Goal: Task Accomplishment & Management: Use online tool/utility

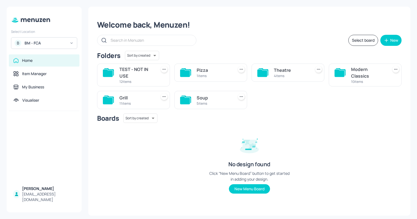
click at [124, 75] on div "TEST - NOT IN USE" at bounding box center [136, 72] width 35 height 13
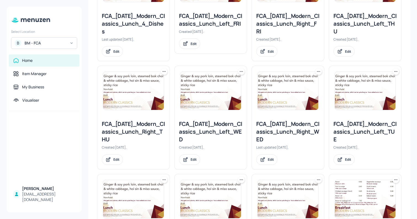
scroll to position [194, 0]
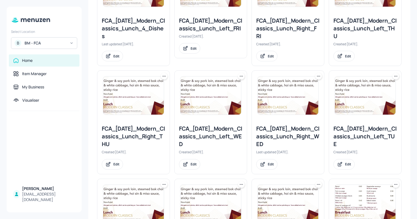
click at [294, 104] on img at bounding box center [288, 95] width 61 height 38
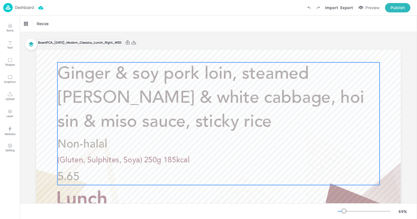
click at [95, 88] on p "Ginger & soy pork loin, steamed [PERSON_NAME] & white cabbage, hoi sin & miso s…" at bounding box center [218, 98] width 322 height 72
click at [65, 24] on div "Ginger & soy pork loin, steamed [PERSON_NAME] & white cabbage, hoi sin & miso s…" at bounding box center [47, 23] width 46 height 5
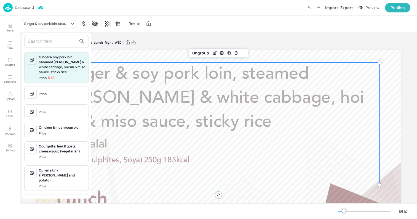
click at [54, 40] on input "text" at bounding box center [52, 41] width 49 height 9
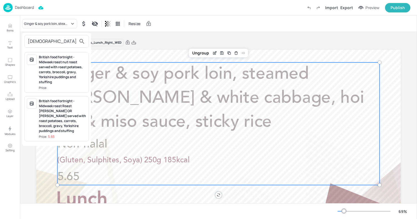
type input "briti"
click at [60, 124] on div "British food fortnight - Midweek roast Roast [PERSON_NAME] OR [PERSON_NAME] ser…" at bounding box center [62, 115] width 47 height 35
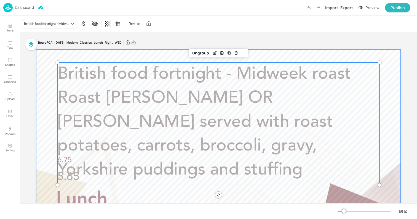
click at [37, 122] on div at bounding box center [218, 152] width 365 height 205
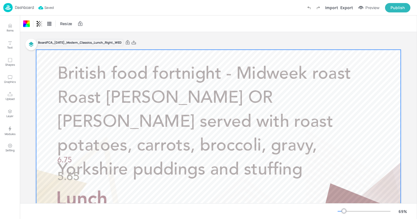
click at [23, 8] on p "Dashboard" at bounding box center [24, 8] width 19 height 4
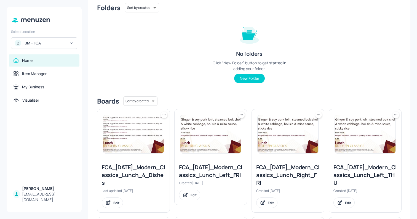
scroll to position [69, 0]
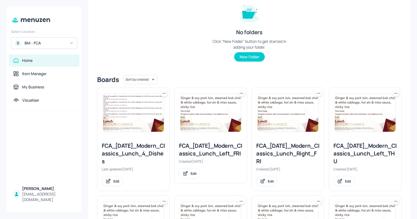
click at [146, 118] on img at bounding box center [133, 112] width 61 height 38
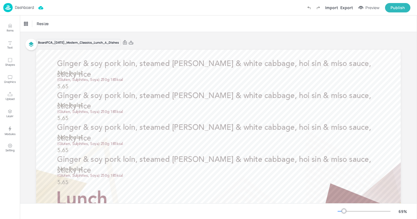
click at [24, 8] on p "Dashboard" at bounding box center [24, 8] width 19 height 4
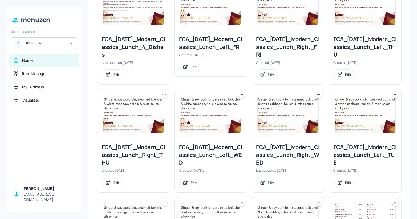
scroll to position [220, 0]
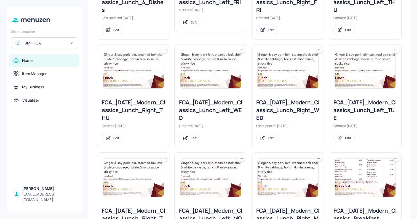
click at [273, 77] on img at bounding box center [288, 69] width 61 height 38
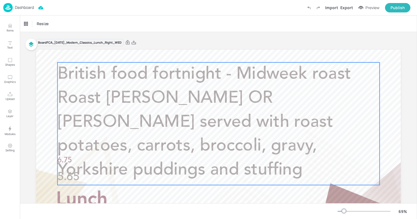
click at [101, 85] on p "British food fortnight - Midweek roast Roast [PERSON_NAME] OR [PERSON_NAME] ser…" at bounding box center [218, 122] width 322 height 120
click at [216, 55] on div "Edit Item" at bounding box center [214, 52] width 7 height 7
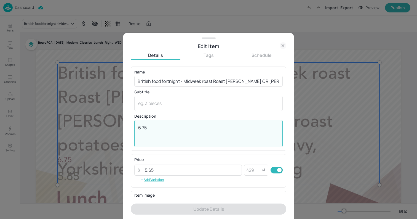
drag, startPoint x: 150, startPoint y: 129, endPoint x: 115, endPoint y: 118, distance: 37.1
click at [115, 119] on div "Edit Item Details Tags Schedule Name British food fortnight - Midweek roast Roa…" at bounding box center [208, 109] width 417 height 219
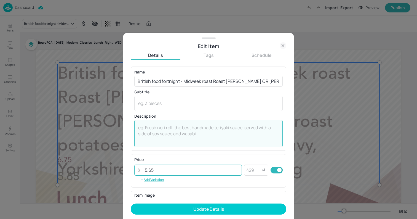
click at [160, 172] on input "5.65" at bounding box center [191, 169] width 100 height 11
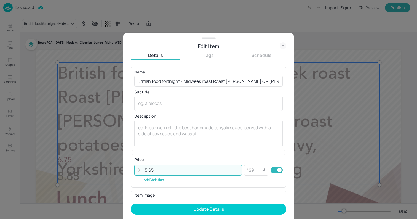
click at [160, 172] on input "5.65" at bounding box center [191, 169] width 100 height 11
paste input "6.7"
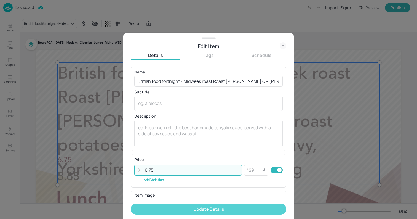
type input "6.75"
click at [211, 208] on button "Update Details" at bounding box center [209, 208] width 156 height 11
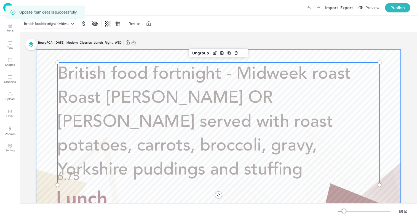
click at [42, 55] on div at bounding box center [218, 152] width 365 height 205
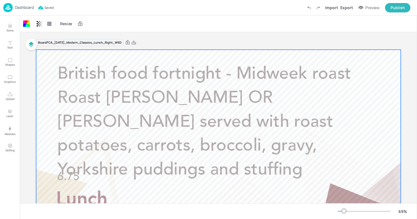
click at [23, 11] on div "Dashboard" at bounding box center [18, 7] width 31 height 9
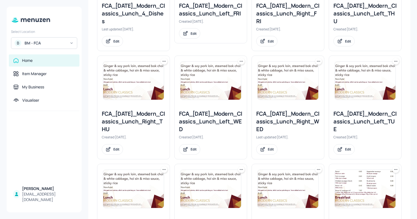
scroll to position [216, 0]
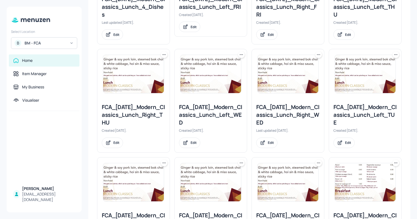
click at [204, 73] on img at bounding box center [210, 74] width 61 height 38
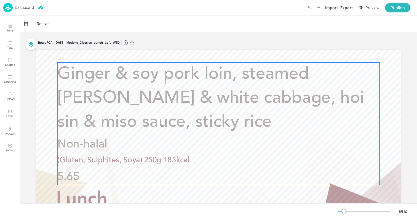
click at [109, 84] on p "Ginger & soy pork loin, steamed bok choi & white cabbage, hoi sin & miso sauce,…" at bounding box center [218, 98] width 322 height 72
click at [45, 24] on div "Ginger & soy pork loin, steamed bok choi & white cabbage, hoi sin & miso sauce,…" at bounding box center [47, 23] width 46 height 5
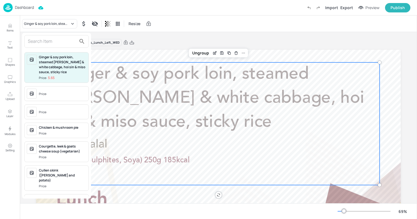
click at [45, 39] on input "text" at bounding box center [52, 41] width 49 height 9
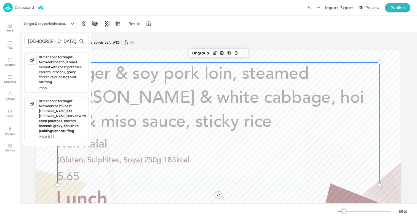
type input "briti"
click at [62, 73] on div "British food fortnight - Midweek roast nut roast served with roast potatoes, ca…" at bounding box center [62, 70] width 47 height 30
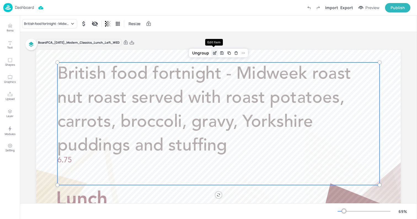
click at [216, 53] on div "Edit Item" at bounding box center [214, 52] width 7 height 7
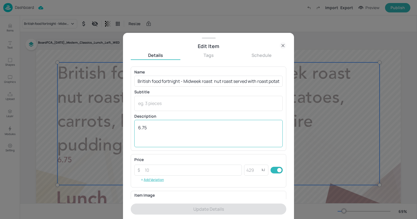
click at [152, 129] on textarea "6.75" at bounding box center [208, 133] width 141 height 18
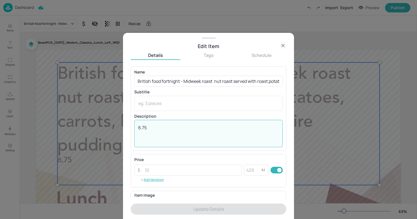
click at [152, 129] on textarea "6.75" at bounding box center [208, 133] width 141 height 18
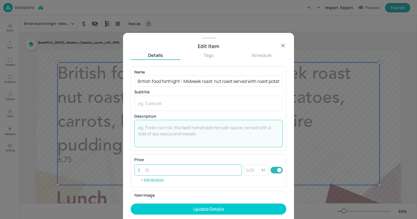
click at [154, 169] on input "number" at bounding box center [191, 169] width 100 height 11
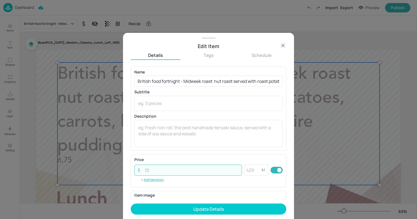
paste input "6.75"
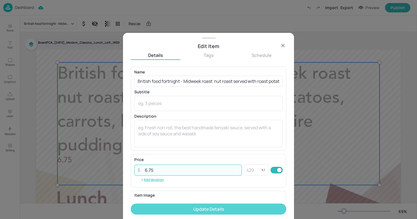
type input "6.75"
click at [187, 209] on button "Update Details" at bounding box center [209, 208] width 156 height 11
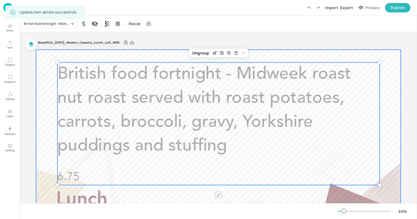
click at [37, 73] on div at bounding box center [218, 152] width 365 height 205
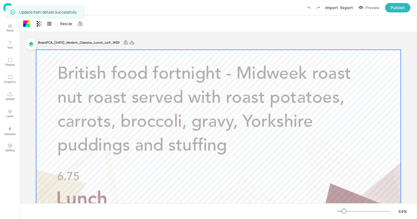
click at [4, 7] on img at bounding box center [7, 7] width 9 height 9
click at [3, 8] on div "Dashboard Saving Import Export Preview Publish" at bounding box center [208, 7] width 417 height 15
click at [3, 8] on img at bounding box center [7, 7] width 9 height 9
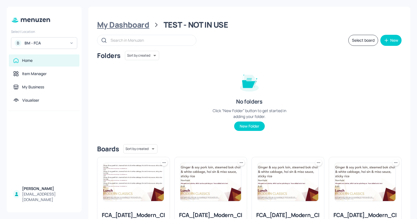
click at [145, 25] on div "My Dashboard" at bounding box center [123, 25] width 52 height 10
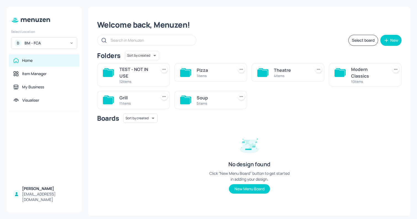
click at [138, 73] on div "TEST - NOT IN USE" at bounding box center [136, 72] width 35 height 13
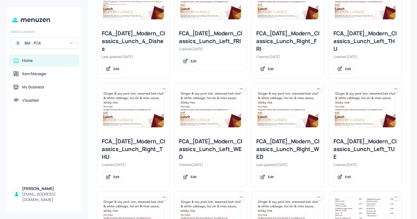
scroll to position [181, 0]
click at [240, 89] on icon at bounding box center [242, 89] width 6 height 6
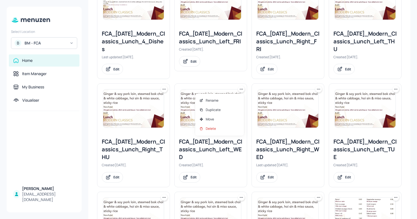
click at [318, 89] on div at bounding box center [208, 109] width 417 height 219
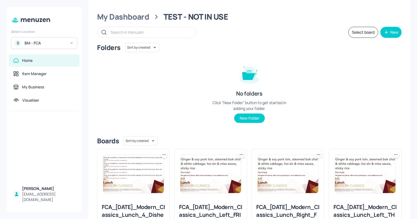
scroll to position [14, 0]
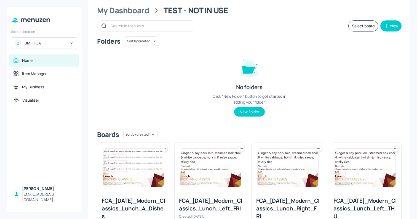
click at [361, 27] on button "Select board" at bounding box center [363, 25] width 30 height 11
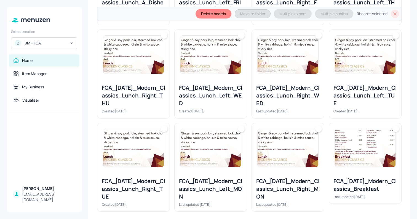
scroll to position [245, 0]
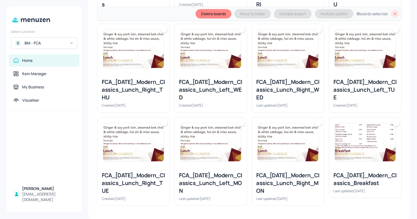
click at [282, 138] on img at bounding box center [288, 142] width 61 height 38
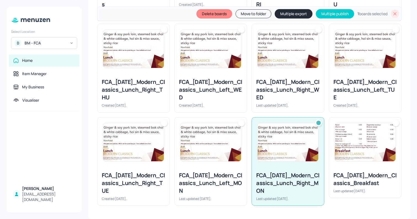
click at [186, 146] on img at bounding box center [210, 142] width 61 height 38
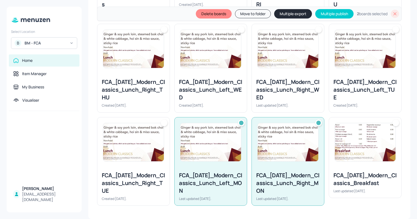
click at [137, 143] on img at bounding box center [133, 142] width 61 height 38
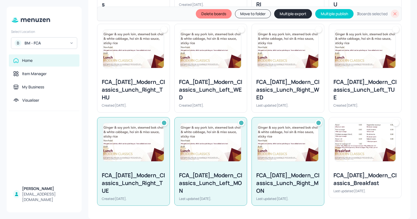
click at [343, 70] on div at bounding box center [365, 49] width 72 height 50
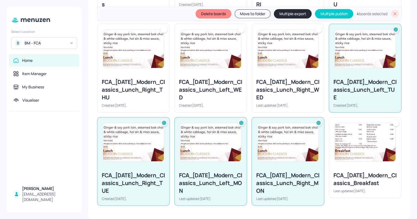
click at [275, 73] on div at bounding box center [288, 49] width 72 height 50
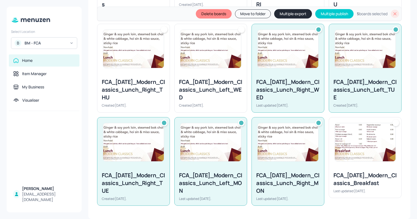
click at [212, 69] on div at bounding box center [211, 49] width 72 height 50
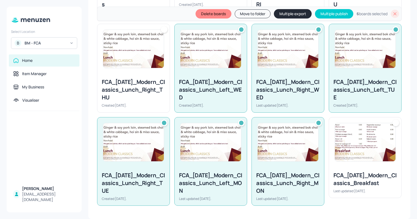
click at [136, 66] on img at bounding box center [133, 49] width 61 height 38
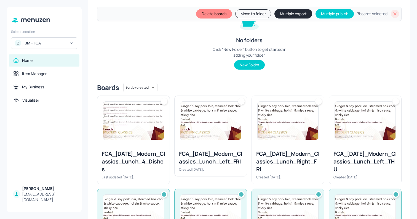
scroll to position [71, 0]
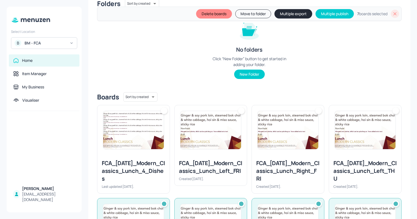
click at [344, 141] on img at bounding box center [365, 130] width 61 height 38
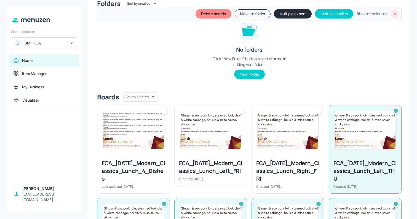
click at [297, 147] on img at bounding box center [288, 130] width 61 height 38
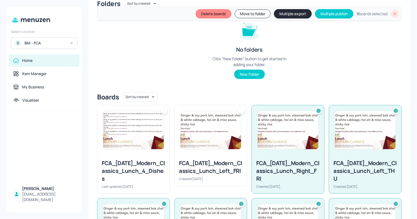
click at [214, 136] on img at bounding box center [210, 130] width 61 height 38
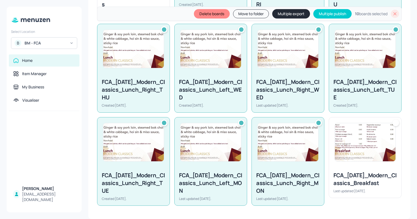
scroll to position [0, 0]
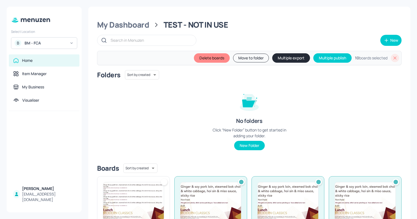
click at [394, 60] on icon at bounding box center [395, 58] width 6 height 6
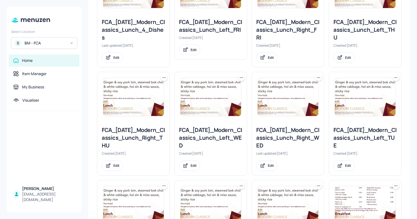
scroll to position [270, 0]
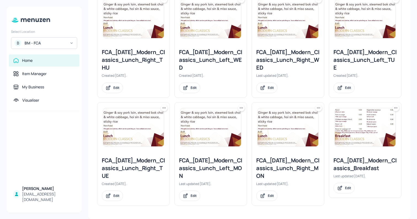
click at [318, 107] on icon at bounding box center [319, 108] width 6 height 6
click at [306, 128] on div "Duplicate" at bounding box center [296, 128] width 44 height 9
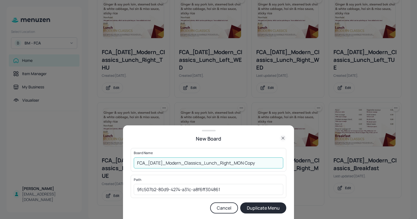
drag, startPoint x: 250, startPoint y: 162, endPoint x: 281, endPoint y: 163, distance: 30.3
click at [281, 163] on input "FCA_2025_JUL_Modern_Classics_Lunch_Right_MON Copy" at bounding box center [208, 162] width 149 height 11
drag, startPoint x: 207, startPoint y: 162, endPoint x: 173, endPoint y: 161, distance: 33.7
click at [173, 161] on input "FCA_2025_JUL_Modern_Classics_Lunch_Right_MON" at bounding box center [208, 162] width 149 height 11
click at [237, 163] on input "FCA_[DATE]_Grill_Lunch_Right_MON" at bounding box center [208, 162] width 149 height 11
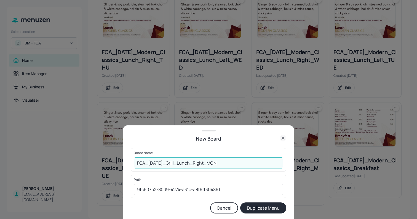
click at [237, 163] on input "FCA_[DATE]_Grill_Lunch_Right_MON" at bounding box center [208, 162] width 149 height 11
type input "FCA_[DATE]_Grill_Lunch_Right_MON"
click at [262, 206] on button "Duplicate Menu" at bounding box center [263, 207] width 46 height 11
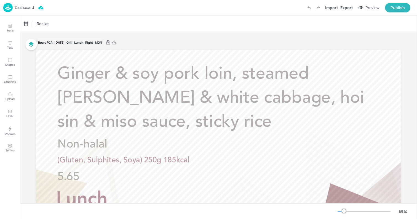
click at [27, 9] on p "Dashboard" at bounding box center [24, 8] width 19 height 4
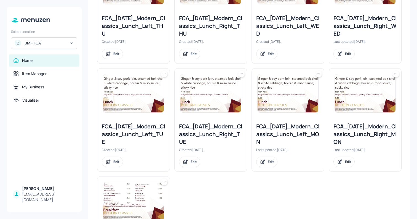
scroll to position [301, 0]
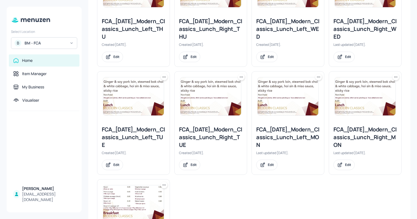
click at [317, 76] on icon at bounding box center [319, 77] width 6 height 6
click at [312, 93] on div "Duplicate" at bounding box center [296, 97] width 44 height 9
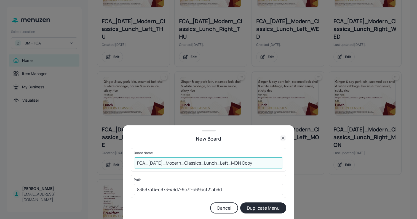
drag, startPoint x: 247, startPoint y: 163, endPoint x: 280, endPoint y: 164, distance: 33.1
click at [280, 164] on input "FCA_2025_JUL_Modern_Classics_Lunch_Left_MON Copy" at bounding box center [208, 162] width 149 height 11
drag, startPoint x: 207, startPoint y: 163, endPoint x: 173, endPoint y: 160, distance: 34.8
click at [173, 160] on input "FCA_[DATE]_Modern_Classics_Lunch_Left_MON" at bounding box center [208, 162] width 149 height 11
type input "FCA_2025_JUL_Grill_Lunch_Left_MON"
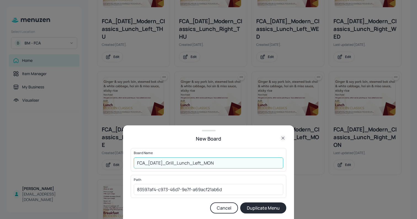
click at [258, 206] on button "Duplicate Menu" at bounding box center [263, 207] width 46 height 11
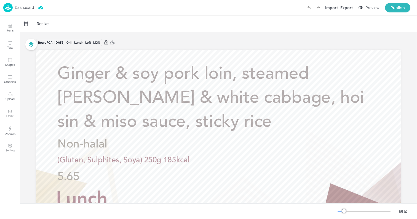
click at [24, 9] on p "Dashboard" at bounding box center [24, 8] width 19 height 4
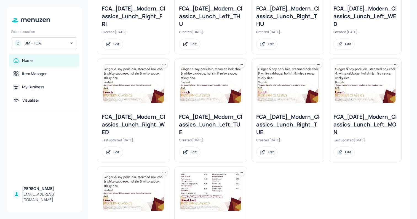
scroll to position [310, 0]
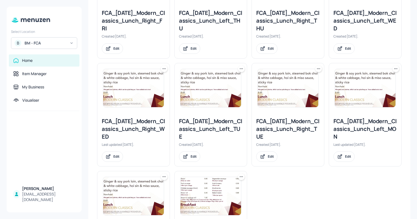
click at [317, 69] on icon at bounding box center [319, 69] width 6 height 6
click at [313, 90] on div "Duplicate" at bounding box center [296, 88] width 44 height 9
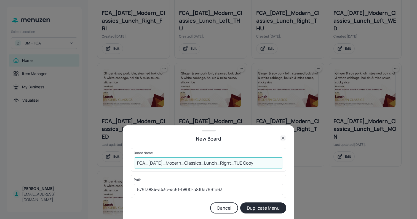
drag, startPoint x: 247, startPoint y: 162, endPoint x: 267, endPoint y: 164, distance: 19.9
click at [267, 164] on input "FCA_2025_JUL_Modern_Classics_Lunch_Right_TUE Copy" at bounding box center [208, 162] width 149 height 11
drag, startPoint x: 207, startPoint y: 163, endPoint x: 173, endPoint y: 161, distance: 34.0
click at [173, 161] on input "FCA_[DATE]_Modern_Classics_Lunch_Right_TUE" at bounding box center [208, 162] width 149 height 11
type input "FCA_2025_JUL_Grill_Lunch_Right_TUE"
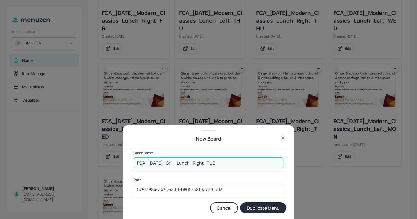
click at [268, 207] on button "Duplicate Menu" at bounding box center [263, 207] width 46 height 11
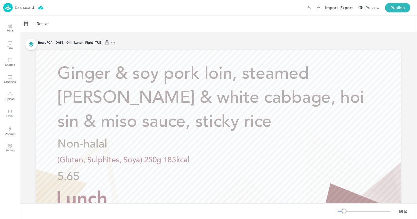
click at [22, 7] on p "Dashboard" at bounding box center [24, 8] width 19 height 4
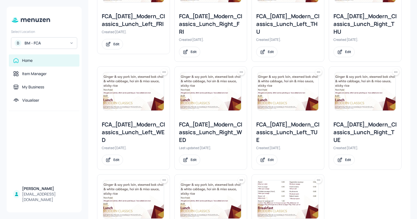
scroll to position [304, 0]
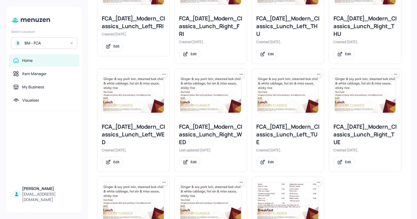
click at [318, 75] on icon at bounding box center [319, 74] width 6 height 6
click at [312, 94] on div "Duplicate" at bounding box center [296, 94] width 44 height 9
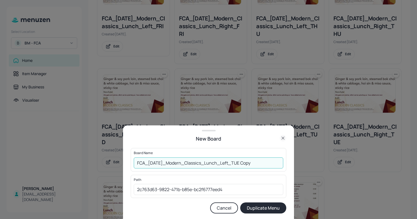
drag, startPoint x: 245, startPoint y: 162, endPoint x: 276, endPoint y: 165, distance: 30.8
click at [276, 165] on input "FCA_2025_JUL_Modern_Classics_Lunch_Left_TUE Copy" at bounding box center [208, 162] width 149 height 11
drag, startPoint x: 207, startPoint y: 163, endPoint x: 173, endPoint y: 162, distance: 34.8
click at [173, 162] on input "FCA_[DATE]_Modern_Classics_Lunch_Left_TUE" at bounding box center [208, 162] width 149 height 11
type input "FCA_2025_JUL_Grill_Lunch_Left_TUE"
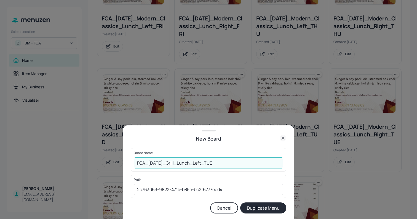
click at [274, 208] on button "Duplicate Menu" at bounding box center [263, 207] width 46 height 11
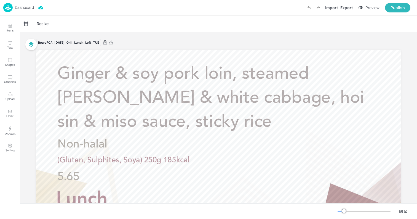
click at [28, 8] on p "Dashboard" at bounding box center [24, 8] width 19 height 4
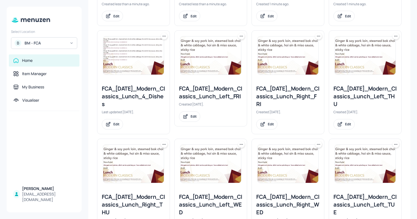
scroll to position [227, 0]
click at [241, 143] on icon at bounding box center [242, 144] width 6 height 6
click at [233, 163] on div "Duplicate" at bounding box center [219, 164] width 44 height 9
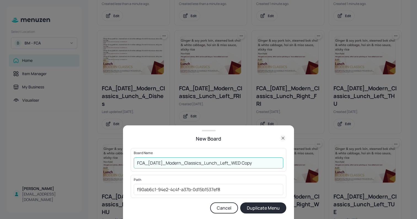
drag, startPoint x: 245, startPoint y: 162, endPoint x: 277, endPoint y: 169, distance: 32.3
click at [277, 169] on div "Board Name FCA_2025_JUL_Modern_Classics_Lunch_Left_WED Copy ​" at bounding box center [209, 159] width 156 height 23
drag, startPoint x: 207, startPoint y: 163, endPoint x: 173, endPoint y: 162, distance: 34.2
click at [173, 162] on input "FCA_[DATE]_Modern_Classics_Lunch_Left_WED" at bounding box center [208, 162] width 149 height 11
type input "FCA_[DATE]_Grill_Lunch_Left_WED"
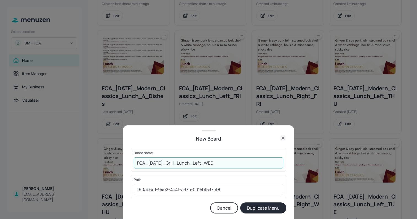
click at [267, 207] on button "Duplicate Menu" at bounding box center [263, 207] width 46 height 11
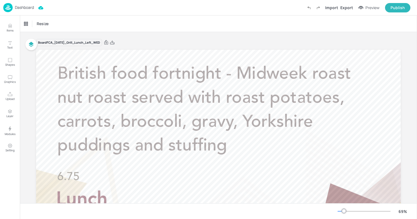
click at [29, 9] on p "Dashboard" at bounding box center [24, 8] width 19 height 4
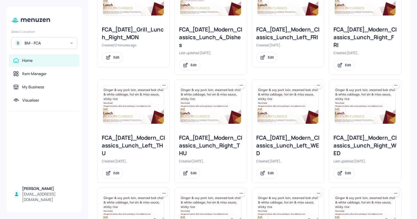
scroll to position [286, 0]
click at [395, 86] on icon at bounding box center [396, 85] width 6 height 6
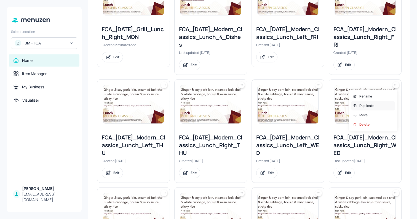
click at [388, 105] on div "Duplicate" at bounding box center [373, 105] width 44 height 9
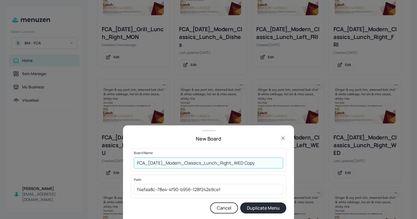
drag, startPoint x: 251, startPoint y: 162, endPoint x: 289, endPoint y: 168, distance: 38.7
click at [289, 168] on div "New Board Board Name FCA_2025_JUL_Modern_Classics_Lunch_Right_WED Copy ​ Path f…" at bounding box center [208, 171] width 171 height 93
drag, startPoint x: 207, startPoint y: 163, endPoint x: 172, endPoint y: 162, distance: 34.8
click at [172, 162] on input "FCA_[DATE]_Modern_Classics_Lunch_Right_WED" at bounding box center [208, 162] width 149 height 11
drag, startPoint x: 172, startPoint y: 162, endPoint x: 179, endPoint y: 162, distance: 7.2
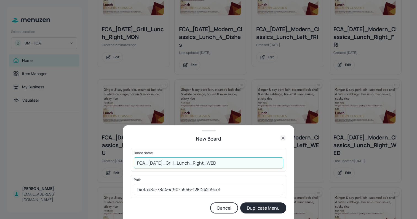
click at [179, 162] on input "FCA_[DATE]_Grill_Lunch_Right_WED" at bounding box center [208, 162] width 149 height 11
type input "FCA_[DATE]_Grill_Lunch_Right_WED"
click at [279, 210] on button "Duplicate Menu" at bounding box center [263, 207] width 46 height 11
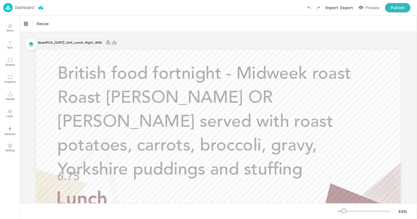
click at [25, 9] on p "Dashboard" at bounding box center [24, 8] width 19 height 4
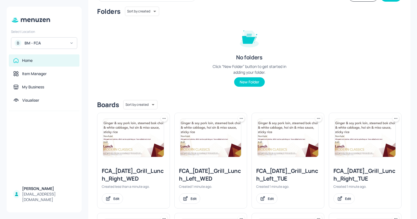
scroll to position [46, 0]
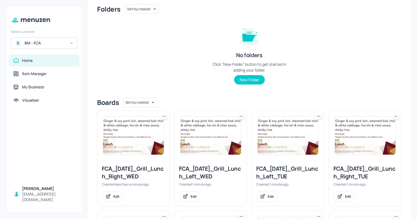
click at [242, 116] on icon at bounding box center [242, 116] width 1 height 1
click at [225, 156] on div "Delete" at bounding box center [219, 155] width 44 height 9
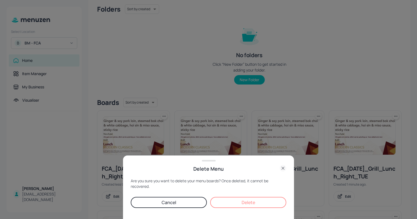
click at [246, 203] on button "Delete" at bounding box center [248, 202] width 76 height 11
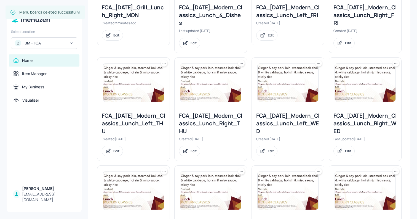
scroll to position [301, 0]
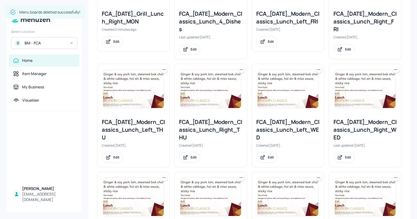
click at [318, 69] on icon at bounding box center [318, 69] width 1 height 1
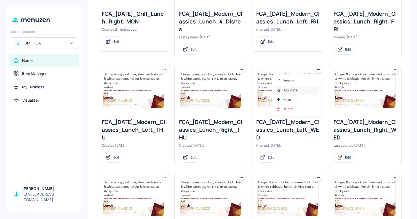
click at [310, 89] on div "Duplicate" at bounding box center [296, 89] width 44 height 9
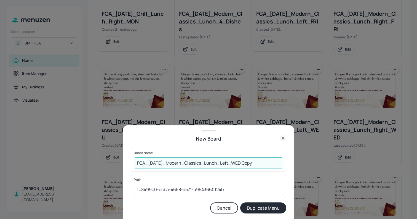
drag, startPoint x: 245, startPoint y: 162, endPoint x: 266, endPoint y: 165, distance: 20.6
click at [266, 165] on input "FCA_2025_JUL_Modern_Classics_Lunch_Left_WED Copy" at bounding box center [208, 162] width 149 height 11
drag, startPoint x: 207, startPoint y: 164, endPoint x: 172, endPoint y: 160, distance: 34.6
click at [172, 160] on input "FCA_[DATE]_Modern_Classics_Lunch_Left_WED" at bounding box center [208, 162] width 149 height 11
paste input "Grill"
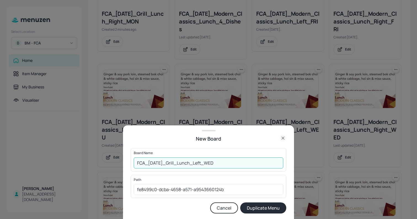
type input "FCA_[DATE]_Grill_Lunch_Left_WED"
click at [270, 209] on button "Duplicate Menu" at bounding box center [263, 207] width 46 height 11
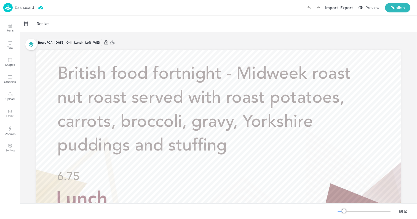
click at [31, 9] on p "Dashboard" at bounding box center [24, 8] width 19 height 4
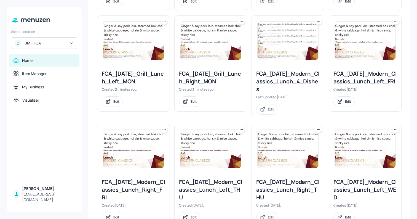
scroll to position [247, 0]
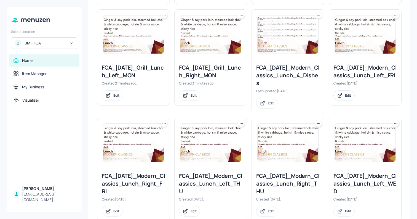
click at [317, 124] on icon at bounding box center [319, 123] width 6 height 6
click at [307, 143] on div "Duplicate" at bounding box center [296, 143] width 44 height 9
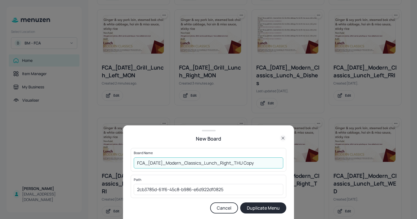
drag, startPoint x: 250, startPoint y: 161, endPoint x: 275, endPoint y: 162, distance: 26.0
click at [275, 162] on input "FCA_2025_JUL_Modern_Classics_Lunch_Right_THU Copy" at bounding box center [208, 162] width 149 height 11
drag, startPoint x: 207, startPoint y: 163, endPoint x: 173, endPoint y: 162, distance: 33.9
click at [173, 162] on input "FCA_[DATE]_Modern_Classics_Lunch_Right_THU" at bounding box center [208, 162] width 149 height 11
paste input "Grill"
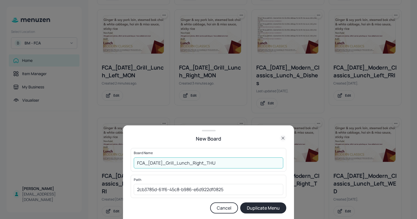
type input "FCA_[DATE]_Grill_Lunch_Right_THU"
click at [278, 208] on button "Duplicate Menu" at bounding box center [263, 207] width 46 height 11
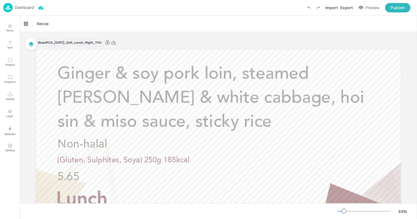
click at [16, 6] on p "Dashboard" at bounding box center [24, 8] width 19 height 4
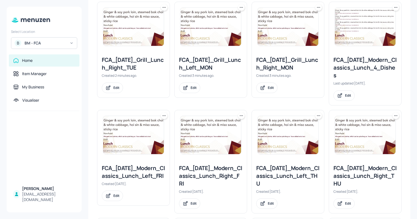
scroll to position [256, 0]
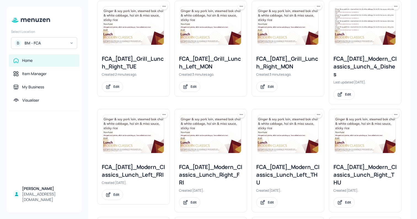
click at [318, 115] on icon at bounding box center [319, 115] width 6 height 6
click at [312, 134] on div "Duplicate" at bounding box center [296, 134] width 44 height 9
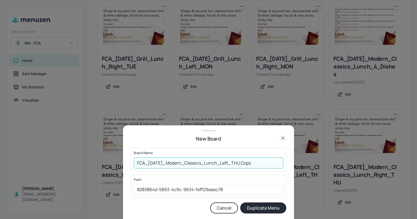
drag, startPoint x: 248, startPoint y: 162, endPoint x: 270, endPoint y: 168, distance: 23.3
click at [269, 168] on div "Board Name FCA_[DATE]_Modern_Classics_Lunch_Left_THU Copy ​" at bounding box center [209, 159] width 156 height 23
drag, startPoint x: 206, startPoint y: 163, endPoint x: 172, endPoint y: 160, distance: 33.7
click at [172, 160] on input "FCA_[DATE]_Modern_Classics_Lunch_Left_THU" at bounding box center [208, 162] width 149 height 11
paste input "Grill"
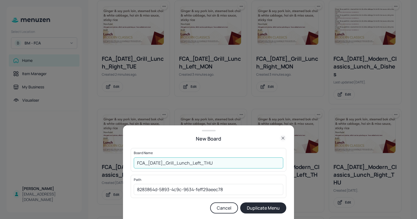
type input "FCA_[DATE]_Grill_Lunch_Left_THU"
click at [271, 205] on button "Duplicate Menu" at bounding box center [263, 207] width 46 height 11
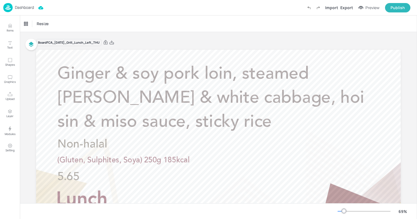
click at [28, 7] on p "Dashboard" at bounding box center [24, 8] width 19 height 4
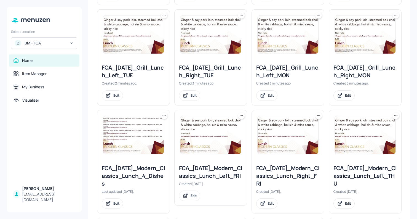
scroll to position [248, 0]
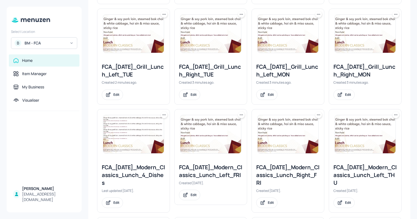
click at [319, 114] on icon at bounding box center [319, 114] width 1 height 1
click at [309, 136] on div "Duplicate" at bounding box center [296, 135] width 44 height 9
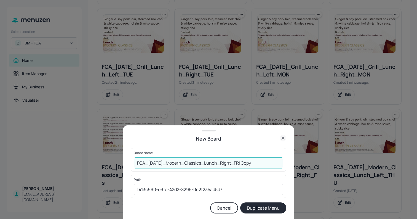
drag, startPoint x: 246, startPoint y: 161, endPoint x: 277, endPoint y: 166, distance: 30.6
click at [277, 166] on input "FCA_[DATE]_Modern_Classics_Lunch_Right_FRI Copy" at bounding box center [208, 162] width 149 height 11
drag, startPoint x: 207, startPoint y: 163, endPoint x: 171, endPoint y: 160, distance: 35.4
click at [171, 160] on input "FCA_[DATE]_Modern_Classics_Lunch_Right_FRI" at bounding box center [208, 162] width 149 height 11
paste input "Grill"
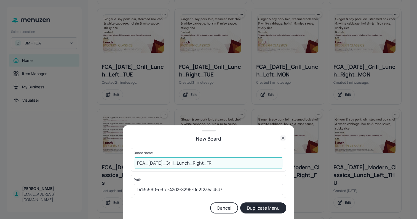
type input "FCA_[DATE]_Grill_Lunch_Right_FRI"
click at [278, 207] on button "Duplicate Menu" at bounding box center [263, 207] width 46 height 11
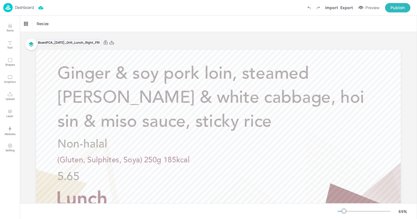
click at [23, 6] on p "Dashboard" at bounding box center [24, 8] width 19 height 4
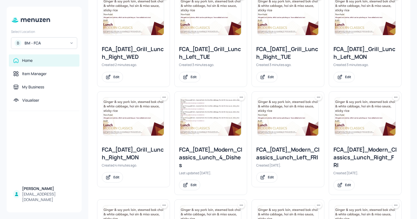
scroll to position [266, 0]
click at [319, 97] on icon at bounding box center [319, 96] width 1 height 1
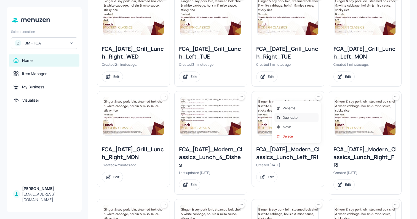
click at [312, 114] on div "Duplicate" at bounding box center [296, 117] width 44 height 9
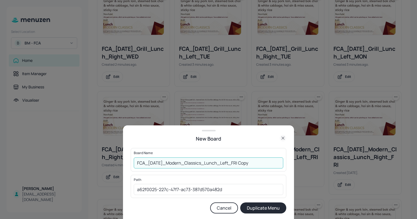
drag, startPoint x: 244, startPoint y: 162, endPoint x: 270, endPoint y: 162, distance: 25.9
click at [270, 162] on input "FCA_[DATE]_Modern_Classics_Lunch_Left_FRI Copy" at bounding box center [208, 162] width 149 height 11
drag, startPoint x: 206, startPoint y: 163, endPoint x: 173, endPoint y: 163, distance: 33.4
click at [173, 163] on input "FCA_[DATE]_Modern_Classics_Lunch_Left_FRI" at bounding box center [208, 162] width 149 height 11
paste input "Grill"
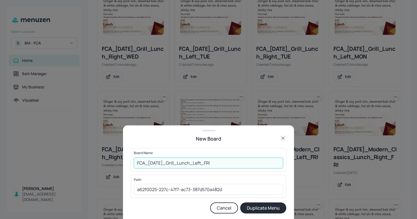
type input "FCA_[DATE]_Grill_Lunch_Left_FRI"
click at [273, 208] on button "Duplicate Menu" at bounding box center [263, 207] width 46 height 11
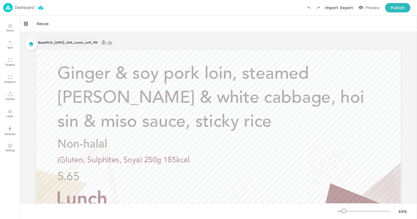
click at [28, 9] on p "Dashboard" at bounding box center [24, 8] width 19 height 4
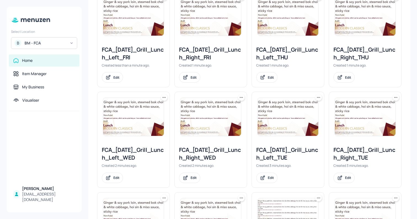
scroll to position [164, 0]
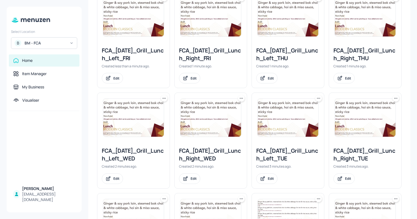
click at [211, 112] on img at bounding box center [210, 117] width 61 height 38
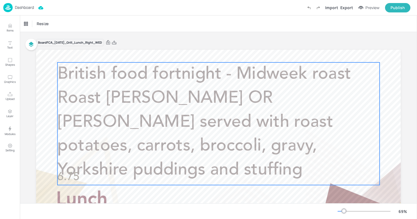
click at [96, 85] on p "British food fortnight - Midweek roast Roast [PERSON_NAME] OR [PERSON_NAME] ser…" at bounding box center [218, 122] width 322 height 120
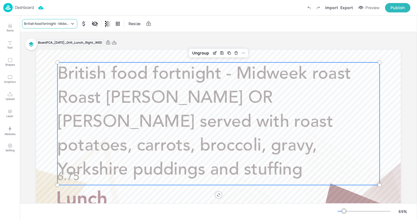
click at [53, 26] on div "British food fortnight - Midweek roast Roast [PERSON_NAME] OR [PERSON_NAME] ser…" at bounding box center [47, 23] width 46 height 5
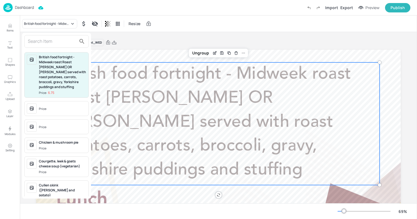
click at [58, 37] on input "text" at bounding box center [52, 41] width 49 height 9
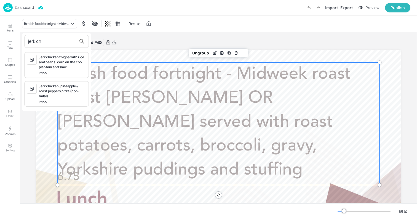
type input "jerk chi"
click at [60, 60] on div "Jerk chicken thighs with rice and beans, corn on the cob, plantain and slaw" at bounding box center [62, 62] width 47 height 15
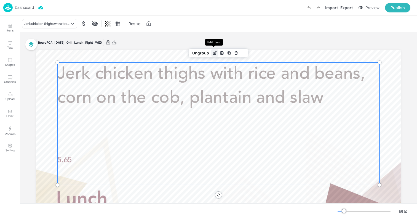
click at [215, 54] on icon "Edit Item" at bounding box center [214, 53] width 5 height 4
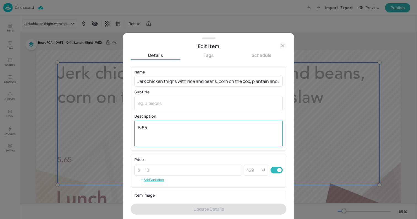
click at [161, 127] on textarea "5.65" at bounding box center [208, 133] width 141 height 18
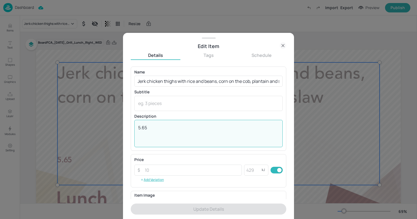
click at [161, 127] on textarea "5.65" at bounding box center [208, 133] width 141 height 18
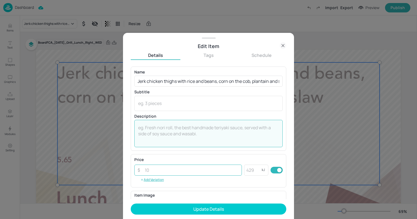
click at [167, 171] on input "number" at bounding box center [191, 169] width 100 height 11
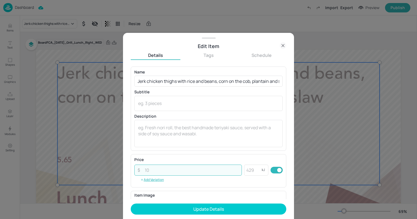
paste input "5.65"
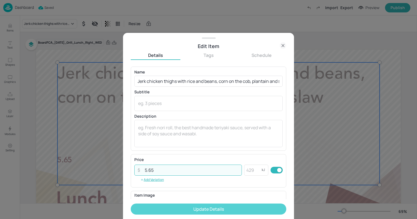
type input "5.65"
click at [201, 207] on button "Update Details" at bounding box center [209, 208] width 156 height 11
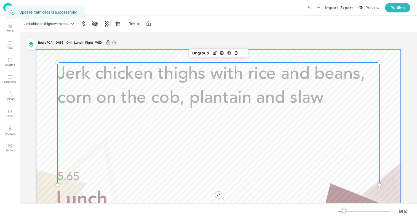
click at [42, 132] on div at bounding box center [218, 152] width 365 height 205
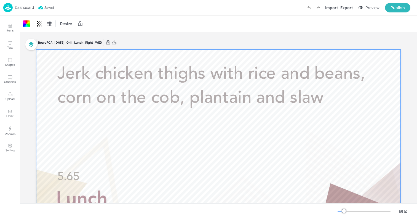
click at [17, 7] on p "Dashboard" at bounding box center [24, 8] width 19 height 4
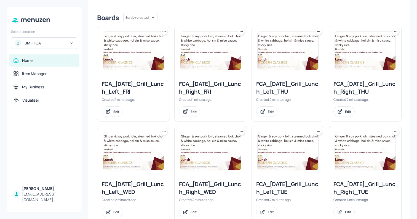
scroll to position [141, 0]
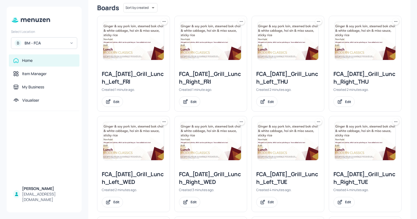
click at [154, 144] on img at bounding box center [133, 141] width 61 height 38
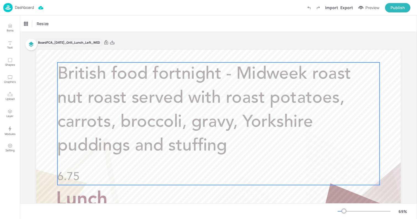
click at [159, 83] on span "British food fortnight - Midweek roast nut roast served with roast potatoes, ca…" at bounding box center [204, 110] width 294 height 89
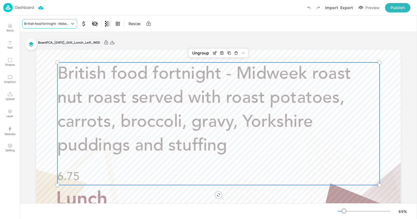
click at [38, 24] on div "British food fortnight - Midweek roast nut roast served with roast potatoes, ca…" at bounding box center [47, 23] width 46 height 5
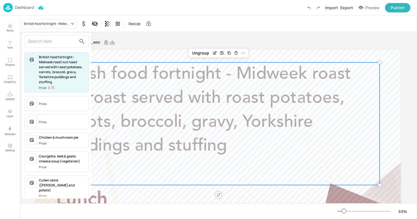
click at [46, 41] on input "text" at bounding box center [52, 41] width 49 height 9
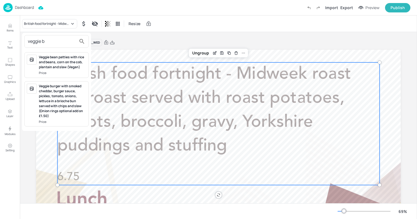
type input "veggie b"
click at [55, 65] on div "Veggie bean patties with rice and beans, corn on the cob, plantain and slaw (Ve…" at bounding box center [62, 62] width 47 height 15
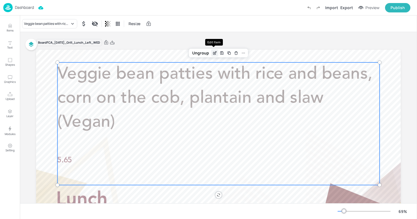
click at [213, 51] on icon "Edit Item" at bounding box center [214, 53] width 5 height 4
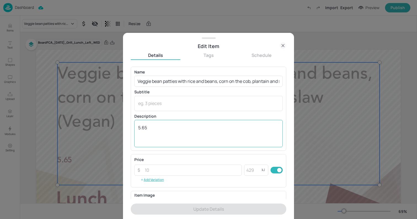
click at [172, 125] on textarea "5.65" at bounding box center [208, 133] width 141 height 18
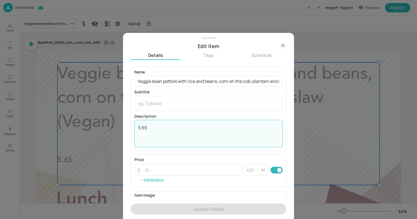
click at [172, 125] on textarea "5.65" at bounding box center [208, 133] width 141 height 18
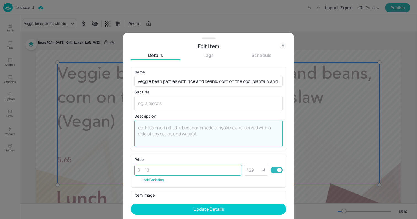
click at [171, 171] on input "number" at bounding box center [191, 169] width 100 height 11
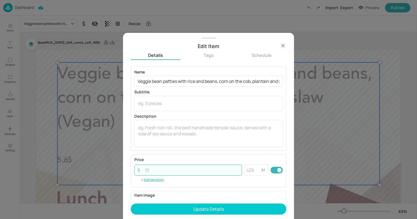
paste input "5.65"
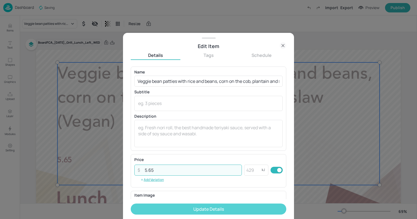
type input "5.65"
click at [188, 210] on button "Update Details" at bounding box center [209, 208] width 156 height 11
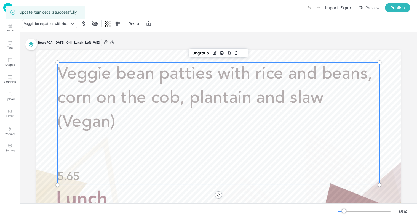
click at [37, 110] on div at bounding box center [218, 152] width 365 height 205
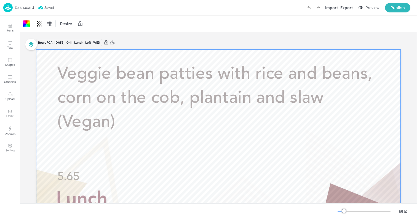
click at [22, 6] on p "Dashboard" at bounding box center [24, 8] width 19 height 4
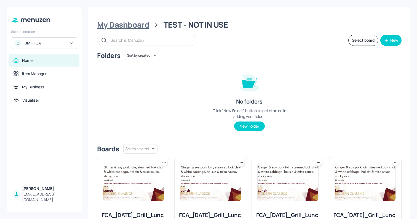
click at [143, 23] on div "My Dashboard" at bounding box center [123, 25] width 52 height 10
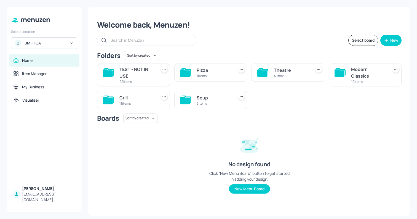
click at [280, 69] on div "Theatre" at bounding box center [291, 70] width 35 height 7
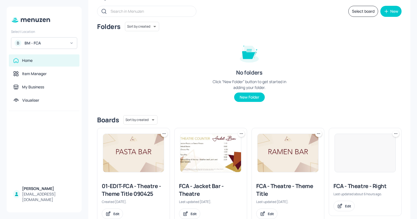
scroll to position [47, 0]
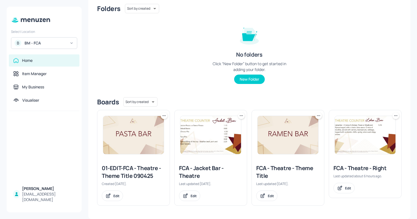
click at [164, 116] on icon at bounding box center [164, 116] width 6 height 6
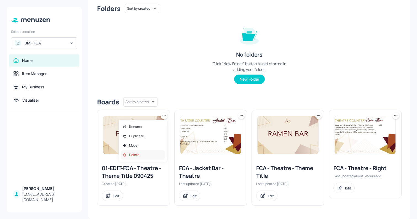
click at [154, 155] on div "Delete" at bounding box center [143, 154] width 44 height 9
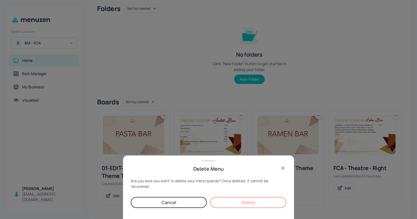
click at [232, 200] on button "Delete" at bounding box center [248, 202] width 76 height 11
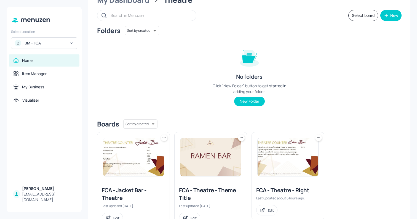
scroll to position [0, 0]
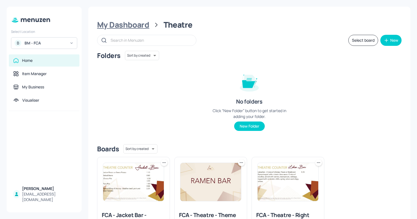
click at [136, 28] on div "My Dashboard" at bounding box center [123, 25] width 52 height 10
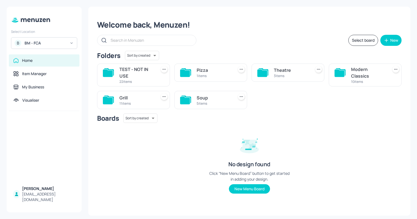
click at [154, 76] on div "TEST - NOT IN USE" at bounding box center [136, 72] width 35 height 13
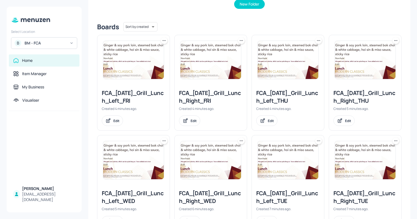
scroll to position [122, 0]
click at [226, 158] on img at bounding box center [210, 160] width 61 height 38
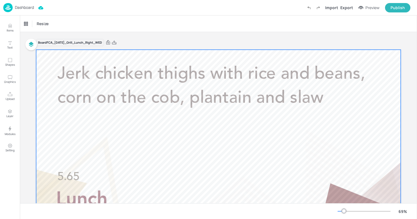
click at [44, 103] on div at bounding box center [218, 152] width 365 height 205
click at [40, 73] on div at bounding box center [218, 152] width 365 height 205
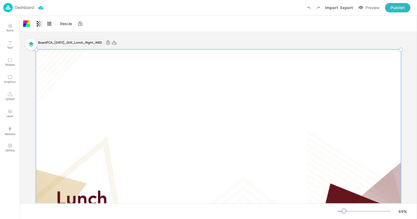
click at [181, 83] on div at bounding box center [218, 152] width 371 height 212
click at [30, 41] on icon "button" at bounding box center [31, 44] width 7 height 7
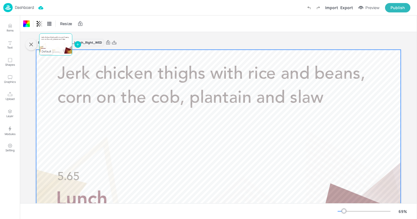
click at [56, 45] on div "Jerk chicken thighs with rice and beans, corn on the cob, plantain and slaw 5.65" at bounding box center [55, 41] width 29 height 11
click at [51, 111] on div at bounding box center [218, 152] width 365 height 205
click at [46, 101] on div at bounding box center [218, 152] width 365 height 205
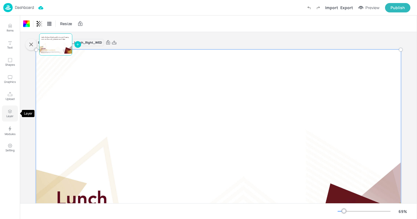
click at [15, 113] on button "Layer" at bounding box center [10, 113] width 16 height 16
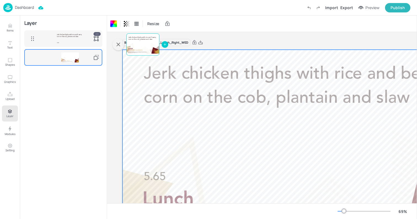
click at [72, 56] on div at bounding box center [70, 57] width 18 height 10
click at [71, 55] on div at bounding box center [70, 57] width 18 height 10
click at [10, 95] on icon "Upload" at bounding box center [9, 94] width 5 height 5
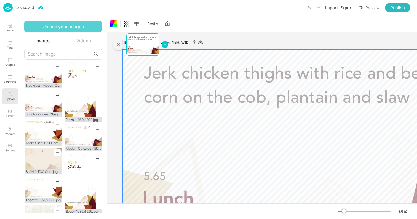
click at [79, 26] on button "Upload your images" at bounding box center [63, 26] width 78 height 11
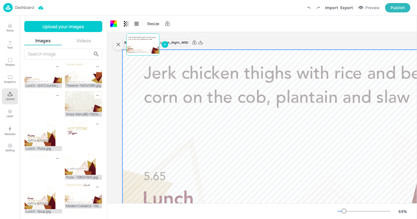
click at [67, 55] on input "text" at bounding box center [60, 54] width 64 height 9
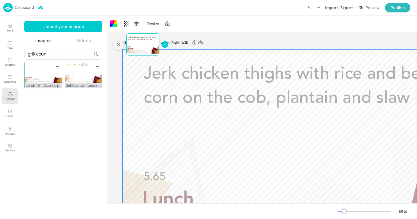
type input "grill coun"
click at [33, 72] on img at bounding box center [43, 72] width 37 height 21
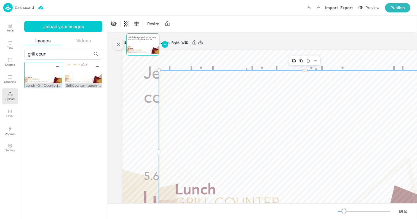
click at [44, 78] on img at bounding box center [43, 72] width 37 height 21
click at [14, 96] on button "Upload" at bounding box center [10, 96] width 16 height 16
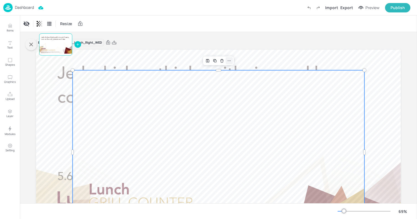
click at [230, 61] on icon at bounding box center [229, 60] width 4 height 4
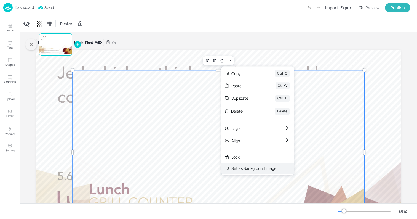
click at [275, 167] on div "Set as Background Image" at bounding box center [253, 168] width 45 height 6
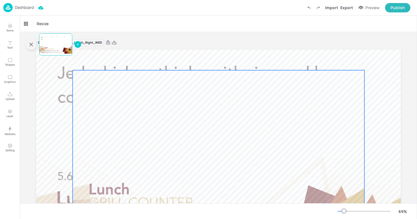
click at [199, 115] on div at bounding box center [219, 152] width 292 height 164
click at [221, 60] on icon "Delete" at bounding box center [222, 60] width 4 height 4
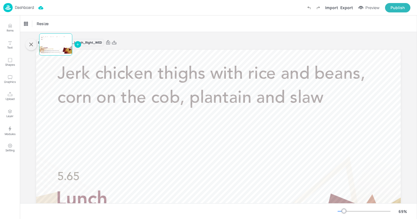
click at [31, 45] on icon "button" at bounding box center [31, 44] width 7 height 7
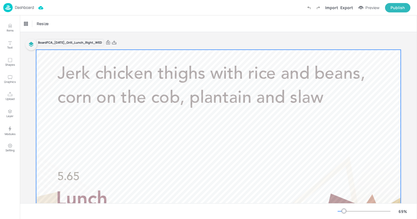
click at [40, 66] on div at bounding box center [218, 152] width 365 height 205
click at [22, 9] on p "Dashboard" at bounding box center [24, 8] width 19 height 4
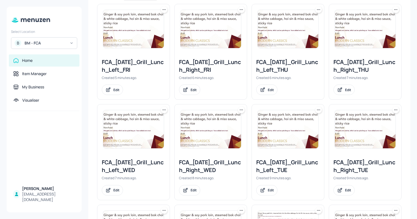
scroll to position [157, 0]
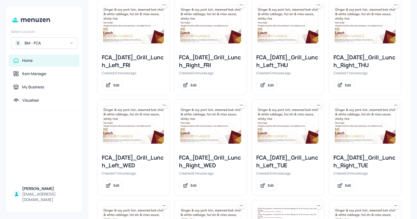
click at [139, 128] on img at bounding box center [133, 124] width 61 height 38
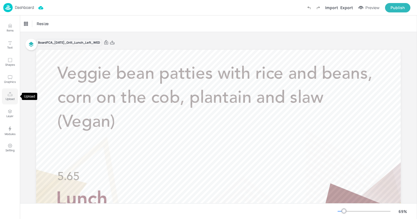
click at [15, 93] on button "Upload" at bounding box center [10, 96] width 16 height 16
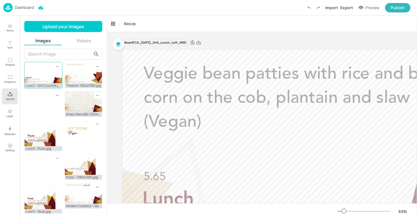
click at [40, 73] on img at bounding box center [43, 72] width 37 height 21
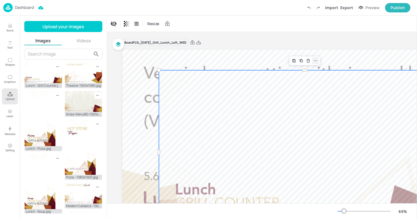
click at [318, 61] on div at bounding box center [315, 60] width 7 height 7
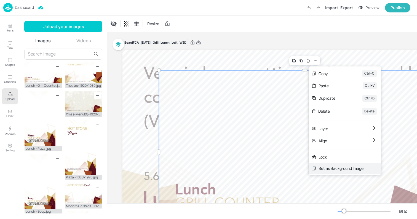
click at [330, 167] on div "Set as Background Image" at bounding box center [340, 168] width 45 height 6
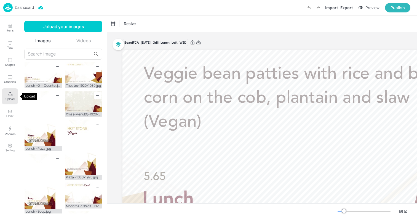
click at [8, 90] on button "Upload" at bounding box center [10, 96] width 16 height 16
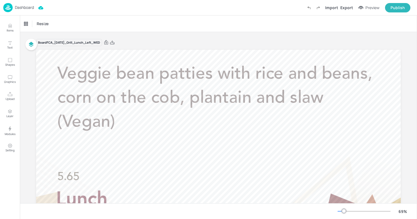
click at [28, 6] on p "Dashboard" at bounding box center [24, 8] width 19 height 4
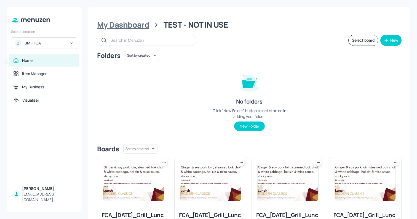
click at [139, 28] on div "My Dashboard" at bounding box center [123, 25] width 52 height 10
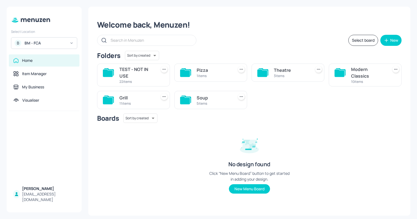
click at [279, 74] on div "3 items" at bounding box center [291, 75] width 35 height 5
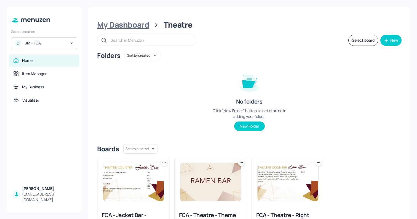
click at [135, 22] on div "My Dashboard" at bounding box center [123, 25] width 52 height 10
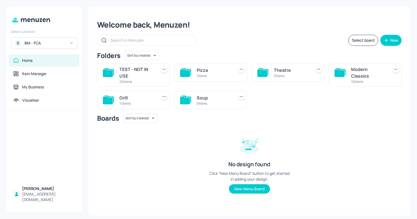
click at [130, 69] on div "TEST - NOT IN USE" at bounding box center [136, 72] width 35 height 13
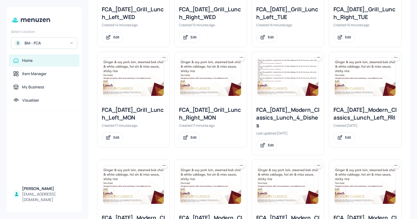
scroll to position [305, 0]
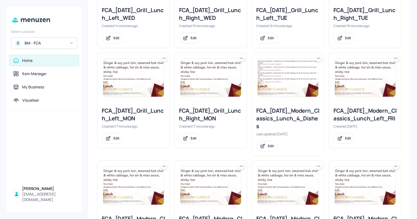
click at [318, 57] on icon at bounding box center [319, 58] width 6 height 6
click at [309, 77] on div "Duplicate" at bounding box center [296, 78] width 44 height 9
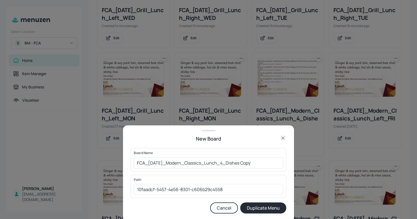
click at [231, 207] on button "Cancel" at bounding box center [224, 207] width 28 height 11
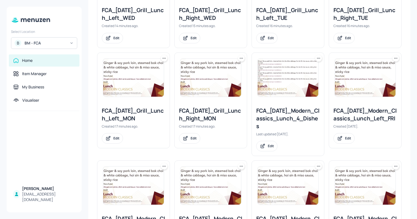
click at [241, 59] on icon at bounding box center [242, 58] width 6 height 6
click at [231, 80] on div "Duplicate" at bounding box center [219, 78] width 44 height 9
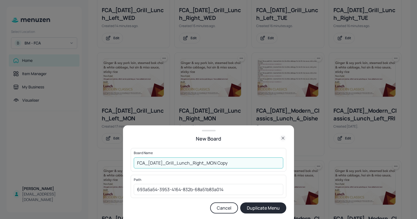
drag, startPoint x: 221, startPoint y: 162, endPoint x: 134, endPoint y: 164, distance: 86.9
click at [134, 164] on input "FCA_2025_JUL_Grill_Lunch_Right_MON Copy" at bounding box center [208, 162] width 149 height 11
click at [226, 211] on button "Cancel" at bounding box center [224, 207] width 28 height 11
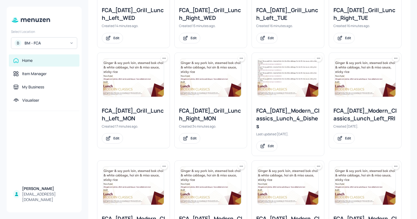
click at [317, 60] on icon at bounding box center [319, 58] width 6 height 6
click at [314, 78] on div "Duplicate" at bounding box center [296, 78] width 44 height 9
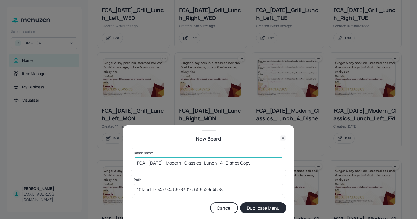
click at [252, 162] on input "FCA_2025_JUL_Modern_Classics_Lunch_4_Dishes Copy" at bounding box center [208, 162] width 149 height 11
paste input "Grill_Lunch_Right_MON"
drag, startPoint x: 194, startPoint y: 163, endPoint x: 182, endPoint y: 163, distance: 12.1
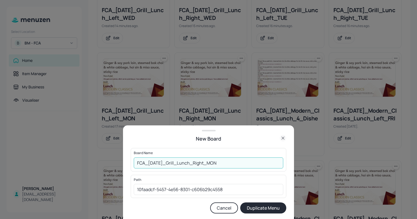
click at [182, 163] on input "FCA_[DATE]_Grill_Lunch_Right_MON" at bounding box center [208, 162] width 149 height 11
drag, startPoint x: 179, startPoint y: 162, endPoint x: 172, endPoint y: 162, distance: 8.0
click at [172, 162] on input "FCA_[DATE]_Grill_Lunch_Right_MON" at bounding box center [208, 162] width 149 height 11
type input "FCA_2025_JUL_Theatre_Lunch_Right_MON"
click at [270, 209] on button "Duplicate Menu" at bounding box center [263, 207] width 46 height 11
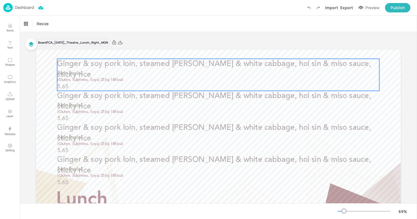
click at [252, 69] on p "Ginger & soy pork loin, steamed [PERSON_NAME] & white cabbage, hoi sin & miso s…" at bounding box center [218, 69] width 322 height 21
click at [209, 63] on span "Ginger & soy pork loin, steamed [PERSON_NAME] & white cabbage, hoi sin & miso s…" at bounding box center [214, 69] width 314 height 18
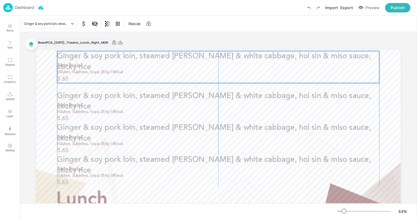
drag, startPoint x: 102, startPoint y: 68, endPoint x: 102, endPoint y: 60, distance: 7.7
click at [102, 60] on span "Ginger & soy pork loin, steamed [PERSON_NAME] & white cabbage, hoi sin & miso s…" at bounding box center [214, 61] width 314 height 18
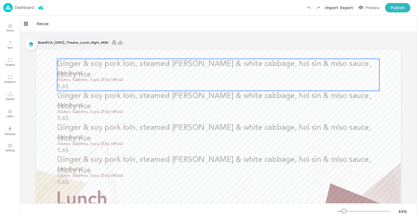
click at [160, 78] on p "(Gluten, Sulphites, Soya) 250g 185kcal" at bounding box center [218, 79] width 322 height 5
click at [204, 49] on div "Ungroup" at bounding box center [200, 49] width 21 height 7
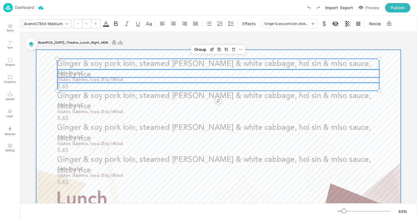
click at [173, 52] on div at bounding box center [218, 152] width 365 height 205
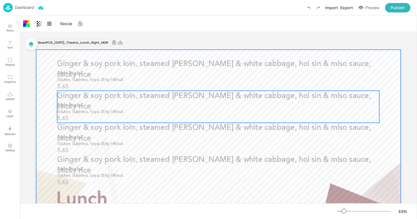
click at [154, 95] on span "Ginger & soy pork loin, steamed [PERSON_NAME] & white cabbage, hoi sin & miso s…" at bounding box center [214, 101] width 314 height 18
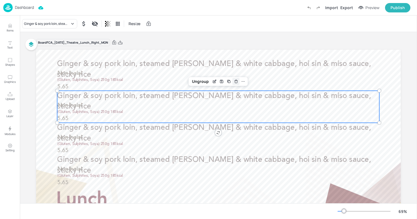
click at [235, 82] on icon "Delete" at bounding box center [236, 81] width 2 height 2
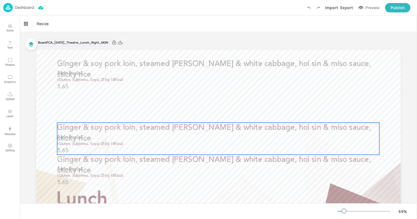
click at [236, 132] on p "Ginger & soy pork loin, steamed [PERSON_NAME] & white cabbage, hoi sin & miso s…" at bounding box center [218, 132] width 322 height 21
click at [236, 113] on icon "Delete" at bounding box center [236, 113] width 4 height 4
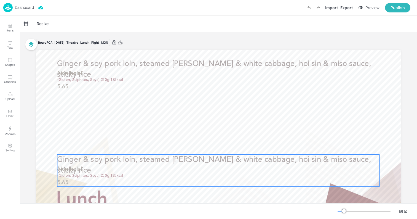
click at [236, 160] on span "Ginger & soy pork loin, steamed [PERSON_NAME] & white cabbage, hoi sin & miso s…" at bounding box center [214, 165] width 314 height 18
click at [237, 146] on icon "Delete" at bounding box center [236, 145] width 4 height 4
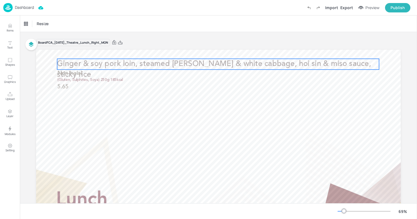
click at [180, 64] on span "Ginger & soy pork loin, steamed [PERSON_NAME] & white cabbage, hoi sin & miso s…" at bounding box center [214, 69] width 314 height 18
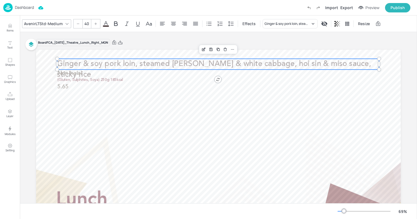
click at [82, 23] on div at bounding box center [78, 23] width 9 height 9
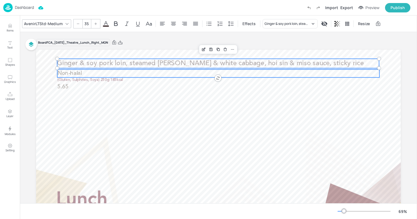
click at [74, 72] on span "Non-halal" at bounding box center [69, 74] width 25 height 6
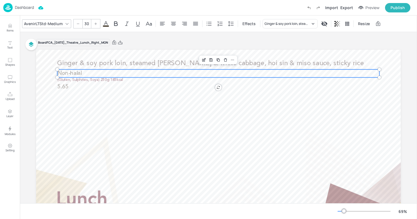
click at [77, 24] on icon at bounding box center [77, 23] width 3 height 3
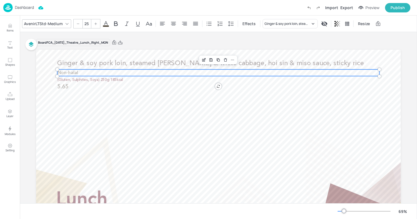
click at [95, 24] on icon at bounding box center [95, 23] width 3 height 3
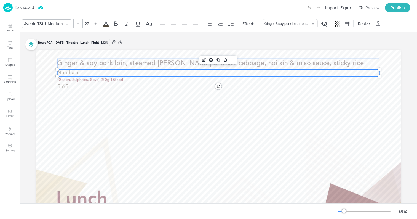
click at [91, 65] on span "Ginger & soy pork loin, steamed [PERSON_NAME] & white cabbage, hoi sin & miso s…" at bounding box center [210, 63] width 306 height 7
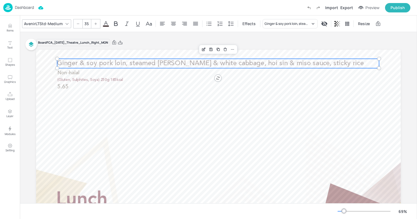
click at [95, 22] on icon at bounding box center [95, 23] width 3 height 3
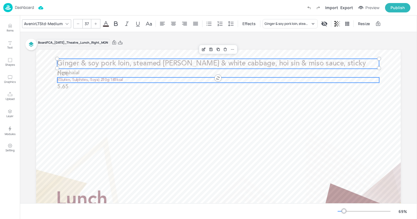
click at [87, 78] on span "(Gluten, Sulphites, Soya) 250g 185kcal" at bounding box center [90, 80] width 66 height 4
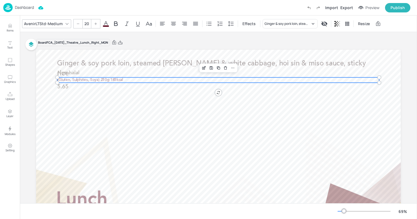
click at [79, 25] on div at bounding box center [78, 23] width 9 height 9
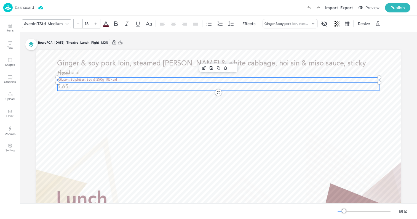
click at [84, 87] on p "5.65" at bounding box center [218, 87] width 322 height 8
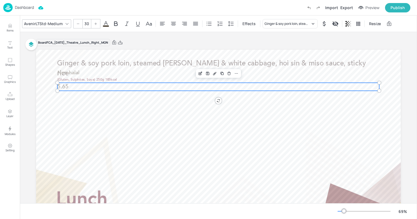
click at [77, 28] on div at bounding box center [78, 23] width 9 height 9
click at [95, 22] on icon at bounding box center [95, 23] width 3 height 3
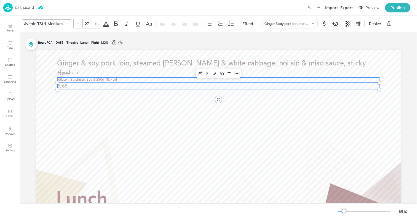
click at [90, 78] on span "(Gluten, Sulphites, Soya) 250g 185kcal" at bounding box center [87, 79] width 60 height 3
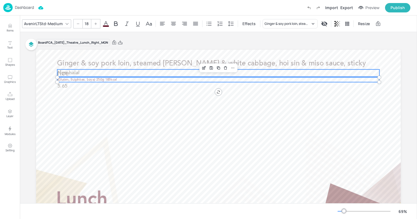
click at [90, 70] on p "Non-halal" at bounding box center [218, 72] width 322 height 7
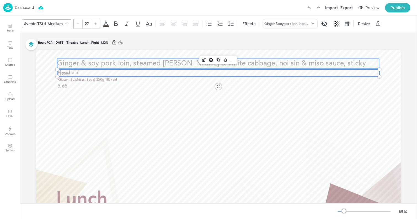
click at [91, 61] on span "Ginger & soy pork loin, steamed [PERSON_NAME] & white cabbage, hoi sin & miso s…" at bounding box center [211, 68] width 309 height 17
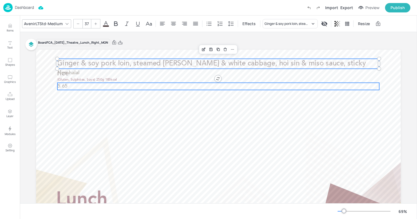
click at [92, 86] on p "5.65" at bounding box center [218, 86] width 322 height 7
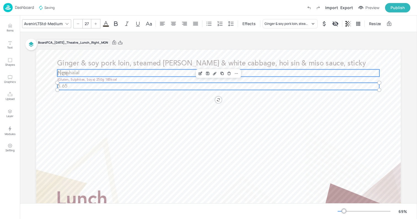
click at [64, 72] on span "Non-halal" at bounding box center [68, 72] width 22 height 5
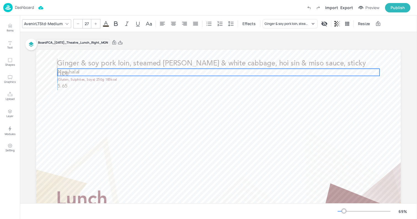
click at [73, 71] on span "Non-halal" at bounding box center [68, 71] width 22 height 5
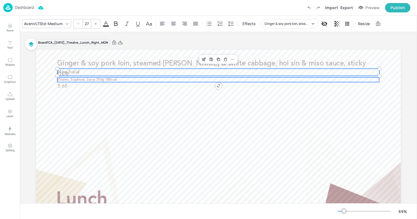
click at [74, 79] on span "(Gluten, Sulphites, Soya) 250g 185kcal" at bounding box center [87, 79] width 60 height 3
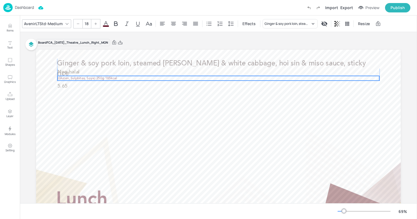
click at [76, 77] on span "(Gluten, Sulphites, Soya) 250g 185kcal" at bounding box center [87, 77] width 60 height 3
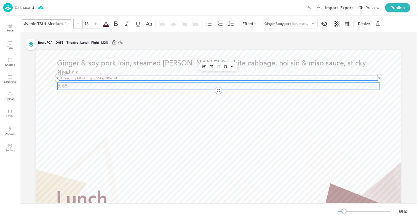
click at [74, 84] on p "5.65" at bounding box center [218, 86] width 322 height 7
type input "27"
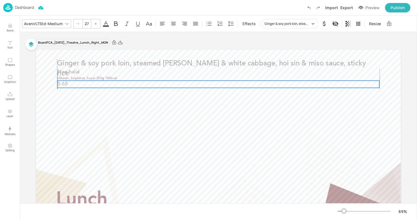
click at [75, 83] on p "5.65" at bounding box center [218, 84] width 322 height 7
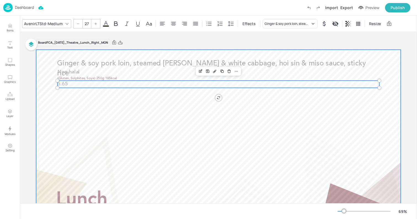
click at [89, 101] on div at bounding box center [218, 152] width 365 height 205
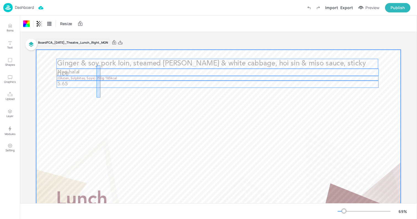
drag, startPoint x: 100, startPoint y: 97, endPoint x: 96, endPoint y: 65, distance: 33.1
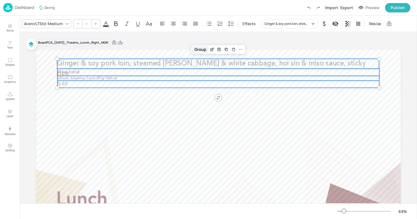
click at [194, 47] on div "Group" at bounding box center [200, 49] width 16 height 7
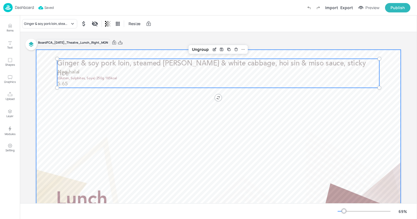
click at [184, 111] on div at bounding box center [218, 152] width 365 height 205
click at [124, 64] on span "Ginger & soy pork loin, steamed [PERSON_NAME] & white cabbage, hoi sin & miso s…" at bounding box center [211, 68] width 309 height 17
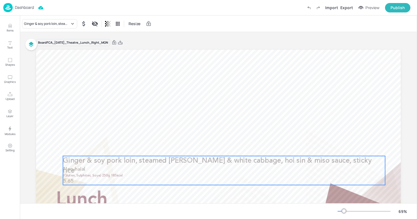
drag, startPoint x: 120, startPoint y: 70, endPoint x: 126, endPoint y: 167, distance: 97.2
click at [126, 167] on p "Non-halal" at bounding box center [224, 169] width 322 height 7
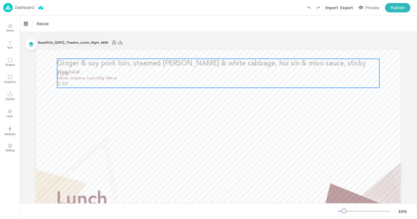
click at [107, 76] on p "(Gluten, Sulphites, Soya) 250g 185kcal" at bounding box center [218, 78] width 322 height 5
click at [229, 47] on div "Duplicate" at bounding box center [228, 49] width 7 height 7
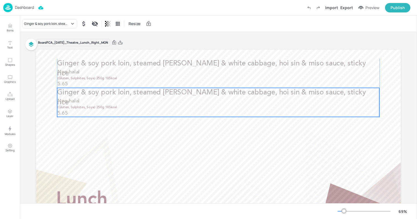
drag, startPoint x: 163, startPoint y: 77, endPoint x: 161, endPoint y: 105, distance: 27.7
click at [161, 105] on div "Ginger & soy pork loin, steamed bok choi & white cabbage, hoi sin & miso sauce,…" at bounding box center [218, 102] width 322 height 29
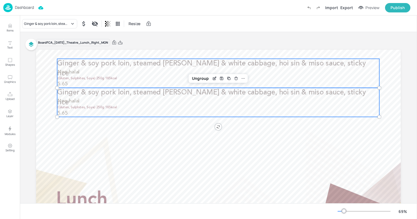
click at [135, 71] on p "Non-halal" at bounding box center [218, 72] width 322 height 7
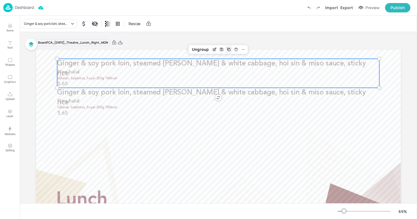
click at [228, 51] on icon "Duplicate" at bounding box center [229, 49] width 4 height 4
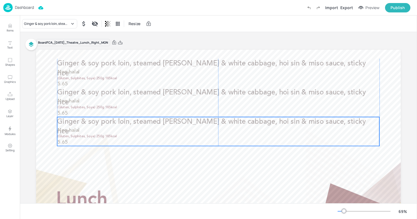
drag, startPoint x: 163, startPoint y: 82, endPoint x: 161, endPoint y: 138, distance: 56.3
click at [161, 138] on p "(Gluten, Sulphites, Soya) 250g 185kcal" at bounding box center [218, 136] width 322 height 5
click at [189, 131] on p "Non-halal" at bounding box center [218, 130] width 322 height 7
click at [229, 108] on icon "Duplicate" at bounding box center [229, 107] width 4 height 4
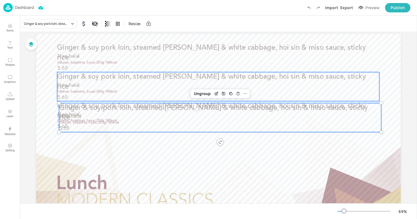
scroll to position [16, 0]
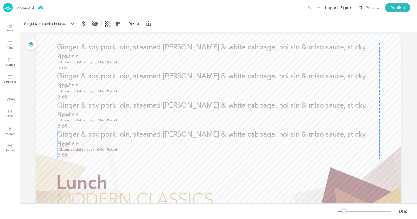
drag, startPoint x: 148, startPoint y: 116, endPoint x: 147, endPoint y: 143, distance: 26.8
click at [147, 143] on p "Non-halal" at bounding box center [218, 143] width 322 height 7
click at [229, 120] on icon "Duplicate" at bounding box center [229, 120] width 4 height 4
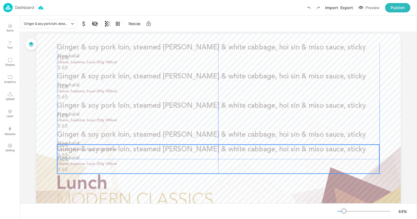
drag, startPoint x: 155, startPoint y: 148, endPoint x: 153, endPoint y: 161, distance: 13.4
click at [153, 161] on div "Ginger & soy pork loin, steamed bok choi & white cabbage, hoi sin & miso sauce,…" at bounding box center [218, 158] width 322 height 29
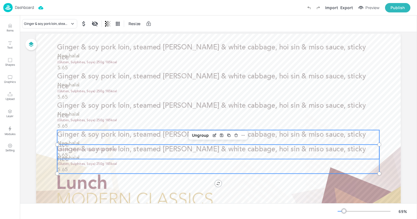
click at [149, 137] on span "Ginger & soy pork loin, steamed [PERSON_NAME] & white cabbage, hoi sin & miso s…" at bounding box center [211, 139] width 309 height 17
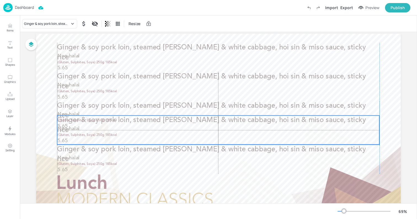
drag, startPoint x: 152, startPoint y: 133, endPoint x: 152, endPoint y: 119, distance: 13.8
click at [152, 119] on span "Ginger & soy pork loin, steamed [PERSON_NAME] & white cabbage, hoi sin & miso s…" at bounding box center [211, 125] width 309 height 17
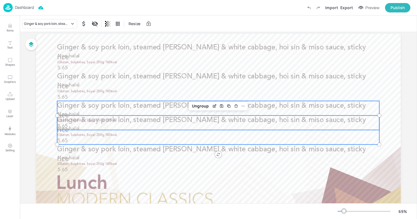
click at [150, 106] on span "Ginger & soy pork loin, steamed [PERSON_NAME] & white cabbage, hoi sin & miso s…" at bounding box center [211, 110] width 309 height 17
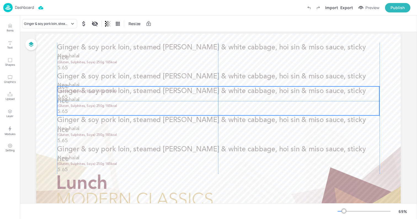
drag, startPoint x: 148, startPoint y: 103, endPoint x: 148, endPoint y: 90, distance: 13.8
click at [148, 90] on span "Ginger & soy pork loin, steamed [PERSON_NAME] & white cabbage, hoi sin & miso s…" at bounding box center [211, 96] width 309 height 17
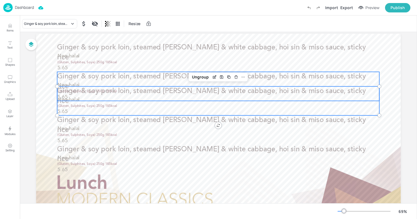
click at [150, 76] on span "Ginger & soy pork loin, steamed [PERSON_NAME] & white cabbage, hoi sin & miso s…" at bounding box center [211, 81] width 309 height 17
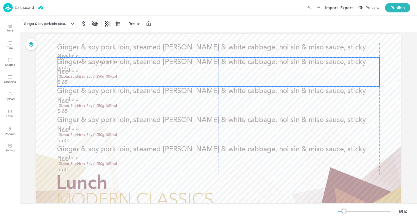
drag, startPoint x: 148, startPoint y: 75, endPoint x: 149, endPoint y: 61, distance: 14.4
click at [149, 61] on span "Ginger & soy pork loin, steamed [PERSON_NAME] & white cabbage, hoi sin & miso s…" at bounding box center [211, 66] width 309 height 17
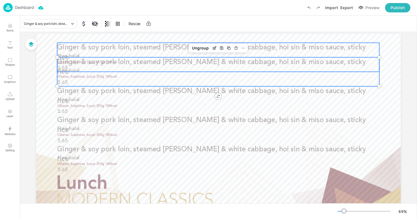
click at [149, 51] on span "Ginger & soy pork loin, steamed [PERSON_NAME] & white cabbage, hoi sin & miso s…" at bounding box center [211, 52] width 309 height 17
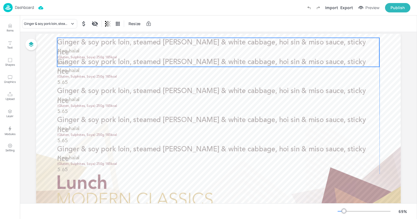
drag, startPoint x: 152, startPoint y: 49, endPoint x: 154, endPoint y: 44, distance: 5.1
click at [154, 44] on span "Ginger & soy pork loin, steamed [PERSON_NAME] & white cabbage, hoi sin & miso s…" at bounding box center [211, 47] width 309 height 17
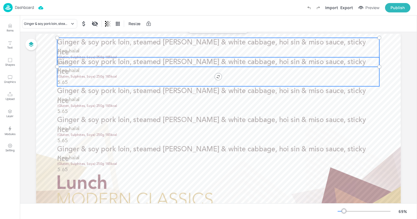
click at [152, 72] on p "Non-halal" at bounding box center [218, 70] width 322 height 7
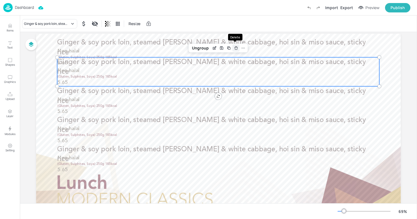
click at [237, 48] on icon "Delete" at bounding box center [236, 48] width 4 height 4
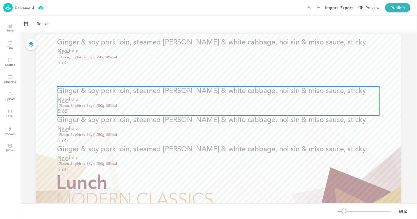
click at [228, 95] on p "Ginger & soy pork loin, steamed [PERSON_NAME] & white cabbage, hoi sin & miso s…" at bounding box center [218, 96] width 322 height 20
click at [236, 77] on icon "Delete" at bounding box center [236, 77] width 2 height 2
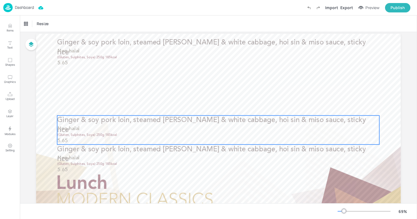
click at [234, 128] on p "Non-halal" at bounding box center [218, 128] width 322 height 7
click at [236, 106] on icon "Delete" at bounding box center [236, 106] width 2 height 2
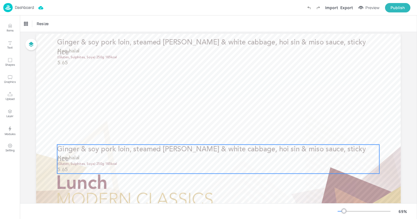
click at [234, 155] on p "Non-halal" at bounding box center [218, 157] width 322 height 7
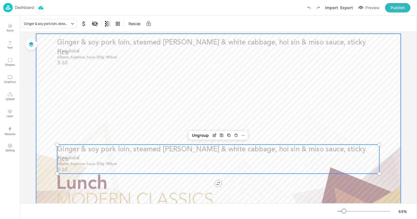
click at [158, 94] on div at bounding box center [218, 136] width 365 height 205
click at [219, 156] on p "Non-halal" at bounding box center [218, 157] width 322 height 7
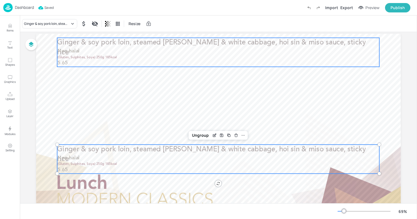
click at [209, 49] on p "Non-halal" at bounding box center [218, 51] width 322 height 7
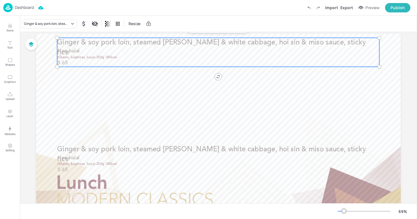
scroll to position [0, 0]
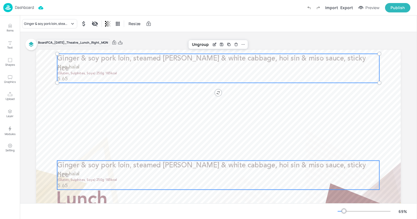
click at [226, 171] on p "Non-halal" at bounding box center [218, 173] width 322 height 7
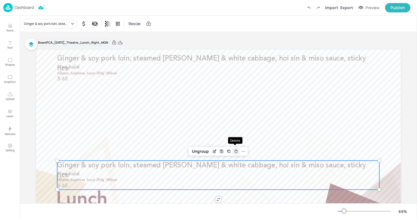
click at [235, 149] on icon "Delete" at bounding box center [236, 151] width 4 height 4
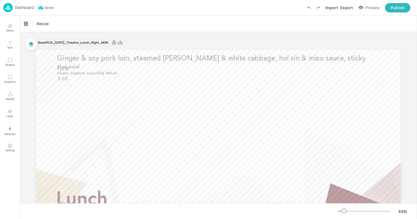
click at [25, 8] on p "Dashboard" at bounding box center [24, 8] width 19 height 4
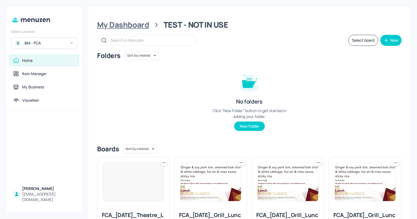
click at [136, 24] on div "My Dashboard" at bounding box center [123, 25] width 52 height 10
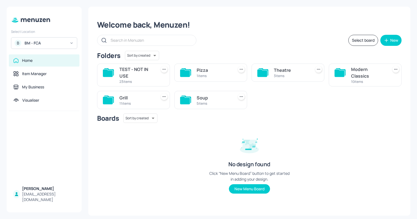
click at [278, 74] on div "3 items" at bounding box center [291, 75] width 35 height 5
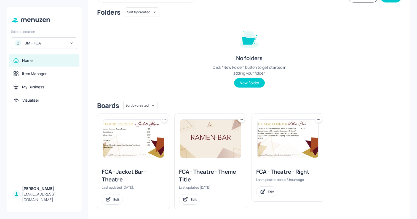
scroll to position [47, 0]
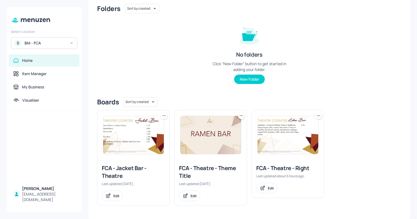
click at [148, 138] on img at bounding box center [133, 135] width 61 height 38
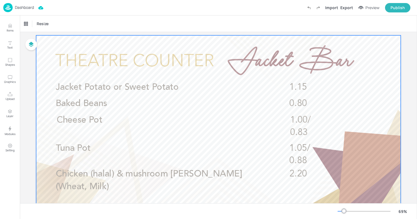
scroll to position [12, 0]
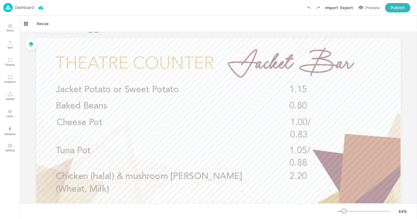
click at [27, 9] on p "Dashboard" at bounding box center [24, 8] width 19 height 4
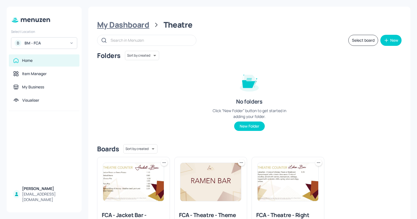
click at [141, 24] on div "My Dashboard" at bounding box center [123, 25] width 52 height 10
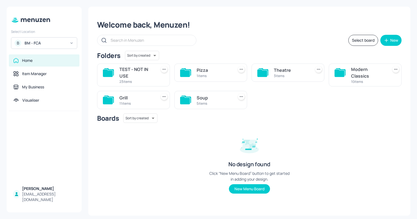
click at [149, 75] on div "TEST - NOT IN USE" at bounding box center [136, 72] width 35 height 13
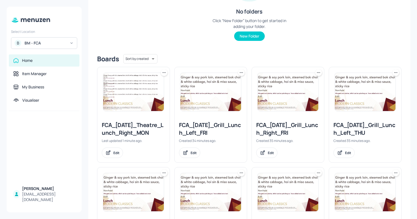
scroll to position [90, 0]
click at [157, 89] on img at bounding box center [133, 91] width 61 height 38
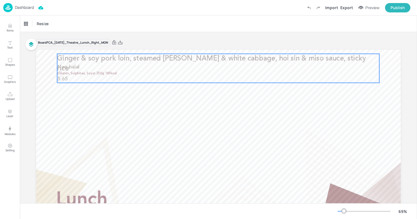
click at [150, 67] on p "Non-halal" at bounding box center [218, 67] width 322 height 7
click at [203, 42] on div "Ungroup" at bounding box center [200, 44] width 21 height 7
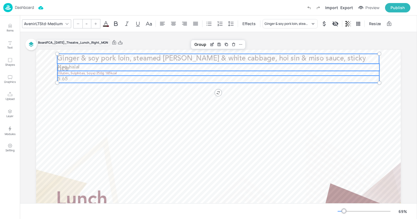
click at [174, 57] on span "Ginger & soy pork loin, steamed [PERSON_NAME] & white cabbage, hoi sin & miso s…" at bounding box center [211, 63] width 309 height 17
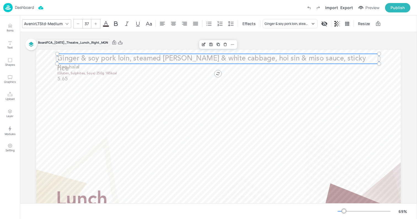
click at [79, 23] on div at bounding box center [78, 23] width 9 height 9
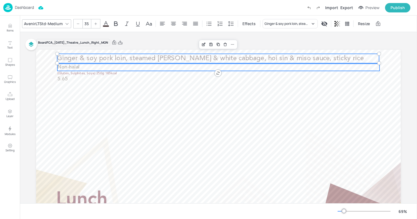
click at [77, 65] on span "Non-halal" at bounding box center [68, 67] width 22 height 5
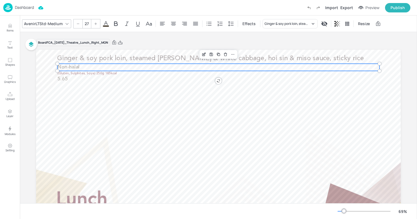
click at [81, 22] on div at bounding box center [78, 23] width 9 height 9
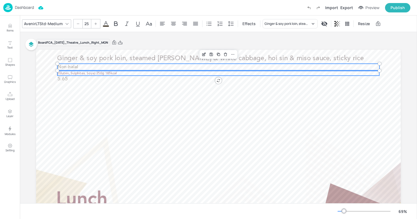
click at [80, 71] on span "(Gluten, Sulphites, Soya) 250g 185kcal" at bounding box center [87, 72] width 60 height 3
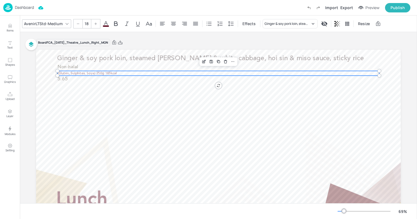
click at [78, 24] on icon at bounding box center [77, 23] width 3 height 3
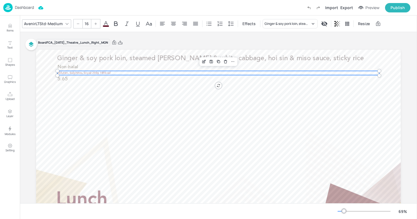
click at [92, 21] on div at bounding box center [95, 23] width 9 height 9
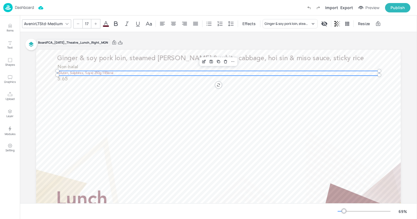
click at [81, 23] on div at bounding box center [78, 23] width 9 height 9
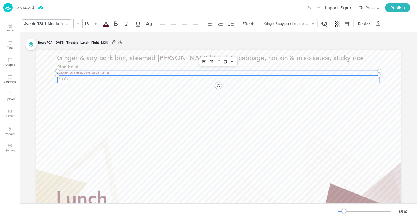
click at [81, 79] on p "5.65" at bounding box center [218, 79] width 322 height 7
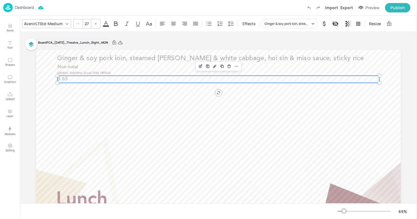
click at [80, 24] on div at bounding box center [78, 23] width 9 height 9
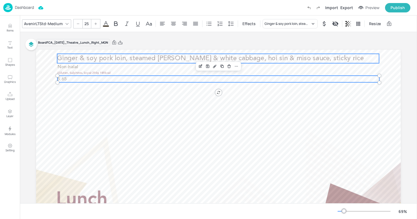
click at [82, 57] on span "Ginger & soy pork loin, steamed [PERSON_NAME] & white cabbage, hoi sin & miso s…" at bounding box center [210, 58] width 306 height 7
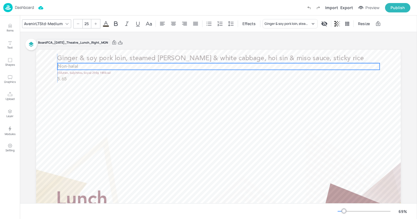
click at [82, 65] on p "Non-halal" at bounding box center [218, 66] width 322 height 7
click at [85, 71] on p "(Gluten, Sulphites, Soya) 250g 185kcal" at bounding box center [218, 73] width 322 height 4
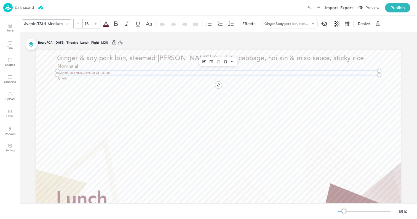
click at [85, 71] on p "(Gluten, Sulphites, Soya) 250g 185kcal" at bounding box center [218, 73] width 322 height 4
click at [89, 70] on p "(Gluten, Sulphites, Soya) 250g 185kcal" at bounding box center [219, 72] width 322 height 4
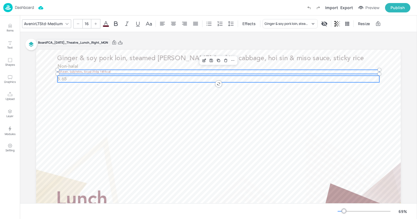
click at [89, 76] on p "5.65" at bounding box center [218, 79] width 322 height 7
type input "25"
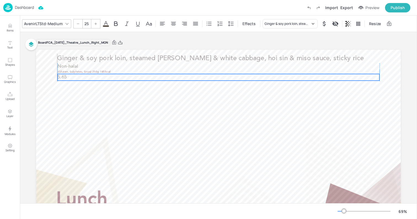
click at [91, 78] on p "5.65" at bounding box center [219, 77] width 322 height 7
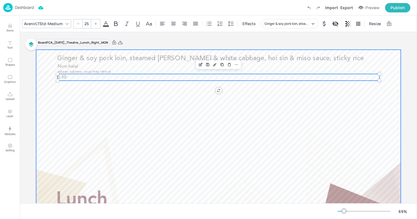
click at [111, 88] on div at bounding box center [218, 152] width 365 height 205
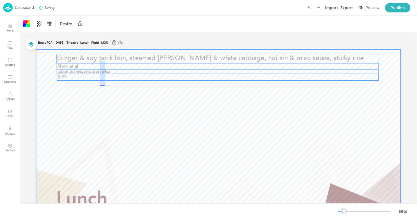
drag, startPoint x: 105, startPoint y: 85, endPoint x: 100, endPoint y: 60, distance: 26.0
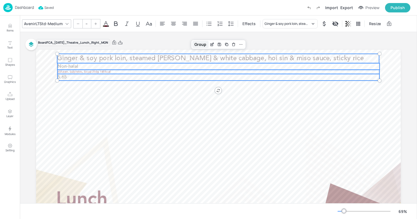
click at [200, 44] on div "Group" at bounding box center [200, 44] width 16 height 7
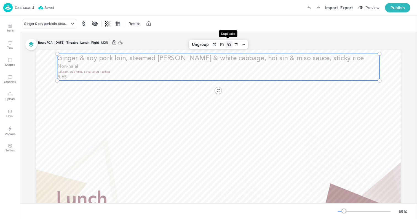
click at [228, 44] on icon "Duplicate" at bounding box center [229, 45] width 2 height 2
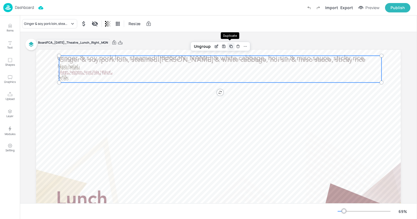
click at [229, 46] on icon "Duplicate" at bounding box center [231, 46] width 4 height 4
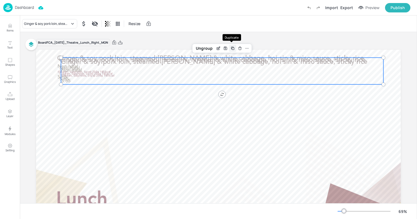
click at [234, 50] on icon "Duplicate" at bounding box center [233, 48] width 4 height 4
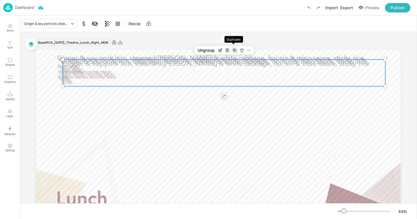
click at [235, 50] on icon "Duplicate" at bounding box center [235, 50] width 2 height 2
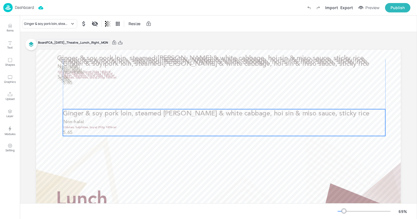
drag, startPoint x: 187, startPoint y: 80, endPoint x: 197, endPoint y: 184, distance: 104.5
click at [197, 129] on p "(Gluten, Sulphites, Soya) 250g 185kcal" at bounding box center [224, 127] width 322 height 4
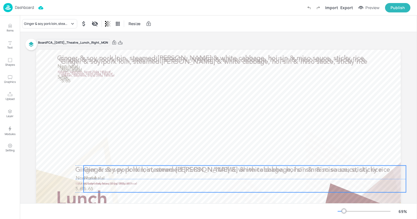
drag, startPoint x: 146, startPoint y: 78, endPoint x: 167, endPoint y: 183, distance: 107.3
click at [167, 50] on div "Ginger & soy pork loin, steamed bok choi & white cabbage, hoi sin & miso sauce,…" at bounding box center [218, 50] width 365 height 0
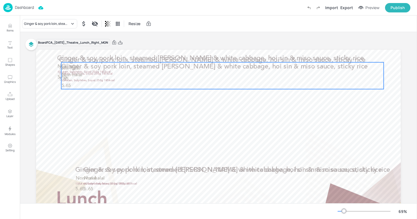
drag, startPoint x: 113, startPoint y: 73, endPoint x: 141, endPoint y: 162, distance: 93.9
click at [141, 78] on p "Non-halal" at bounding box center [222, 74] width 322 height 7
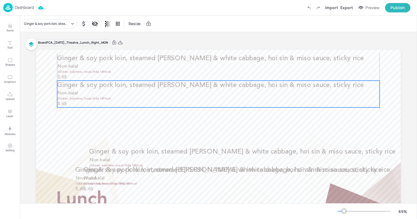
drag, startPoint x: 96, startPoint y: 74, endPoint x: 95, endPoint y: 100, distance: 25.9
click at [95, 100] on p "(Gluten, Sulphites, Soya) 250g 185kcal" at bounding box center [219, 99] width 322 height 4
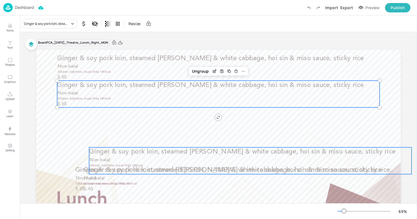
click at [126, 152] on span "Ginger & soy pork loin, steamed bok choi & white cabbage, hoi sin & miso sauce,…" at bounding box center [242, 151] width 306 height 7
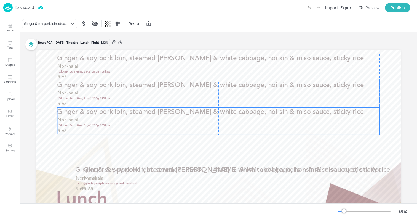
drag, startPoint x: 137, startPoint y: 156, endPoint x: 105, endPoint y: 116, distance: 50.6
click at [105, 116] on p "Ginger & soy pork loin, steamed bok choi & white cabbage, hoi sin & miso sauce,…" at bounding box center [218, 111] width 322 height 9
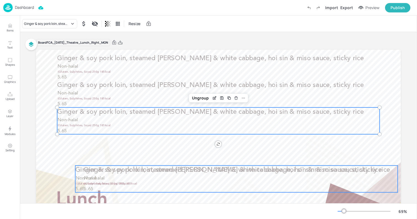
click at [123, 173] on span "Ginger & soy pork loin, steamed bok choi & white cabbage, hoi sin & miso sauce,…" at bounding box center [228, 170] width 306 height 7
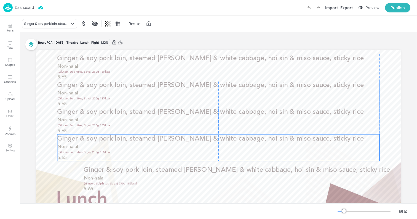
drag, startPoint x: 131, startPoint y: 173, endPoint x: 112, endPoint y: 141, distance: 36.3
click at [112, 141] on span "Ginger & soy pork loin, steamed bok choi & white cabbage, hoi sin & miso sauce,…" at bounding box center [210, 138] width 306 height 7
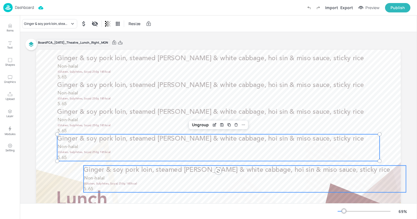
click at [118, 171] on span "Ginger & soy pork loin, steamed bok choi & white cabbage, hoi sin & miso sauce,…" at bounding box center [237, 170] width 306 height 7
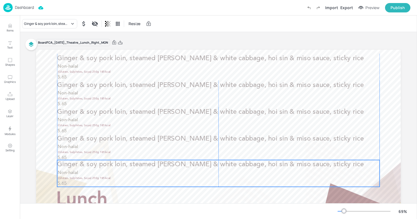
drag, startPoint x: 107, startPoint y: 176, endPoint x: 81, endPoint y: 171, distance: 26.2
click at [81, 171] on p "Non-halal" at bounding box center [218, 172] width 322 height 7
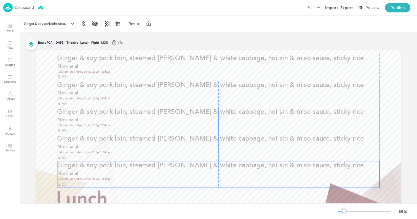
click at [85, 172] on p "Non-halal" at bounding box center [218, 173] width 322 height 7
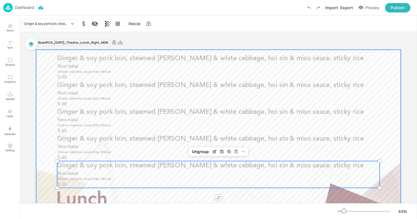
click at [36, 159] on div at bounding box center [218, 152] width 365 height 205
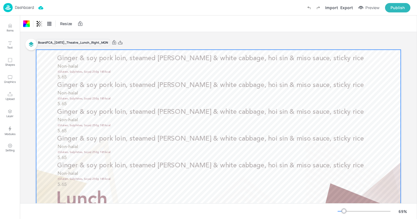
click at [27, 9] on p "Dashboard" at bounding box center [24, 8] width 19 height 4
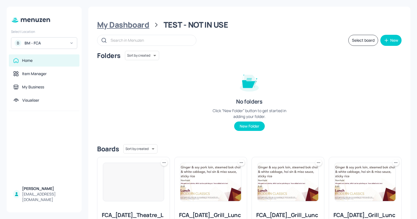
click at [125, 25] on div "My Dashboard" at bounding box center [123, 25] width 52 height 10
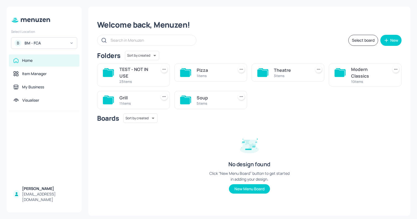
click at [268, 69] on div "Theatre 3 items" at bounding box center [287, 72] width 73 height 18
click at [280, 68] on div "Theatre" at bounding box center [291, 70] width 35 height 7
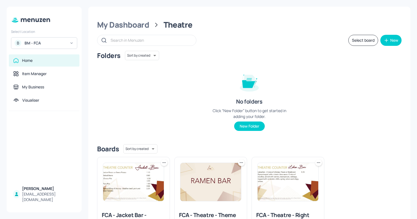
click at [144, 178] on img at bounding box center [133, 182] width 61 height 38
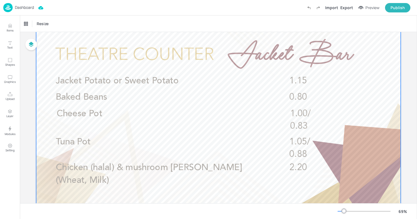
scroll to position [27, 0]
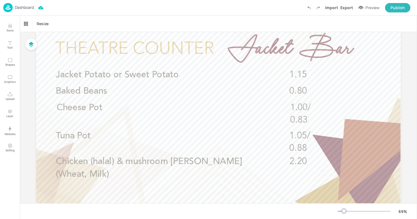
click at [17, 6] on p "Dashboard" at bounding box center [24, 8] width 19 height 4
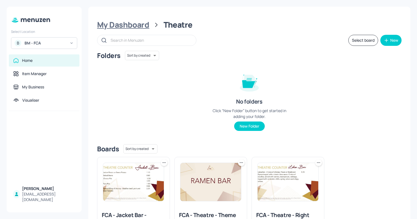
click at [118, 20] on div "My Dashboard" at bounding box center [123, 25] width 52 height 10
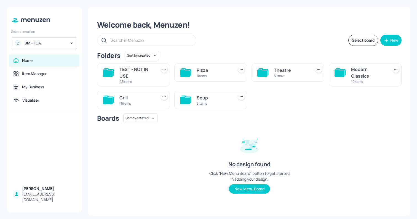
click at [142, 72] on div "TEST - NOT IN USE" at bounding box center [136, 72] width 35 height 13
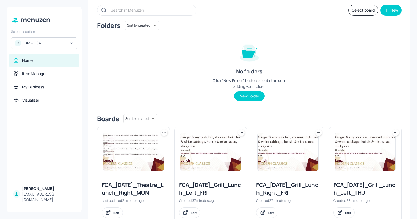
scroll to position [36, 0]
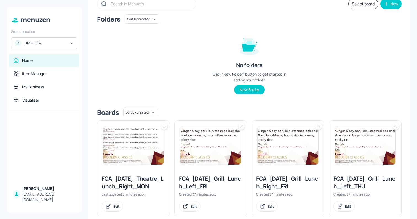
click at [136, 144] on img at bounding box center [133, 145] width 61 height 38
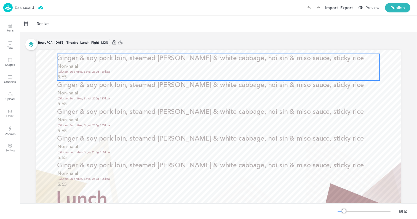
click at [148, 66] on p "Non-halal" at bounding box center [218, 66] width 322 height 7
click at [59, 24] on div "Ginger & soy pork loin, steamed bok choi & white cabbage, hoi sin & miso sauce,…" at bounding box center [47, 23] width 46 height 5
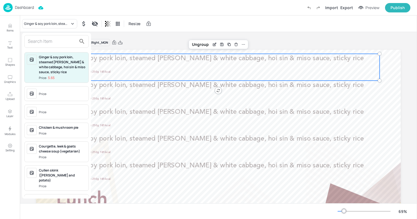
click at [47, 42] on input "text" at bounding box center [52, 41] width 49 height 9
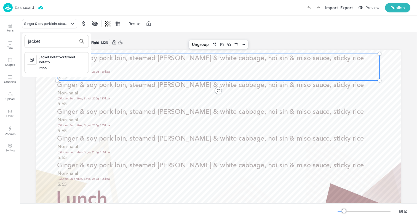
type input "jacket"
click at [50, 64] on div "Jacket Potato or Sweet Potato" at bounding box center [62, 60] width 47 height 10
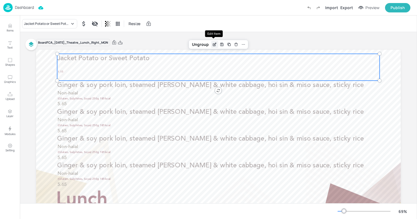
click at [212, 43] on icon "Edit Item" at bounding box center [214, 44] width 5 height 4
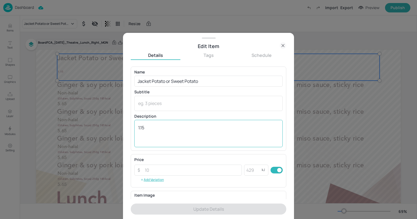
click at [150, 126] on textarea "1.15" at bounding box center [208, 133] width 141 height 18
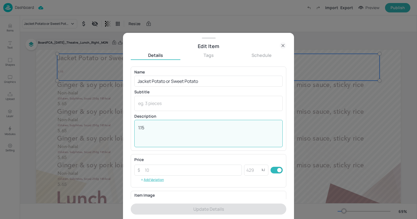
click at [150, 126] on textarea "1.15" at bounding box center [208, 133] width 141 height 18
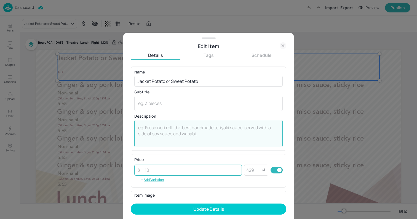
click at [154, 168] on input "number" at bounding box center [191, 169] width 100 height 11
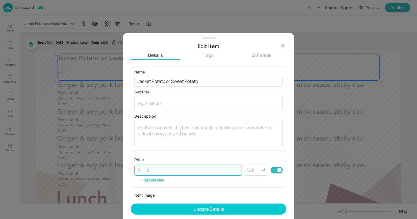
paste input "1.15"
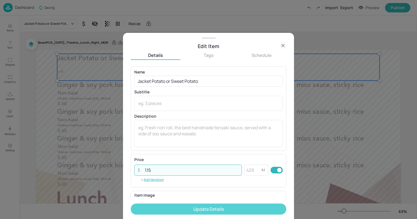
type input "1.15"
click at [192, 208] on button "Update Details" at bounding box center [209, 208] width 156 height 11
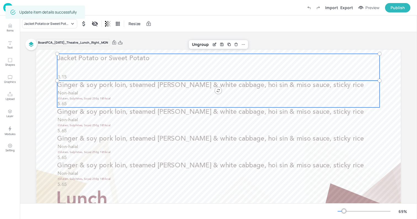
click at [112, 89] on p "Ginger & soy pork loin, steamed bok choi & white cabbage, hoi sin & miso sauce,…" at bounding box center [218, 85] width 322 height 9
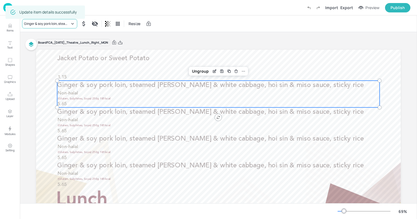
click at [67, 22] on div "Ginger & soy pork loin, steamed bok choi & white cabbage, hoi sin & miso sauce,…" at bounding box center [47, 23] width 46 height 5
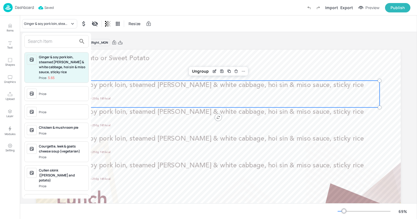
click at [53, 41] on input "text" at bounding box center [52, 41] width 49 height 9
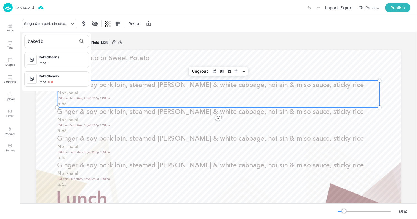
type input "baked b"
click at [57, 59] on div "Baked Beans" at bounding box center [62, 57] width 47 height 5
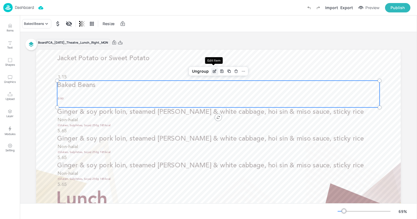
click at [215, 73] on icon "Edit Item" at bounding box center [214, 71] width 5 height 4
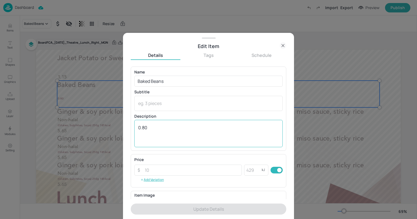
click at [173, 134] on textarea "0.80" at bounding box center [208, 133] width 141 height 18
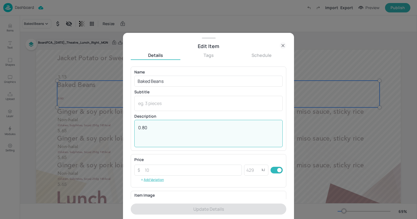
click at [173, 134] on textarea "0.80" at bounding box center [208, 133] width 141 height 18
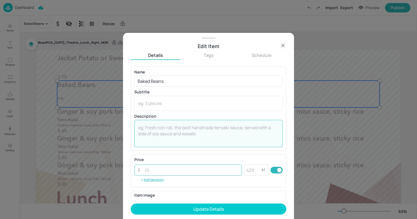
click at [174, 170] on input "number" at bounding box center [191, 169] width 100 height 11
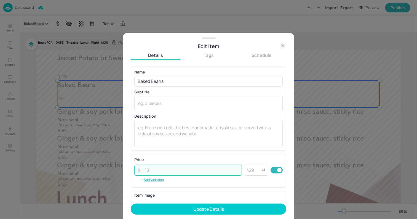
paste input "0.80"
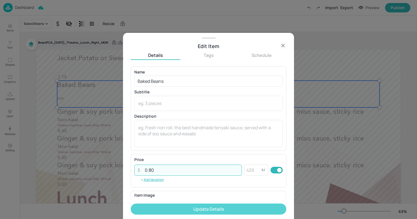
type input "0.80"
click at [201, 211] on button "Update Details" at bounding box center [209, 208] width 156 height 11
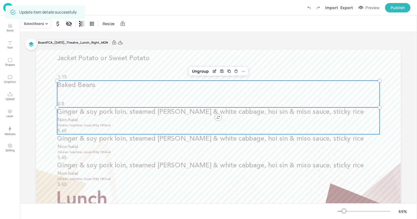
click at [92, 118] on p "Non-halal" at bounding box center [218, 120] width 322 height 7
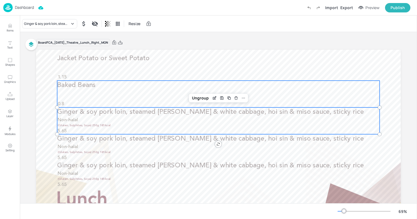
click at [97, 101] on p "0.8" at bounding box center [219, 104] width 322 height 7
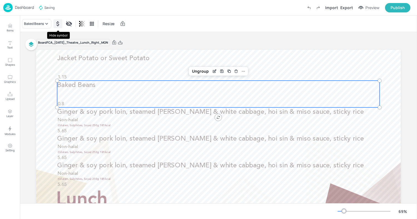
click at [61, 23] on div "Hide symbol" at bounding box center [57, 23] width 9 height 9
click at [61, 23] on div "Show symbol" at bounding box center [57, 23] width 9 height 9
click at [13, 146] on button "Setting" at bounding box center [10, 148] width 16 height 16
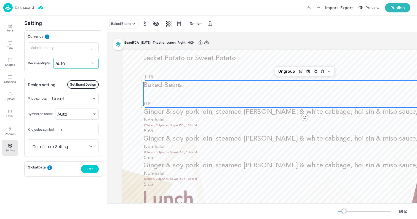
click at [93, 62] on icon at bounding box center [93, 63] width 6 height 6
click at [94, 65] on icon at bounding box center [93, 63] width 6 height 6
click at [93, 51] on button "Open" at bounding box center [91, 49] width 11 height 11
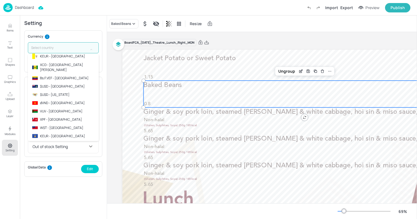
scroll to position [1892, 0]
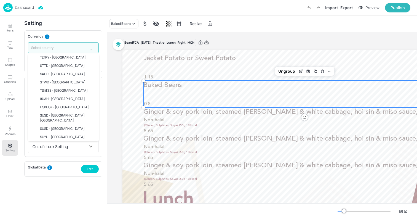
click at [65, 46] on input "text" at bounding box center [58, 47] width 60 height 11
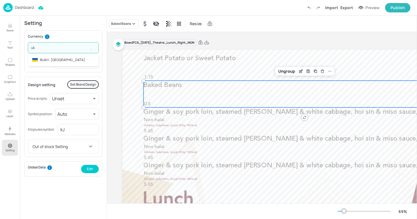
type input "u"
type input "g"
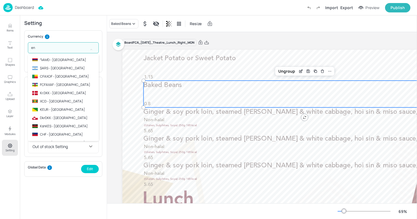
type input "e"
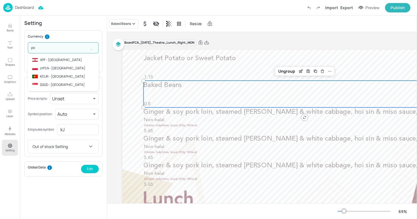
type input "p"
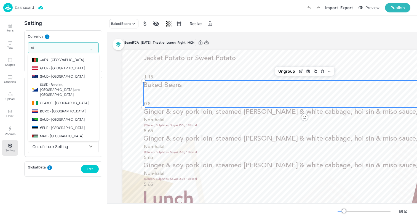
type input "s"
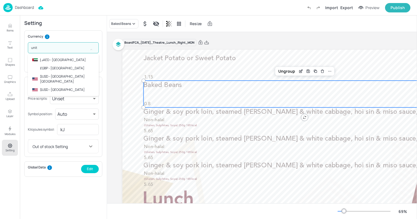
click at [68, 67] on p "£GBP - United Kingdom" at bounding box center [62, 68] width 44 height 5
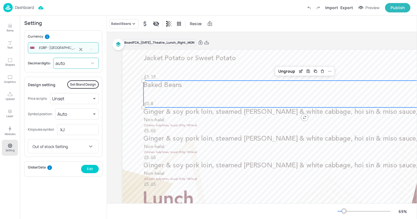
type input "£GBP - United Kingdom"
click at [93, 64] on icon at bounding box center [93, 63] width 6 height 6
click at [83, 49] on icon "Clear" at bounding box center [81, 50] width 6 height 6
click at [63, 65] on body "Dashboard Import Export Preview Publish Items Text Shapes Graphics Upload Layer…" at bounding box center [208, 109] width 417 height 219
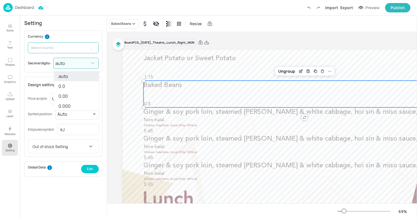
click at [66, 95] on li "0.00" at bounding box center [76, 96] width 45 height 10
type input "2"
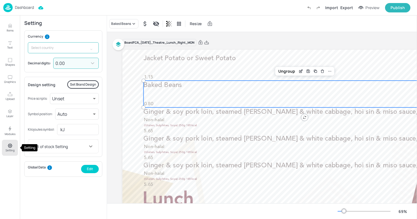
click at [12, 141] on button "Setting" at bounding box center [10, 148] width 16 height 16
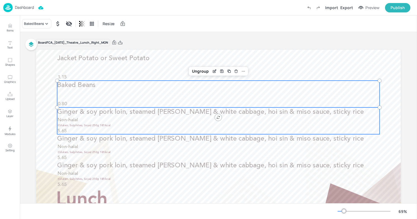
click at [121, 114] on span "Ginger & soy pork loin, steamed bok choi & white cabbage, hoi sin & miso sauce,…" at bounding box center [210, 112] width 306 height 7
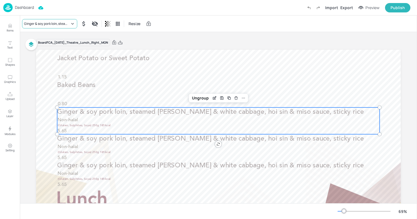
click at [58, 26] on div "Ginger & soy pork loin, steamed bok choi & white cabbage, hoi sin & miso sauce,…" at bounding box center [47, 23] width 46 height 5
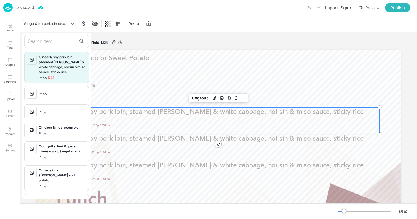
click at [63, 45] on input "text" at bounding box center [52, 41] width 49 height 9
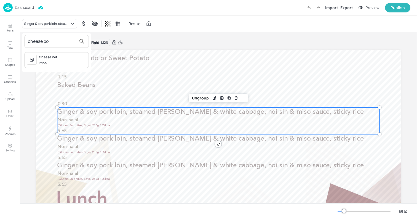
type input "cheese po"
click at [65, 53] on div "Cheese Pot Price:" at bounding box center [56, 60] width 65 height 16
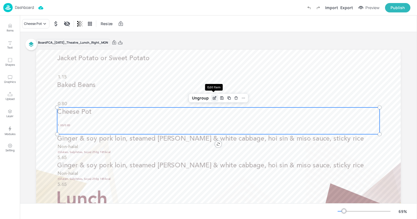
click at [214, 99] on icon "Edit Item" at bounding box center [214, 98] width 2 height 2
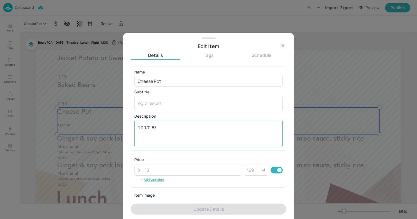
click at [180, 124] on div "1.00/0.83 x ​" at bounding box center [208, 133] width 148 height 27
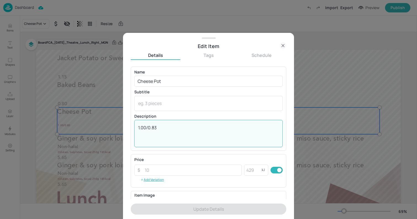
click at [180, 124] on div "1.00/0.83 x ​" at bounding box center [208, 133] width 148 height 27
click at [169, 126] on textarea "1.00/0.83" at bounding box center [208, 133] width 141 height 18
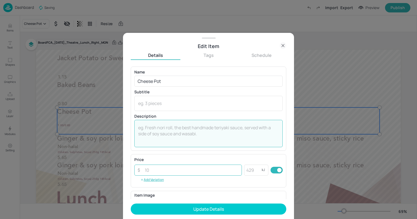
click at [168, 168] on input "number" at bounding box center [191, 169] width 100 height 11
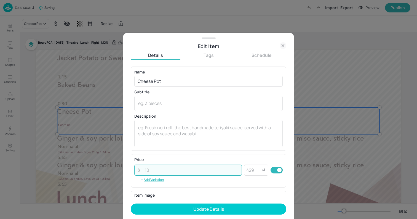
paste input "1.00083"
type input "1.00083"
click at [153, 170] on input "1.00083" at bounding box center [191, 169] width 100 height 11
click at [186, 165] on input "1.00083" at bounding box center [191, 169] width 100 height 11
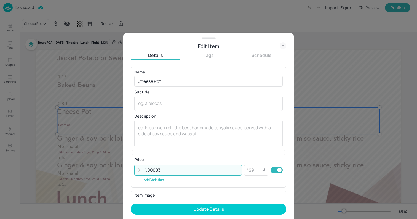
click at [186, 165] on input "1.00083" at bounding box center [191, 169] width 100 height 11
click at [171, 137] on textarea at bounding box center [208, 133] width 141 height 18
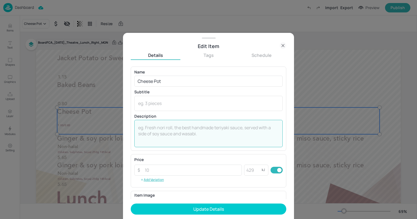
paste textarea "1.00083"
click at [146, 128] on textarea "1.00083" at bounding box center [208, 133] width 141 height 18
type textarea "1.00 / 0.83"
click at [283, 46] on icon at bounding box center [283, 45] width 7 height 7
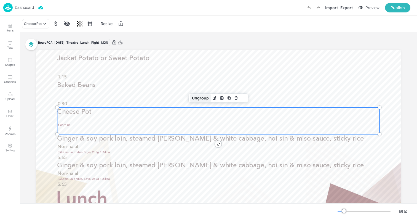
click at [196, 98] on div "Ungroup" at bounding box center [200, 97] width 21 height 7
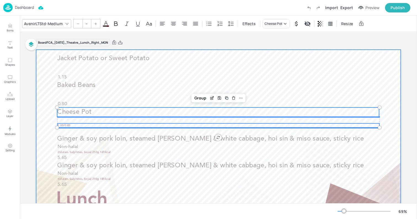
click at [122, 120] on div at bounding box center [218, 152] width 365 height 205
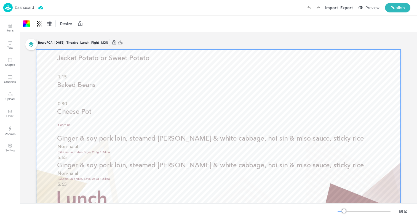
click at [70, 120] on div at bounding box center [218, 152] width 365 height 205
click at [70, 122] on div at bounding box center [218, 152] width 365 height 205
click at [67, 119] on div at bounding box center [218, 152] width 365 height 205
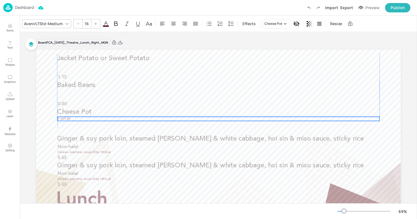
drag, startPoint x: 67, startPoint y: 124, endPoint x: 67, endPoint y: 117, distance: 6.6
click at [67, 117] on span "1.00/0.83" at bounding box center [64, 118] width 13 height 3
click at [311, 10] on icon "Undo (Ctrl + Z)" at bounding box center [308, 7] width 5 height 5
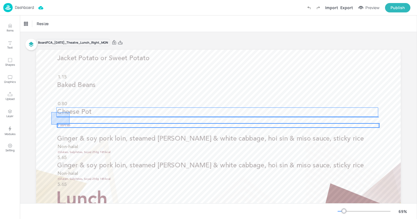
drag, startPoint x: 51, startPoint y: 112, endPoint x: 69, endPoint y: 124, distance: 22.0
click at [69, 50] on div "Jacket Potato or Sweet Potato 1.15 Baked Beans 0.80 Cheese Pot 1.00/0.83 Ginger…" at bounding box center [218, 50] width 365 height 0
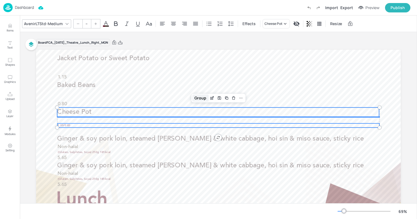
click at [202, 100] on div "Group" at bounding box center [200, 97] width 16 height 7
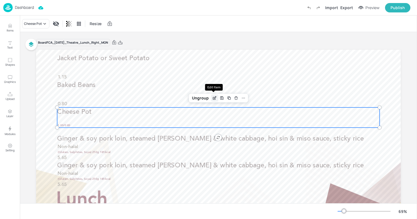
click at [214, 101] on div "Edit Item" at bounding box center [214, 97] width 7 height 7
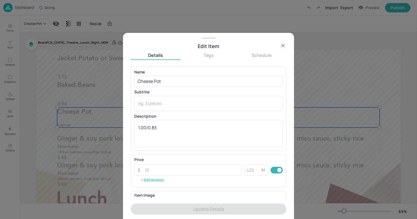
click at [281, 46] on icon at bounding box center [283, 45] width 7 height 7
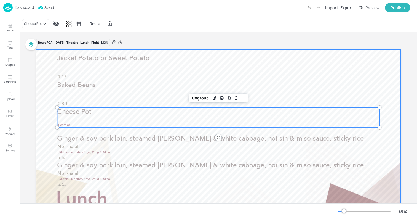
click at [70, 131] on div at bounding box center [218, 152] width 365 height 205
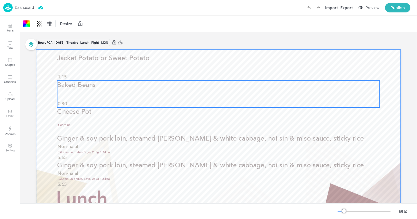
click at [76, 92] on div "Baked Beans 0.80" at bounding box center [218, 94] width 322 height 27
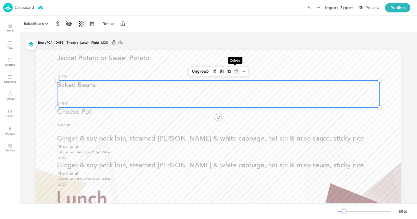
click at [236, 72] on icon "Delete" at bounding box center [236, 71] width 2 height 2
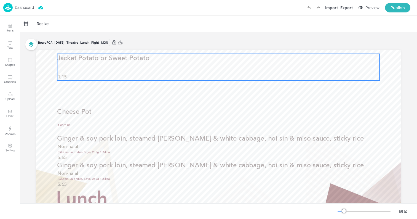
click at [195, 58] on p "Jacket Potato or Sweet Potato" at bounding box center [218, 58] width 322 height 9
click at [234, 43] on icon "Delete" at bounding box center [236, 44] width 4 height 4
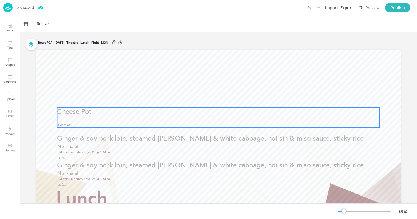
click at [137, 122] on div "Cheese Pot 1.00/0.83" at bounding box center [218, 117] width 322 height 20
click at [213, 97] on icon "Edit Item" at bounding box center [214, 98] width 2 height 2
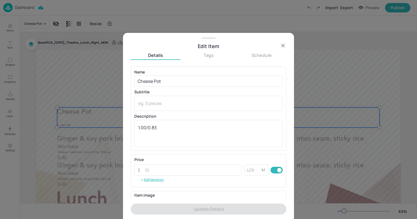
click at [285, 45] on icon at bounding box center [283, 45] width 7 height 7
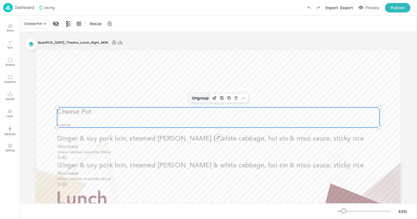
click at [197, 97] on div "Ungroup" at bounding box center [200, 97] width 21 height 7
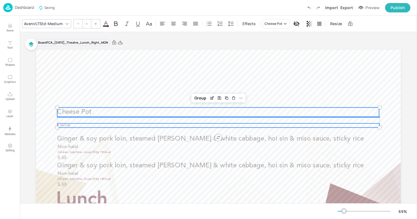
click at [116, 108] on p "Cheese Pot" at bounding box center [218, 111] width 322 height 9
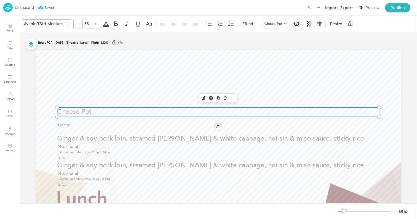
click at [97, 23] on div at bounding box center [95, 23] width 9 height 9
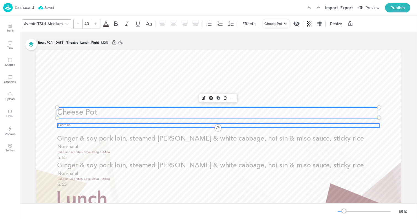
click at [75, 124] on p "1.00/0.83" at bounding box center [219, 125] width 322 height 4
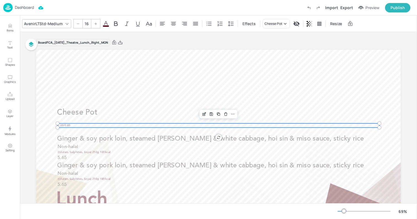
click at [95, 24] on icon at bounding box center [95, 23] width 3 height 3
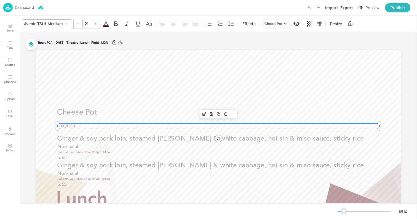
click at [95, 24] on icon at bounding box center [95, 23] width 3 height 3
click at [106, 25] on icon at bounding box center [106, 23] width 7 height 7
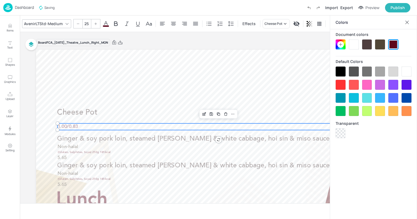
click at [383, 45] on div at bounding box center [380, 44] width 10 height 10
click at [370, 45] on div at bounding box center [367, 44] width 10 height 10
click at [379, 44] on div at bounding box center [380, 44] width 10 height 10
click at [407, 21] on icon at bounding box center [407, 23] width 6 height 6
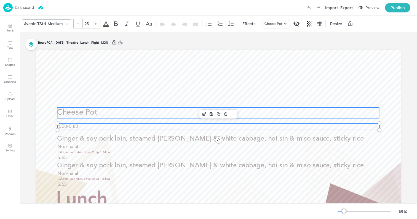
click at [95, 110] on span "Cheese Pot" at bounding box center [77, 113] width 40 height 8
type input "40"
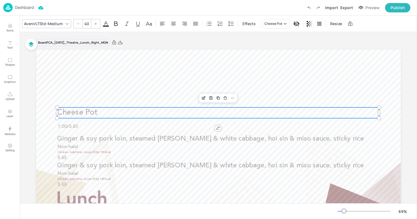
click at [109, 26] on div "AvenirLTStd-Medium 40 Effects Cheese Pot Resize" at bounding box center [190, 23] width 337 height 9
click at [106, 23] on icon at bounding box center [105, 23] width 5 height 5
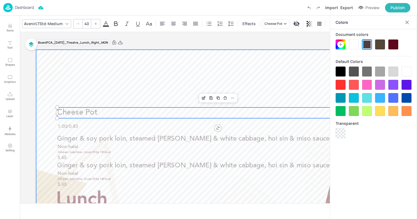
click at [133, 90] on div at bounding box center [218, 152] width 365 height 205
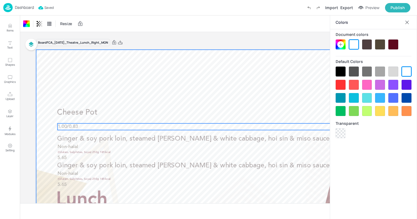
click at [94, 128] on p "1.00/0.83" at bounding box center [219, 126] width 322 height 7
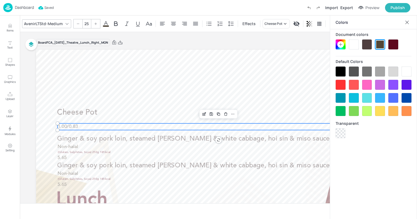
click at [365, 41] on div at bounding box center [367, 44] width 10 height 10
click at [409, 21] on icon at bounding box center [407, 23] width 6 height 6
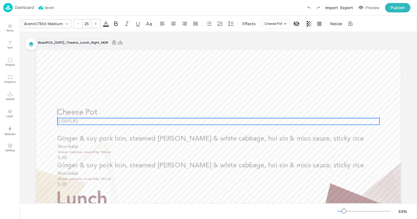
drag, startPoint x: 123, startPoint y: 127, endPoint x: 122, endPoint y: 122, distance: 5.2
click at [122, 122] on p "1.00/0.83" at bounding box center [219, 121] width 322 height 7
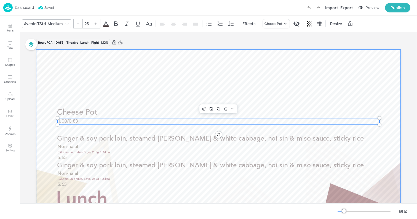
click at [37, 109] on div at bounding box center [218, 152] width 365 height 205
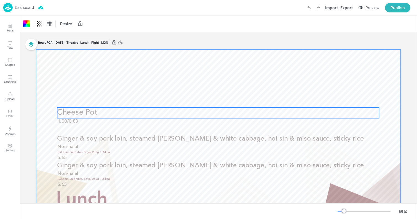
click at [74, 111] on span "Cheese Pot" at bounding box center [77, 113] width 40 height 8
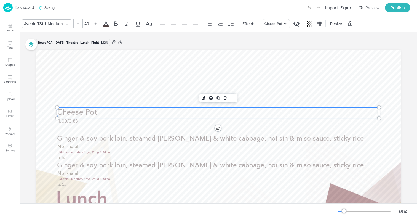
click at [97, 23] on div at bounding box center [95, 23] width 9 height 9
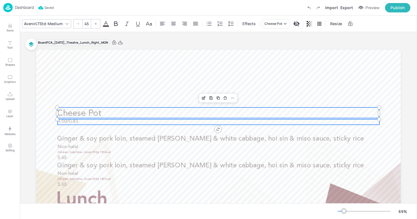
click at [77, 121] on span "1.00/0.83" at bounding box center [68, 121] width 20 height 5
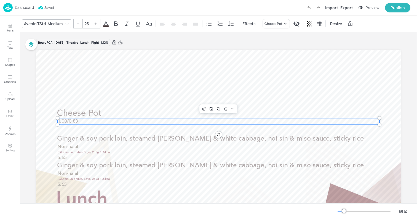
click at [96, 24] on icon at bounding box center [95, 23] width 3 height 3
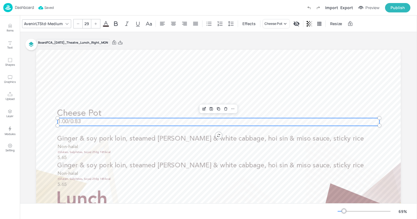
type input "30"
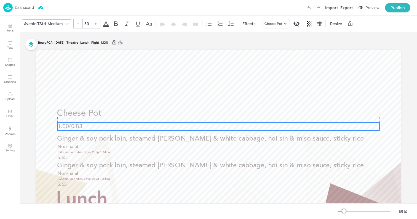
drag, startPoint x: 81, startPoint y: 122, endPoint x: 81, endPoint y: 127, distance: 5.2
click at [81, 127] on p "1.00/0.83" at bounding box center [219, 126] width 322 height 8
drag, startPoint x: 79, startPoint y: 127, endPoint x: 79, endPoint y: 124, distance: 3.0
click at [79, 124] on span "1.00/0.83" at bounding box center [70, 124] width 25 height 6
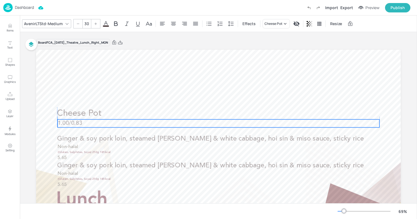
click at [84, 121] on p "1.00/0.83" at bounding box center [219, 123] width 322 height 8
click at [87, 122] on p "1.00/0.83" at bounding box center [219, 124] width 322 height 8
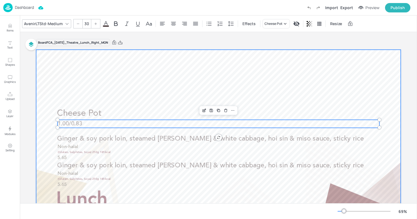
click at [47, 110] on div at bounding box center [218, 152] width 365 height 205
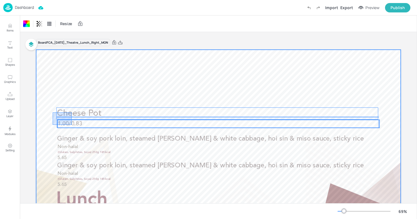
drag, startPoint x: 53, startPoint y: 112, endPoint x: 72, endPoint y: 125, distance: 22.7
click at [72, 50] on div "Cheese Pot 1.00/0.83 Ginger & soy pork loin, steamed bok choi & white cabbage, …" at bounding box center [218, 50] width 365 height 0
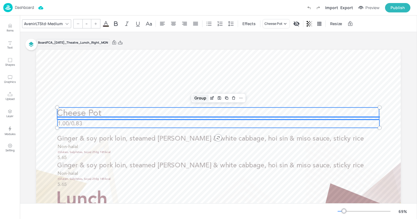
click at [199, 99] on div "Group" at bounding box center [200, 97] width 16 height 7
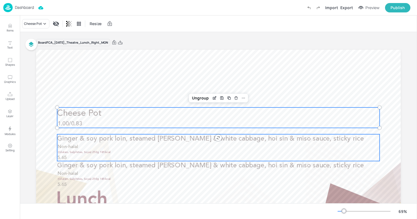
click at [117, 141] on span "Ginger & soy pork loin, steamed bok choi & white cabbage, hoi sin & miso sauce,…" at bounding box center [210, 138] width 306 height 7
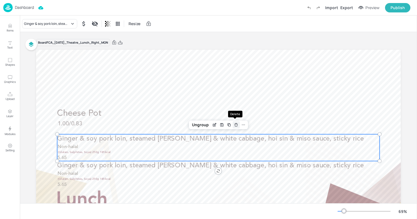
click at [234, 124] on icon "Delete" at bounding box center [236, 124] width 4 height 4
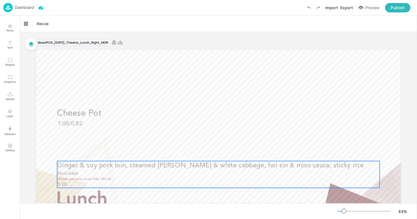
click at [196, 167] on span "Ginger & soy pork loin, steamed bok choi & white cabbage, hoi sin & miso sauce,…" at bounding box center [210, 165] width 306 height 7
click at [236, 151] on icon "Delete" at bounding box center [236, 152] width 2 height 2
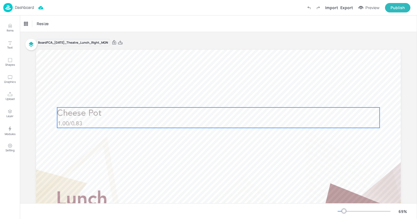
click at [182, 116] on p "Cheese Pot" at bounding box center [218, 113] width 322 height 12
click at [228, 98] on icon "Duplicate" at bounding box center [229, 98] width 4 height 4
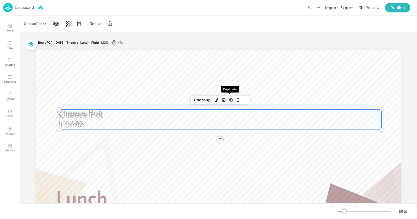
click at [229, 98] on icon "Duplicate" at bounding box center [231, 100] width 4 height 4
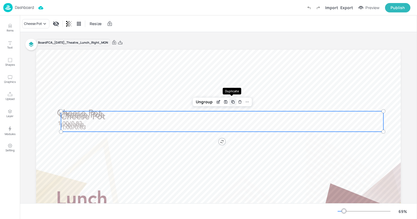
click at [228, 98] on div "Duplicate" at bounding box center [232, 93] width 18 height 11
click at [232, 101] on icon "Duplicate" at bounding box center [233, 102] width 2 height 2
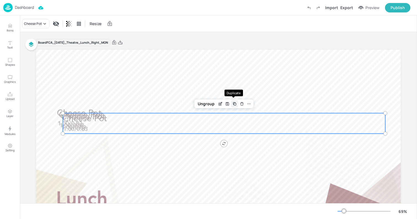
click at [233, 102] on icon "Duplicate" at bounding box center [234, 103] width 2 height 2
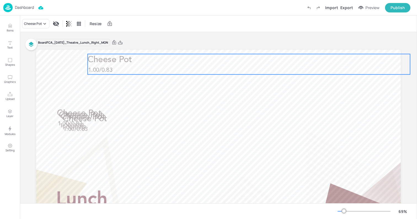
drag, startPoint x: 170, startPoint y: 128, endPoint x: 198, endPoint y: 59, distance: 73.7
click at [198, 66] on p "1.00/0.83" at bounding box center [249, 70] width 322 height 8
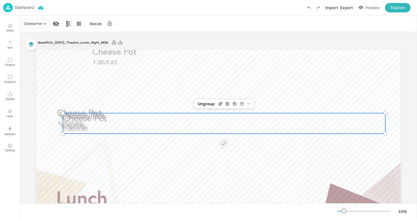
drag, startPoint x: 138, startPoint y: 119, endPoint x: 187, endPoint y: 137, distance: 52.6
click at [187, 125] on p "Cheese Pot" at bounding box center [224, 119] width 322 height 12
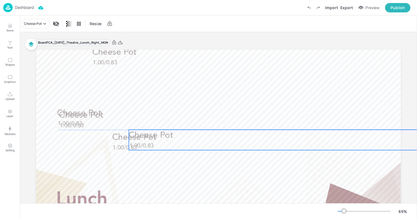
drag, startPoint x: 143, startPoint y: 119, endPoint x: 211, endPoint y: 137, distance: 70.2
click at [211, 50] on div "Cheese Pot 1.00/0.83 Cheese Pot 1.00/0.83 Cheese Pot 1.00/0.83 Cheese Pot 1.00/…" at bounding box center [218, 50] width 365 height 0
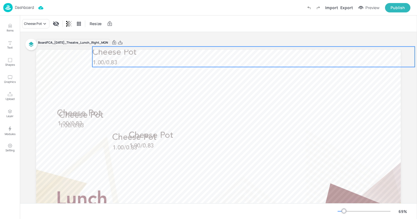
drag, startPoint x: 148, startPoint y: 60, endPoint x: 169, endPoint y: 199, distance: 139.7
click at [169, 67] on p "1.00/0.83" at bounding box center [254, 63] width 322 height 8
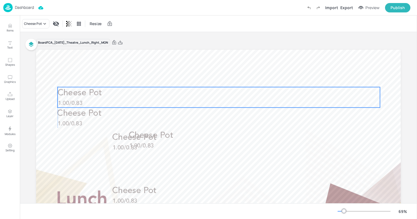
drag, startPoint x: 90, startPoint y: 119, endPoint x: 89, endPoint y: 96, distance: 22.9
click at [89, 96] on span "Cheese Pot" at bounding box center [80, 93] width 44 height 9
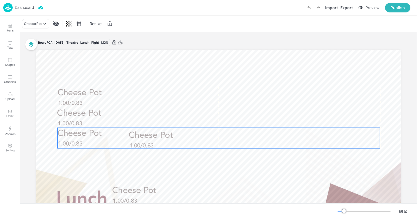
drag, startPoint x: 122, startPoint y: 140, endPoint x: 67, endPoint y: 135, distance: 55.1
click at [67, 135] on span "Cheese Pot" at bounding box center [80, 133] width 44 height 9
click at [144, 138] on p "Cheese Pot" at bounding box center [219, 134] width 322 height 12
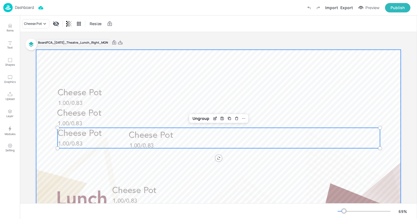
click at [175, 162] on div at bounding box center [218, 152] width 365 height 205
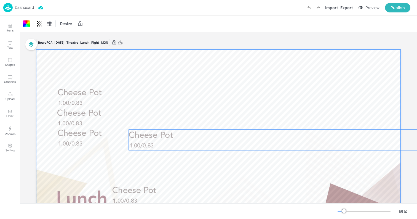
click at [396, 138] on p "Cheese Pot" at bounding box center [290, 136] width 322 height 12
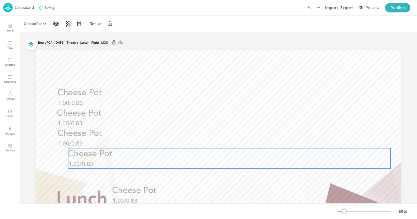
drag, startPoint x: 386, startPoint y: 140, endPoint x: 326, endPoint y: 159, distance: 63.4
click at [326, 159] on p "Cheese Pot" at bounding box center [229, 154] width 322 height 12
drag, startPoint x: 205, startPoint y: 156, endPoint x: 194, endPoint y: 156, distance: 11.3
click at [194, 156] on p "Cheese Pot" at bounding box center [219, 154] width 322 height 12
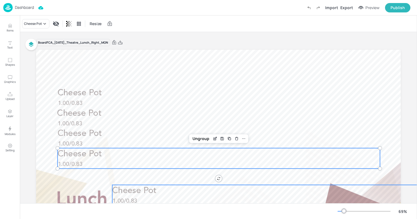
click at [172, 187] on p "Cheese Pot" at bounding box center [273, 191] width 322 height 12
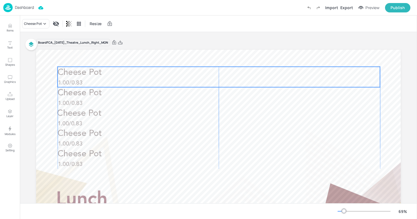
drag, startPoint x: 155, startPoint y: 189, endPoint x: 101, endPoint y: 70, distance: 130.3
click at [101, 70] on span "Cheese Pot" at bounding box center [80, 72] width 44 height 9
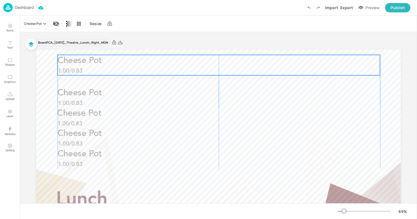
drag, startPoint x: 105, startPoint y: 69, endPoint x: 104, endPoint y: 58, distance: 11.9
click at [104, 58] on p "Cheese Pot" at bounding box center [219, 61] width 322 height 12
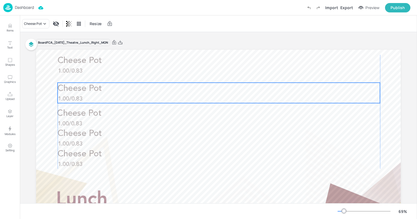
drag, startPoint x: 103, startPoint y: 93, endPoint x: 104, endPoint y: 88, distance: 4.4
click at [104, 88] on p "Cheese Pot" at bounding box center [219, 88] width 322 height 12
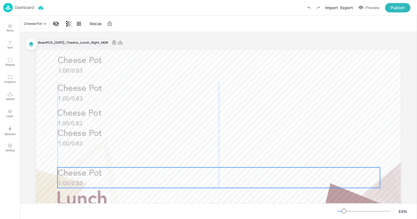
drag, startPoint x: 101, startPoint y: 151, endPoint x: 100, endPoint y: 170, distance: 19.3
click at [100, 170] on span "Cheese Pot" at bounding box center [80, 173] width 44 height 9
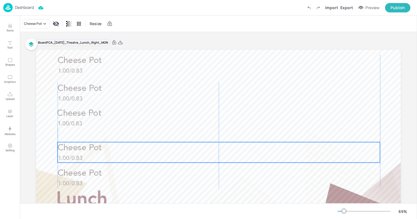
drag, startPoint x: 100, startPoint y: 140, endPoint x: 100, endPoint y: 154, distance: 14.3
click at [100, 154] on p "1.00/0.83" at bounding box center [219, 158] width 322 height 8
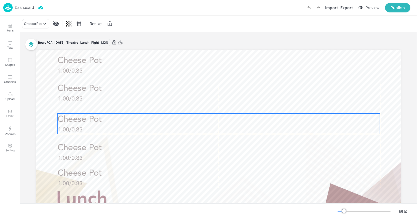
drag, startPoint x: 98, startPoint y: 125, endPoint x: 98, endPoint y: 131, distance: 6.1
click at [98, 131] on p "1.00/0.83" at bounding box center [219, 130] width 322 height 8
click at [31, 135] on div "Board FCA_2025_JUL_Theatre_Lunch_Right_MON Cheese Pot 1.00/0.83 Cheese Pot 1.00…" at bounding box center [218, 150] width 395 height 237
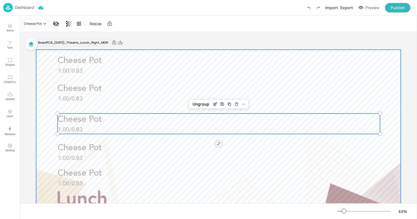
click at [49, 127] on div at bounding box center [218, 152] width 365 height 205
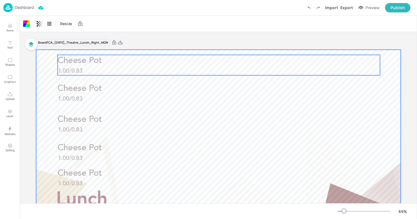
click at [89, 64] on span "Cheese Pot" at bounding box center [80, 61] width 44 height 9
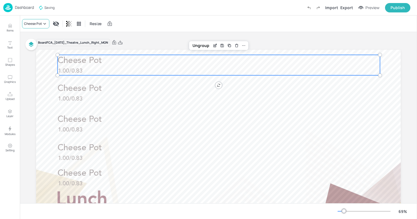
click at [44, 22] on icon at bounding box center [45, 24] width 6 height 6
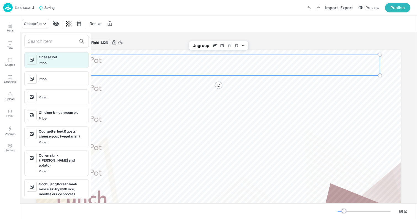
click at [45, 43] on input "text" at bounding box center [52, 41] width 49 height 9
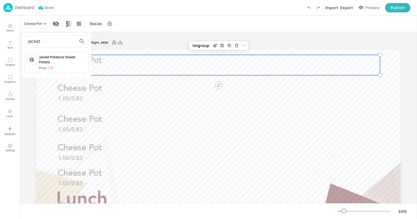
type input "jacket"
click at [45, 59] on div "Jacket Potato or Sweet Potato" at bounding box center [62, 60] width 47 height 10
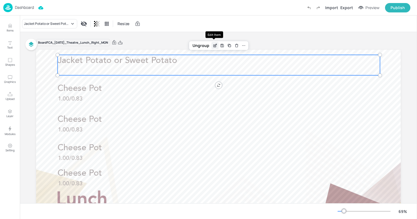
click at [216, 46] on div "Edit Item" at bounding box center [214, 45] width 7 height 7
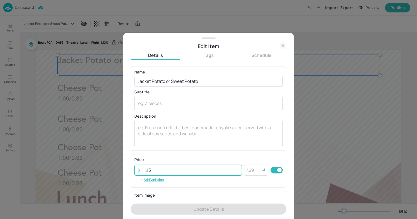
click at [170, 167] on input "1.15" at bounding box center [191, 169] width 100 height 11
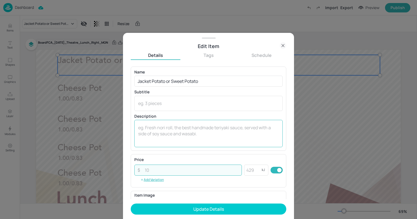
click at [175, 132] on textarea at bounding box center [208, 133] width 141 height 18
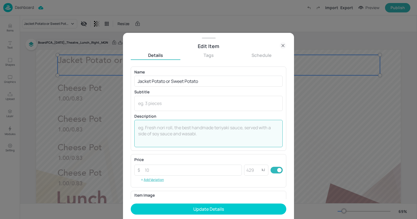
paste textarea "1.15"
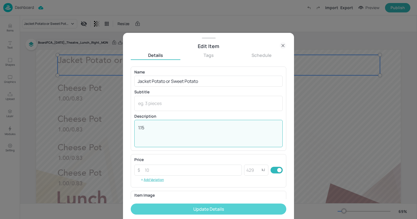
type textarea "1.15"
click at [207, 208] on button "Update Details" at bounding box center [209, 208] width 156 height 11
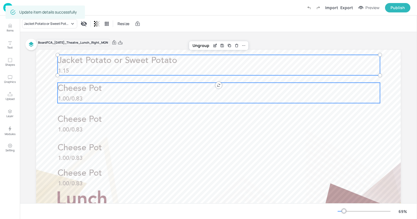
click at [85, 97] on p "1.00/0.83" at bounding box center [219, 99] width 322 height 8
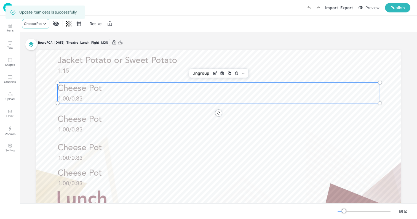
click at [39, 23] on div "Cheese Pot" at bounding box center [33, 23] width 18 height 5
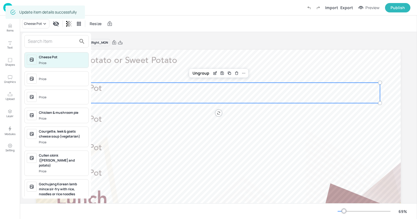
click at [48, 41] on input "text" at bounding box center [52, 41] width 49 height 9
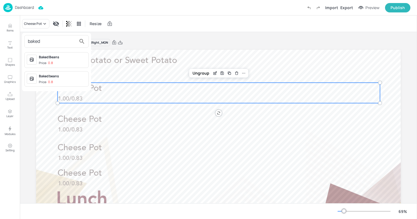
type input "baked"
click at [52, 57] on div "Baked Beans" at bounding box center [62, 57] width 47 height 5
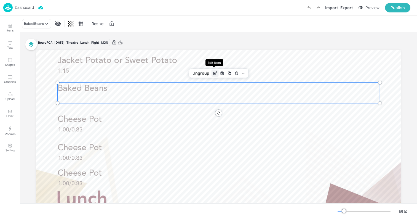
click at [213, 75] on icon "Edit Item" at bounding box center [215, 73] width 5 height 4
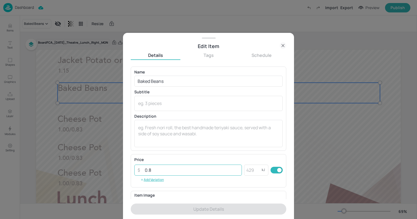
click at [159, 165] on input "0.8" at bounding box center [191, 169] width 100 height 11
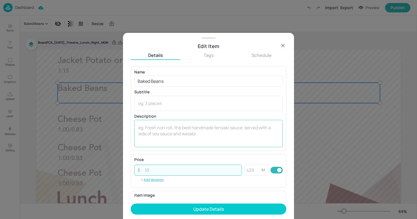
click at [167, 133] on textarea at bounding box center [208, 133] width 141 height 18
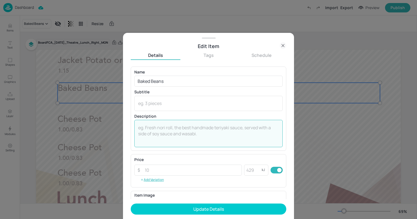
paste textarea "0.8"
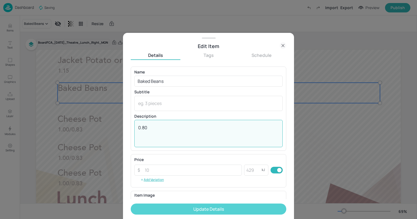
type textarea "0.80"
click at [195, 206] on button "Update Details" at bounding box center [209, 208] width 156 height 11
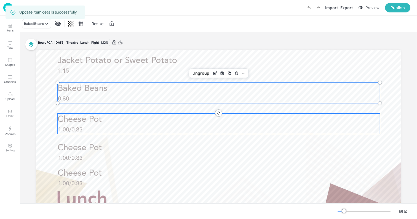
click at [81, 127] on span "1.00/0.83" at bounding box center [70, 130] width 25 height 6
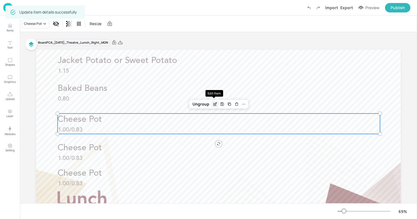
click at [214, 102] on icon "Edit Item" at bounding box center [215, 104] width 5 height 4
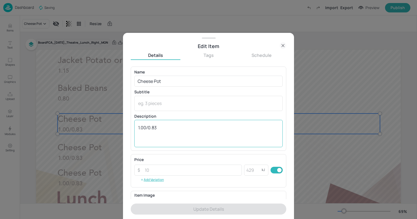
click at [149, 127] on textarea "1.00/0.83" at bounding box center [208, 133] width 141 height 18
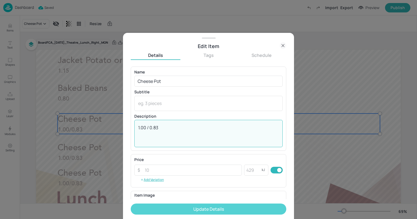
type textarea "1.00 / 0.83"
click at [187, 210] on button "Update Details" at bounding box center [209, 208] width 156 height 11
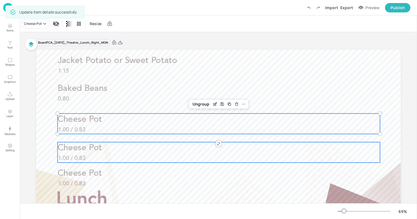
click at [121, 150] on p "Cheese Pot" at bounding box center [219, 148] width 322 height 12
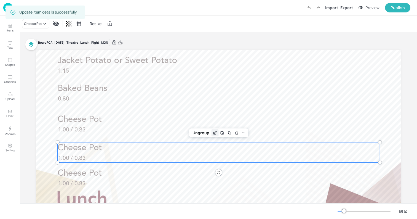
click at [214, 133] on icon "Edit Item" at bounding box center [215, 132] width 5 height 4
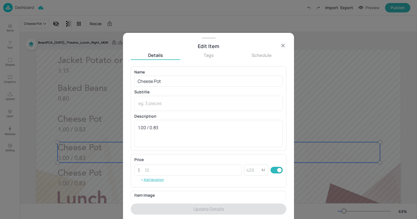
click at [280, 48] on icon at bounding box center [283, 45] width 7 height 7
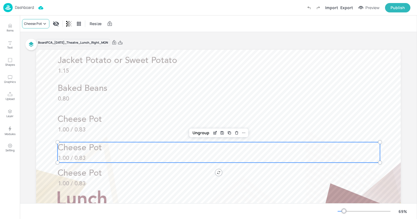
click at [37, 22] on div "Cheese Pot" at bounding box center [33, 23] width 18 height 5
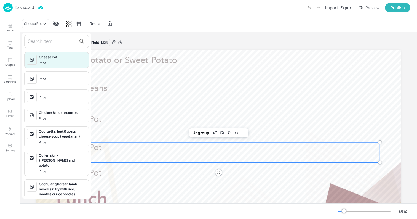
click at [48, 43] on input "text" at bounding box center [52, 41] width 49 height 9
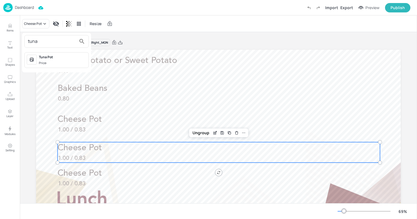
type input "tuna"
click at [52, 60] on div "Tuna Pot Price:" at bounding box center [62, 60] width 47 height 11
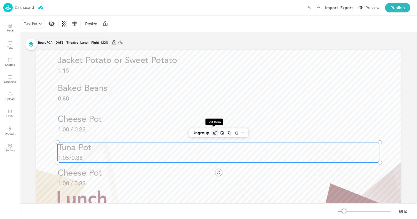
click at [214, 133] on icon "Edit Item" at bounding box center [215, 132] width 5 height 4
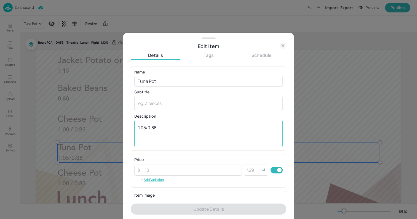
click at [149, 126] on textarea "1.05/0.88" at bounding box center [208, 133] width 141 height 18
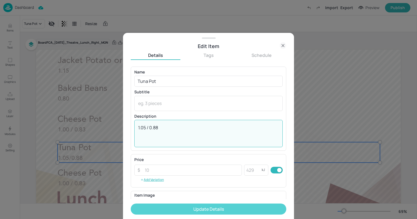
type textarea "1.05 / 0.88"
click at [184, 209] on button "Update Details" at bounding box center [209, 208] width 156 height 11
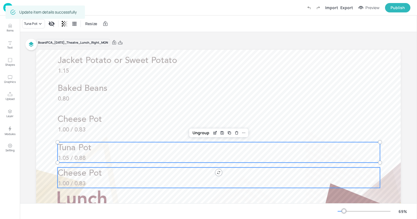
click at [102, 175] on p "Cheese Pot" at bounding box center [219, 173] width 322 height 12
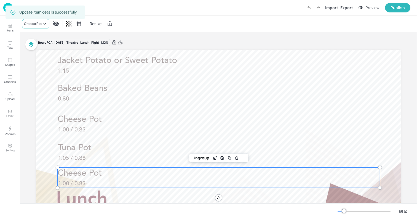
click at [39, 25] on div "Cheese Pot" at bounding box center [33, 23] width 18 height 5
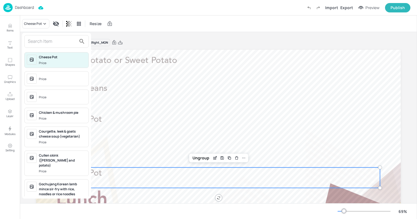
click at [60, 42] on input "text" at bounding box center [52, 41] width 49 height 9
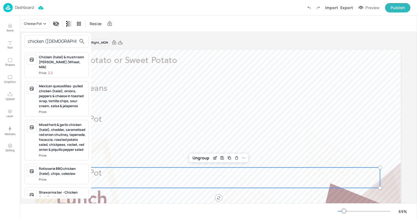
type input "chicken (halal)"
click at [66, 59] on div "Chicken (halal) & mushroom al Fredo (Wheat, Milk)" at bounding box center [62, 62] width 47 height 15
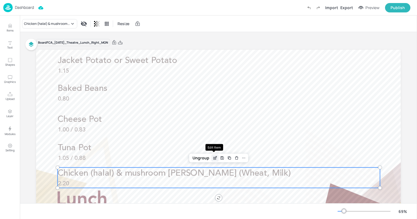
click at [214, 158] on icon "Edit Item" at bounding box center [215, 158] width 5 height 4
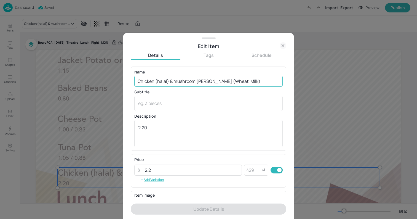
click at [203, 81] on input "Chicken (halal) & mushroom al Fredo (Wheat, Milk)" at bounding box center [208, 81] width 148 height 11
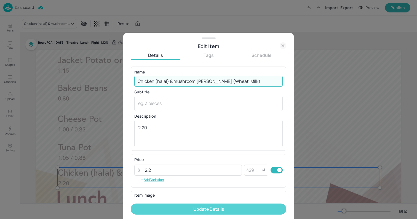
type input "Chicken (halal) & mushroom [PERSON_NAME] (Wheat, Milk)"
click at [225, 212] on button "Update Details" at bounding box center [209, 208] width 156 height 11
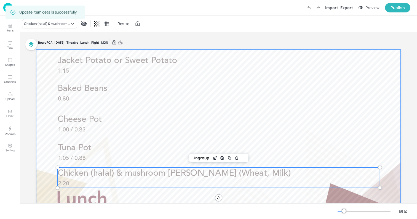
click at [39, 162] on div at bounding box center [218, 152] width 365 height 205
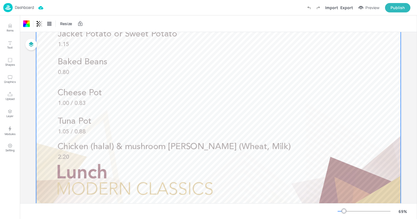
scroll to position [65, 0]
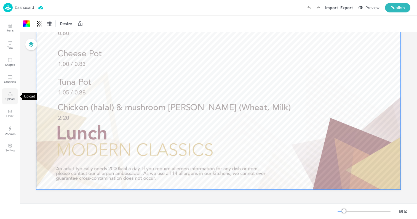
click at [9, 93] on icon "Upload" at bounding box center [9, 94] width 5 height 5
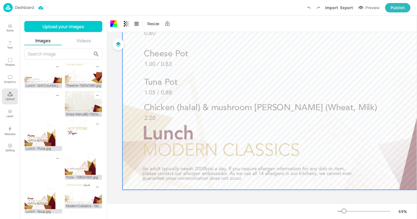
click at [63, 51] on input "text" at bounding box center [60, 54] width 64 height 9
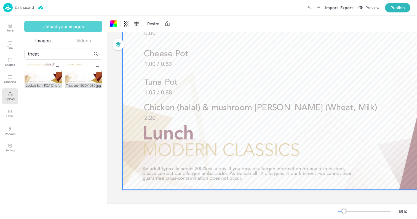
click at [57, 28] on button "Upload your images" at bounding box center [63, 26] width 78 height 11
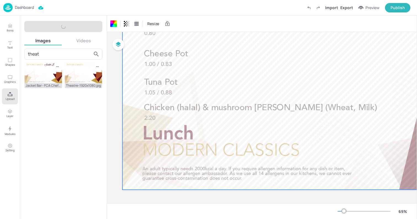
click at [45, 53] on input "theat" at bounding box center [60, 54] width 64 height 9
type input "t"
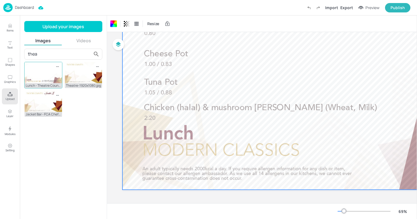
type input "thea"
click at [44, 79] on img at bounding box center [43, 72] width 37 height 21
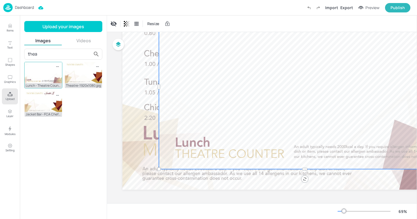
click at [57, 79] on img at bounding box center [43, 72] width 37 height 21
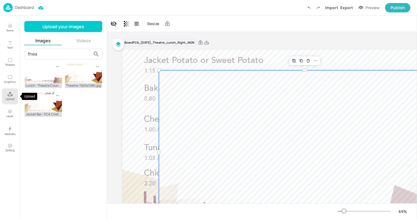
click at [6, 93] on button "Upload" at bounding box center [10, 96] width 16 height 16
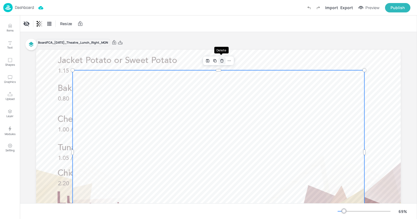
click at [223, 61] on icon "Delete" at bounding box center [222, 60] width 4 height 4
click at [210, 141] on div at bounding box center [219, 152] width 292 height 164
click at [231, 59] on div at bounding box center [229, 60] width 7 height 7
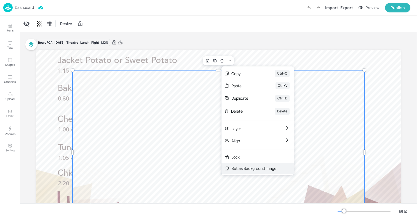
click at [264, 168] on div "Set as Background Image" at bounding box center [253, 168] width 45 height 6
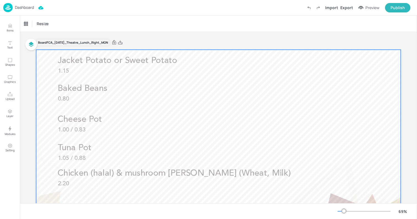
click at [50, 139] on div at bounding box center [218, 152] width 365 height 205
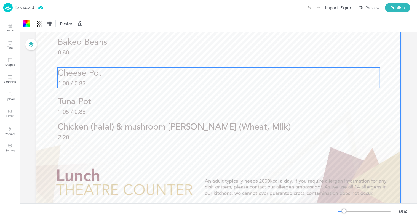
scroll to position [65, 0]
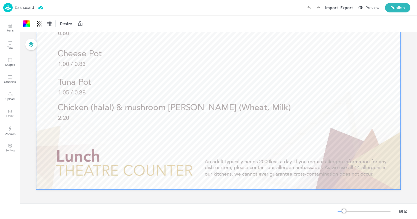
click at [41, 81] on div at bounding box center [218, 86] width 365 height 205
click at [5, 97] on button "Upload" at bounding box center [10, 96] width 16 height 16
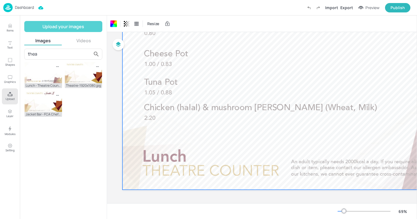
click at [68, 28] on button "Upload your images" at bounding box center [63, 26] width 78 height 11
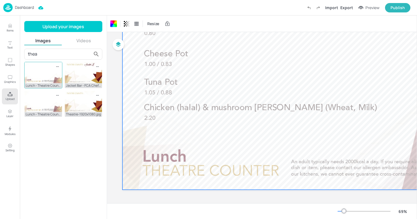
click at [45, 75] on img at bounding box center [43, 72] width 37 height 21
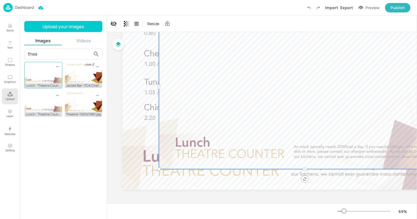
click at [33, 73] on img at bounding box center [43, 72] width 37 height 21
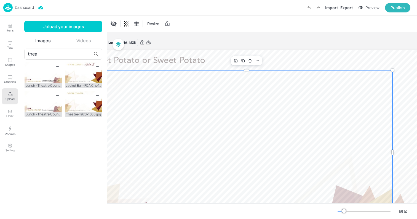
scroll to position [0, 60]
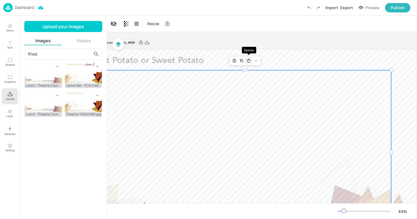
click at [248, 60] on icon "Delete" at bounding box center [248, 60] width 4 height 4
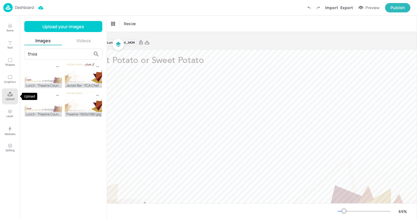
click at [10, 100] on p "Upload" at bounding box center [10, 99] width 9 height 4
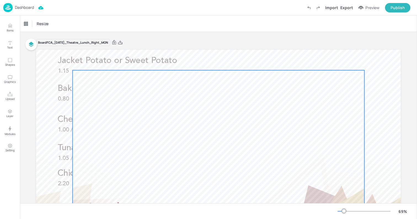
click at [218, 90] on div at bounding box center [219, 152] width 292 height 164
click at [229, 63] on icon at bounding box center [229, 60] width 4 height 4
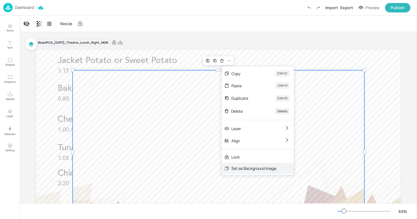
click at [248, 169] on div "Set as Background Image" at bounding box center [253, 168] width 45 height 6
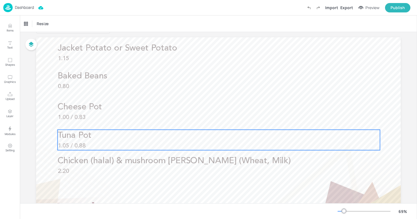
scroll to position [65, 0]
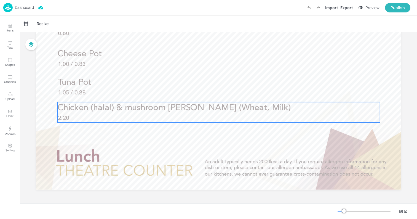
click at [159, 115] on p "2.20" at bounding box center [219, 118] width 322 height 8
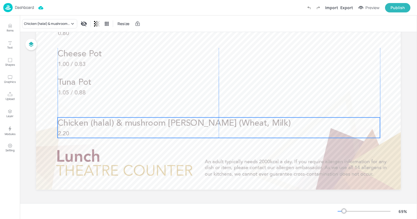
drag, startPoint x: 146, startPoint y: 116, endPoint x: 145, endPoint y: 131, distance: 15.4
click at [145, 131] on p "2.20" at bounding box center [219, 134] width 322 height 8
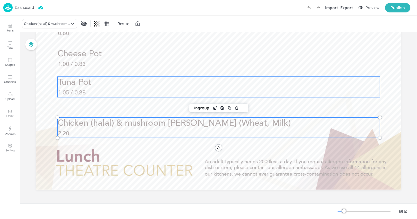
click at [116, 83] on p "Tuna Pot" at bounding box center [219, 83] width 322 height 12
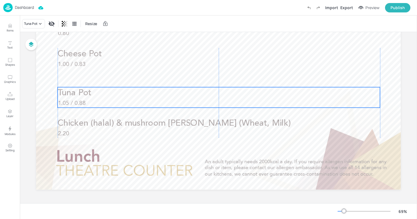
drag, startPoint x: 125, startPoint y: 84, endPoint x: 125, endPoint y: 95, distance: 10.5
click at [125, 95] on p "Tuna Pot" at bounding box center [219, 93] width 322 height 12
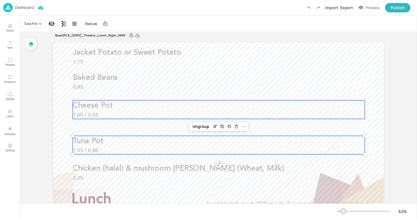
scroll to position [10, 0]
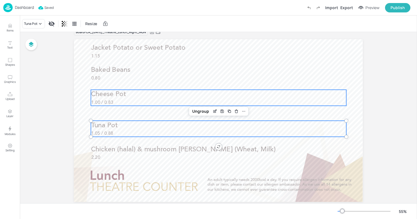
click at [124, 96] on span "Cheese Pot" at bounding box center [108, 94] width 35 height 7
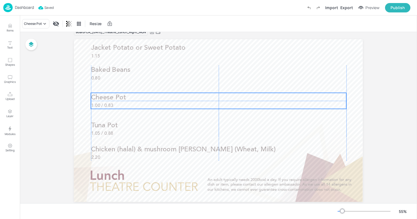
drag, startPoint x: 129, startPoint y: 98, endPoint x: 129, endPoint y: 102, distance: 4.1
click at [129, 102] on p "Cheese Pot" at bounding box center [218, 97] width 255 height 9
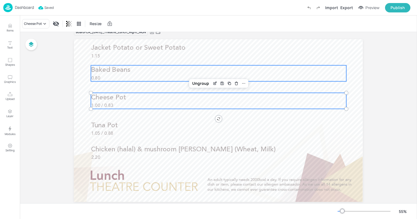
click at [134, 78] on p "0.80" at bounding box center [218, 78] width 255 height 6
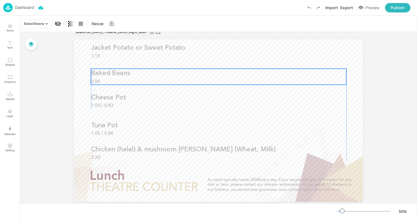
drag, startPoint x: 141, startPoint y: 75, endPoint x: 141, endPoint y: 79, distance: 3.3
click at [141, 79] on p "0.80" at bounding box center [218, 81] width 255 height 6
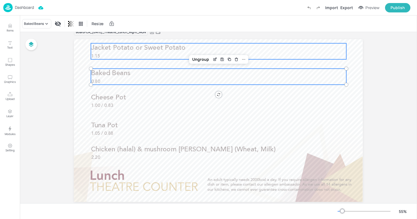
click at [153, 54] on p "1.15" at bounding box center [218, 56] width 255 height 6
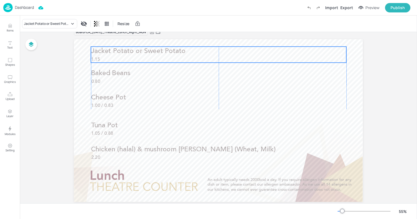
drag, startPoint x: 164, startPoint y: 52, endPoint x: 164, endPoint y: 56, distance: 3.3
click at [164, 56] on p "Jacket Potato or Sweet Potato" at bounding box center [218, 51] width 255 height 9
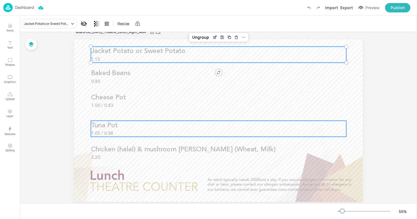
click at [116, 125] on span "Tuna Pot" at bounding box center [104, 125] width 27 height 7
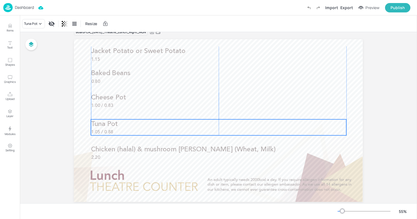
click at [124, 124] on p "Tuna Pot" at bounding box center [218, 123] width 255 height 9
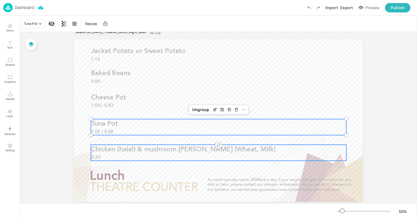
click at [133, 149] on span "Chicken (halal) & mushroom [PERSON_NAME] (Wheat, Milk)" at bounding box center [183, 149] width 185 height 7
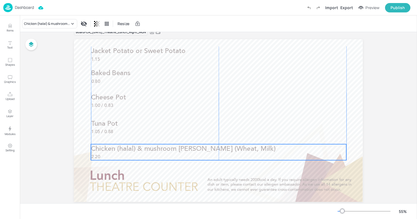
click at [143, 151] on span "Chicken (halal) & mushroom [PERSON_NAME] (Wheat, Milk)" at bounding box center [183, 148] width 185 height 7
click at [59, 133] on div "Board FCA_2025_JUL_Theatre_Lunch_Right_MON Cheese Pot 1.00 / 0.83 Baked Beans 0…" at bounding box center [218, 119] width 320 height 194
click at [69, 120] on div "Board FCA_2025_JUL_Theatre_Lunch_Right_MON Cheese Pot 1.00 / 0.83 Baked Beans 0…" at bounding box center [218, 119] width 320 height 194
click at [76, 113] on div at bounding box center [218, 120] width 289 height 162
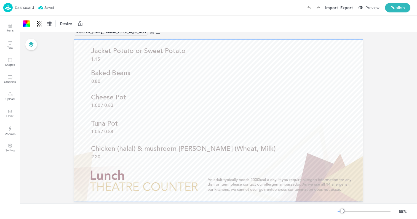
scroll to position [0, 0]
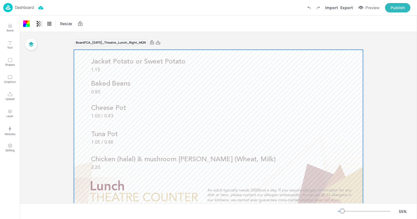
click at [23, 8] on p "Dashboard" at bounding box center [24, 8] width 19 height 4
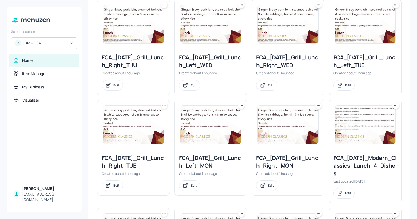
scroll to position [258, 0]
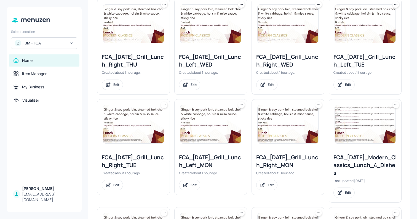
click at [241, 105] on icon at bounding box center [241, 104] width 1 height 1
click at [239, 105] on icon at bounding box center [242, 105] width 6 height 6
click at [231, 125] on div "Duplicate" at bounding box center [219, 125] width 44 height 9
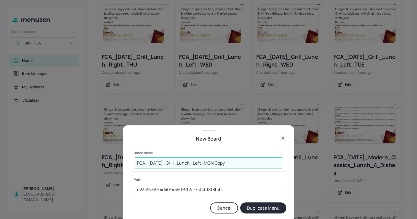
drag, startPoint x: 220, startPoint y: 161, endPoint x: 245, endPoint y: 167, distance: 25.7
click at [245, 167] on input "FCA_2025_JUL_Grill_Lunch_Left_MON Copy" at bounding box center [208, 162] width 149 height 11
drag, startPoint x: 180, startPoint y: 162, endPoint x: 173, endPoint y: 162, distance: 7.2
click at [173, 162] on input "FCA_[DATE]_Grill_Lunch_Left_MON" at bounding box center [208, 162] width 149 height 11
type input "FCA_2025_JUL_Theatre_Lunch_Left_MON"
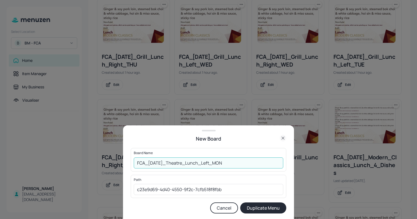
click at [259, 207] on button "Duplicate Menu" at bounding box center [263, 207] width 46 height 11
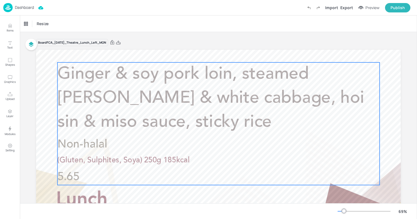
click at [221, 95] on span "Ginger & soy pork loin, steamed [PERSON_NAME] & white cabbage, hoi sin & miso s…" at bounding box center [210, 98] width 307 height 65
click at [213, 52] on icon "Edit Item" at bounding box center [214, 53] width 5 height 4
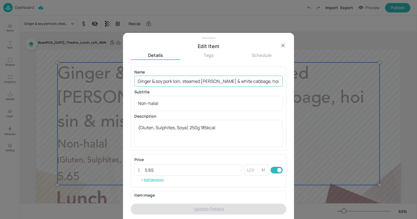
click at [196, 82] on input "Ginger & soy pork loin, steamed [PERSON_NAME] & white cabbage, hoi sin & miso s…" at bounding box center [208, 81] width 148 height 11
paste input "Laksa bar - Choice of chicken, Prawn or tofu with a classic laksa sauce. Choice…"
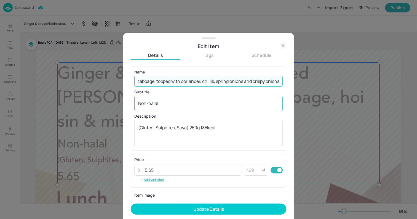
type input "Laksa bar - Choice of chicken, Prawn or tofu with a classic laksa sauce. Choice…"
click at [164, 100] on textarea "Non-halal" at bounding box center [208, 103] width 141 height 6
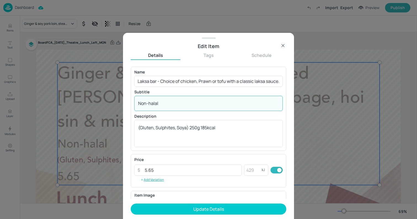
click at [164, 100] on textarea "Non-halal" at bounding box center [208, 103] width 141 height 6
click at [190, 126] on textarea "(Gluten, Sulphites, Soya) 250g 185kcal" at bounding box center [208, 133] width 141 height 18
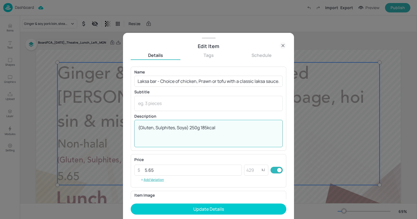
click at [190, 126] on textarea "(Gluten, Sulphites, Soya) 250g 185kcal" at bounding box center [208, 133] width 141 height 18
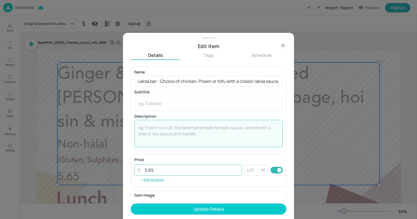
click at [156, 168] on input "5.65" at bounding box center [191, 169] width 100 height 11
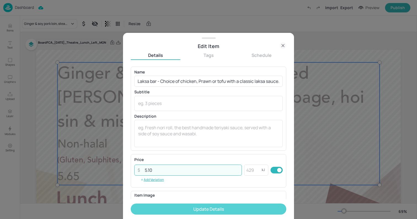
type input "5.10"
click at [200, 210] on button "Update Details" at bounding box center [209, 208] width 156 height 11
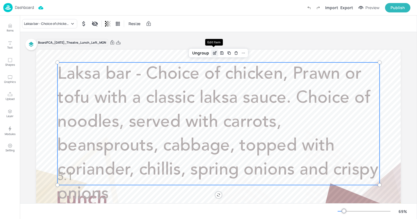
click at [214, 53] on icon "Edit Item" at bounding box center [214, 53] width 5 height 4
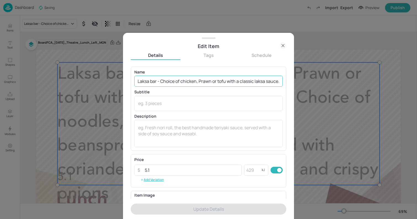
click at [189, 81] on input "Laksa bar - Choice of chicken, Prawn or tofu with a classic laksa sauce. Choice…" at bounding box center [208, 81] width 148 height 11
click at [211, 81] on input "Laksa bar - Choice of chicken, Prawn or tofu with a classic laksa sauce. Choice…" at bounding box center [208, 81] width 148 height 11
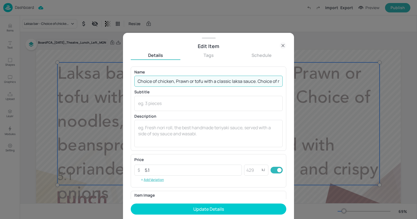
scroll to position [0, 233]
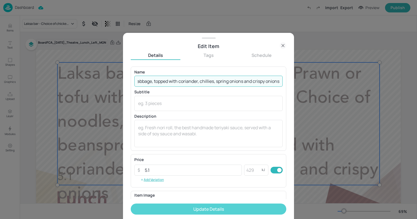
type input "Choice of chicken, Prawn or tofu with a classic laksa sauce. Choice of noodles,…"
click at [261, 208] on button "Update Details" at bounding box center [209, 208] width 156 height 11
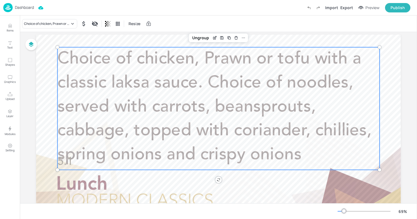
scroll to position [9, 0]
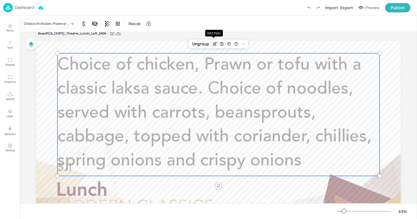
click at [213, 42] on icon "Edit Item" at bounding box center [214, 44] width 5 height 4
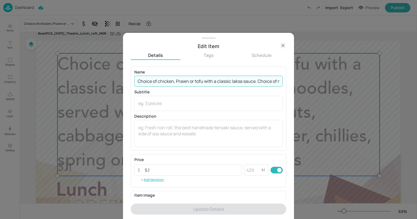
drag, startPoint x: 160, startPoint y: 80, endPoint x: 141, endPoint y: 80, distance: 19.6
click at [141, 80] on input "Choice of chicken, Prawn or tofu with a classic laksa sauce. Choice of noodles,…" at bounding box center [208, 81] width 148 height 11
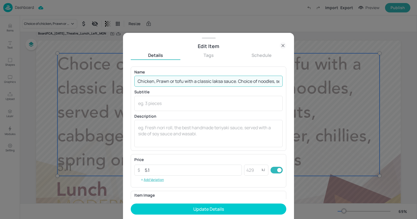
click at [238, 80] on input "Chicken, Prawn or tofu with a classic laksa sauce. Choice of noodles, served wi…" at bounding box center [208, 81] width 148 height 11
click at [138, 82] on input "Chicken, Prawn or tofu with a classic laksa sauce. Choice of noodles, served wi…" at bounding box center [208, 81] width 148 height 11
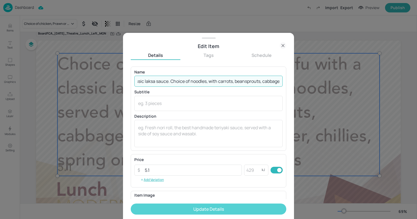
type input "Chicken, Prawn or tofu with a classic laksa sauce. Choice of noodles, with carr…"
click at [216, 207] on button "Update Details" at bounding box center [209, 208] width 156 height 11
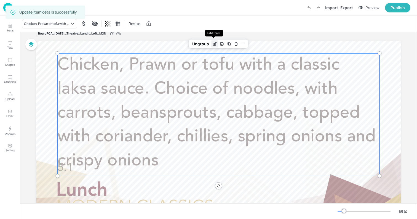
click at [215, 45] on icon "Edit Item" at bounding box center [214, 44] width 5 height 4
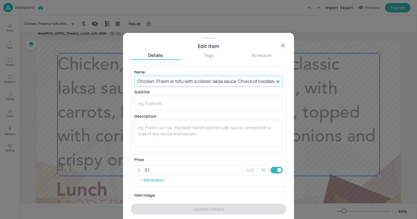
click at [159, 81] on input "Chicken, Prawn or tofu with a classic laksa sauce. Choice of noodles, with carr…" at bounding box center [208, 81] width 148 height 11
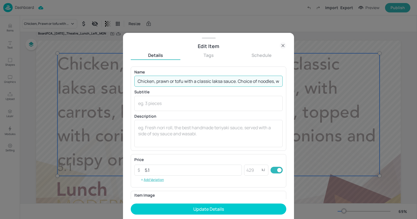
click at [202, 83] on input "Chicken, prawn or tofu with a classic laksa sauce. Choice of noodles, with carr…" at bounding box center [208, 81] width 148 height 11
click at [241, 81] on input "Chicken, prawn or tofu with a laksa sauce. Choice of noodles, with carrots, bea…" at bounding box center [208, 81] width 148 height 11
click at [162, 81] on input "Chicken, prawn or tofu with a laksa sauce. Choice of noodles, with carrots, bea…" at bounding box center [208, 81] width 148 height 11
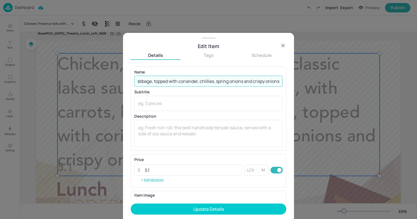
click at [162, 81] on input "Chicken, prawn or tofu with a laksa sauce. Choice of noodles, with carrots, bea…" at bounding box center [208, 81] width 148 height 11
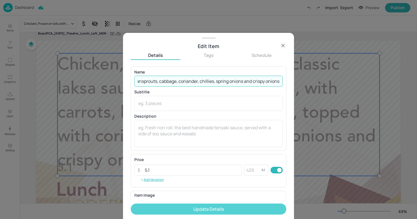
type input "Chicken, prawn or tofu with a laksa sauce. Choice of noodles, with carrots, bea…"
click at [216, 206] on button "Update Details" at bounding box center [209, 208] width 156 height 11
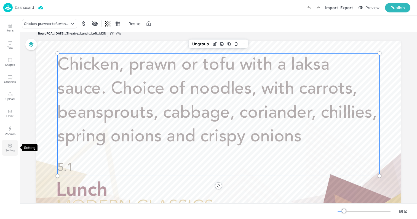
click at [10, 141] on button "Setting" at bounding box center [10, 148] width 16 height 16
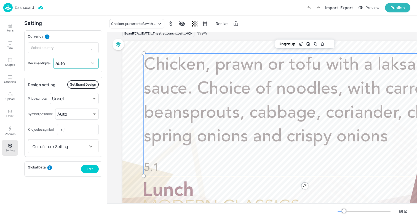
click at [61, 65] on body "Dashboard Import Export Preview Publish Items Text Shapes Graphics Upload Layer…" at bounding box center [208, 109] width 417 height 219
click at [65, 95] on li "0.00" at bounding box center [76, 96] width 45 height 10
type input "2"
click at [9, 150] on p "Setting" at bounding box center [10, 150] width 9 height 4
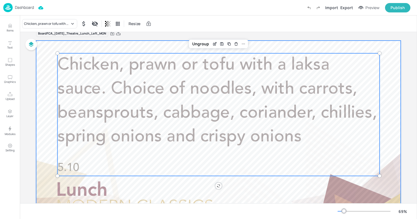
click at [42, 87] on div at bounding box center [218, 143] width 365 height 205
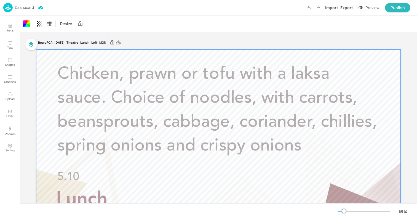
click at [23, 6] on p "Dashboard" at bounding box center [24, 8] width 19 height 4
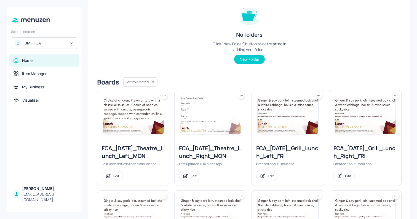
scroll to position [68, 0]
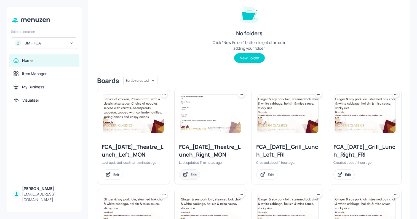
click at [189, 178] on div "Edit" at bounding box center [189, 174] width 21 height 10
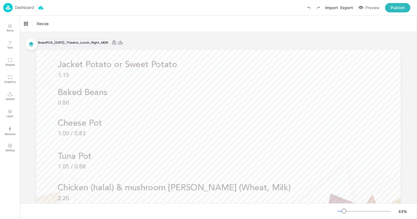
click at [29, 7] on p "Dashboard" at bounding box center [24, 8] width 19 height 4
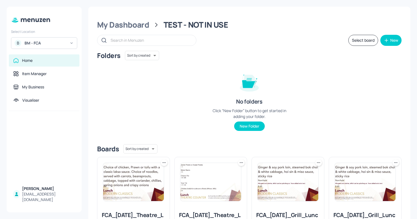
click at [242, 162] on icon at bounding box center [242, 163] width 6 height 6
click at [231, 173] on div "Rename" at bounding box center [219, 173] width 44 height 9
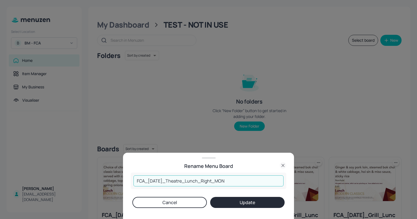
drag, startPoint x: 217, startPoint y: 181, endPoint x: 245, endPoint y: 184, distance: 28.6
click at [245, 184] on input "FCA_[DATE]_Theatre_Lunch_Right_MON" at bounding box center [208, 180] width 150 height 11
type input "FCA_[DATE]_Theatre_Lunch_Right"
click at [250, 202] on button "Update" at bounding box center [247, 202] width 74 height 11
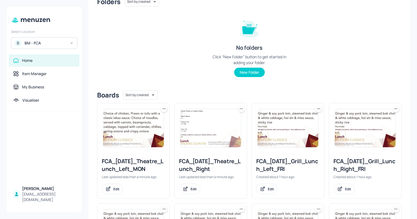
scroll to position [54, 0]
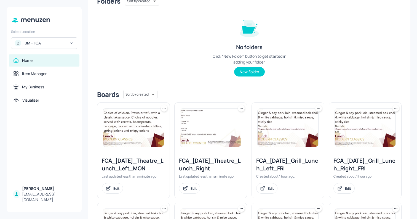
click at [162, 108] on icon at bounding box center [164, 108] width 6 height 6
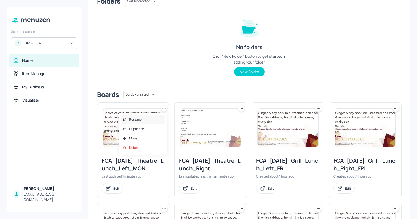
click at [152, 121] on div "Rename" at bounding box center [143, 119] width 44 height 9
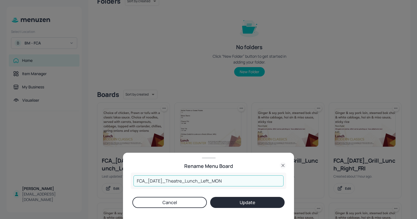
drag, startPoint x: 214, startPoint y: 181, endPoint x: 256, endPoint y: 181, distance: 42.5
click at [256, 181] on input "FCA_[DATE]_Theatre_Lunch_Left_MON" at bounding box center [208, 180] width 150 height 11
type input "FCA_[DATE]_Theatre_Lunch_Left"
click at [257, 200] on button "Update" at bounding box center [247, 202] width 74 height 11
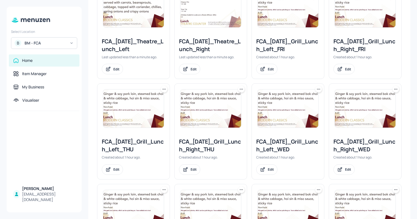
scroll to position [0, 0]
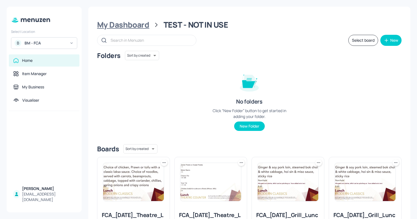
click at [116, 22] on div "My Dashboard" at bounding box center [123, 25] width 52 height 10
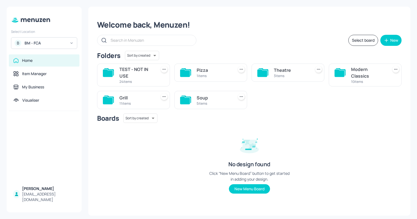
click at [199, 68] on div "Pizza" at bounding box center [214, 70] width 35 height 7
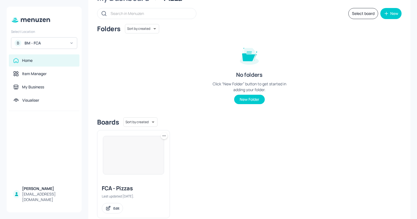
scroll to position [39, 0]
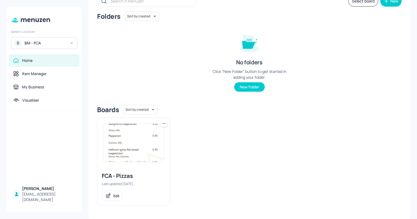
click at [165, 125] on icon at bounding box center [164, 123] width 6 height 6
click at [160, 143] on div "Duplicate" at bounding box center [143, 143] width 44 height 9
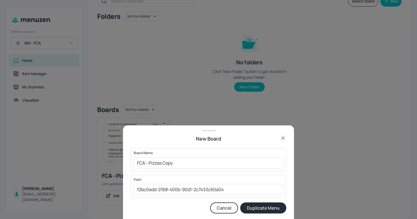
click at [276, 210] on button "Duplicate Menu" at bounding box center [263, 207] width 46 height 11
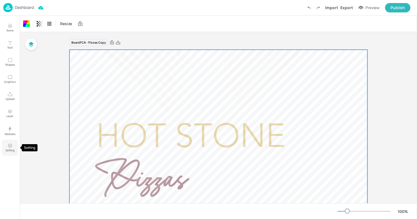
click at [12, 146] on icon "Setting" at bounding box center [9, 145] width 5 height 5
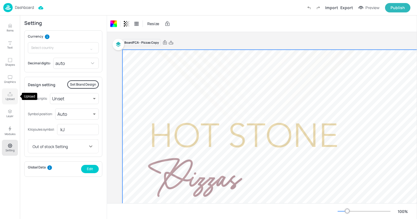
click at [14, 96] on button "Upload" at bounding box center [10, 96] width 16 height 16
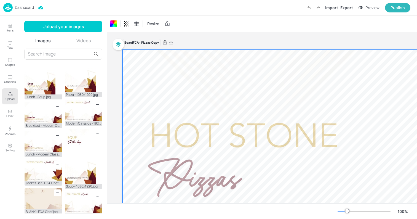
scroll to position [54, 0]
click at [25, 31] on img at bounding box center [25, 31] width 0 height 0
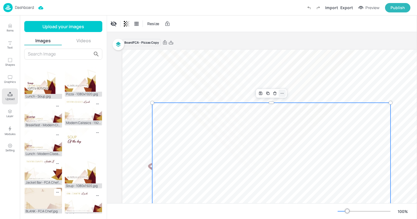
click at [282, 91] on icon at bounding box center [282, 93] width 4 height 4
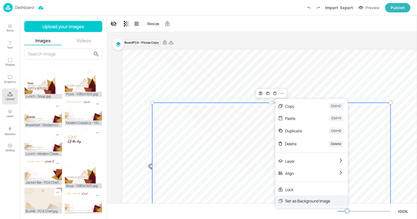
click at [296, 203] on div "Set as Background Image" at bounding box center [307, 201] width 45 height 6
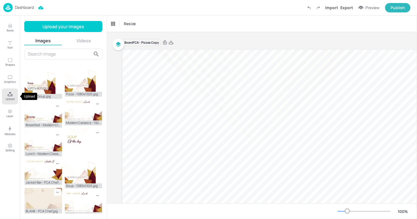
click at [7, 93] on icon "Upload" at bounding box center [9, 94] width 5 height 5
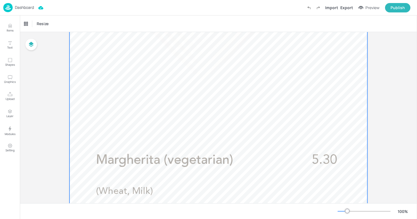
scroll to position [57, 0]
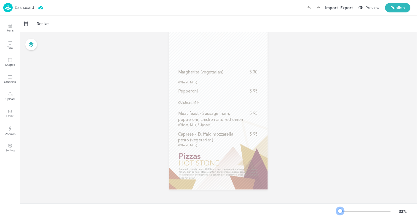
drag, startPoint x: 348, startPoint y: 210, endPoint x: 340, endPoint y: 210, distance: 8.0
click at [340, 210] on div at bounding box center [340, 210] width 4 height 4
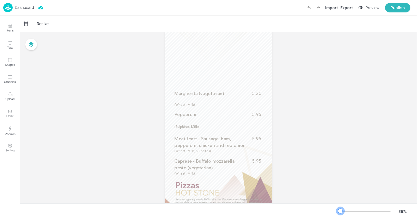
scroll to position [0, 0]
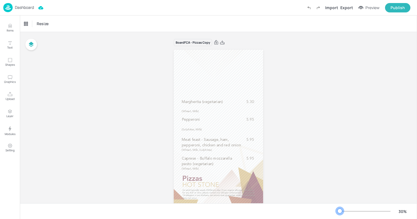
click at [340, 211] on div at bounding box center [339, 210] width 4 height 4
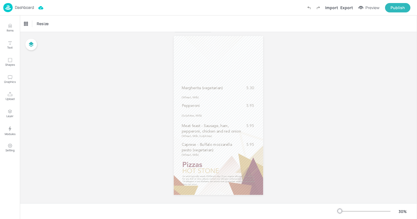
scroll to position [14, 0]
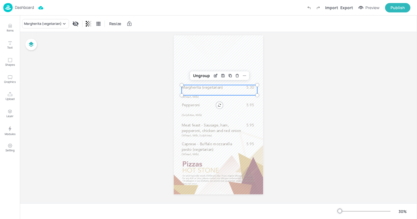
click at [223, 87] on p "Margherita (vegetarian)" at bounding box center [212, 88] width 61 height 6
click at [194, 92] on div "Margherita (vegetarian) 5.30 (Wheat, Milk)" at bounding box center [220, 91] width 76 height 10
click at [198, 149] on span "Caprese - Buffalo mozzarella pesto (vegetarian)" at bounding box center [207, 146] width 50 height 9
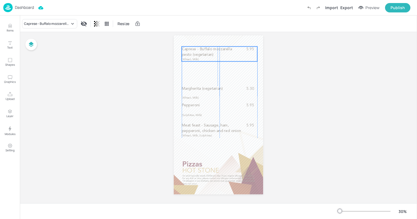
drag, startPoint x: 204, startPoint y: 149, endPoint x: 203, endPoint y: 54, distance: 94.9
click at [203, 54] on span "Caprese - Buffalo mozzarella pesto (vegetarian)" at bounding box center [207, 51] width 50 height 9
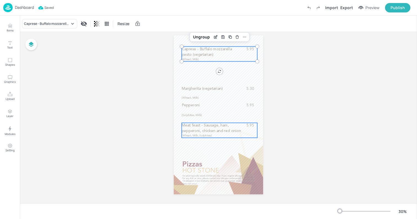
click at [204, 127] on span "Meat feast - Sausage, ham, pepperoni, chicken and red onion" at bounding box center [211, 128] width 59 height 9
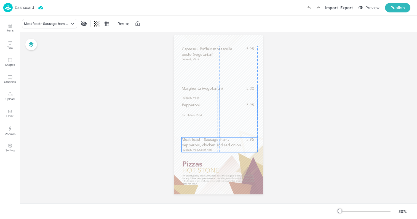
drag, startPoint x: 205, startPoint y: 131, endPoint x: 204, endPoint y: 145, distance: 14.4
click at [204, 145] on span "Meat feast - Sausage, ham, pepperoni, chicken and red onion" at bounding box center [211, 142] width 59 height 9
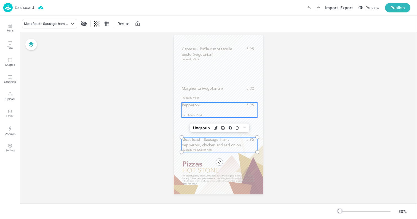
click at [202, 111] on div "Pepperoni 5.95 (Sulphites, Milk)" at bounding box center [220, 109] width 76 height 15
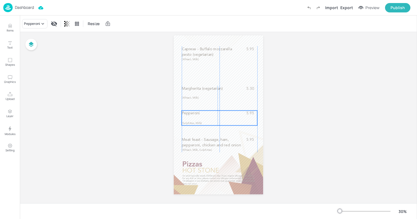
drag, startPoint x: 207, startPoint y: 111, endPoint x: 206, endPoint y: 119, distance: 8.0
click at [206, 119] on div "Pepperoni 5.95 (Sulphites, Milk)" at bounding box center [220, 117] width 76 height 15
click at [208, 91] on p "Margherita (vegetarian)" at bounding box center [212, 89] width 61 height 6
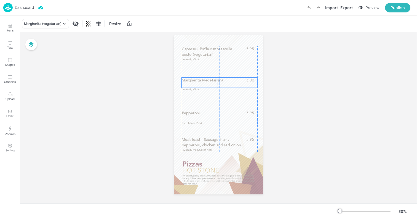
drag, startPoint x: 212, startPoint y: 91, endPoint x: 211, endPoint y: 82, distance: 8.3
click at [211, 82] on p "Margherita (vegetarian)" at bounding box center [212, 80] width 61 height 6
click at [209, 113] on p "Pepperoni" at bounding box center [212, 113] width 61 height 6
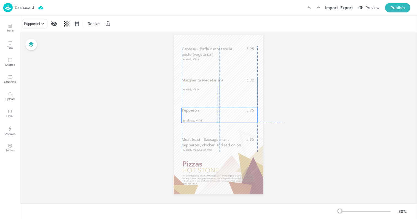
click at [205, 112] on p "Pepperoni" at bounding box center [212, 111] width 61 height 6
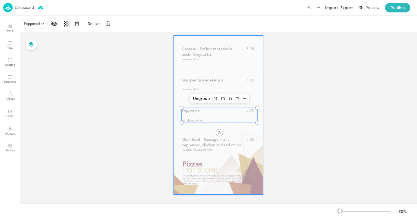
click at [176, 103] on div at bounding box center [218, 114] width 89 height 159
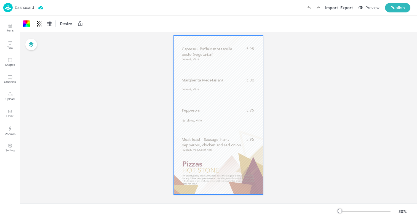
click at [24, 9] on p "Dashboard" at bounding box center [24, 8] width 19 height 4
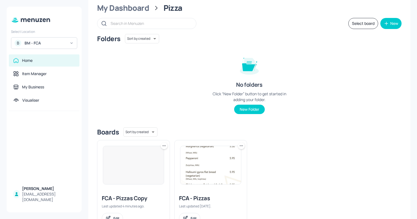
scroll to position [39, 0]
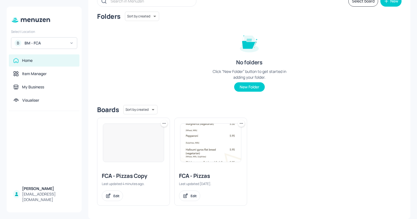
click at [165, 123] on icon at bounding box center [165, 123] width 1 height 1
click at [148, 152] on div "Move" at bounding box center [143, 152] width 44 height 9
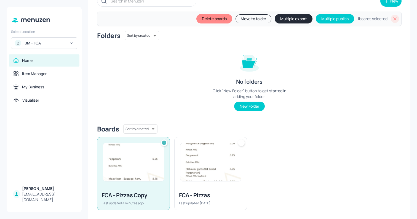
click at [255, 20] on button "Move to folder" at bounding box center [253, 18] width 36 height 9
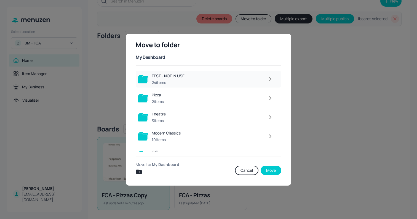
click at [267, 81] on icon "button" at bounding box center [270, 79] width 7 height 7
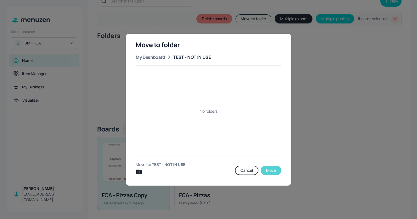
click at [274, 170] on button "Move" at bounding box center [271, 169] width 21 height 9
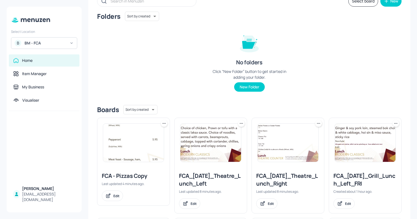
click at [192, 135] on img at bounding box center [210, 143] width 61 height 38
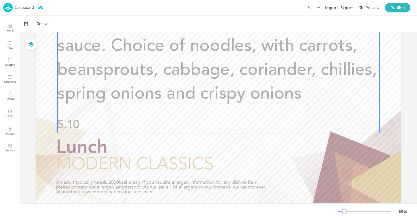
scroll to position [55, 0]
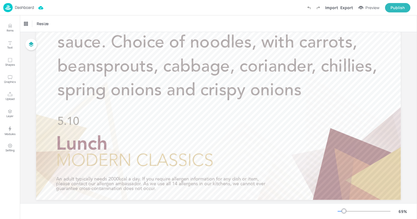
click at [26, 11] on div "Dashboard" at bounding box center [18, 7] width 31 height 9
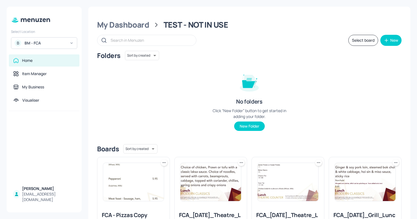
click at [144, 188] on img at bounding box center [133, 182] width 61 height 38
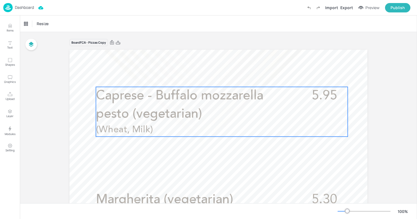
click at [159, 124] on p "(Wheat, Milk)" at bounding box center [162, 129] width 132 height 13
click at [220, 74] on div "Edit Item" at bounding box center [218, 77] width 7 height 7
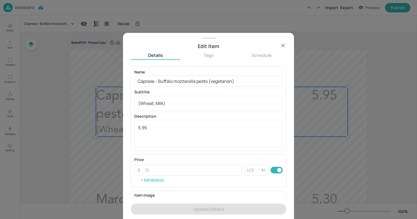
click at [284, 46] on icon at bounding box center [283, 45] width 7 height 7
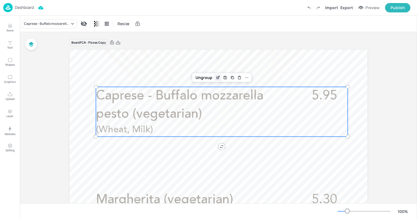
click at [217, 78] on icon "Edit Item" at bounding box center [218, 77] width 2 height 2
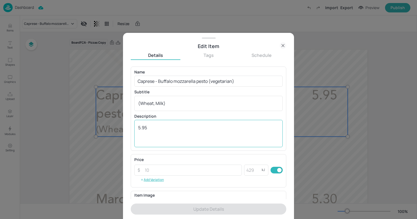
click at [189, 132] on textarea "5.95" at bounding box center [208, 133] width 141 height 18
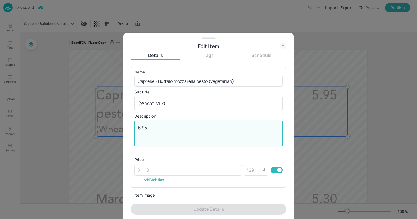
click at [189, 132] on textarea "5.95" at bounding box center [208, 133] width 141 height 18
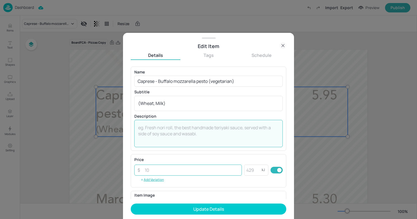
click at [173, 168] on input "number" at bounding box center [191, 169] width 100 height 11
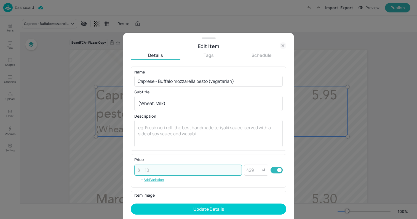
paste input "5.95"
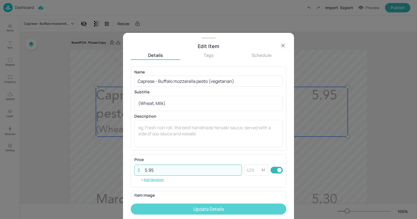
type input "5.95"
click at [201, 208] on button "Update Details" at bounding box center [209, 208] width 156 height 11
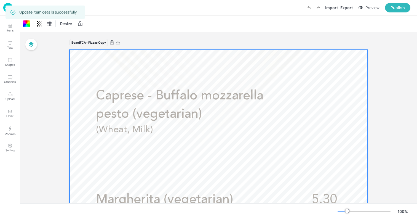
click at [4, 9] on img at bounding box center [7, 7] width 9 height 9
click at [5, 6] on img at bounding box center [7, 7] width 9 height 9
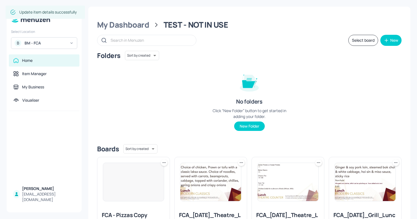
click at [214, 185] on img at bounding box center [210, 182] width 61 height 38
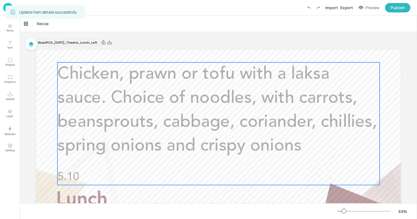
click at [210, 107] on p "Chicken, prawn or tofu with a laksa sauce. Choice of noodles, with carrots, bea…" at bounding box center [218, 110] width 322 height 96
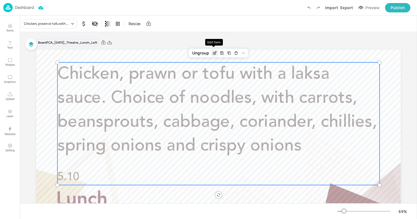
click at [214, 52] on icon "Edit Item" at bounding box center [214, 53] width 5 height 4
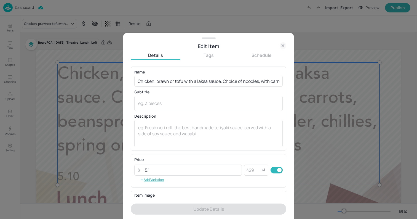
click at [280, 49] on div "Edit Item" at bounding box center [209, 46] width 156 height 8
click at [285, 44] on icon at bounding box center [283, 45] width 7 height 7
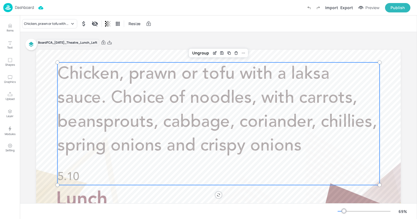
click at [34, 9] on p "Dashboard" at bounding box center [24, 8] width 19 height 4
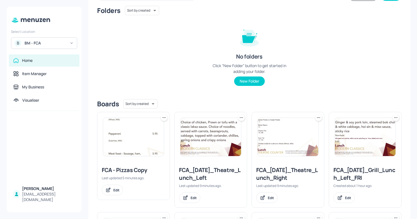
scroll to position [85, 0]
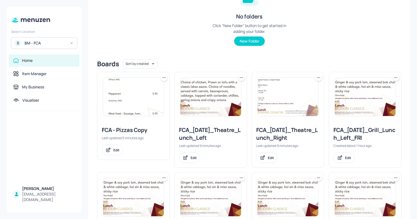
click at [351, 101] on img at bounding box center [365, 97] width 61 height 38
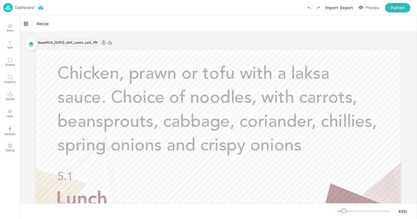
click at [21, 10] on div "Dashboard" at bounding box center [18, 7] width 31 height 9
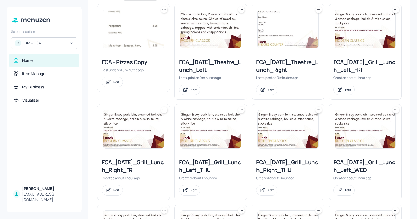
scroll to position [161, 0]
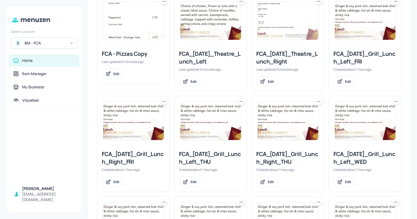
click at [238, 132] on img at bounding box center [210, 121] width 61 height 38
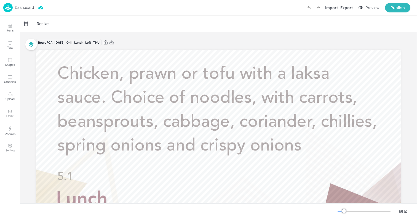
click at [27, 7] on p "Dashboard" at bounding box center [24, 8] width 19 height 4
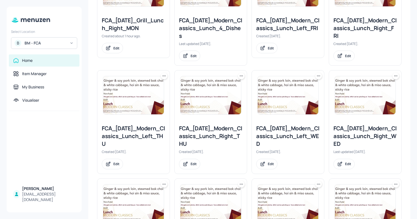
scroll to position [498, 0]
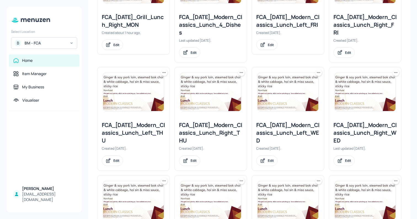
click at [372, 102] on img at bounding box center [365, 92] width 61 height 38
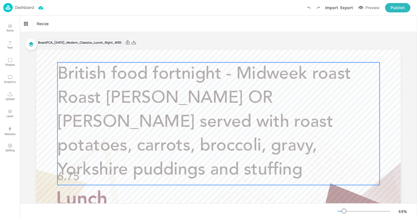
click at [210, 105] on span "British food fortnight - Midweek roast Roast [PERSON_NAME] OR [PERSON_NAME] ser…" at bounding box center [204, 122] width 294 height 113
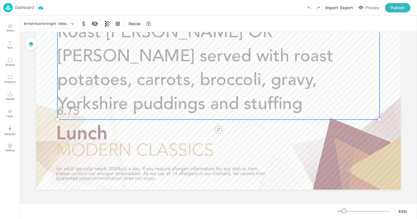
click at [30, 8] on p "Dashboard" at bounding box center [24, 8] width 19 height 4
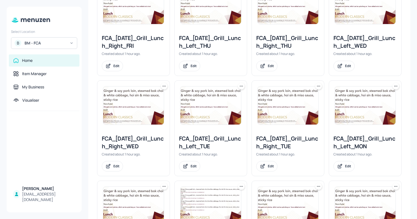
scroll to position [275, 0]
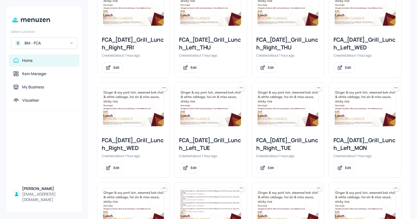
click at [160, 106] on img at bounding box center [133, 107] width 61 height 38
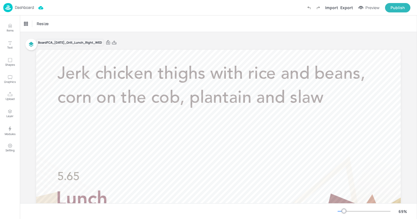
click at [26, 8] on p "Dashboard" at bounding box center [24, 8] width 19 height 4
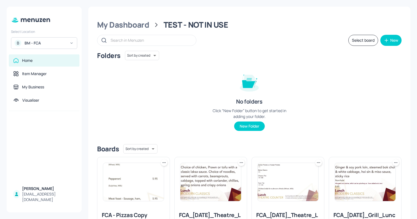
click at [151, 183] on img at bounding box center [133, 182] width 61 height 38
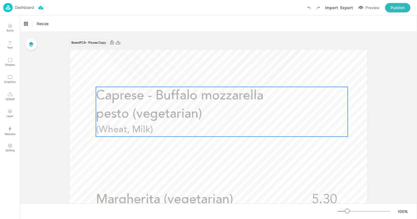
click at [172, 133] on p "(Wheat, Milk)" at bounding box center [162, 129] width 132 height 13
click at [216, 81] on div "Edit Item" at bounding box center [218, 77] width 7 height 7
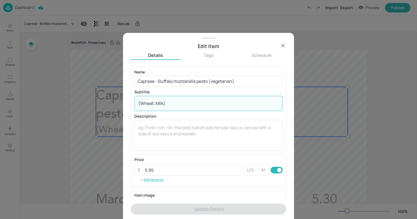
click at [164, 102] on textarea "(Wheat, Milk)" at bounding box center [208, 103] width 141 height 6
click at [190, 99] on div "(Wheat, Milk) x ​" at bounding box center [208, 103] width 148 height 15
click at [281, 46] on icon at bounding box center [283, 45] width 7 height 7
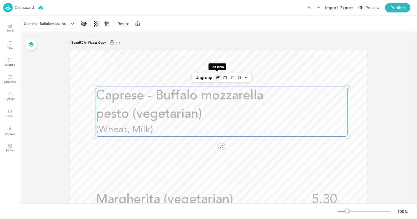
click at [215, 78] on div "Edit Item" at bounding box center [218, 77] width 7 height 7
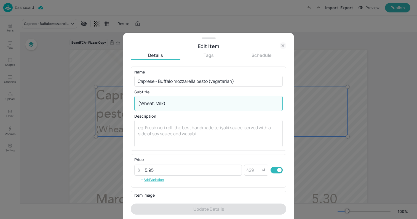
drag, startPoint x: 141, startPoint y: 103, endPoint x: 133, endPoint y: 103, distance: 7.2
click at [133, 103] on div "Name Caprese - Buffalo mozzarella pesto (vegetarian) ​ Subtitle (Wheat, Milk) x…" at bounding box center [209, 108] width 156 height 84
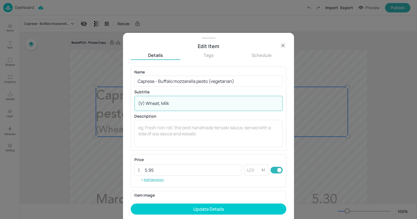
type textarea "(V) Wheat, Milk"
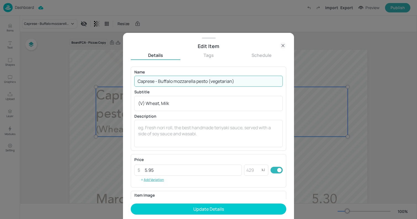
drag, startPoint x: 210, startPoint y: 80, endPoint x: 250, endPoint y: 83, distance: 40.6
click at [250, 83] on input "Caprese - Buffalo mozzarella pesto (vegetarian)" at bounding box center [208, 81] width 148 height 11
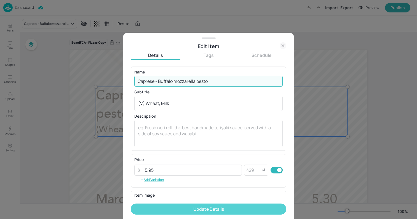
type input "Caprese - Buffalo mozzarella pesto"
click at [225, 204] on button "Update Details" at bounding box center [209, 208] width 156 height 11
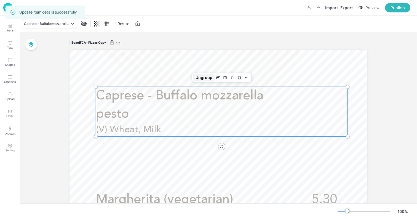
click at [202, 79] on div "Ungroup" at bounding box center [203, 77] width 21 height 7
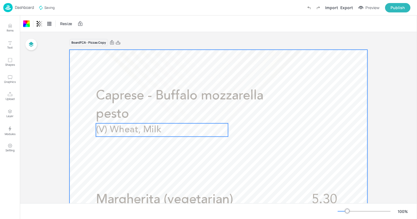
click at [125, 125] on span "(V) Wheat, Milk" at bounding box center [128, 129] width 65 height 9
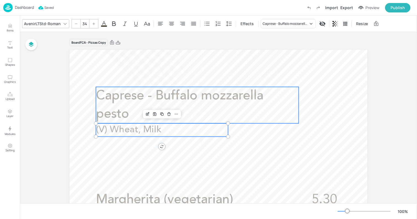
click at [129, 92] on span "Caprese - Buffalo mozzarella pesto" at bounding box center [179, 104] width 167 height 31
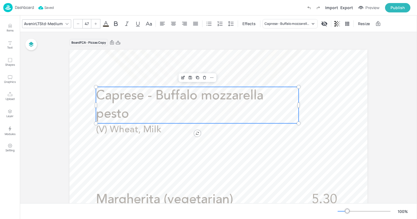
click at [94, 23] on icon at bounding box center [95, 23] width 3 height 3
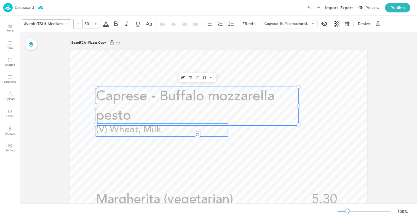
click at [129, 128] on span "(V) Wheat, Milk" at bounding box center [128, 129] width 65 height 9
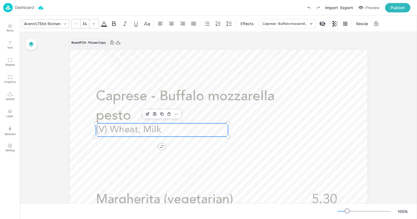
click at [91, 21] on div at bounding box center [93, 23] width 9 height 9
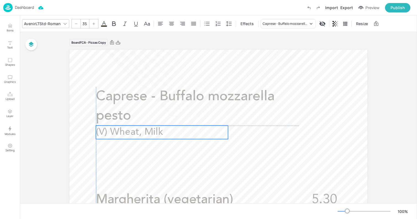
click at [141, 131] on span "(V) Wheat, Milk" at bounding box center [129, 132] width 67 height 10
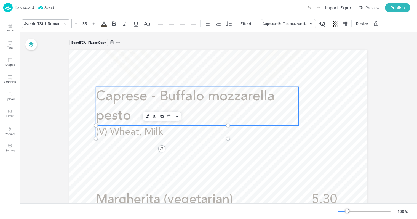
click at [197, 112] on p "Caprese - Buffalo mozzarella pesto" at bounding box center [197, 106] width 203 height 39
type input "50"
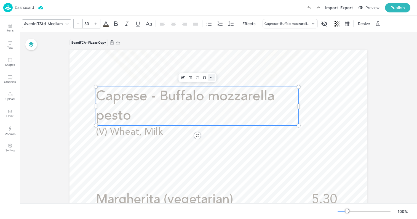
click at [211, 76] on icon at bounding box center [212, 77] width 4 height 4
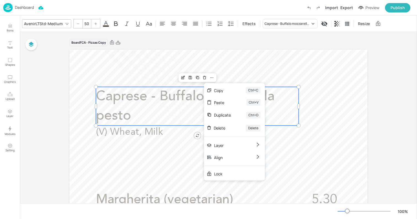
click at [175, 102] on span "Caprese - Buffalo mozzarella pesto" at bounding box center [185, 106] width 179 height 33
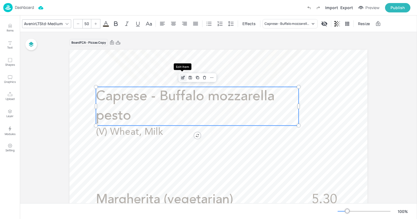
click at [182, 76] on icon "Edit Item" at bounding box center [183, 77] width 2 height 2
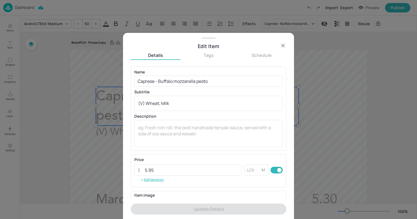
click at [283, 45] on icon at bounding box center [283, 45] width 7 height 7
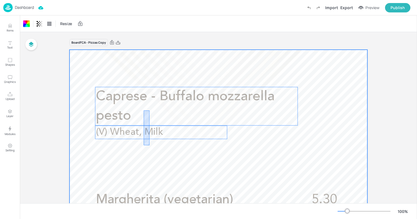
drag, startPoint x: 149, startPoint y: 145, endPoint x: 142, endPoint y: 96, distance: 50.0
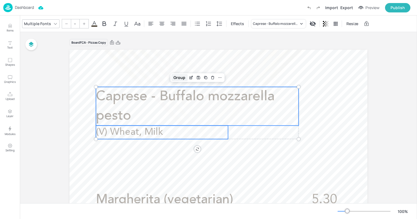
click at [179, 76] on div "Group" at bounding box center [179, 77] width 16 height 7
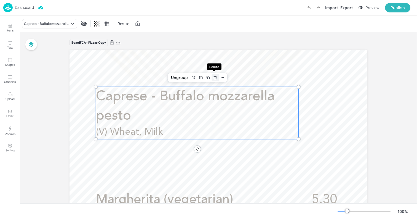
click at [213, 77] on icon "Delete" at bounding box center [215, 77] width 4 height 4
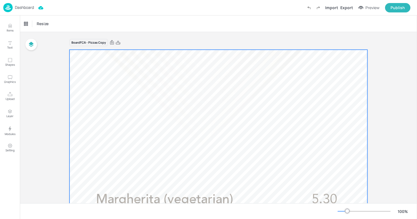
click at [13, 30] on p "Items" at bounding box center [10, 30] width 7 height 4
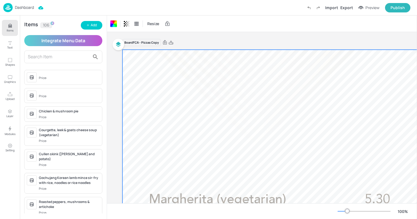
click at [53, 55] on input "text" at bounding box center [59, 56] width 62 height 9
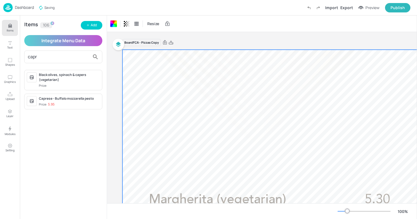
type input "capre"
click at [65, 77] on div "Caprese - Buffalo mozzarella pesto" at bounding box center [69, 74] width 61 height 5
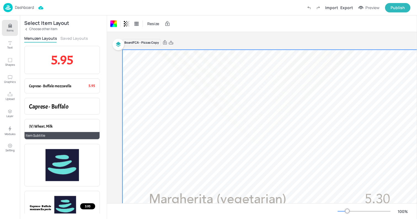
scroll to position [8, 0]
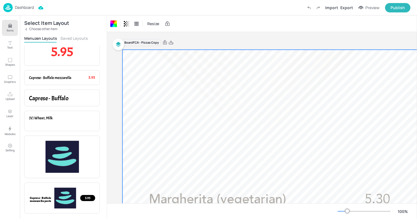
click at [73, 37] on button "Saved Layouts" at bounding box center [74, 38] width 28 height 5
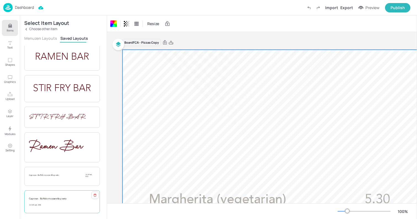
scroll to position [0, 0]
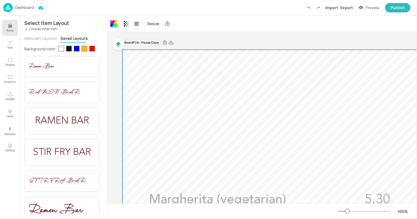
click at [50, 39] on button "Menuzen Layouts" at bounding box center [40, 38] width 33 height 5
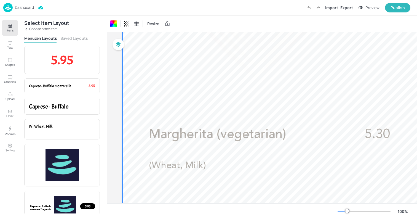
scroll to position [162, 0]
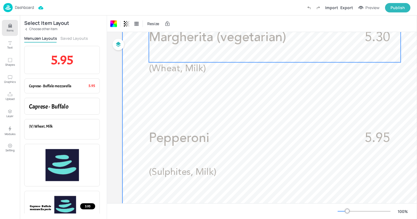
click at [225, 59] on div "Margherita (vegetarian) 5.30 (Wheat, Milk)" at bounding box center [275, 46] width 252 height 34
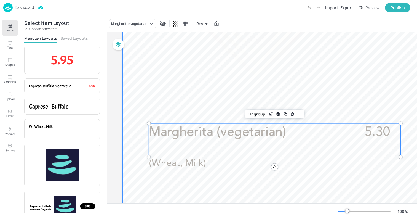
scroll to position [50, 0]
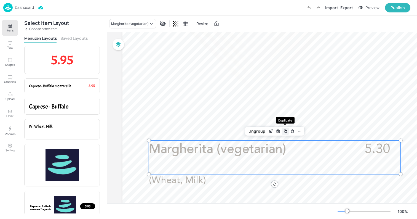
click at [286, 133] on div "Duplicate" at bounding box center [285, 130] width 7 height 7
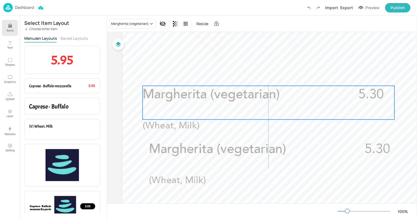
drag, startPoint x: 269, startPoint y: 159, endPoint x: 261, endPoint y: 84, distance: 75.5
click at [261, 86] on p "Margherita (vegetarian)" at bounding box center [244, 95] width 203 height 18
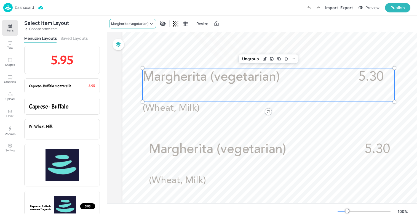
click at [140, 21] on div "Margherita (vegetarian)" at bounding box center [132, 23] width 47 height 9
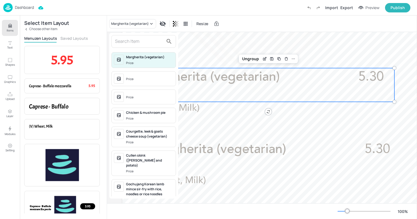
click at [140, 45] on input "text" at bounding box center [139, 41] width 49 height 9
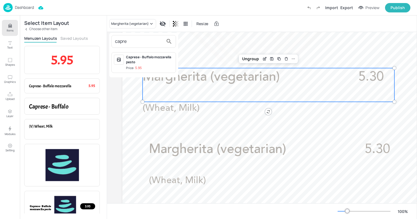
type input "capre"
click at [147, 68] on span "Price: 5.95" at bounding box center [149, 68] width 47 height 5
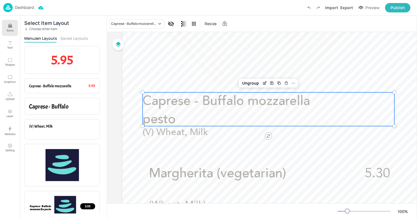
scroll to position [0, 0]
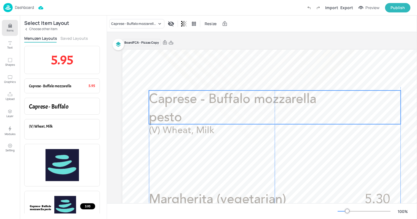
drag, startPoint x: 220, startPoint y: 123, endPoint x: 225, endPoint y: 95, distance: 28.3
click at [225, 95] on span "Caprese - Buffalo mozzarella pesto" at bounding box center [232, 108] width 167 height 31
click at [256, 79] on div "Ungroup" at bounding box center [256, 80] width 21 height 7
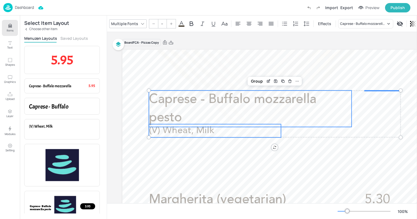
click at [254, 105] on span "Caprese - Buffalo mozzarella pesto" at bounding box center [232, 108] width 167 height 31
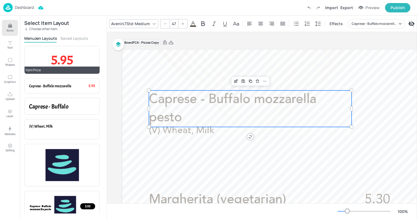
click at [77, 66] on div "Item Price" at bounding box center [62, 69] width 75 height 7
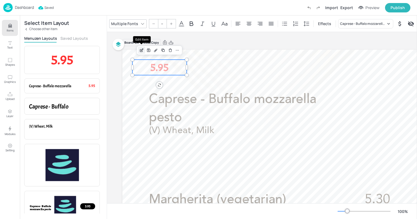
click at [143, 50] on icon "Edit Item" at bounding box center [141, 50] width 5 height 4
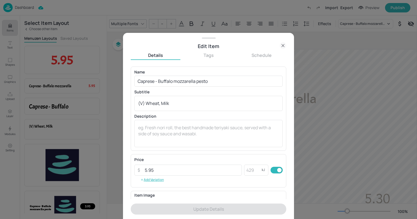
click at [285, 45] on icon at bounding box center [283, 45] width 7 height 7
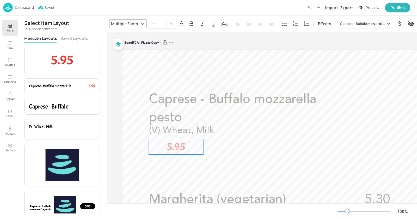
drag, startPoint x: 160, startPoint y: 71, endPoint x: 176, endPoint y: 150, distance: 80.7
click at [176, 150] on span "5.95" at bounding box center [176, 147] width 18 height 14
click at [12, 31] on p "Items" at bounding box center [10, 30] width 7 height 4
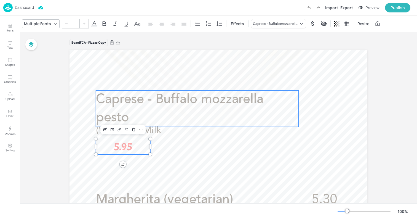
click at [145, 104] on span "Caprese - Buffalo mozzarella pesto" at bounding box center [179, 108] width 167 height 31
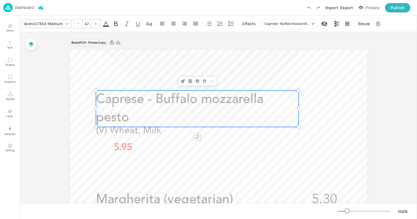
click at [96, 24] on icon at bounding box center [95, 23] width 3 height 3
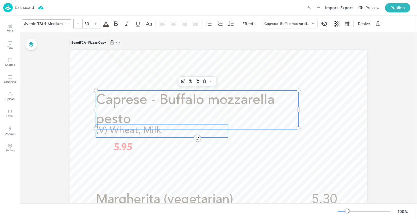
click at [125, 130] on span "(V) Wheat, Milk" at bounding box center [128, 130] width 65 height 9
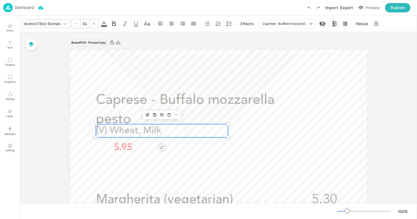
click at [93, 21] on div at bounding box center [93, 23] width 9 height 9
click at [133, 144] on p "5.95" at bounding box center [123, 146] width 54 height 15
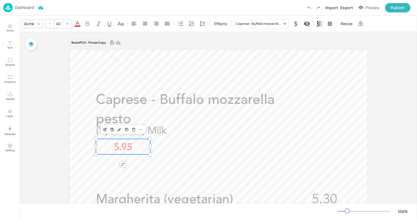
click at [60, 22] on input "40" at bounding box center [58, 23] width 8 height 9
click at [76, 22] on icon at bounding box center [77, 23] width 7 height 7
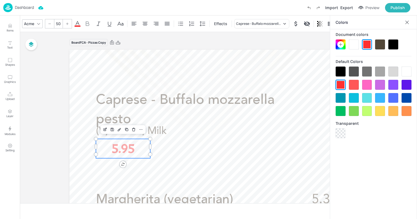
click at [382, 41] on div at bounding box center [380, 44] width 10 height 10
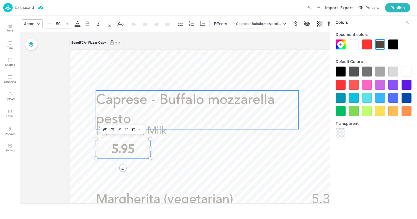
click at [237, 101] on span "Caprese - Buffalo mozzarella pesto" at bounding box center [185, 109] width 179 height 33
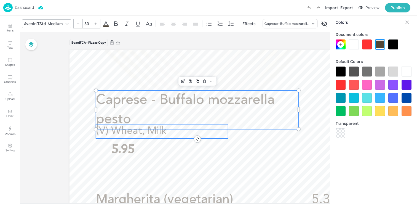
click at [128, 133] on span "(V) Wheat, Milk" at bounding box center [131, 131] width 71 height 10
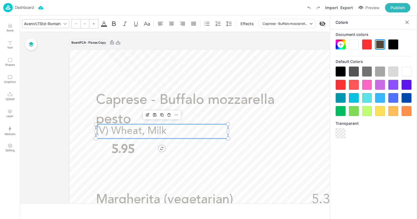
type input "37"
click at [343, 47] on div at bounding box center [341, 44] width 10 height 10
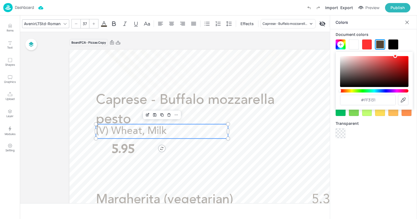
click at [342, 43] on icon at bounding box center [340, 44] width 4 height 4
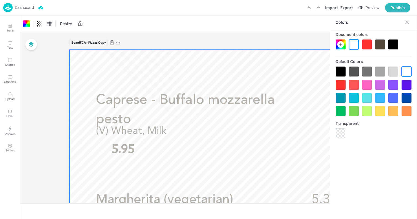
click at [405, 21] on icon at bounding box center [407, 23] width 6 height 6
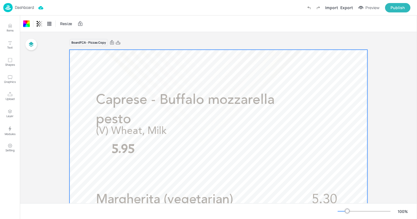
click at [25, 4] on div "Dashboard" at bounding box center [18, 7] width 31 height 9
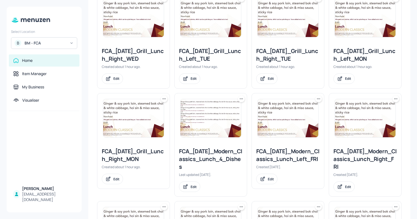
scroll to position [585, 0]
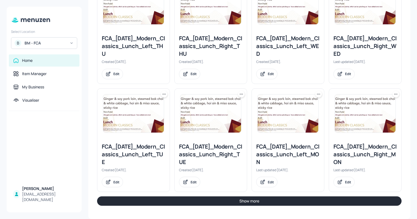
click at [338, 103] on img at bounding box center [365, 113] width 61 height 38
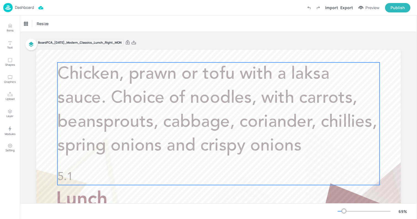
click at [214, 119] on span "Chicken, prawn or tofu with a laksa sauce. Choice of noodles, with carrots, bea…" at bounding box center [217, 110] width 320 height 89
click at [213, 52] on icon "Edit Item" at bounding box center [214, 53] width 2 height 2
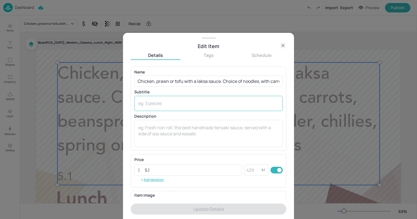
click at [178, 108] on div "x ​" at bounding box center [208, 103] width 148 height 15
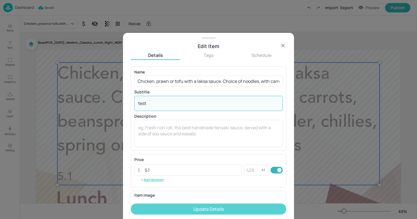
type textarea "test"
click at [188, 208] on button "Update Details" at bounding box center [209, 208] width 156 height 11
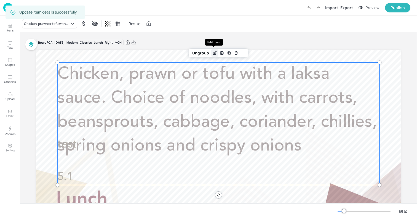
click at [213, 56] on div "Edit Item" at bounding box center [214, 52] width 7 height 7
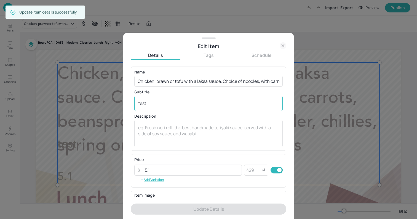
click at [183, 108] on div "test x ​" at bounding box center [208, 103] width 148 height 15
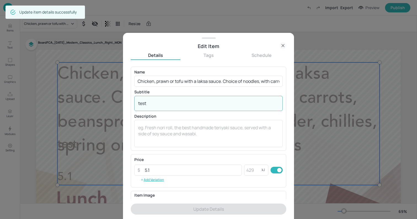
click at [183, 108] on div "test x ​" at bounding box center [208, 103] width 148 height 15
click at [170, 108] on div "test x ​" at bounding box center [208, 103] width 148 height 15
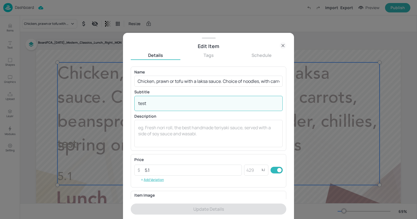
click at [170, 108] on div "test x ​" at bounding box center [208, 103] width 148 height 15
click at [160, 106] on textarea "test" at bounding box center [208, 103] width 141 height 6
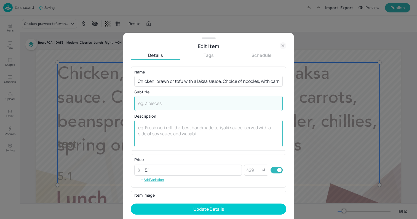
click at [161, 127] on textarea at bounding box center [208, 133] width 141 height 18
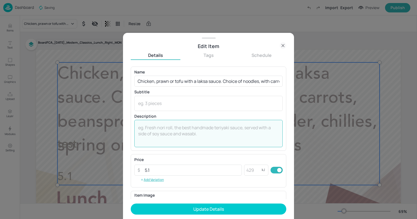
paste textarea "test"
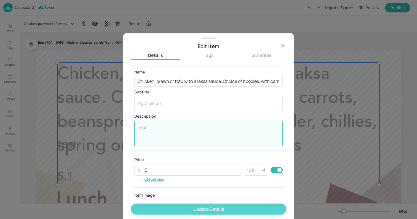
type textarea "test"
click at [209, 204] on button "Update Details" at bounding box center [209, 208] width 156 height 11
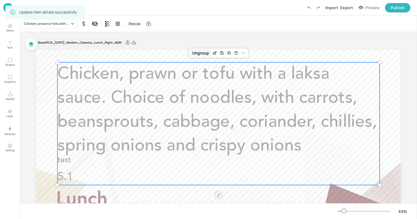
click at [203, 53] on div "Ungroup" at bounding box center [200, 52] width 21 height 7
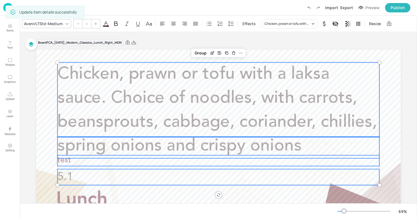
click at [81, 159] on p "test" at bounding box center [218, 160] width 322 height 11
type input "40"
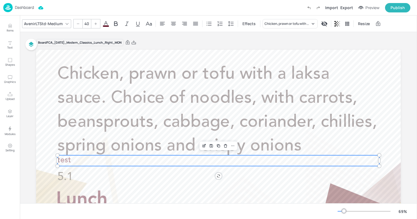
click at [105, 20] on icon at bounding box center [106, 23] width 7 height 7
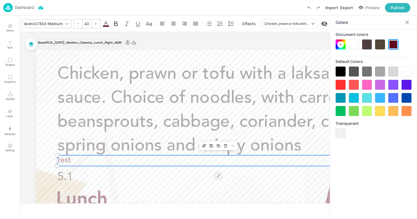
click at [391, 44] on div at bounding box center [393, 44] width 10 height 10
click at [395, 45] on div at bounding box center [393, 44] width 10 height 10
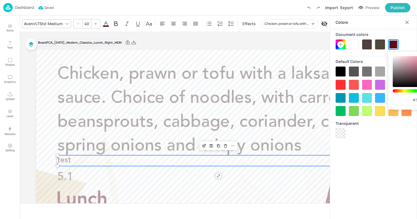
click at [379, 56] on div "Default Colors" at bounding box center [374, 61] width 76 height 10
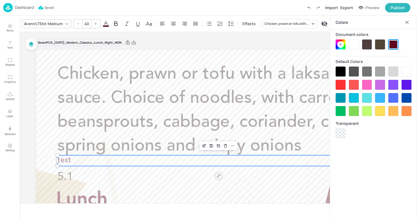
click at [379, 56] on div "Default Colors" at bounding box center [374, 61] width 76 height 10
click at [392, 42] on div at bounding box center [393, 44] width 10 height 10
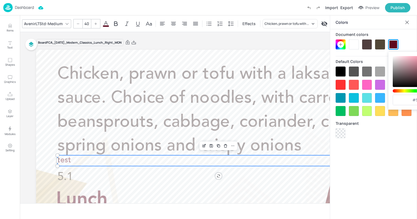
click at [416, 99] on input "#5e081d" at bounding box center [420, 100] width 55 height 10
click at [409, 25] on div at bounding box center [407, 22] width 9 height 9
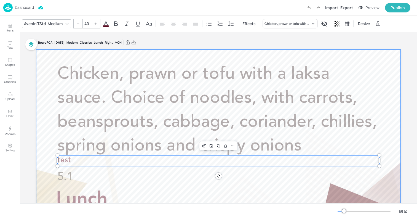
click at [74, 52] on div at bounding box center [218, 152] width 365 height 205
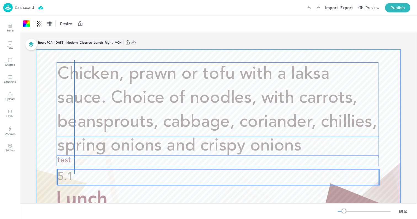
drag, startPoint x: 74, startPoint y: 60, endPoint x: 74, endPoint y: 174, distance: 113.9
click at [74, 50] on div "Chicken, prawn or tofu with a laksa sauce. Choice of noodles, with carrots, bea…" at bounding box center [218, 50] width 365 height 0
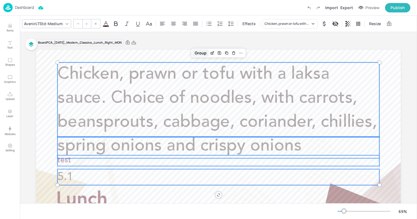
click at [204, 52] on div "Group" at bounding box center [200, 52] width 16 height 7
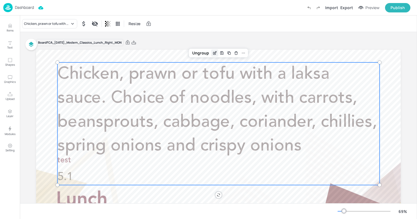
click at [215, 51] on icon "Edit Item" at bounding box center [215, 52] width 2 height 2
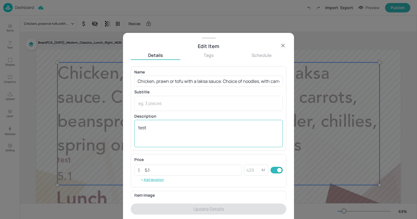
click at [172, 124] on textarea "test" at bounding box center [208, 133] width 141 height 18
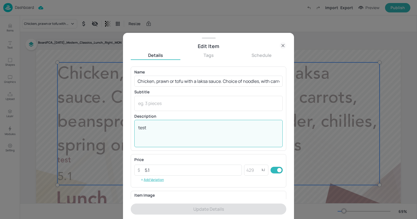
click at [172, 124] on textarea "test" at bounding box center [208, 133] width 141 height 18
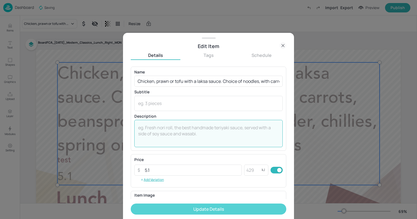
click at [202, 204] on button "Update Details" at bounding box center [209, 208] width 156 height 11
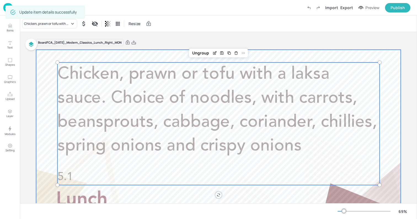
click at [41, 76] on div at bounding box center [218, 152] width 365 height 205
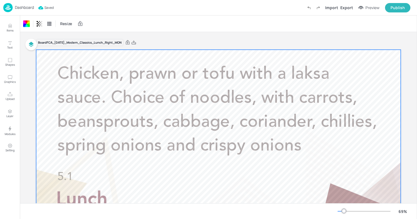
click at [4, 6] on img at bounding box center [7, 7] width 9 height 9
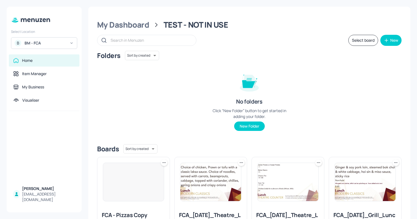
click at [144, 186] on img at bounding box center [133, 182] width 61 height 38
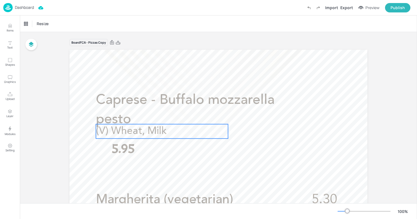
click at [139, 128] on span "(V) Wheat, Milk" at bounding box center [131, 131] width 71 height 10
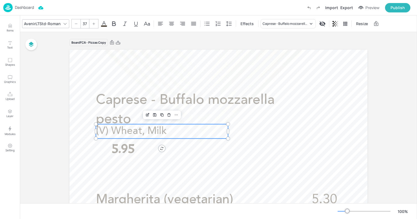
click at [103, 22] on icon at bounding box center [103, 23] width 5 height 5
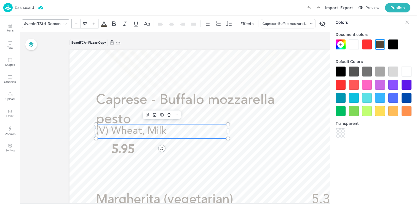
click at [338, 45] on div at bounding box center [340, 44] width 7 height 7
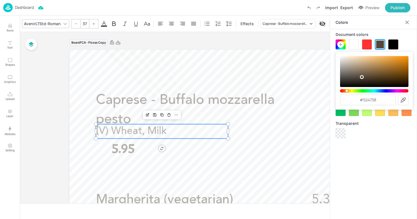
click at [369, 98] on input "#524738" at bounding box center [367, 100] width 55 height 10
paste input "e081d"
type input "#5e081d"
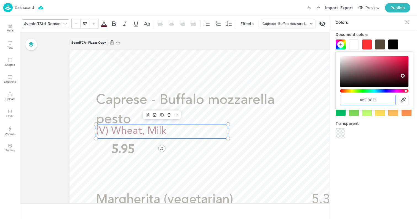
click at [407, 20] on icon at bounding box center [407, 23] width 6 height 6
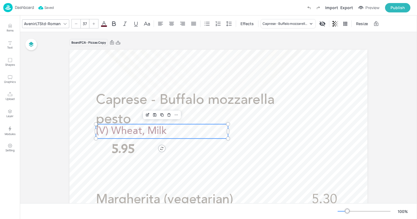
click at [104, 25] on icon at bounding box center [104, 23] width 7 height 7
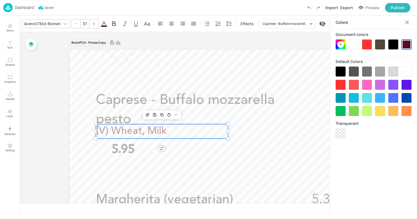
click at [104, 25] on icon at bounding box center [104, 23] width 7 height 7
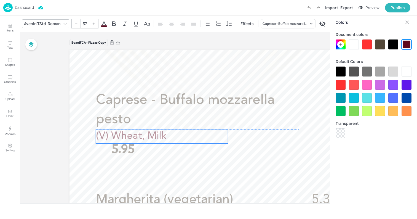
drag, startPoint x: 133, startPoint y: 128, endPoint x: 133, endPoint y: 133, distance: 4.7
click at [133, 133] on span "(V) Wheat, Milk" at bounding box center [131, 136] width 71 height 10
click at [149, 121] on div "Edit Item" at bounding box center [147, 119] width 7 height 7
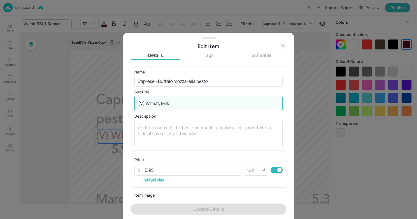
drag, startPoint x: 171, startPoint y: 103, endPoint x: 123, endPoint y: 103, distance: 48.0
click at [123, 103] on div "Edit Item Details Tags Schedule Name Caprese - Buffalo mozzarella pesto ​ Subti…" at bounding box center [208, 126] width 171 height 186
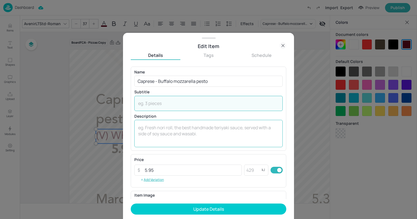
click at [145, 133] on textarea at bounding box center [208, 133] width 141 height 18
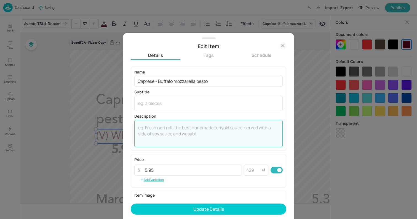
paste textarea "(V) Wheat, Milk"
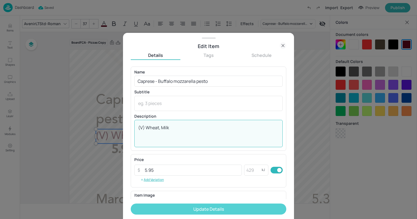
type textarea "(V) Wheat, Milk"
click at [205, 208] on button "Update Details" at bounding box center [209, 208] width 156 height 11
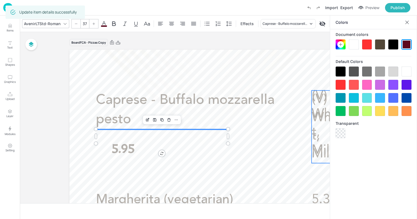
click at [319, 98] on span "(V) Wheat, Milk" at bounding box center [328, 126] width 33 height 67
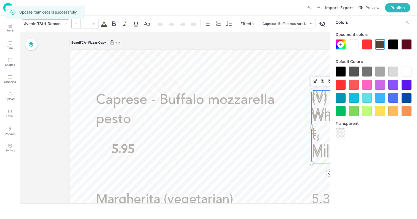
type input "47"
click at [320, 106] on p "(V) Wheat, Milk" at bounding box center [330, 126] width 36 height 73
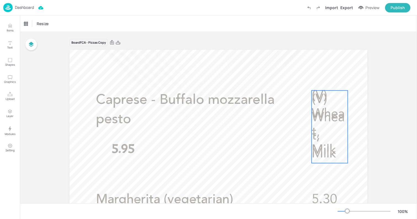
click at [328, 125] on p "(V) Wheat, Milk" at bounding box center [330, 126] width 36 height 73
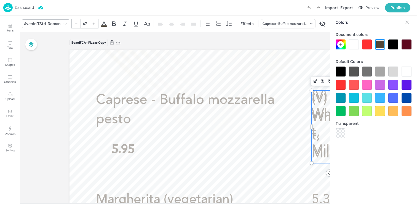
click at [408, 47] on div at bounding box center [406, 44] width 10 height 10
click at [407, 20] on icon at bounding box center [407, 23] width 6 height 6
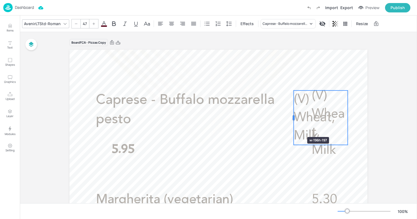
drag, startPoint x: 309, startPoint y: 126, endPoint x: 280, endPoint y: 127, distance: 29.0
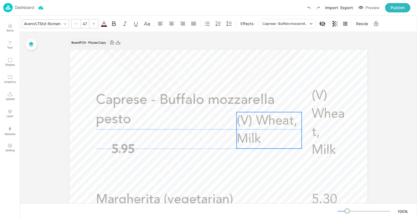
drag, startPoint x: 301, startPoint y: 103, endPoint x: 234, endPoint y: 124, distance: 70.0
click at [237, 124] on span "(V) Wheat, Milk" at bounding box center [267, 129] width 61 height 31
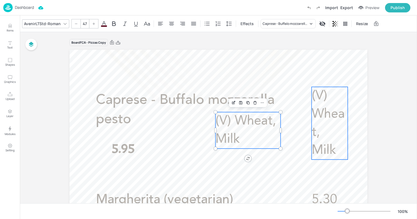
click at [326, 116] on span "(V) Wheat, Milk" at bounding box center [328, 122] width 33 height 67
type input "47"
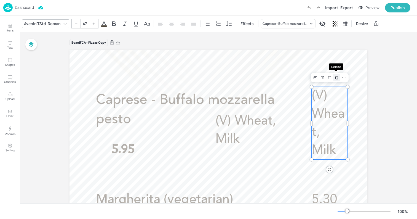
click at [336, 76] on icon "Delete" at bounding box center [336, 76] width 1 height 1
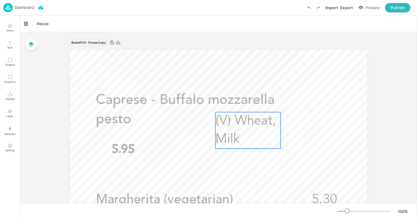
click at [232, 136] on span "(V) Wheat, Milk" at bounding box center [245, 129] width 61 height 31
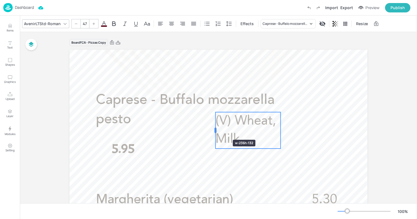
drag, startPoint x: 216, startPoint y: 130, endPoint x: 181, endPoint y: 130, distance: 34.7
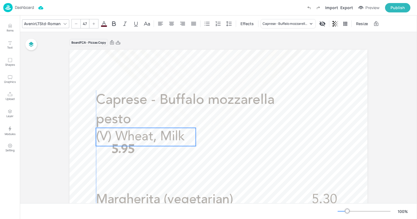
drag, startPoint x: 206, startPoint y: 126, endPoint x: 122, endPoint y: 142, distance: 86.1
click at [122, 50] on div "Margherita (vegetarian) 5.30 (Wheat, Milk) Pepperoni 5.95 (Sulphites, Milk) (Wh…" at bounding box center [218, 50] width 298 height 0
drag, startPoint x: 120, startPoint y: 137, endPoint x: 120, endPoint y: 140, distance: 3.0
click at [120, 50] on div "Margherita (vegetarian) 5.30 (Wheat, Milk) Pepperoni 5.95 (Sulphites, Milk) (Wh…" at bounding box center [218, 50] width 298 height 0
click at [120, 136] on span "(V) Wheat, Milk" at bounding box center [140, 139] width 89 height 13
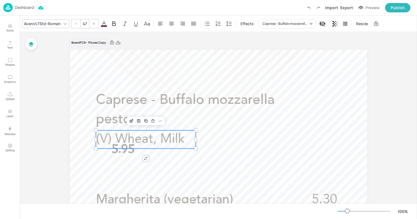
click at [79, 22] on div at bounding box center [76, 23] width 9 height 9
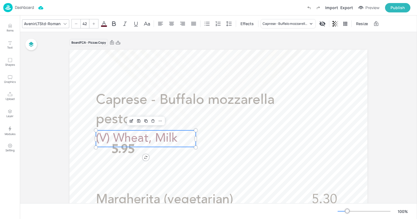
click at [79, 22] on div at bounding box center [76, 23] width 9 height 9
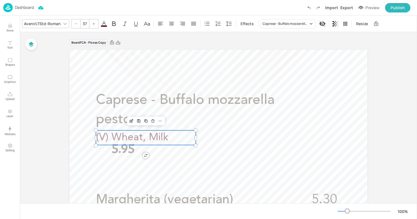
click at [79, 22] on div at bounding box center [76, 23] width 9 height 9
click at [134, 139] on p "5.95" at bounding box center [123, 148] width 54 height 19
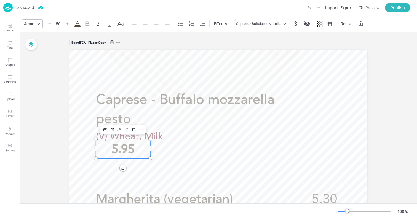
drag, startPoint x: 134, startPoint y: 145, endPoint x: 134, endPoint y: 158, distance: 13.2
click at [134, 157] on p "5.95" at bounding box center [123, 148] width 54 height 19
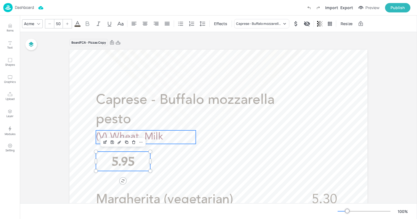
click at [166, 133] on p "(V) Wheat, Milk" at bounding box center [146, 137] width 100 height 14
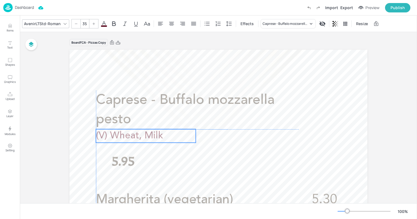
click at [141, 132] on span "(V) Wheat, Milk" at bounding box center [129, 136] width 67 height 10
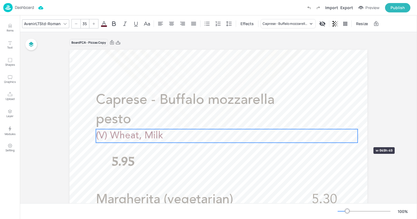
drag, startPoint x: 195, startPoint y: 136, endPoint x: 357, endPoint y: 137, distance: 161.9
click at [357, 137] on div at bounding box center [357, 136] width 4 height 14
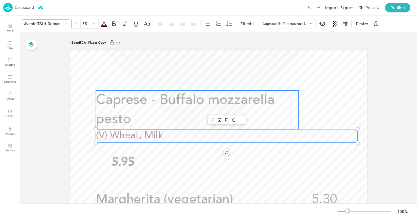
click at [274, 105] on p "Caprese - Buffalo mozzarella pesto" at bounding box center [197, 109] width 203 height 39
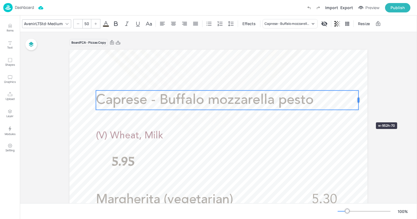
drag, startPoint x: 299, startPoint y: 109, endPoint x: 360, endPoint y: 112, distance: 60.7
drag, startPoint x: 358, startPoint y: 100, endPoint x: 322, endPoint y: 101, distance: 36.4
click at [322, 101] on div at bounding box center [323, 100] width 2 height 5
drag, startPoint x: 321, startPoint y: 100, endPoint x: 340, endPoint y: 101, distance: 18.2
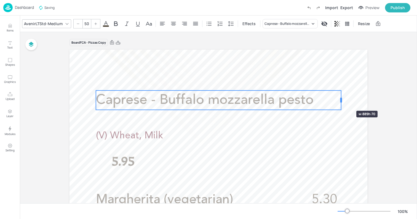
click at [340, 101] on div at bounding box center [341, 100] width 2 height 5
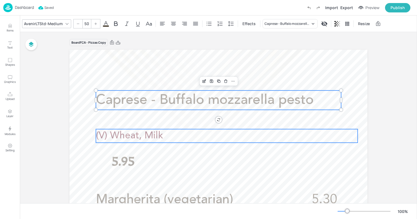
click at [315, 133] on p "(V) Wheat, Milk" at bounding box center [227, 136] width 262 height 14
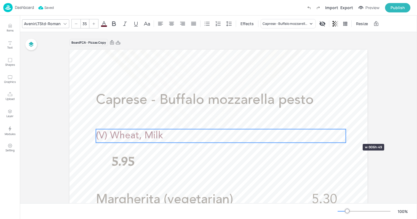
drag, startPoint x: 358, startPoint y: 134, endPoint x: 337, endPoint y: 134, distance: 21.0
click at [343, 134] on div at bounding box center [345, 136] width 4 height 14
drag, startPoint x: 336, startPoint y: 135, endPoint x: 344, endPoint y: 136, distance: 8.3
click at [344, 136] on div at bounding box center [344, 136] width 4 height 14
drag, startPoint x: 345, startPoint y: 133, endPoint x: 341, endPoint y: 133, distance: 4.1
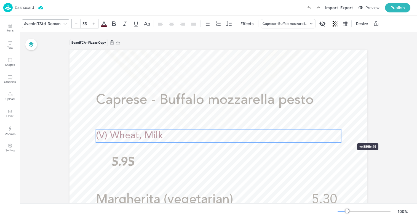
click at [341, 133] on div at bounding box center [341, 136] width 4 height 14
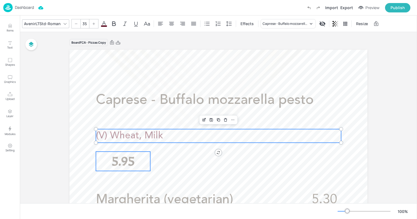
click at [141, 162] on p "5.95" at bounding box center [123, 160] width 54 height 19
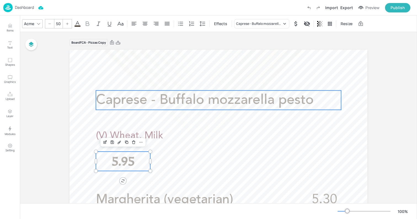
click at [133, 101] on span "Caprese - Buffalo mozzarella pesto" at bounding box center [205, 100] width 218 height 14
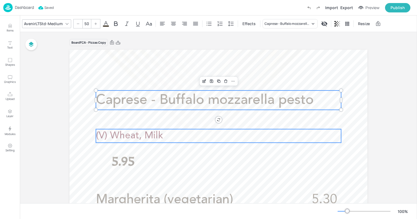
click at [126, 133] on span "(V) Wheat, Milk" at bounding box center [129, 136] width 67 height 10
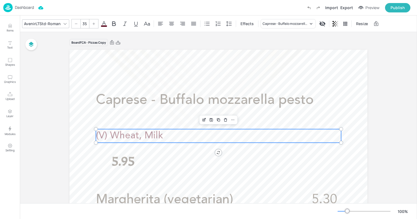
click at [64, 23] on icon at bounding box center [65, 24] width 4 height 4
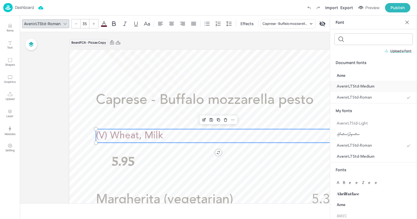
click at [355, 88] on span "AvenirLTStd-Medium" at bounding box center [356, 87] width 38 height 6
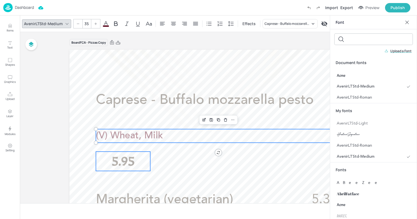
click at [135, 159] on p "5.95" at bounding box center [123, 160] width 54 height 19
type input "50"
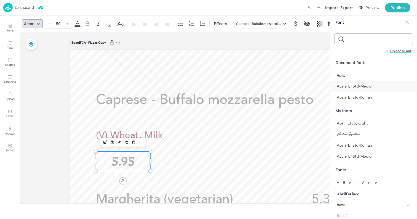
click at [369, 85] on span "AvenirLTStd-Medium" at bounding box center [356, 87] width 38 height 6
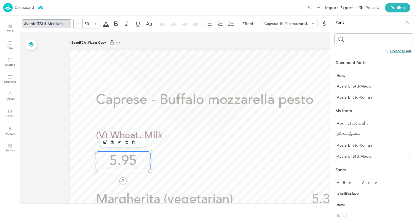
click at [407, 24] on icon at bounding box center [407, 23] width 6 height 6
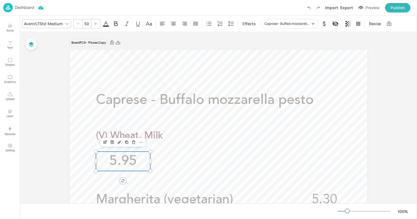
click at [19, 12] on div "Dashboard" at bounding box center [18, 7] width 31 height 9
click at [29, 9] on p "Dashboard" at bounding box center [24, 8] width 19 height 4
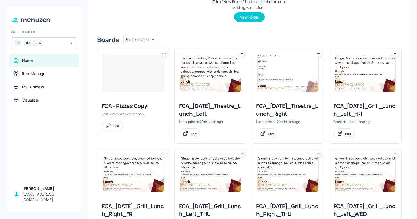
scroll to position [109, 0]
click at [207, 84] on img at bounding box center [210, 72] width 61 height 38
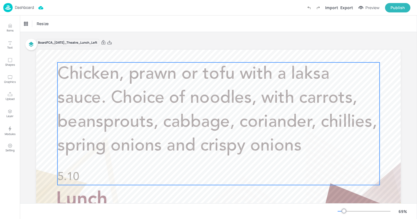
click at [115, 157] on p "Chicken, prawn or tofu with a laksa sauce. Choice of noodles, with carrots, bea…" at bounding box center [218, 110] width 322 height 96
click at [203, 53] on div "Ungroup" at bounding box center [200, 52] width 21 height 7
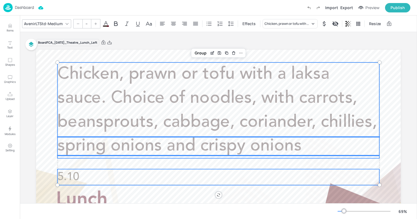
click at [116, 101] on span "Chicken, prawn or tofu with a laksa sauce. Choice of noodles, with carrots, bea…" at bounding box center [217, 110] width 320 height 89
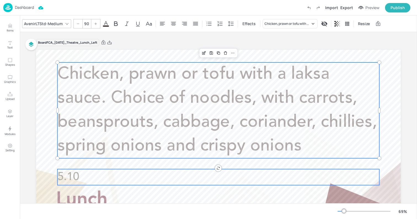
click at [85, 175] on p "5.10" at bounding box center [218, 177] width 322 height 16
type input "60"
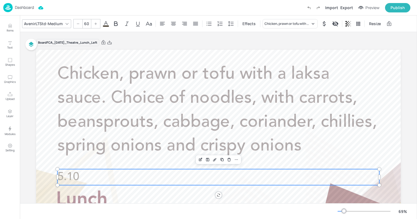
click at [20, 9] on p "Dashboard" at bounding box center [24, 8] width 19 height 4
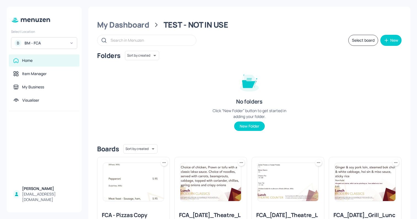
click at [219, 176] on img at bounding box center [210, 182] width 61 height 38
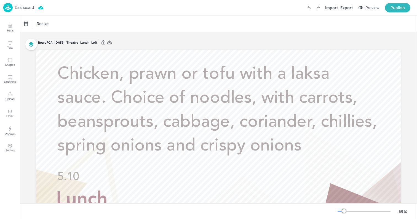
click at [25, 7] on p "Dashboard" at bounding box center [24, 8] width 19 height 4
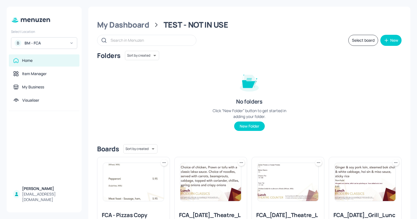
click at [274, 180] on img at bounding box center [288, 182] width 61 height 38
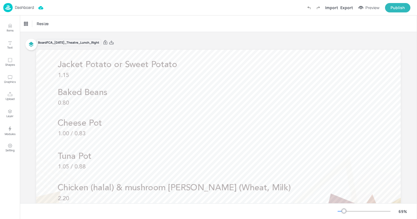
click at [28, 7] on p "Dashboard" at bounding box center [24, 8] width 19 height 4
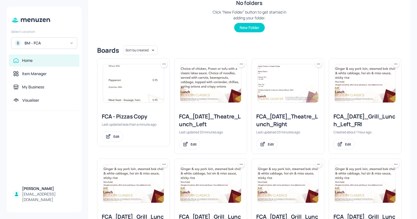
scroll to position [93, 0]
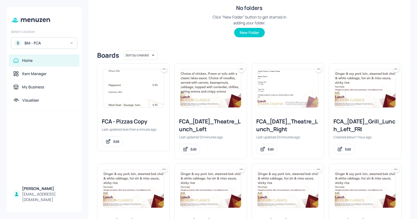
click at [211, 103] on img at bounding box center [210, 88] width 61 height 38
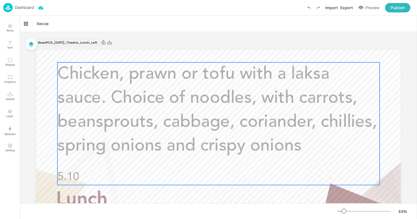
click at [207, 111] on p "Chicken, prawn or tofu with a laksa sauce. Choice of noodles, with carrots, bea…" at bounding box center [218, 110] width 322 height 96
click at [214, 53] on icon "Edit Item" at bounding box center [214, 53] width 5 height 4
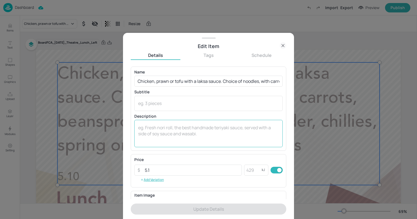
click at [186, 129] on textarea at bounding box center [208, 133] width 141 height 18
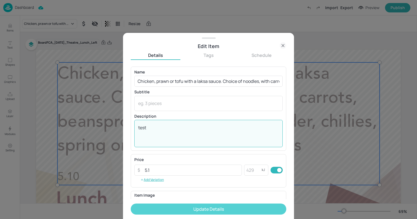
type textarea "test"
click at [197, 206] on button "Update Details" at bounding box center [209, 208] width 156 height 11
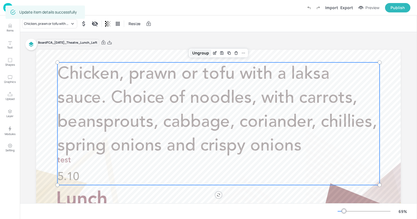
click at [202, 53] on div "Ungroup" at bounding box center [200, 52] width 21 height 7
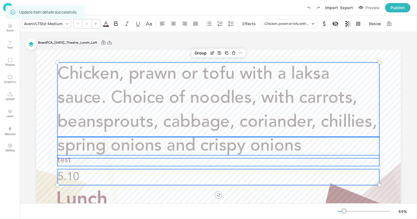
click at [73, 161] on p "test" at bounding box center [218, 160] width 322 height 11
type input "40"
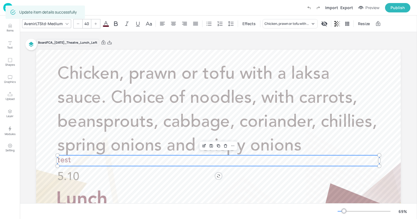
click at [73, 161] on p "test" at bounding box center [218, 160] width 322 height 11
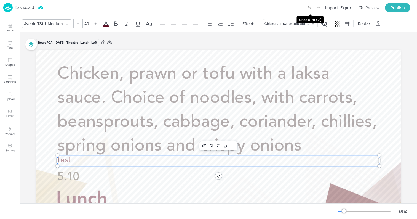
click at [310, 8] on icon "Undo (Ctrl + Z)" at bounding box center [308, 7] width 5 height 5
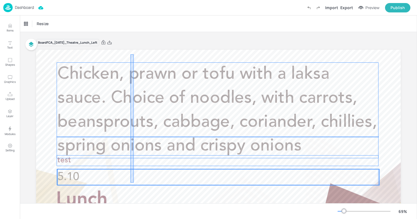
drag, startPoint x: 134, startPoint y: 54, endPoint x: 130, endPoint y: 182, distance: 128.0
click at [130, 50] on div "Chicken, prawn or tofu with a laksa sauce. Choice of noodles, with carrots, bea…" at bounding box center [218, 50] width 365 height 0
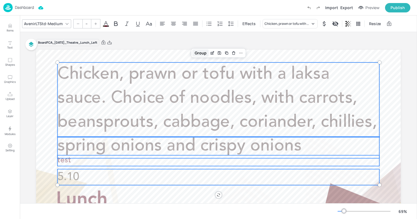
click at [203, 54] on div "Group" at bounding box center [200, 52] width 16 height 7
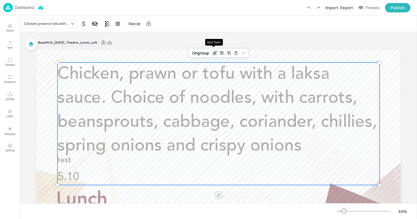
click at [217, 50] on div "Edit Item" at bounding box center [214, 52] width 7 height 7
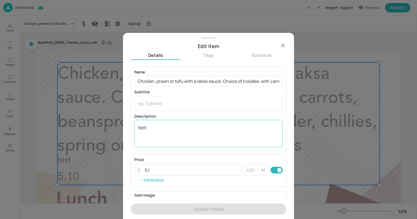
click at [164, 133] on textarea "test" at bounding box center [208, 133] width 141 height 18
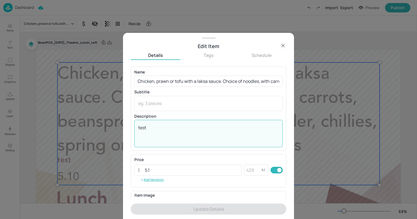
click at [164, 133] on textarea "test" at bounding box center [208, 133] width 141 height 18
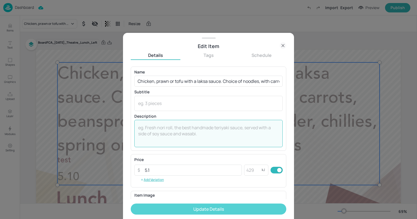
click at [167, 211] on button "Update Details" at bounding box center [209, 208] width 156 height 11
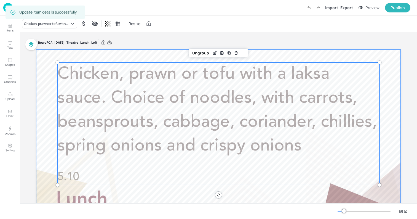
click at [52, 69] on div at bounding box center [218, 152] width 365 height 205
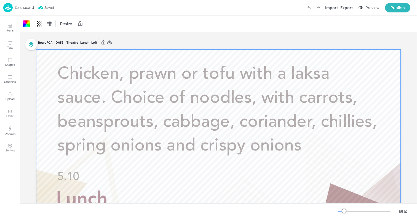
click at [15, 9] on p "Dashboard" at bounding box center [24, 8] width 19 height 4
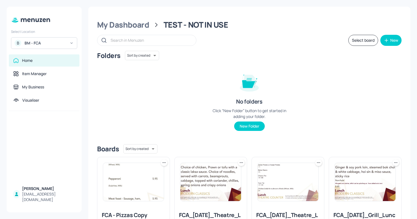
click at [144, 192] on img at bounding box center [133, 182] width 61 height 38
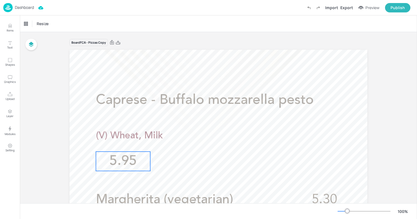
click at [136, 162] on p "5.95" at bounding box center [123, 160] width 54 height 19
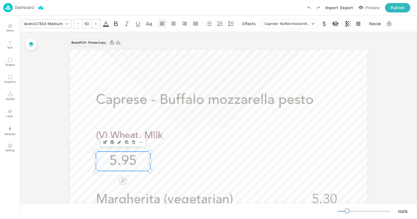
click at [162, 23] on icon at bounding box center [162, 23] width 7 height 7
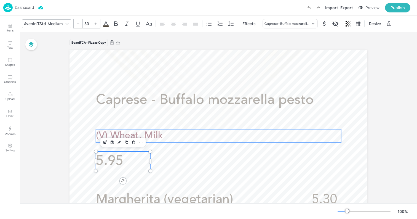
click at [151, 134] on span "(V) Wheat, Milk" at bounding box center [129, 136] width 67 height 10
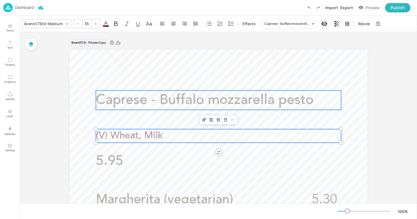
click at [147, 98] on span "Caprese - Buffalo mozzarella pesto" at bounding box center [205, 100] width 218 height 14
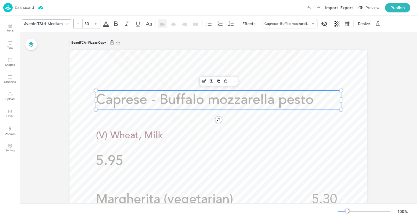
click at [162, 23] on icon at bounding box center [162, 23] width 7 height 7
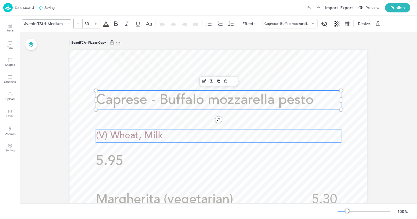
click at [132, 131] on span "(V) Wheat, Milk" at bounding box center [129, 136] width 67 height 10
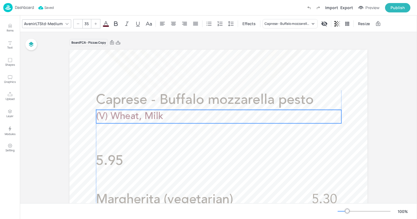
drag, startPoint x: 136, startPoint y: 135, endPoint x: 137, endPoint y: 115, distance: 20.1
click at [137, 115] on span "(V) Wheat, Milk" at bounding box center [129, 117] width 67 height 10
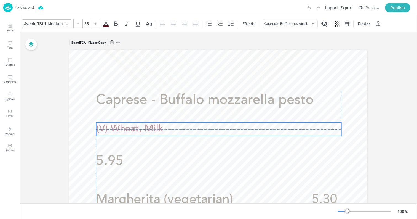
drag, startPoint x: 133, startPoint y: 116, endPoint x: 133, endPoint y: 129, distance: 13.8
click at [133, 129] on span "(V) Wheat, Milk" at bounding box center [129, 129] width 67 height 10
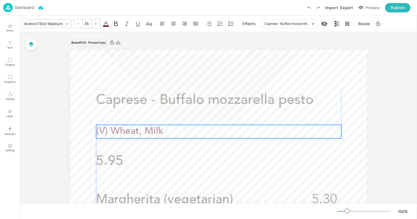
click at [143, 133] on span "(V) Wheat, Milk" at bounding box center [129, 132] width 67 height 10
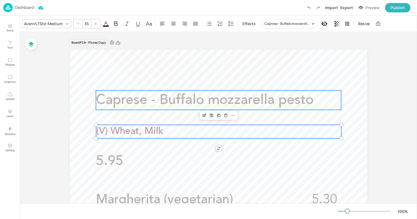
click at [146, 104] on span "Caprese - Buffalo mozzarella pesto" at bounding box center [205, 100] width 218 height 14
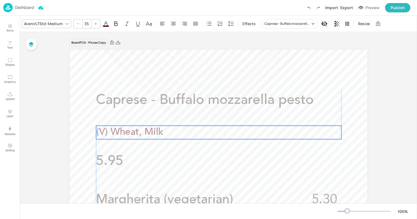
click at [155, 132] on span "(V) Wheat, Milk" at bounding box center [129, 132] width 67 height 10
click at [124, 154] on p "5.95" at bounding box center [123, 160] width 54 height 19
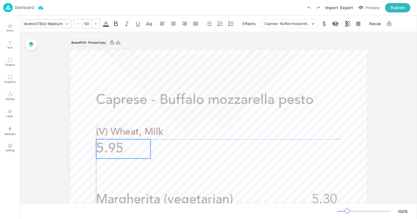
drag, startPoint x: 127, startPoint y: 159, endPoint x: 127, endPoint y: 148, distance: 11.6
click at [127, 148] on p "5.95" at bounding box center [123, 148] width 54 height 19
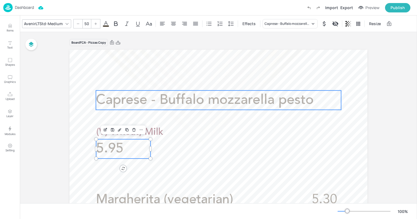
click at [138, 93] on span "Caprese - Buffalo mozzarella pesto" at bounding box center [205, 100] width 218 height 14
click at [125, 151] on p "5.95" at bounding box center [123, 148] width 54 height 19
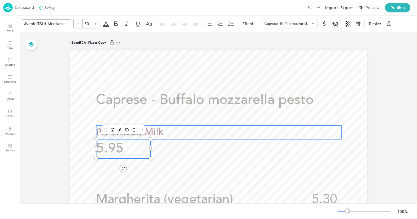
click at [165, 130] on p "(V) Wheat, Milk" at bounding box center [218, 132] width 245 height 14
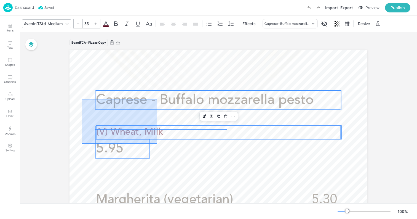
drag, startPoint x: 82, startPoint y: 143, endPoint x: 157, endPoint y: 99, distance: 87.2
click at [157, 50] on div "Margherita (vegetarian) 5.30 (Wheat, Milk) Pepperoni 5.95 (Sulphites, Milk) (Wh…" at bounding box center [218, 50] width 298 height 0
type input "--"
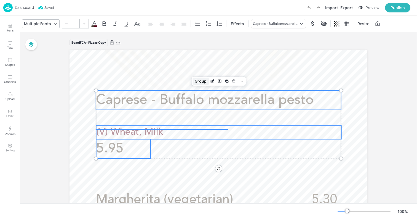
click at [202, 80] on div "Group" at bounding box center [200, 80] width 16 height 7
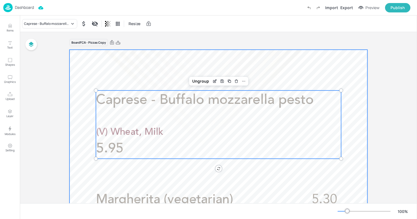
click at [195, 122] on div "Caprese - Buffalo mozzarella pesto (V) Wheat, Milk 5.95" at bounding box center [218, 124] width 245 height 68
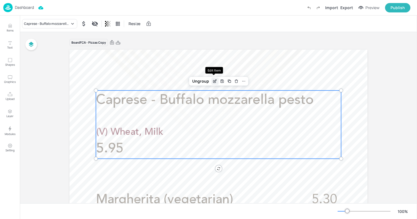
click at [216, 81] on icon "Edit Item" at bounding box center [215, 81] width 5 height 4
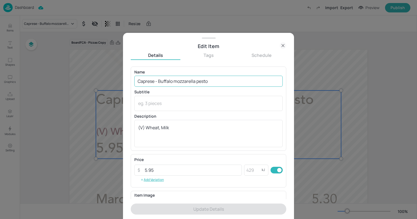
click at [245, 81] on input "Caprese - Buffalo mozzarella pesto" at bounding box center [208, 81] width 148 height 11
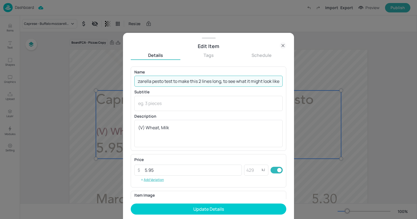
scroll to position [0, 48]
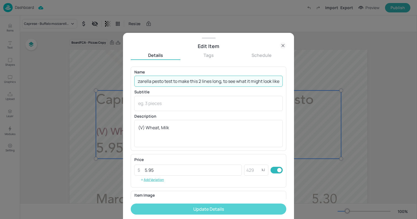
type input "Caprese - Buffalo mozzarella pesto test to make this 2 lines long, to see what …"
click at [227, 205] on button "Update Details" at bounding box center [209, 208] width 156 height 11
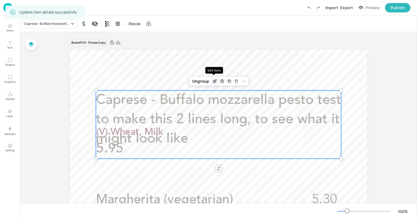
click at [213, 81] on icon "Edit Item" at bounding box center [215, 81] width 5 height 4
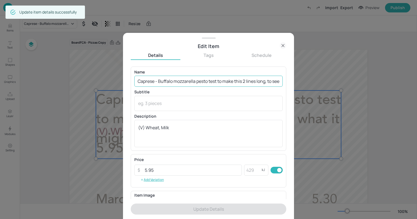
click at [271, 83] on input "Caprese - Buffalo mozzarella pesto test to make this 2 lines long, to see what …" at bounding box center [208, 81] width 148 height 11
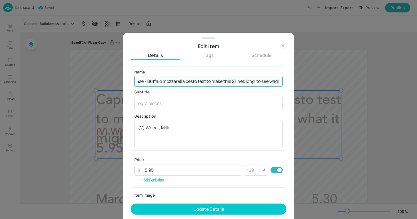
scroll to position [0, 14]
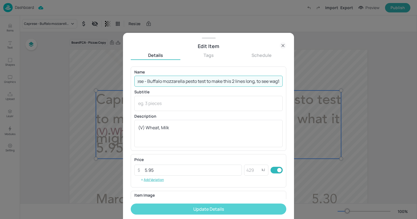
type input "Caprese - Buffalo mozzarella pesto test to make this 2 lines long, to see wag1"
click at [235, 210] on button "Update Details" at bounding box center [209, 208] width 156 height 11
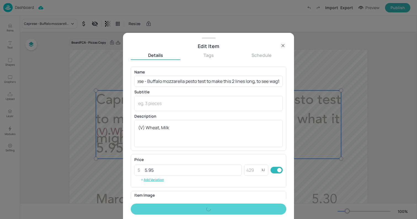
scroll to position [0, 0]
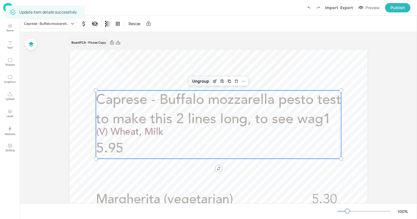
click at [205, 80] on div "Ungroup" at bounding box center [200, 80] width 21 height 7
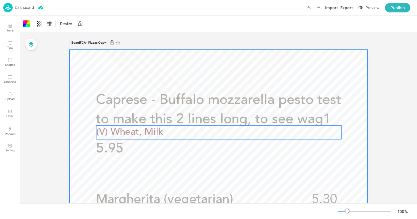
click at [160, 135] on span "(V) Wheat, Milk" at bounding box center [129, 132] width 67 height 10
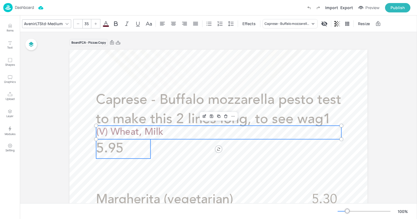
click at [137, 150] on p "5.95" at bounding box center [123, 148] width 54 height 19
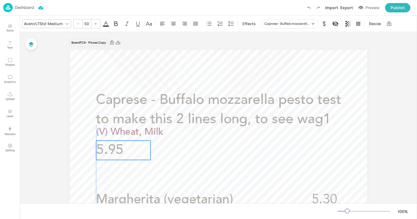
drag, startPoint x: 130, startPoint y: 152, endPoint x: 130, endPoint y: 162, distance: 10.5
click at [130, 160] on p "5.95" at bounding box center [123, 149] width 54 height 19
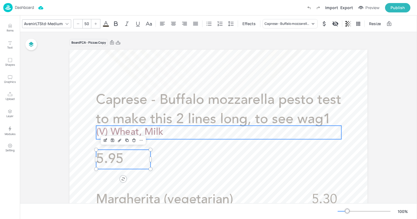
click at [133, 129] on span "(V) Wheat, Milk" at bounding box center [129, 132] width 67 height 10
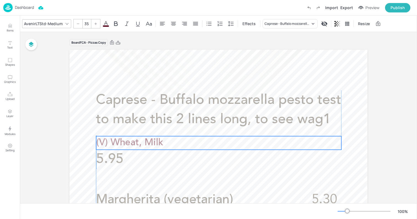
drag, startPoint x: 158, startPoint y: 131, endPoint x: 156, endPoint y: 161, distance: 30.6
click at [156, 148] on span "(V) Wheat, Milk" at bounding box center [129, 143] width 67 height 10
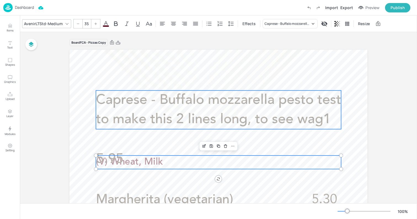
click at [128, 125] on span "Caprese - Buffalo mozzarella pesto test to make this 2 lines long, to see wag1" at bounding box center [218, 109] width 245 height 33
click at [156, 162] on span "(V) Wheat, Milk" at bounding box center [129, 162] width 67 height 10
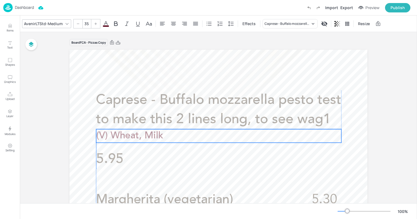
drag, startPoint x: 162, startPoint y: 161, endPoint x: 163, endPoint y: 134, distance: 26.5
click at [163, 134] on p "(V) Wheat, Milk" at bounding box center [218, 136] width 245 height 14
click at [141, 159] on p "5.95" at bounding box center [123, 158] width 54 height 19
type input "50"
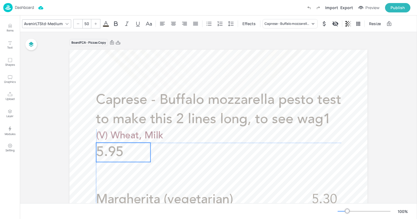
drag, startPoint x: 134, startPoint y: 160, endPoint x: 134, endPoint y: 154, distance: 6.3
click at [134, 154] on p "5.95" at bounding box center [123, 152] width 54 height 19
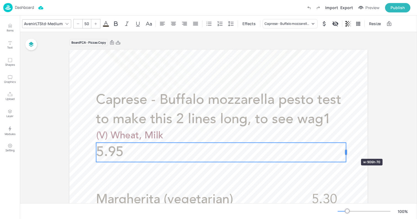
drag, startPoint x: 149, startPoint y: 152, endPoint x: 344, endPoint y: 149, distance: 195.5
click at [344, 149] on div at bounding box center [346, 152] width 4 height 19
drag, startPoint x: 345, startPoint y: 151, endPoint x: 340, endPoint y: 151, distance: 5.0
click at [340, 151] on div at bounding box center [341, 152] width 2 height 5
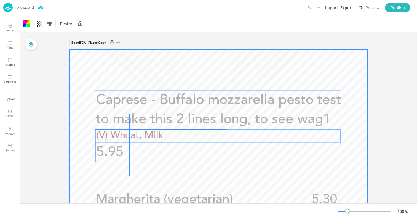
drag, startPoint x: 129, startPoint y: 176, endPoint x: 129, endPoint y: 114, distance: 61.5
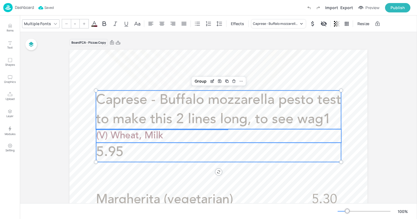
click at [191, 129] on p "(V) Wheat, Milk" at bounding box center [218, 136] width 245 height 14
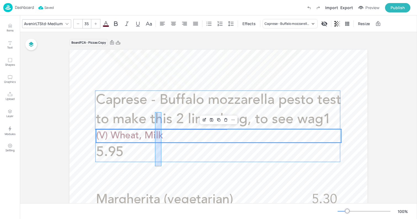
drag, startPoint x: 161, startPoint y: 166, endPoint x: 154, endPoint y: 107, distance: 59.2
type input "--"
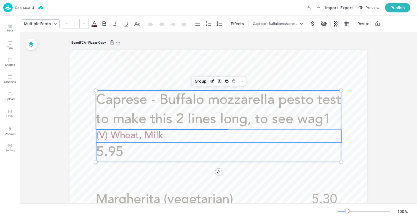
click at [202, 79] on div "Group" at bounding box center [200, 80] width 16 height 7
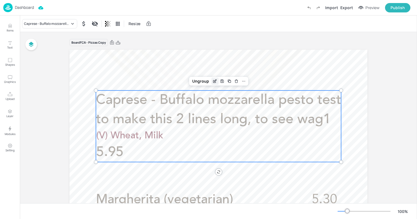
click at [213, 79] on icon "Edit Item" at bounding box center [215, 81] width 5 height 4
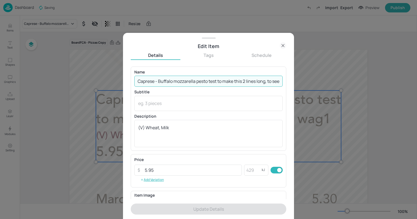
scroll to position [0, 14]
drag, startPoint x: 210, startPoint y: 81, endPoint x: 296, endPoint y: 98, distance: 88.5
click at [296, 98] on div "Edit Item Details Tags Schedule Name Caprese - Buffalo mozzarella pesto test to…" at bounding box center [208, 109] width 417 height 219
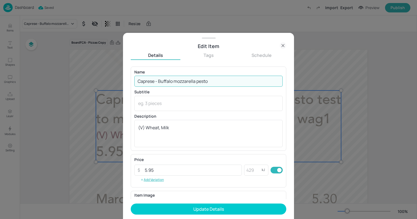
scroll to position [0, 0]
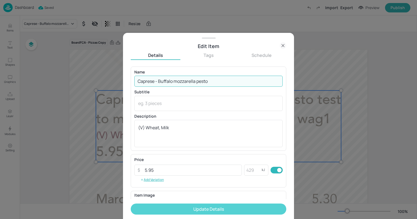
type input "Caprese - Buffalo mozzarella pesto"
click at [246, 210] on button "Update Details" at bounding box center [209, 208] width 156 height 11
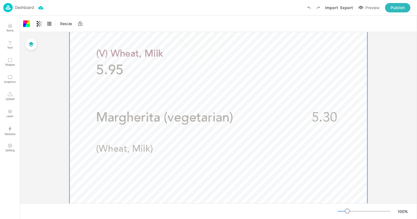
scroll to position [83, 0]
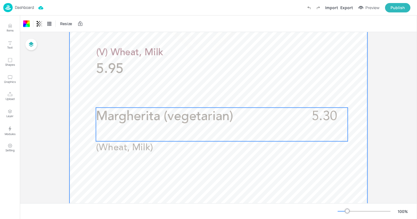
click at [191, 125] on p "Margherita (vegetarian)" at bounding box center [197, 117] width 203 height 18
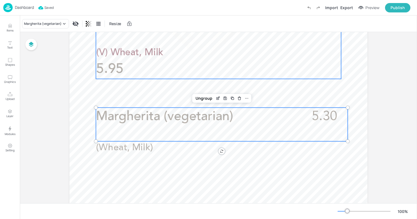
click at [140, 61] on p "5.95" at bounding box center [218, 69] width 245 height 19
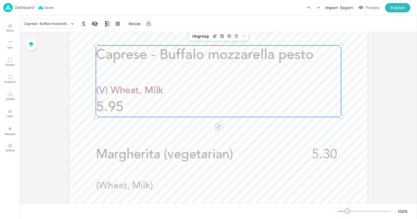
scroll to position [0, 0]
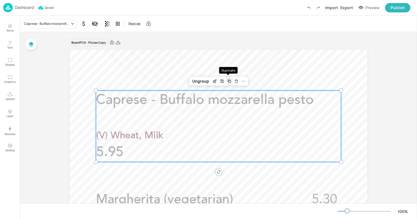
click at [227, 81] on icon "Duplicate" at bounding box center [229, 81] width 4 height 4
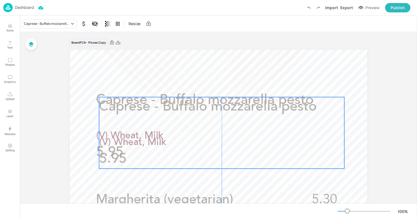
drag, startPoint x: 124, startPoint y: 110, endPoint x: 129, endPoint y: 189, distance: 79.6
click at [129, 116] on p "Caprese - Buffalo mozzarella pesto" at bounding box center [221, 106] width 245 height 19
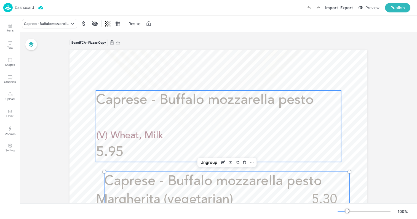
click at [132, 100] on span "Caprese - Buffalo mozzarella pesto" at bounding box center [205, 100] width 218 height 14
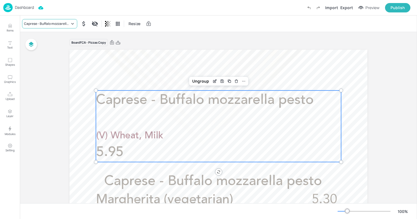
click at [58, 20] on div "Caprese - Buffalo mozzarella pesto" at bounding box center [49, 23] width 55 height 9
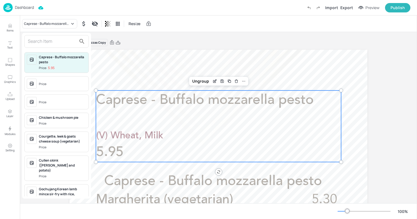
click at [59, 40] on input "text" at bounding box center [52, 41] width 49 height 9
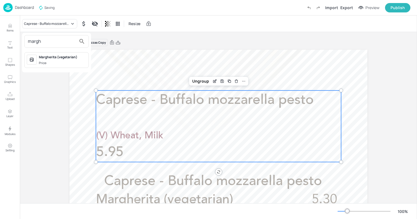
type input "margh"
click at [64, 60] on div "Margherita (vegetarian) Price:" at bounding box center [62, 60] width 47 height 11
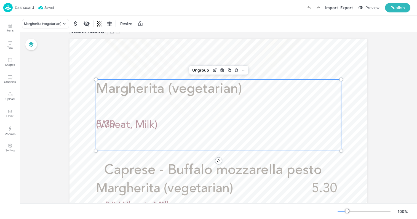
scroll to position [7, 0]
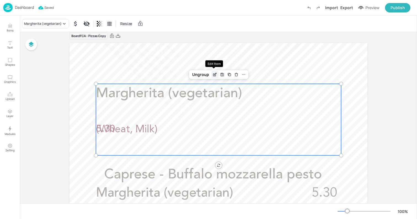
click at [213, 73] on icon "Edit Item" at bounding box center [214, 74] width 2 height 2
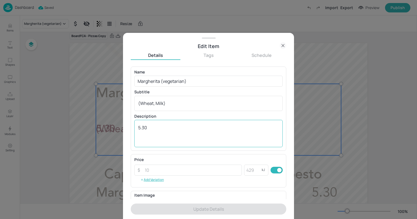
click at [154, 129] on textarea "5.30" at bounding box center [208, 133] width 141 height 18
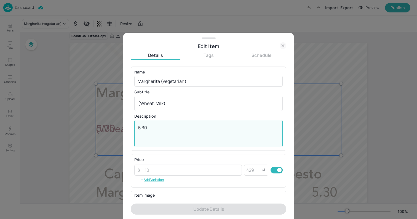
click at [154, 129] on textarea "5.30" at bounding box center [208, 133] width 141 height 18
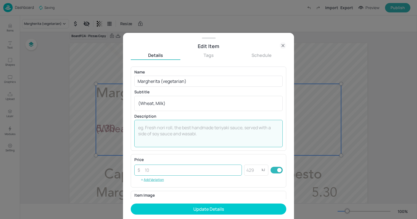
click at [156, 173] on input "number" at bounding box center [191, 169] width 100 height 11
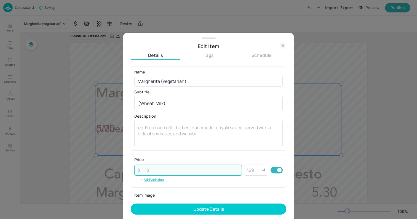
paste input "5.30"
type input "5.30"
click at [170, 102] on textarea "(Wheat, Milk)" at bounding box center [208, 103] width 141 height 6
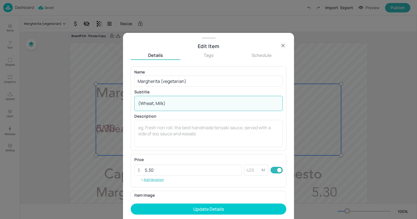
click at [170, 102] on textarea "(Wheat, Milk)" at bounding box center [208, 103] width 141 height 6
click at [167, 130] on textarea at bounding box center [208, 133] width 141 height 18
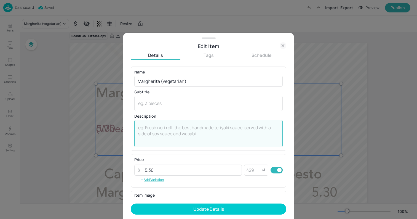
paste textarea "(Wheat, Milk)"
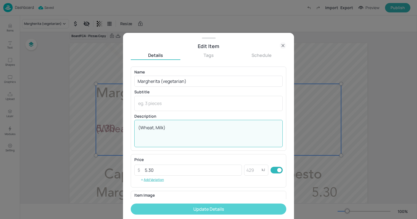
type textarea "(Wheat, Milk)"
click at [189, 208] on button "Update Details" at bounding box center [209, 208] width 156 height 11
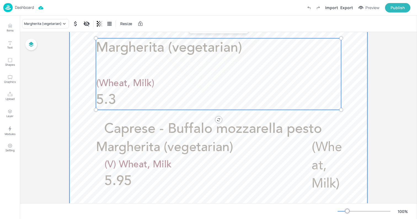
scroll to position [60, 0]
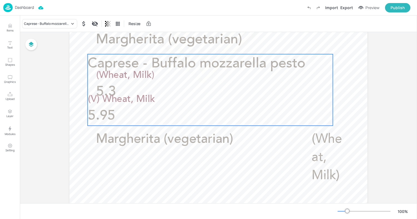
drag, startPoint x: 125, startPoint y: 128, endPoint x: 108, endPoint y: 71, distance: 58.9
click at [108, 71] on p "Caprese - Buffalo mozzarella pesto" at bounding box center [210, 63] width 245 height 19
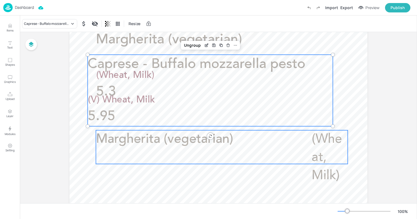
click at [168, 143] on span "Margherita (vegetarian)" at bounding box center [164, 139] width 137 height 13
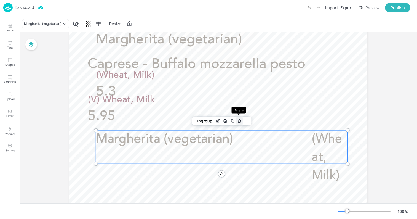
click at [239, 119] on icon "Delete" at bounding box center [239, 119] width 1 height 1
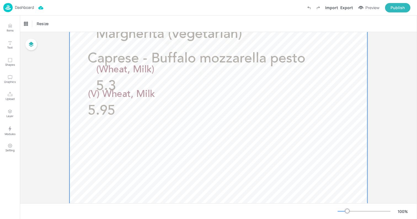
scroll to position [46, 0]
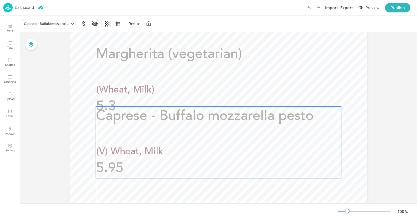
drag, startPoint x: 192, startPoint y: 101, endPoint x: 204, endPoint y: 150, distance: 50.4
click at [204, 150] on div "Caprese - Buffalo mozzarella pesto (V) Wheat, Milk 5.95" at bounding box center [218, 141] width 245 height 71
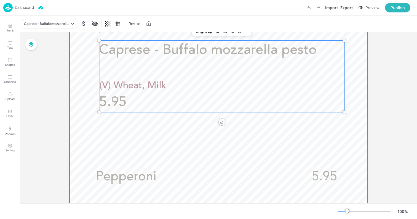
scroll to position [88, 0]
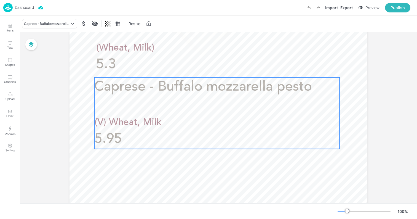
drag, startPoint x: 192, startPoint y: 91, endPoint x: 187, endPoint y: 92, distance: 4.8
click at [187, 92] on span "Caprese - Buffalo mozzarella pesto" at bounding box center [203, 87] width 218 height 14
click at [154, 94] on p "Caprese - Buffalo mozzarella pesto" at bounding box center [218, 86] width 245 height 19
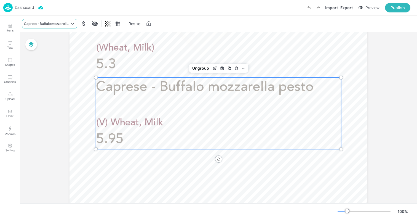
click at [61, 22] on div "Caprese - Buffalo mozzarella pesto" at bounding box center [47, 23] width 46 height 5
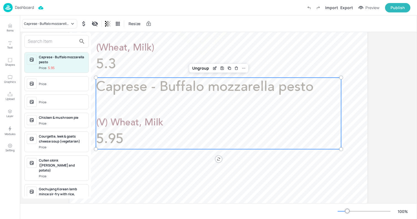
click at [63, 42] on input "text" at bounding box center [52, 41] width 49 height 9
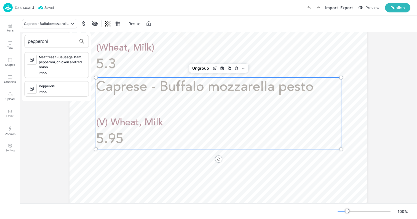
type input "pepperoni"
click at [59, 85] on div "Pepperoni" at bounding box center [62, 86] width 47 height 5
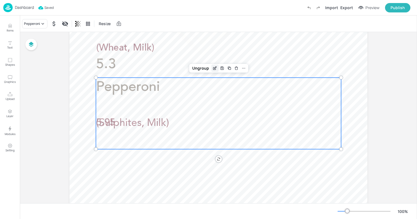
click at [213, 68] on icon "Edit Item" at bounding box center [215, 68] width 5 height 4
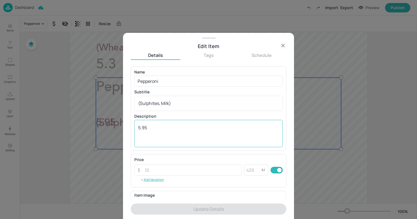
click at [176, 125] on textarea "5.95" at bounding box center [208, 133] width 141 height 18
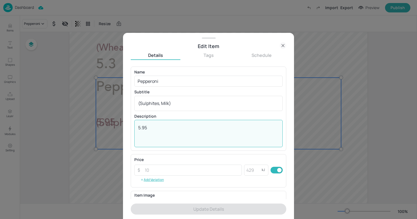
click at [176, 125] on textarea "5.95" at bounding box center [208, 133] width 141 height 18
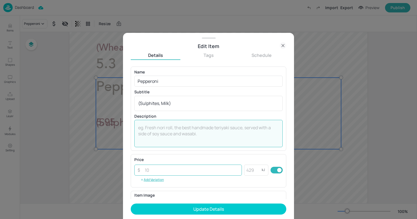
click at [173, 171] on input "number" at bounding box center [191, 169] width 100 height 11
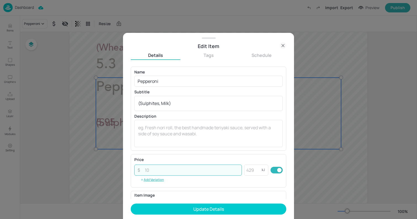
paste input "5.95"
type input "5.95"
click at [175, 103] on textarea "(Sulphites, Milk)" at bounding box center [208, 103] width 141 height 6
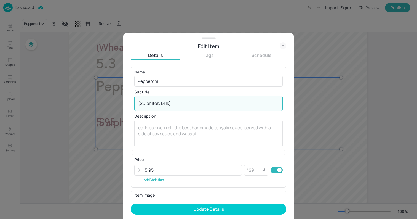
click at [175, 103] on textarea "(Sulphites, Milk)" at bounding box center [208, 103] width 141 height 6
click at [175, 129] on textarea at bounding box center [208, 133] width 141 height 18
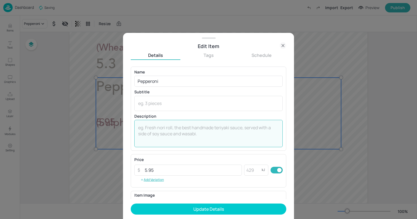
paste textarea "(Sulphites, Milk)"
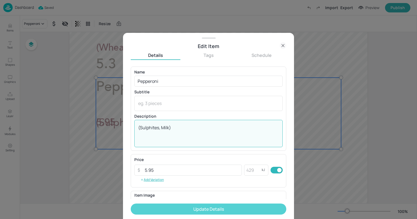
type textarea "(Sulphites, Milk)"
click at [213, 211] on button "Update Details" at bounding box center [209, 208] width 156 height 11
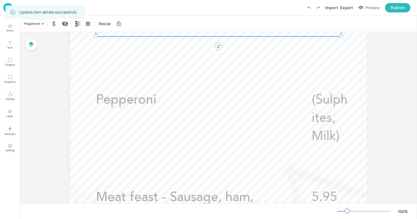
scroll to position [211, 0]
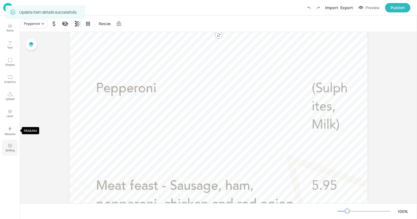
click at [12, 145] on icon "Setting" at bounding box center [9, 145] width 5 height 5
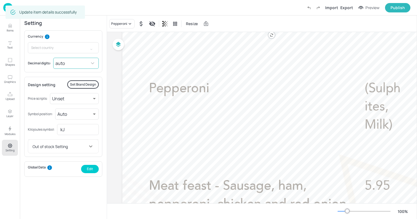
click at [61, 64] on body "Dashboard Import Export Preview Publish Items Text Shapes Graphics Upload Layer…" at bounding box center [208, 109] width 417 height 219
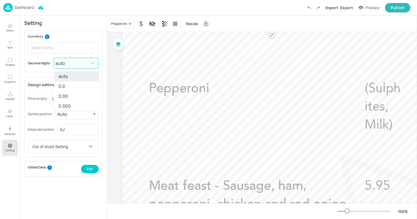
click at [68, 96] on li "0.00" at bounding box center [76, 96] width 45 height 10
type input "2"
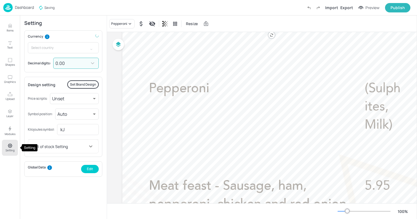
click at [12, 144] on button "Setting" at bounding box center [10, 148] width 16 height 16
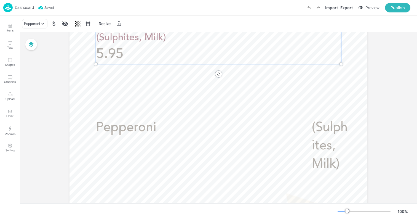
scroll to position [205, 0]
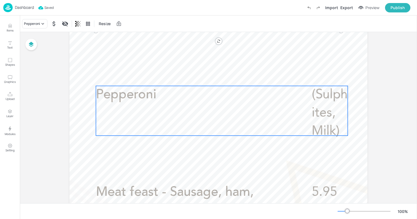
click at [170, 107] on div "Pepperoni (Sulphites, Milk)" at bounding box center [222, 111] width 252 height 50
click at [239, 75] on icon "Delete" at bounding box center [239, 75] width 1 height 1
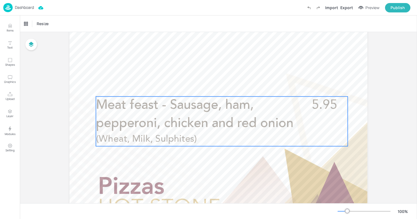
scroll to position [291, 0]
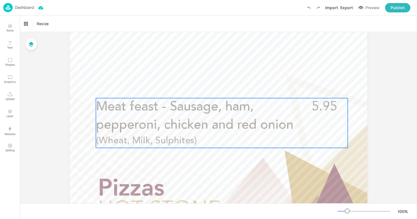
click at [208, 119] on span "Meat feast - Sausage, ham, pepperoni, chicken and red onion" at bounding box center [194, 115] width 197 height 31
click at [239, 88] on icon "Delete" at bounding box center [239, 88] width 4 height 4
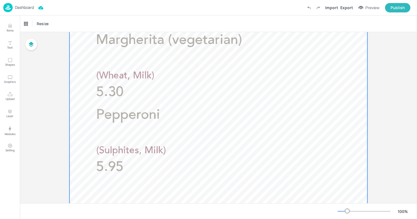
scroll to position [0, 0]
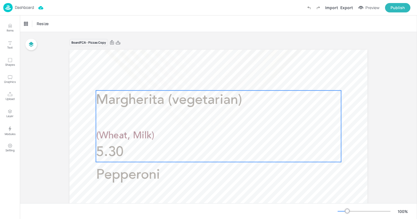
click at [175, 111] on div "Margherita (vegetarian) (Wheat, Milk) 5.30" at bounding box center [218, 125] width 245 height 71
click at [229, 81] on icon "Duplicate" at bounding box center [229, 81] width 4 height 4
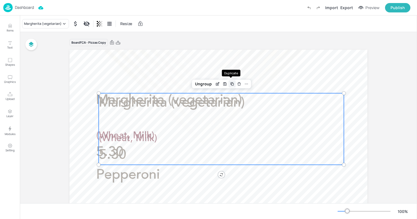
click at [232, 83] on icon "Duplicate" at bounding box center [232, 84] width 4 height 4
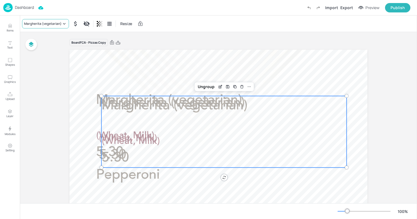
click at [60, 25] on div "Margherita (vegetarian)" at bounding box center [42, 23] width 37 height 5
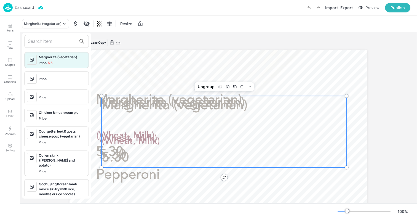
click at [57, 40] on input "text" at bounding box center [52, 41] width 49 height 9
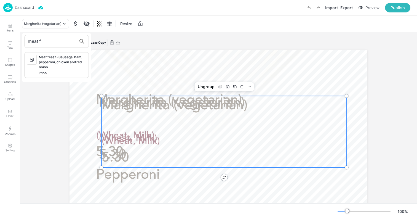
type input "meat f"
click at [56, 59] on div "Meat feast - Sausage, ham, pepperoni, chicken and red onion" at bounding box center [62, 62] width 47 height 15
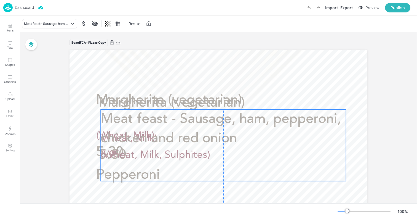
drag, startPoint x: 166, startPoint y: 118, endPoint x: 166, endPoint y: 195, distance: 76.9
click at [166, 145] on span "Meat feast - Sausage, ham, pepperoni, chicken and red onion" at bounding box center [221, 128] width 240 height 33
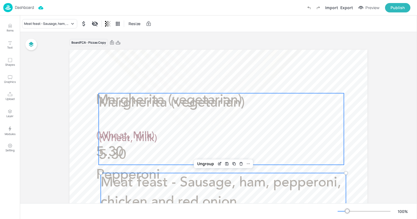
click at [153, 122] on div "Margherita (vegetarian) (Wheat, Milk) 5.30" at bounding box center [221, 128] width 245 height 71
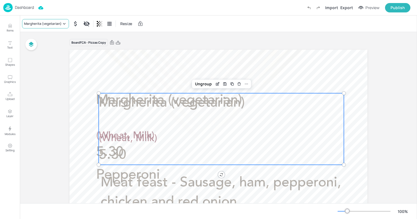
click at [57, 24] on div "Margherita (vegetarian)" at bounding box center [42, 23] width 37 height 5
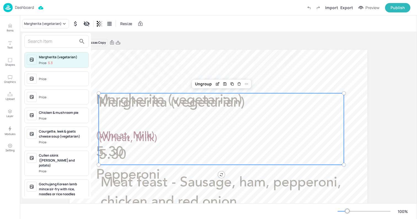
click at [54, 40] on input "text" at bounding box center [52, 41] width 49 height 9
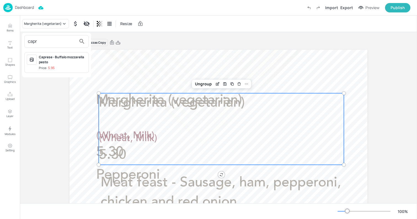
type input "capr"
click at [58, 62] on div "Caprese - Buffalo mozzarella pesto" at bounding box center [62, 60] width 47 height 10
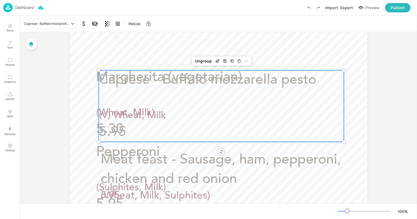
scroll to position [43, 0]
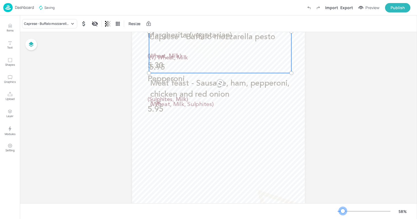
drag, startPoint x: 348, startPoint y: 212, endPoint x: 343, endPoint y: 212, distance: 5.2
click at [343, 212] on div at bounding box center [343, 210] width 4 height 4
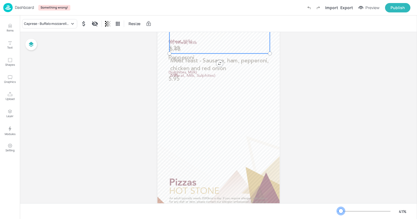
click at [341, 210] on div at bounding box center [341, 210] width 4 height 4
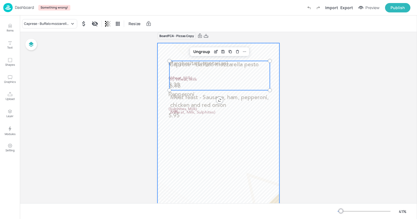
scroll to position [19, 0]
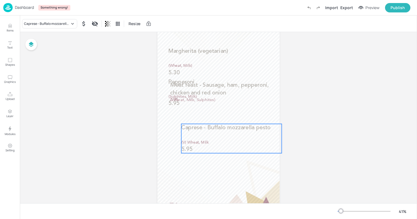
drag, startPoint x: 212, startPoint y: 58, endPoint x: 224, endPoint y: 135, distance: 78.7
click at [224, 135] on div "Caprese - Buffalo mozzarella pesto (V) Wheat, Milk 5.95" at bounding box center [231, 138] width 101 height 29
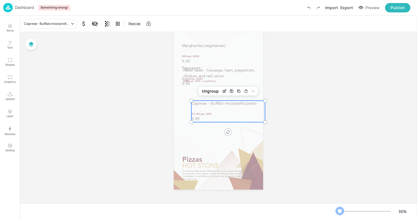
click at [340, 211] on div at bounding box center [339, 210] width 4 height 4
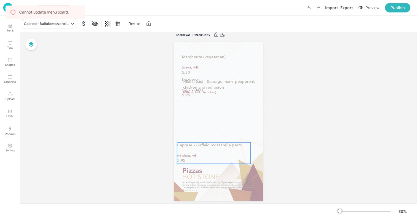
drag, startPoint x: 223, startPoint y: 126, endPoint x: 204, endPoint y: 161, distance: 39.0
click at [204, 158] on p "(V) Wheat, Milk" at bounding box center [214, 156] width 74 height 4
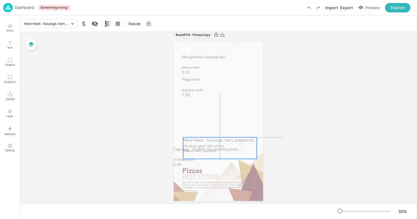
drag, startPoint x: 200, startPoint y: 87, endPoint x: 200, endPoint y: 149, distance: 61.5
click at [200, 148] on span "Meat feast - Sausage, ham, pepperoni, chicken and red onion" at bounding box center [219, 143] width 72 height 10
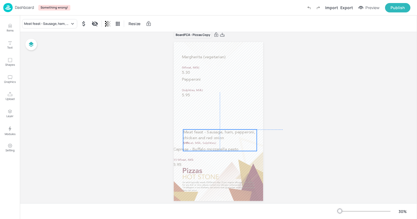
drag, startPoint x: 210, startPoint y: 148, endPoint x: 212, endPoint y: 109, distance: 39.5
click at [212, 130] on span "Meat feast - Sausage, ham, pepperoni, chicken and red onion" at bounding box center [219, 135] width 72 height 10
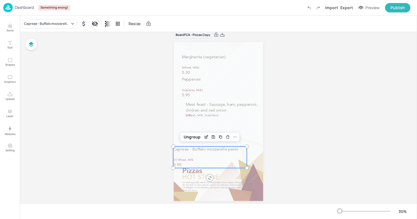
click at [194, 149] on span "Caprese - Buffalo mozzarella pesto" at bounding box center [205, 149] width 65 height 4
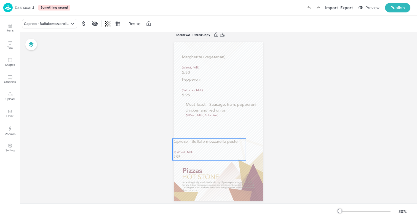
drag, startPoint x: 200, startPoint y: 152, endPoint x: 179, endPoint y: 99, distance: 57.1
click at [179, 138] on div "Caprese - Buffalo mozzarella pesto (V) Wheat, Milk 5.95" at bounding box center [209, 149] width 74 height 22
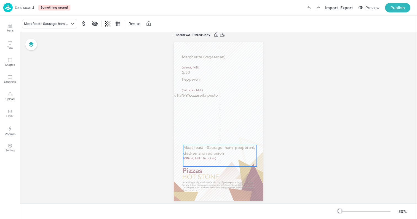
drag, startPoint x: 238, startPoint y: 112, endPoint x: 234, endPoint y: 155, distance: 43.1
click at [234, 155] on p "Meat feast - Sausage, ham, pepperoni, chicken and red onion" at bounding box center [220, 151] width 74 height 12
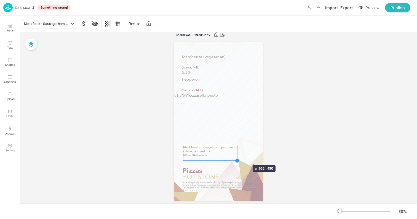
click at [236, 155] on div at bounding box center [218, 121] width 89 height 159
click at [313, 7] on label "Undo (Ctrl + Z)" at bounding box center [308, 7] width 9 height 9
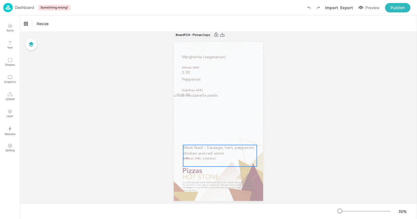
click at [230, 149] on span "Meat feast - Sausage, ham, pepperoni, chicken and red onion" at bounding box center [219, 151] width 72 height 10
click at [216, 136] on icon "Edit Item" at bounding box center [216, 135] width 5 height 4
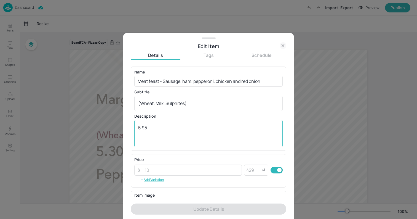
click at [162, 131] on textarea "5.95" at bounding box center [208, 133] width 141 height 18
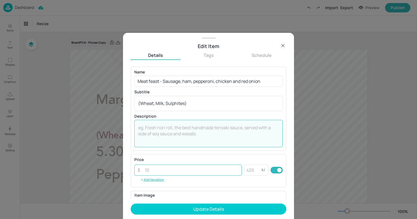
click at [159, 168] on input "number" at bounding box center [191, 169] width 100 height 11
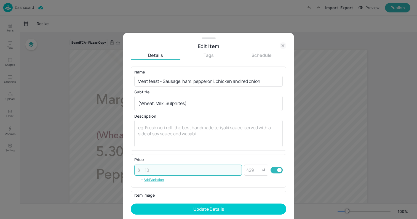
paste input "5.95"
type input "5.95"
click at [186, 104] on textarea "(Wheat, Milk, Sulphites)" at bounding box center [208, 103] width 141 height 6
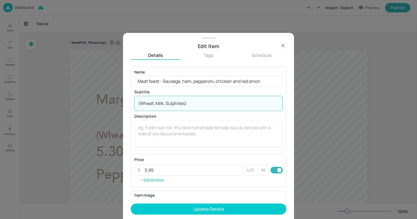
click at [186, 104] on textarea "(Wheat, Milk, Sulphites)" at bounding box center [208, 103] width 141 height 6
click at [183, 127] on textarea at bounding box center [208, 133] width 141 height 18
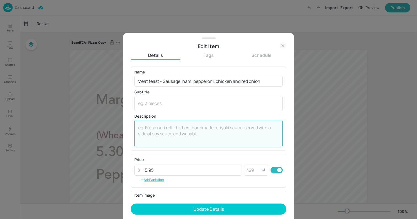
paste textarea "(Wheat, Milk, Sulphites)"
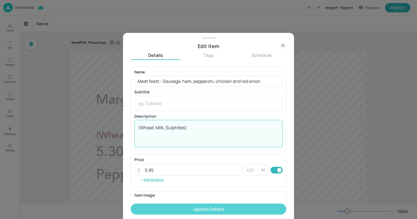
type textarea "(Wheat, Milk, Sulphites)"
click at [210, 210] on button "Update Details" at bounding box center [209, 208] width 156 height 11
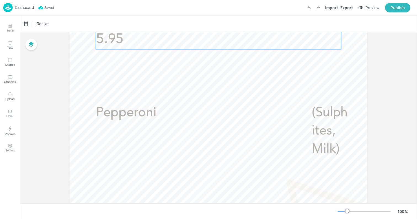
scroll to position [192, 0]
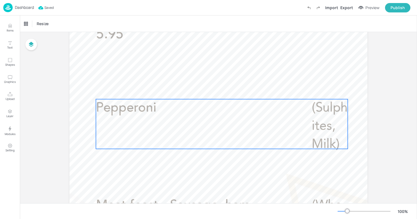
click at [172, 109] on p "Pepperoni" at bounding box center [197, 108] width 203 height 18
click at [239, 88] on icon "Delete" at bounding box center [239, 89] width 4 height 4
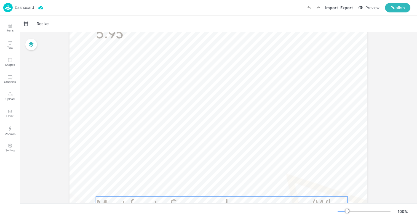
click at [220, 200] on span "Meat feast - Sausage, ham, pepperoni, chicken and red onion" at bounding box center [194, 214] width 197 height 31
click at [238, 187] on icon "Delete" at bounding box center [239, 187] width 4 height 4
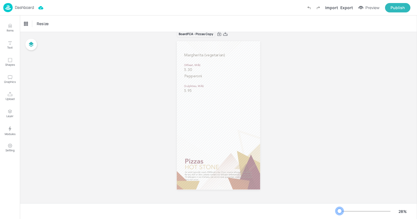
scroll to position [0, 0]
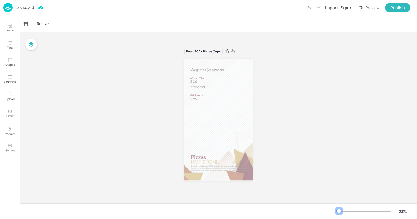
drag, startPoint x: 347, startPoint y: 211, endPoint x: 339, endPoint y: 210, distance: 7.7
click at [339, 210] on div at bounding box center [339, 210] width 4 height 4
click at [215, 89] on div "Pepperoni (Sulphites, Milk) 5.95" at bounding box center [218, 93] width 57 height 17
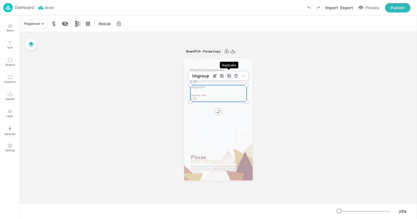
click at [230, 76] on icon "Duplicate" at bounding box center [229, 76] width 2 height 2
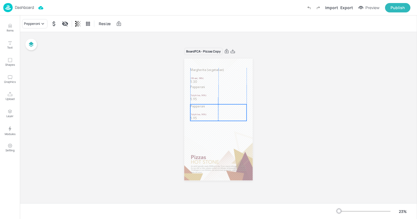
drag, startPoint x: 213, startPoint y: 91, endPoint x: 212, endPoint y: 109, distance: 18.5
click at [212, 109] on div "Pepperoni (Sulphites, Milk) 5.95" at bounding box center [218, 112] width 57 height 17
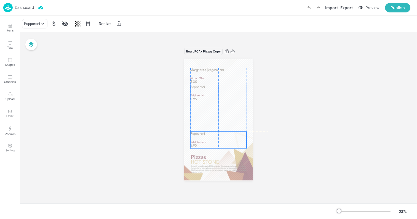
drag, startPoint x: 209, startPoint y: 113, endPoint x: 208, endPoint y: 141, distance: 27.9
click at [208, 141] on p "(Sulphites, Milk)" at bounding box center [218, 141] width 56 height 3
click at [42, 24] on icon at bounding box center [43, 24] width 6 height 6
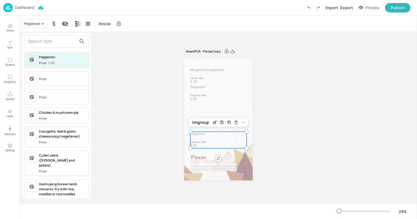
click at [45, 42] on input "text" at bounding box center [52, 41] width 49 height 9
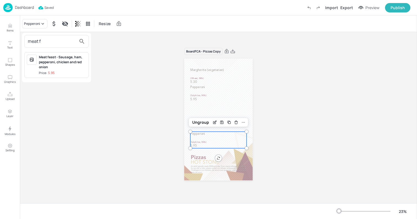
type input "meat f"
click at [38, 66] on div "Meat feast - Sausage, ham, pepperoni, chicken and red onion Price: 5.95" at bounding box center [56, 65] width 65 height 26
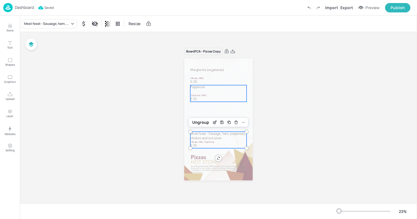
click at [205, 96] on span "(Sulphites, Milk)" at bounding box center [198, 95] width 16 height 2
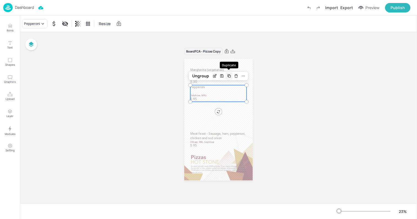
click at [228, 76] on icon "Duplicate" at bounding box center [229, 76] width 4 height 4
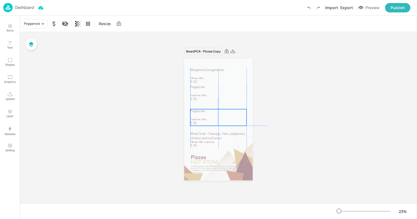
drag, startPoint x: 225, startPoint y: 87, endPoint x: 223, endPoint y: 109, distance: 22.7
click at [223, 109] on p "Pepperoni" at bounding box center [218, 111] width 57 height 4
click at [217, 89] on p "Pepperoni" at bounding box center [218, 87] width 57 height 4
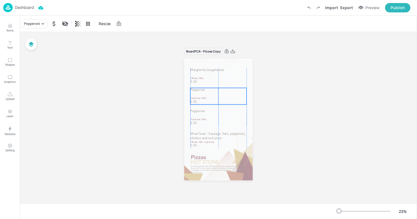
drag, startPoint x: 221, startPoint y: 89, endPoint x: 220, endPoint y: 92, distance: 2.9
click at [220, 92] on div "Pepperoni (Sulphites, Milk) 5.95" at bounding box center [218, 96] width 57 height 17
click at [218, 69] on span "Margherita (vegetarian)" at bounding box center [207, 69] width 34 height 3
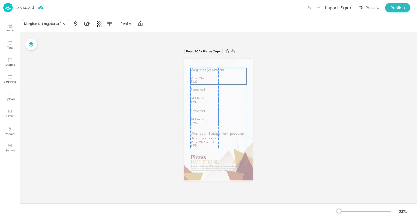
click at [222, 70] on span "Margherita (vegetarian)" at bounding box center [207, 69] width 34 height 3
click at [204, 117] on div "Pepperoni (Sulphites, Milk) 5.95" at bounding box center [218, 117] width 57 height 17
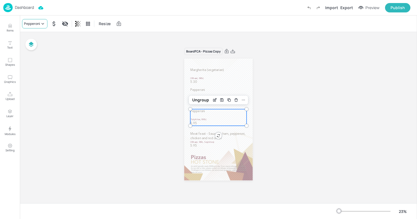
click at [39, 24] on div "Pepperoni" at bounding box center [32, 23] width 16 height 5
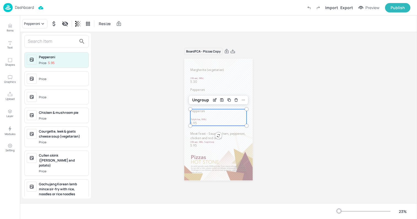
click at [41, 41] on input "text" at bounding box center [52, 41] width 49 height 9
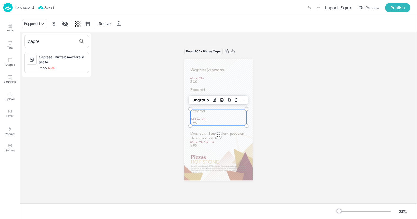
type input "capre"
click at [43, 60] on div "Caprese - Buffalo mozzarella pesto" at bounding box center [62, 60] width 47 height 10
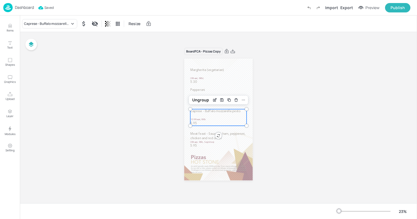
click at [151, 156] on div "Board FCA - Pizzas Copy (Wheat, Milk, Mustard) Margherita (vegetarian) (Wheat, …" at bounding box center [218, 117] width 397 height 171
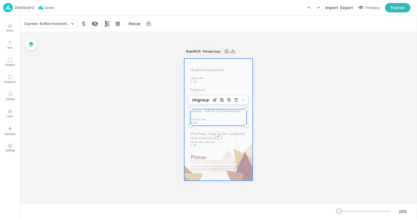
click at [187, 96] on div at bounding box center [218, 119] width 68 height 122
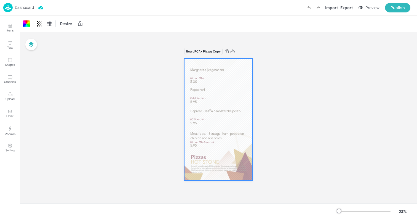
click at [19, 7] on p "Dashboard" at bounding box center [24, 8] width 19 height 4
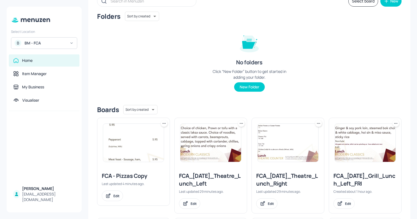
scroll to position [39, 0]
click at [155, 149] on img at bounding box center [133, 142] width 61 height 38
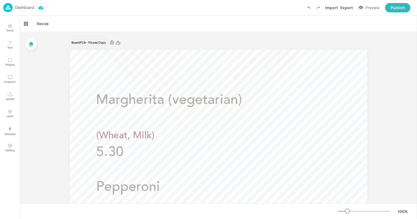
click at [25, 8] on p "Dashboard" at bounding box center [24, 8] width 19 height 4
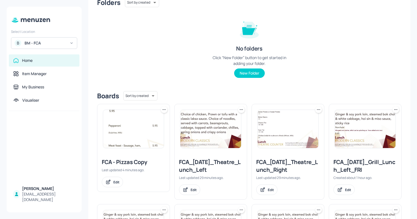
scroll to position [55, 0]
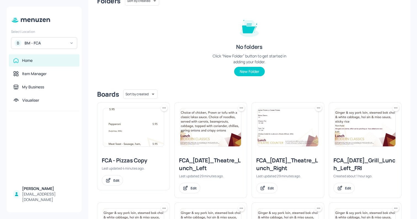
click at [242, 109] on icon at bounding box center [242, 108] width 6 height 6
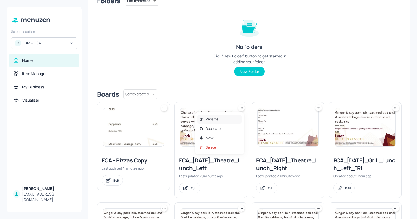
click at [226, 120] on div "Rename" at bounding box center [219, 118] width 44 height 9
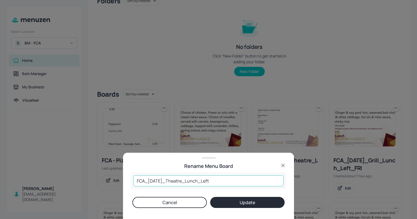
click at [209, 182] on input "FCA_[DATE]_Theatre_Lunch_Left" at bounding box center [208, 180] width 150 height 11
click at [201, 202] on button "Cancel" at bounding box center [169, 202] width 74 height 11
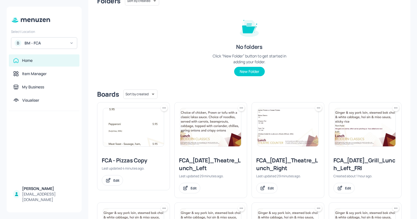
click at [164, 110] on icon at bounding box center [164, 108] width 6 height 6
click at [154, 119] on div "Rename" at bounding box center [143, 118] width 44 height 9
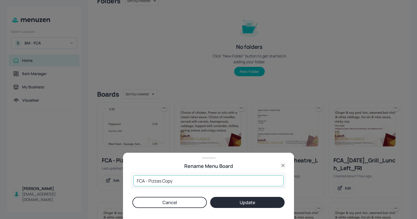
click at [169, 176] on input "FCA - Pizzas Copy" at bounding box center [208, 180] width 150 height 11
paste input "_[DATE]_Theatre_Lunch_Left"
drag, startPoint x: 172, startPoint y: 179, endPoint x: 188, endPoint y: 179, distance: 16.8
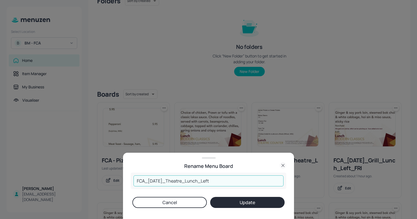
click at [188, 179] on input "FCA_[DATE]_Theatre_Lunch_Left" at bounding box center [208, 180] width 150 height 11
drag, startPoint x: 198, startPoint y: 181, endPoint x: 224, endPoint y: 183, distance: 26.0
click at [224, 183] on input "FCA_[DATE]_Pizza_Lunch_Left" at bounding box center [208, 180] width 150 height 11
type input "FCA_[DATE]_Pizza_Lunch"
click at [250, 200] on button "Update" at bounding box center [247, 202] width 74 height 11
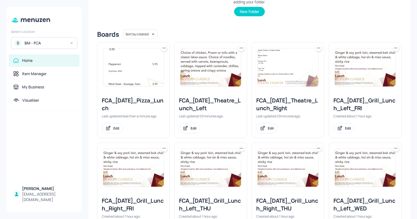
scroll to position [111, 0]
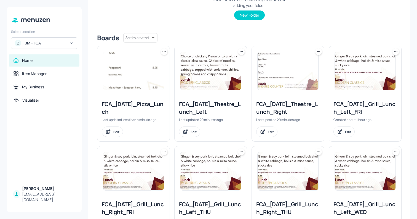
click at [165, 52] on icon at bounding box center [164, 52] width 6 height 6
click at [132, 19] on div at bounding box center [208, 109] width 417 height 219
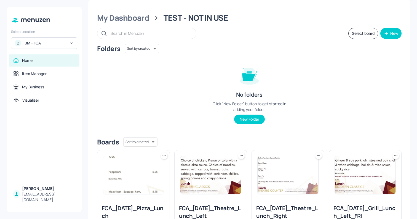
scroll to position [0, 0]
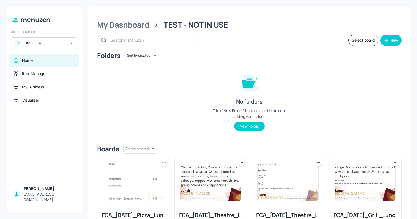
click at [164, 161] on icon at bounding box center [164, 163] width 6 height 6
click at [164, 162] on icon at bounding box center [164, 162] width 1 height 1
click at [155, 184] on div "Duplicate" at bounding box center [143, 182] width 44 height 9
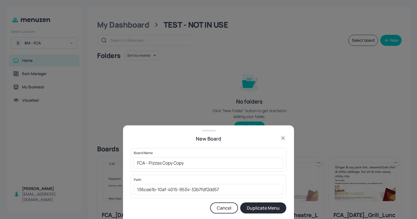
click at [282, 135] on icon at bounding box center [283, 138] width 7 height 7
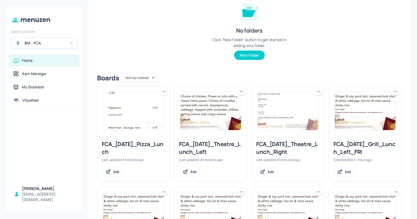
scroll to position [71, 0]
click at [164, 92] on icon at bounding box center [164, 92] width 6 height 6
click at [157, 103] on div "Rename" at bounding box center [143, 102] width 44 height 9
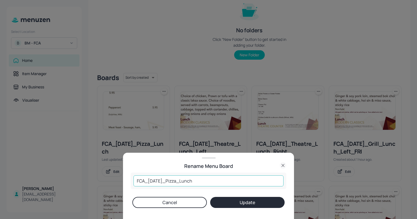
click at [197, 183] on input "FCA_[DATE]_Pizza_Lunch" at bounding box center [208, 180] width 150 height 11
click at [200, 200] on button "Cancel" at bounding box center [169, 202] width 74 height 11
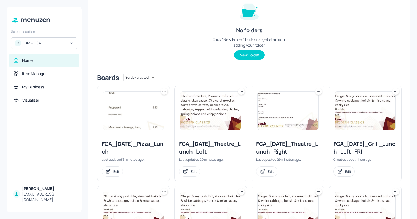
click at [165, 91] on icon at bounding box center [164, 92] width 6 height 6
click at [158, 114] on div "Duplicate" at bounding box center [143, 111] width 44 height 9
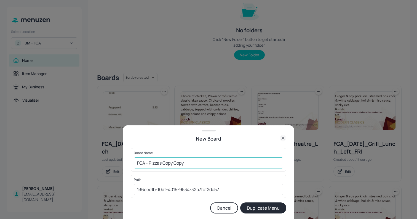
click at [187, 167] on input "FCA - Pizzas Copy Copy" at bounding box center [208, 162] width 149 height 11
paste input "_[DATE]_Pizza_Lunch"
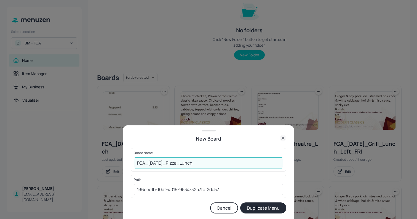
drag, startPoint x: 181, startPoint y: 162, endPoint x: 172, endPoint y: 161, distance: 10.0
click at [172, 161] on input "FCA_[DATE]_Pizza_Lunch" at bounding box center [208, 162] width 149 height 11
type input "FCA_[DATE]_Soup_Lunch"
click at [270, 206] on button "Duplicate Menu" at bounding box center [263, 207] width 46 height 11
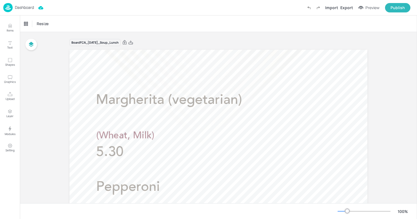
click at [347, 210] on div at bounding box center [347, 210] width 4 height 4
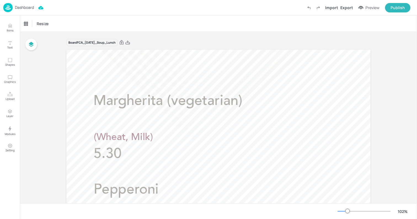
click at [341, 211] on div at bounding box center [342, 211] width 10 height 1
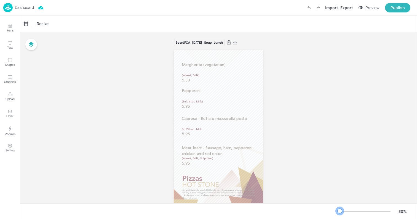
click at [340, 211] on div at bounding box center [339, 210] width 4 height 4
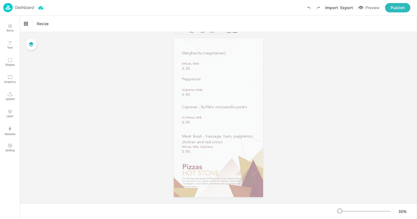
scroll to position [8, 0]
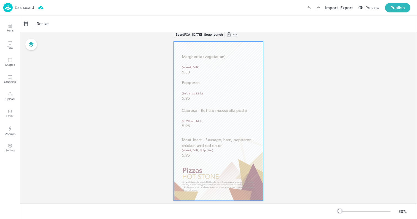
click at [177, 165] on div at bounding box center [218, 121] width 89 height 159
click at [12, 94] on icon "Upload" at bounding box center [10, 94] width 5 height 4
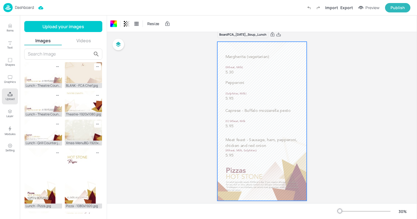
click at [63, 52] on input "text" at bounding box center [60, 54] width 64 height 9
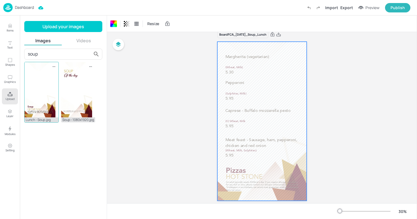
type input "soup"
click at [42, 103] on img at bounding box center [40, 89] width 31 height 55
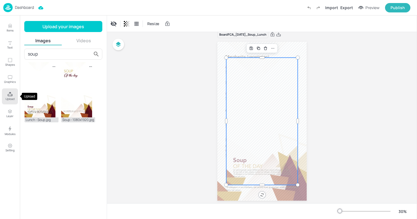
click at [10, 97] on p "Upload" at bounding box center [10, 99] width 9 height 4
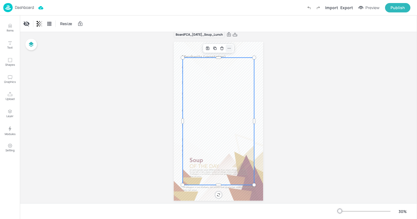
click at [228, 47] on icon at bounding box center [229, 48] width 4 height 4
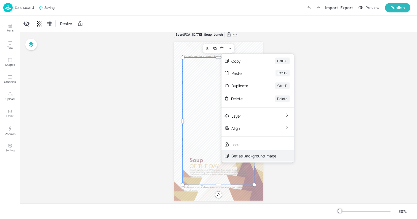
click at [280, 157] on div "Set as Background Image" at bounding box center [257, 155] width 73 height 11
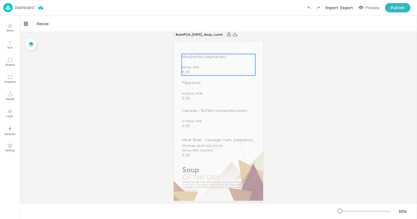
click at [208, 66] on p "(Wheat, Milk)" at bounding box center [219, 67] width 74 height 4
click at [237, 45] on icon "Delete" at bounding box center [236, 44] width 4 height 4
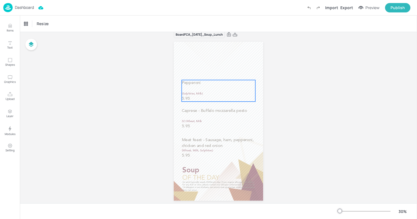
click at [231, 88] on div "Pepperoni (Sulphites, Milk) 5.95" at bounding box center [219, 91] width 74 height 22
click at [234, 71] on icon "Delete" at bounding box center [236, 70] width 4 height 4
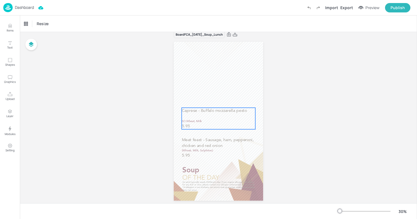
click at [213, 116] on div "Caprese - Buffalo mozzarella pesto (V) Wheat, Milk 5.95" at bounding box center [219, 119] width 74 height 22
click at [71, 20] on div "Caprese - Buffalo mozzarella pesto" at bounding box center [49, 23] width 55 height 9
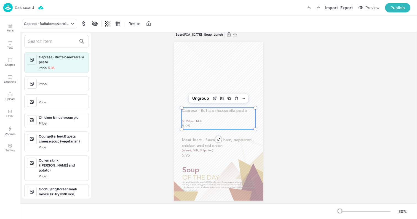
click at [48, 43] on input "text" at bounding box center [52, 41] width 49 height 9
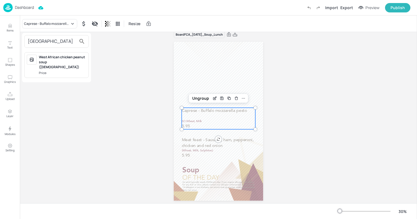
type input "[GEOGRAPHIC_DATA]"
click at [61, 57] on div "West African chicken peanut soup ([DEMOGRAPHIC_DATA])" at bounding box center [62, 62] width 47 height 15
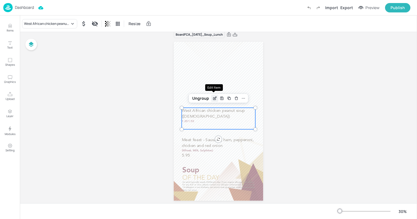
click at [215, 100] on div "Edit Item" at bounding box center [214, 98] width 7 height 7
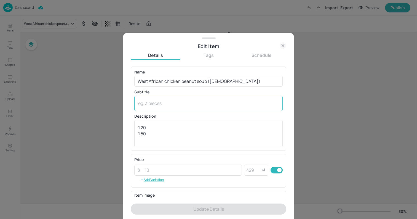
click at [160, 100] on textarea at bounding box center [208, 103] width 141 height 6
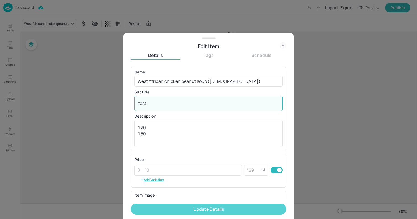
type textarea "test"
click at [213, 211] on button "Update Details" at bounding box center [209, 208] width 156 height 11
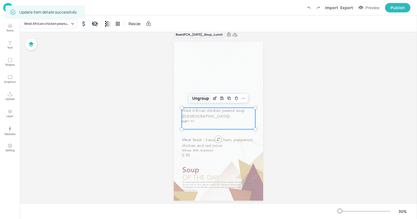
click at [205, 100] on div "Ungroup" at bounding box center [200, 98] width 21 height 7
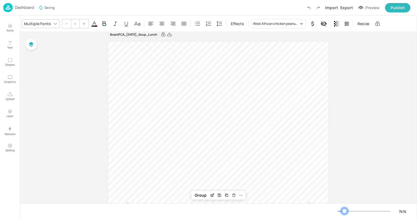
drag, startPoint x: 341, startPoint y: 211, endPoint x: 344, endPoint y: 211, distance: 3.9
click at [344, 211] on div at bounding box center [344, 210] width 4 height 4
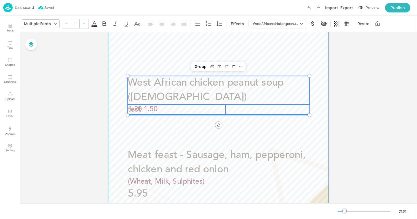
scroll to position [142, 0]
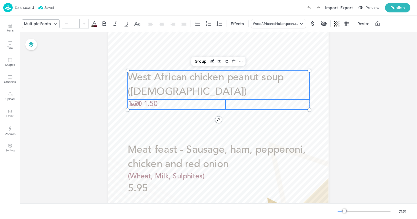
click at [193, 104] on p "test" at bounding box center [177, 104] width 98 height 10
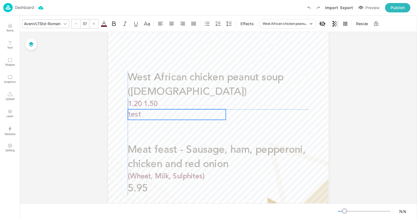
drag, startPoint x: 151, startPoint y: 103, endPoint x: 151, endPoint y: 112, distance: 9.4
click at [151, 112] on p "test" at bounding box center [177, 114] width 98 height 10
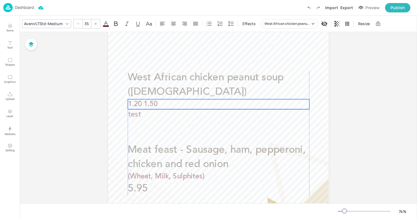
drag, startPoint x: 147, startPoint y: 103, endPoint x: 147, endPoint y: 122, distance: 19.6
click at [147, 108] on span "1.20 1.50" at bounding box center [143, 104] width 30 height 7
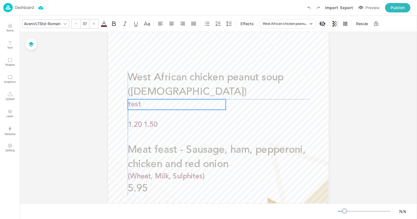
drag, startPoint x: 146, startPoint y: 116, endPoint x: 146, endPoint y: 105, distance: 10.5
click at [146, 105] on p "test" at bounding box center [177, 104] width 98 height 10
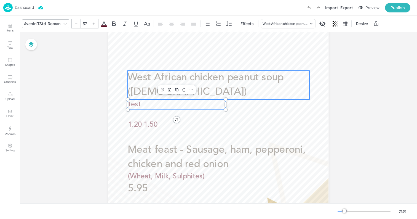
click at [144, 86] on p "West African chicken peanut soup ([DEMOGRAPHIC_DATA])" at bounding box center [218, 85] width 181 height 29
click at [148, 106] on p "test" at bounding box center [177, 104] width 98 height 10
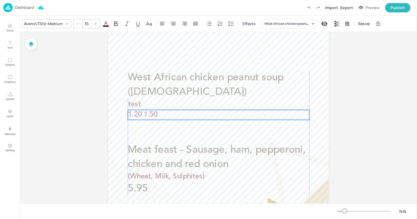
drag, startPoint x: 151, startPoint y: 123, endPoint x: 152, endPoint y: 114, distance: 9.4
click at [152, 114] on span "1.20 1.50" at bounding box center [143, 114] width 30 height 7
click at [95, 23] on icon at bounding box center [95, 23] width 3 height 3
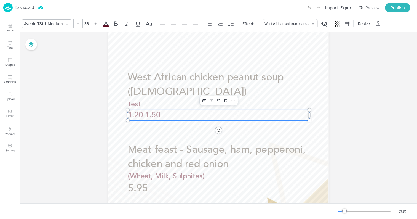
click at [95, 23] on icon at bounding box center [95, 23] width 3 height 3
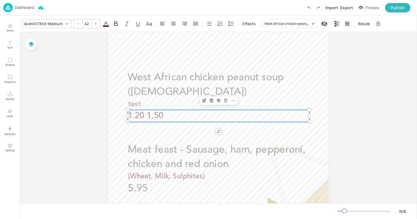
click at [95, 23] on icon at bounding box center [95, 23] width 3 height 3
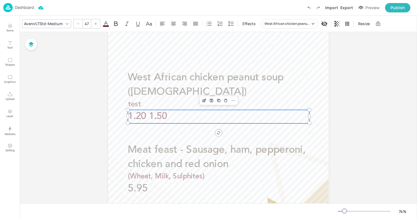
click at [95, 23] on icon at bounding box center [95, 23] width 3 height 3
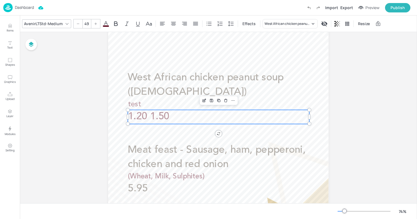
click at [95, 23] on icon at bounding box center [95, 23] width 3 height 3
click at [156, 104] on p "test" at bounding box center [177, 104] width 98 height 10
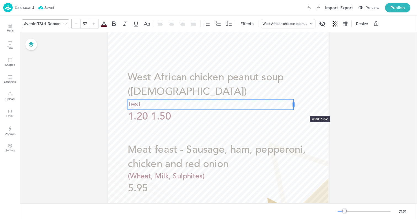
drag, startPoint x: 225, startPoint y: 105, endPoint x: 296, endPoint y: 106, distance: 70.3
click at [294, 106] on div at bounding box center [294, 104] width 2 height 5
drag, startPoint x: 296, startPoint y: 106, endPoint x: 305, endPoint y: 106, distance: 9.1
click at [305, 106] on div at bounding box center [303, 104] width 4 height 10
click at [307, 103] on div at bounding box center [307, 104] width 4 height 10
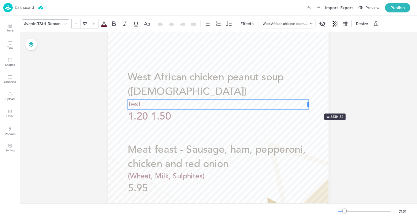
click at [308, 103] on div at bounding box center [308, 104] width 2 height 5
click at [308, 104] on div at bounding box center [308, 104] width 2 height 5
click at [308, 105] on div at bounding box center [309, 104] width 2 height 5
click at [309, 104] on div at bounding box center [309, 104] width 4 height 10
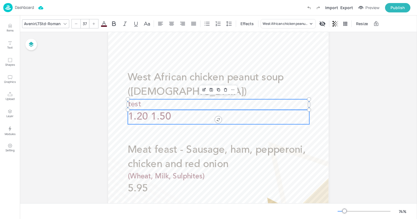
click at [175, 117] on p "1.20 1.50" at bounding box center [218, 117] width 181 height 14
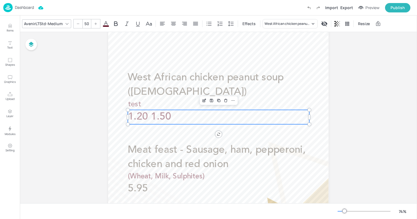
click at [105, 22] on icon at bounding box center [105, 23] width 5 height 5
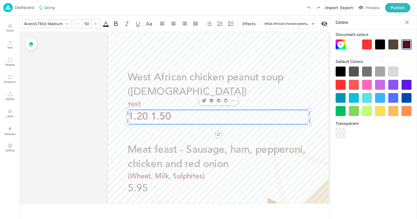
click at [391, 42] on div at bounding box center [393, 44] width 10 height 10
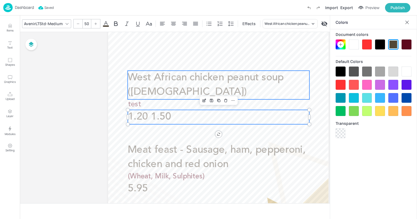
click at [249, 79] on span "West African chicken peanut soup ([DEMOGRAPHIC_DATA])" at bounding box center [206, 85] width 156 height 25
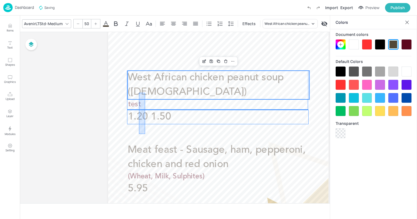
drag, startPoint x: 145, startPoint y: 134, endPoint x: 139, endPoint y: 93, distance: 41.5
type input "--"
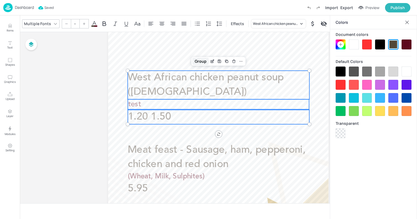
click at [200, 63] on div "Group" at bounding box center [200, 61] width 16 height 7
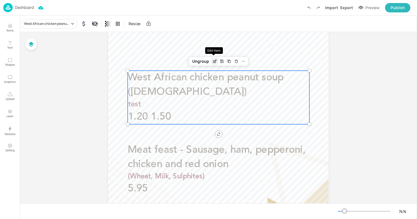
click at [213, 63] on div "Edit Item" at bounding box center [214, 61] width 7 height 7
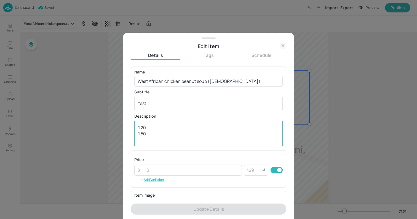
click at [138, 133] on textarea "1.20 1.50" at bounding box center [208, 133] width 141 height 18
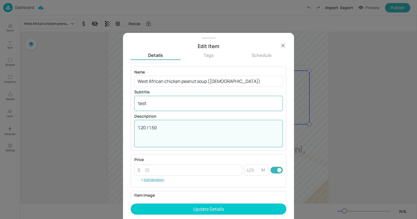
type textarea "1.20 / 1.50"
click at [147, 105] on textarea "test" at bounding box center [208, 103] width 141 height 6
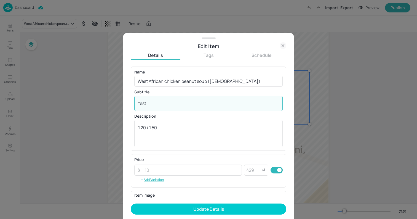
click at [147, 105] on textarea "test" at bounding box center [208, 103] width 141 height 6
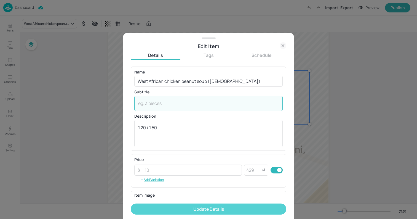
click at [227, 210] on button "Update Details" at bounding box center [209, 208] width 156 height 11
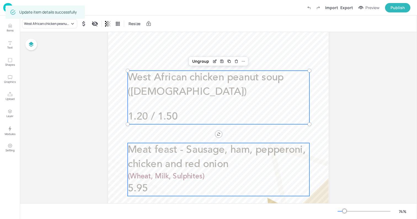
click at [206, 154] on span "Meat feast - Sausage, ham, pepperoni, chicken and red onion" at bounding box center [217, 157] width 178 height 25
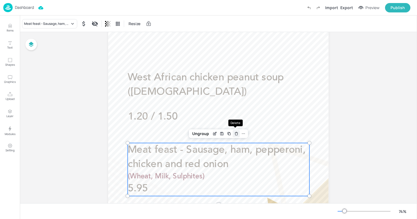
click at [235, 135] on icon "Delete" at bounding box center [236, 134] width 2 height 2
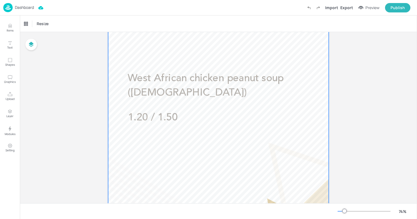
scroll to position [135, 0]
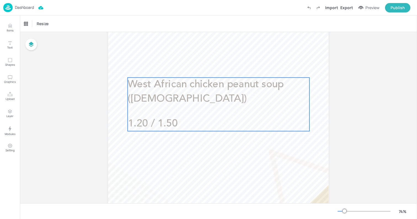
click at [203, 102] on p "West African chicken peanut soup ([DEMOGRAPHIC_DATA])" at bounding box center [218, 91] width 181 height 29
click at [228, 71] on div "Duplicate" at bounding box center [229, 68] width 7 height 7
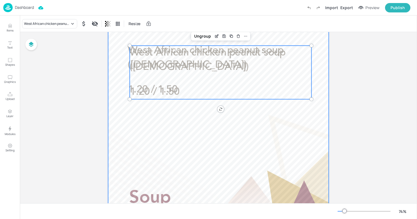
scroll to position [191, 0]
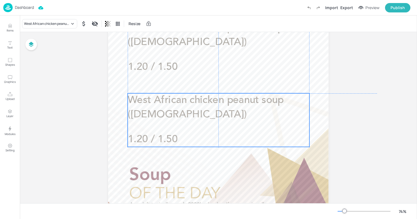
drag, startPoint x: 185, startPoint y: 46, endPoint x: 184, endPoint y: 117, distance: 70.9
click at [184, 117] on p "West African chicken peanut soup ([DEMOGRAPHIC_DATA])" at bounding box center [218, 107] width 181 height 29
click at [344, 211] on div at bounding box center [344, 210] width 4 height 4
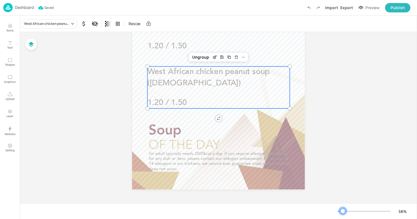
click at [343, 211] on div at bounding box center [343, 210] width 4 height 4
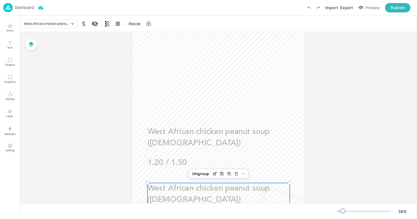
scroll to position [50, 0]
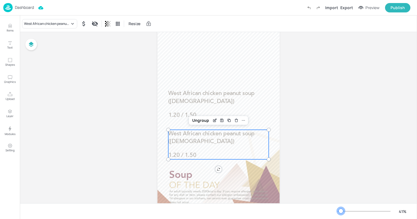
click at [341, 210] on div at bounding box center [341, 210] width 4 height 4
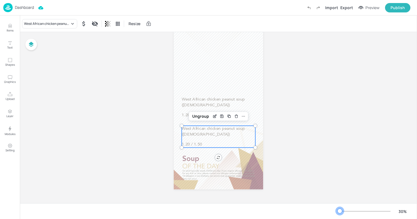
scroll to position [9, 0]
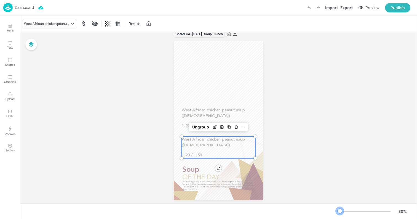
click at [339, 210] on div at bounding box center [339, 210] width 4 height 4
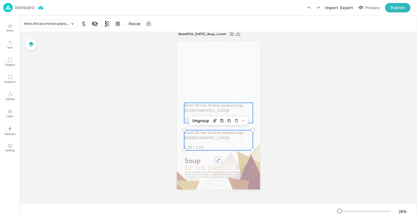
click at [219, 111] on p "West African chicken peanut soup ([DEMOGRAPHIC_DATA])" at bounding box center [218, 108] width 69 height 11
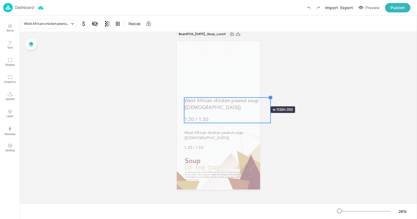
drag, startPoint x: 251, startPoint y: 101, endPoint x: 254, endPoint y: 96, distance: 5.9
click at [254, 96] on div "(Wheat, Milk, Mustard) West African chicken peanut soup (halal) 1.20 / 1.50 Wes…" at bounding box center [218, 115] width 83 height 148
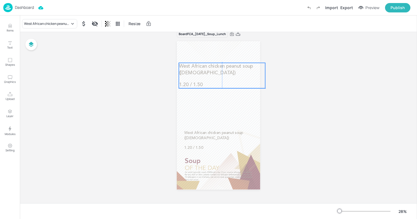
drag, startPoint x: 243, startPoint y: 108, endPoint x: 238, endPoint y: 73, distance: 35.9
click at [238, 73] on p "West African chicken peanut soup ([DEMOGRAPHIC_DATA])" at bounding box center [222, 70] width 87 height 14
drag, startPoint x: 266, startPoint y: 89, endPoint x: 255, endPoint y: 86, distance: 10.4
click at [256, 86] on div at bounding box center [258, 86] width 4 height 4
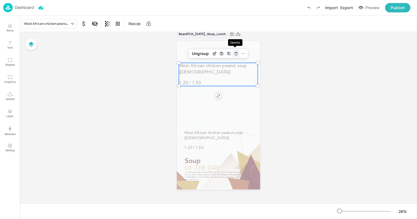
click at [234, 55] on icon "Delete" at bounding box center [236, 53] width 4 height 4
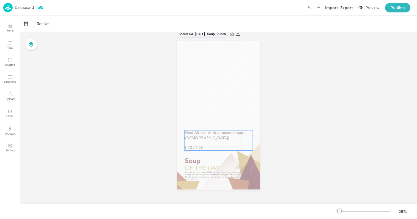
click at [230, 132] on span "West African chicken peanut soup ([DEMOGRAPHIC_DATA])" at bounding box center [213, 135] width 59 height 9
click at [202, 122] on div "Ungroup" at bounding box center [200, 120] width 21 height 7
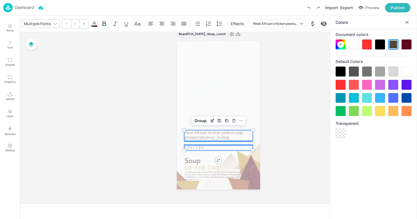
click at [208, 133] on span "West African chicken peanut soup ([DEMOGRAPHIC_DATA])" at bounding box center [213, 135] width 59 height 9
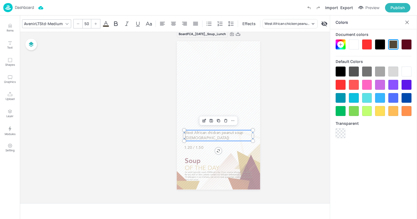
click at [94, 22] on icon at bounding box center [95, 23] width 3 height 3
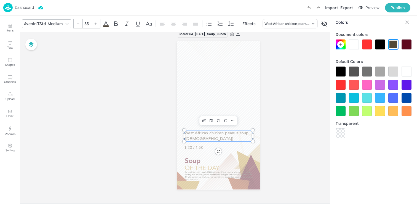
click at [94, 22] on icon at bounding box center [95, 23] width 3 height 3
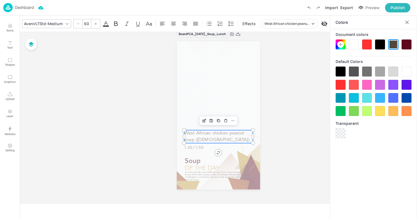
click at [94, 22] on icon at bounding box center [95, 23] width 3 height 3
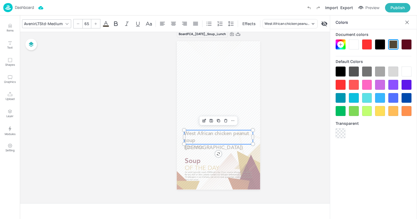
click at [94, 22] on icon at bounding box center [95, 23] width 3 height 3
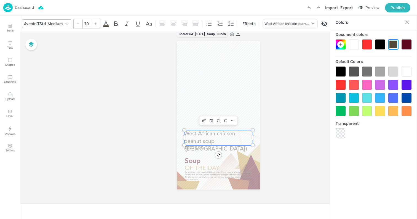
click at [94, 22] on icon at bounding box center [95, 23] width 3 height 3
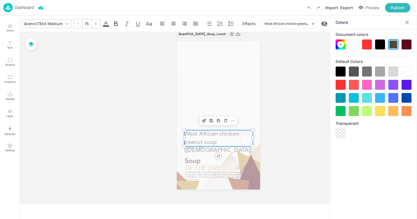
click at [212, 139] on span "West African chicken peanut soup ([DEMOGRAPHIC_DATA])" at bounding box center [218, 142] width 68 height 22
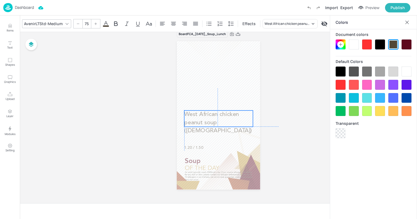
drag, startPoint x: 224, startPoint y: 138, endPoint x: 223, endPoint y: 118, distance: 20.1
click at [223, 118] on p "West African chicken peanut soup ([DEMOGRAPHIC_DATA])" at bounding box center [218, 122] width 69 height 24
click at [216, 148] on p "1.20 / 1.50" at bounding box center [218, 148] width 69 height 6
type input "50"
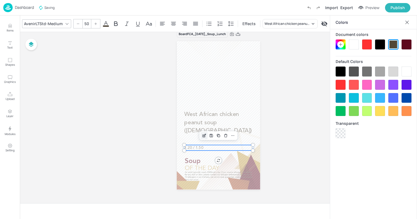
click at [205, 134] on icon "Edit Item" at bounding box center [204, 135] width 5 height 4
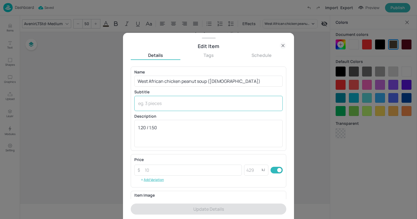
click at [176, 104] on textarea at bounding box center [208, 103] width 141 height 6
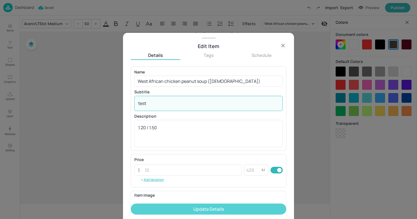
type textarea "test"
click at [228, 206] on button "Update Details" at bounding box center [209, 208] width 156 height 11
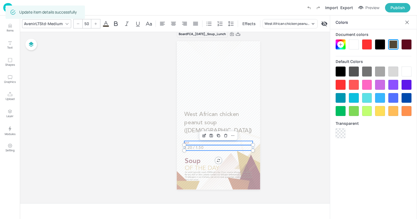
click at [188, 143] on p "test" at bounding box center [218, 143] width 68 height 4
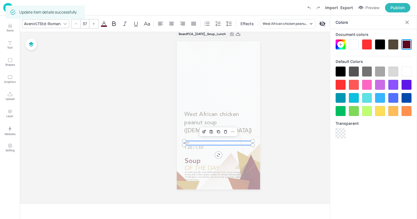
click at [85, 22] on input "37" at bounding box center [85, 23] width 8 height 9
click at [83, 24] on input "50" at bounding box center [85, 23] width 8 height 9
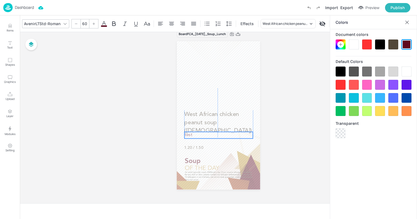
drag, startPoint x: 195, startPoint y: 142, endPoint x: 195, endPoint y: 133, distance: 9.1
click at [195, 133] on p "test" at bounding box center [218, 135] width 68 height 7
click at [193, 116] on span "West African chicken peanut soup ([DEMOGRAPHIC_DATA])" at bounding box center [218, 122] width 68 height 22
type input "75"
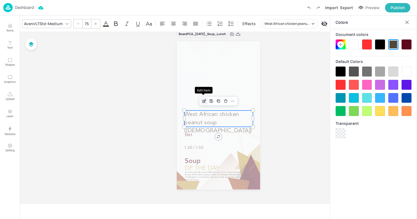
click at [202, 100] on icon "Edit Item" at bounding box center [204, 101] width 5 height 4
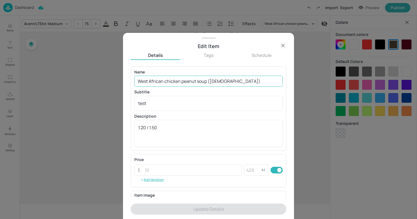
click at [194, 82] on input "West African chicken peanut soup ([DEMOGRAPHIC_DATA])" at bounding box center [208, 81] width 148 height 11
click at [249, 85] on input "West African chicken peanut soup ([DEMOGRAPHIC_DATA])" at bounding box center [208, 81] width 148 height 11
paste input "West African chicken peanut soup ([DEMOGRAPHIC_DATA])"
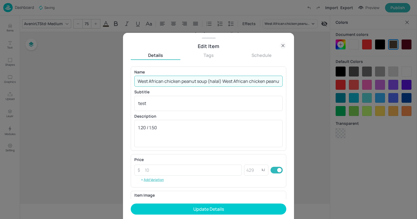
scroll to position [0, 27]
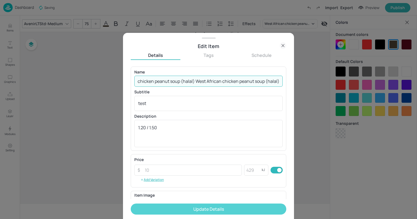
type input "West African chicken peanut soup (halal) West African chicken peanut soup (hala…"
click at [247, 205] on button "Update Details" at bounding box center [209, 208] width 156 height 11
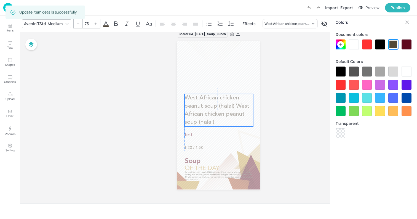
drag, startPoint x: 209, startPoint y: 122, endPoint x: 209, endPoint y: 106, distance: 16.5
click at [209, 106] on span "West African chicken peanut soup (halal) West African chicken peanut soup (hala…" at bounding box center [216, 110] width 65 height 30
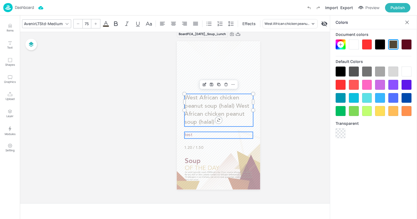
click at [199, 134] on p "test" at bounding box center [218, 135] width 68 height 7
type input "60"
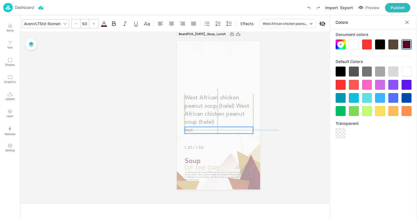
drag, startPoint x: 201, startPoint y: 134, endPoint x: 201, endPoint y: 130, distance: 4.1
click at [201, 130] on p "test" at bounding box center [218, 130] width 68 height 7
click at [205, 119] on icon "Edit Item" at bounding box center [204, 117] width 5 height 4
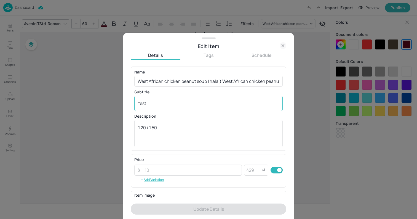
click at [213, 107] on div "test x ​" at bounding box center [208, 103] width 148 height 15
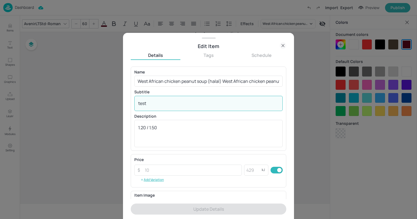
paste textarea "West African chicken peanut soup ([DEMOGRAPHIC_DATA])"
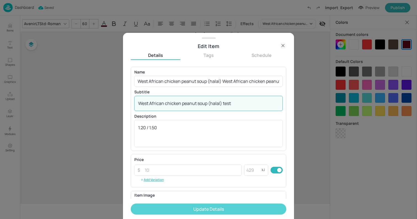
type textarea "West African chicken peanut soup (halal) test"
click at [224, 212] on button "Update Details" at bounding box center [209, 208] width 156 height 11
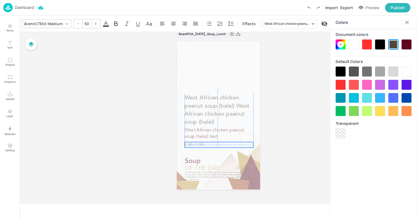
click at [196, 146] on span "1.20 / 1.50" at bounding box center [193, 145] width 19 height 4
click at [87, 23] on input "50" at bounding box center [87, 23] width 8 height 9
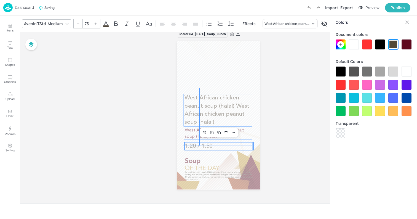
drag, startPoint x: 199, startPoint y: 88, endPoint x: 199, endPoint y: 145, distance: 57.1
click at [199, 41] on div "(Wheat, Milk, Mustard) West African chicken peanut soup (halal) West African ch…" at bounding box center [218, 41] width 83 height 0
type input "--"
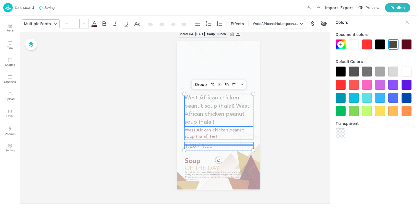
click at [168, 145] on div "Board FCA_[DATE]_Soup_Lunch (Wheat, Milk, Mustard) West African chicken peanut …" at bounding box center [218, 113] width 114 height 180
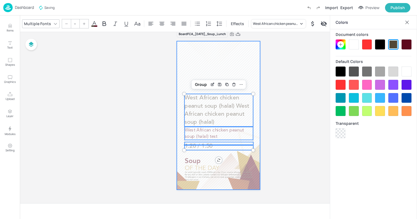
click at [178, 135] on div at bounding box center [218, 115] width 83 height 148
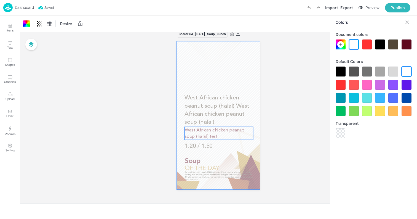
click at [199, 134] on span "West African chicken peanut soup (halal) test" at bounding box center [213, 133] width 59 height 11
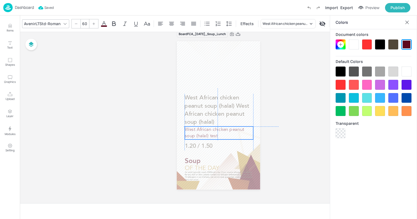
click at [203, 134] on span "West African chicken peanut soup (halal) test" at bounding box center [214, 132] width 59 height 11
click at [205, 149] on p "1.20 / 1.50" at bounding box center [218, 146] width 69 height 8
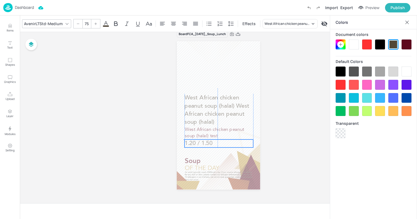
drag, startPoint x: 199, startPoint y: 146, endPoint x: 198, endPoint y: 143, distance: 3.2
click at [198, 143] on span "1.20 / 1.50" at bounding box center [198, 143] width 28 height 6
click at [192, 131] on span "West African chicken peanut soup (halal) test" at bounding box center [214, 132] width 59 height 11
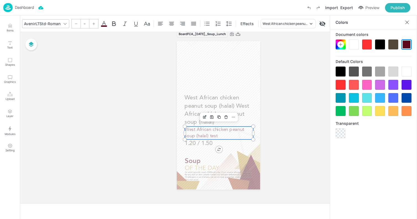
type input "60"
click at [192, 131] on span "West African chicken peanut soup (halal) test" at bounding box center [213, 132] width 59 height 11
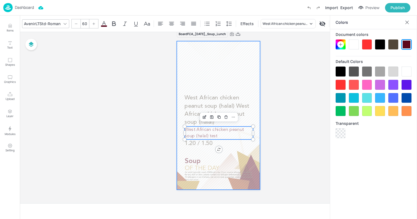
click at [197, 151] on div at bounding box center [218, 115] width 83 height 148
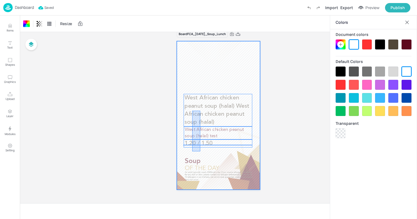
drag, startPoint x: 200, startPoint y: 151, endPoint x: 192, endPoint y: 110, distance: 41.3
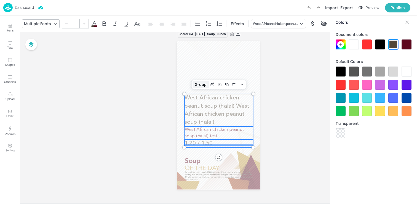
click at [200, 85] on div "Group" at bounding box center [200, 84] width 16 height 7
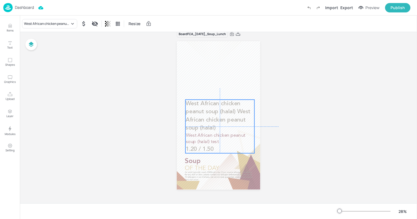
drag, startPoint x: 209, startPoint y: 117, endPoint x: 210, endPoint y: 122, distance: 5.0
click at [210, 122] on p "West African chicken peanut soup (halal) West African chicken peanut soup (hala…" at bounding box center [220, 116] width 69 height 33
click at [231, 90] on icon "Duplicate" at bounding box center [230, 90] width 4 height 4
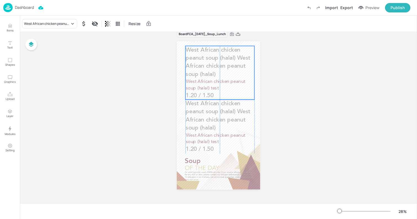
drag, startPoint x: 226, startPoint y: 122, endPoint x: 225, endPoint y: 68, distance: 54.6
click at [225, 68] on span "West African chicken peanut soup (halal) West African chicken peanut soup (hala…" at bounding box center [218, 62] width 65 height 30
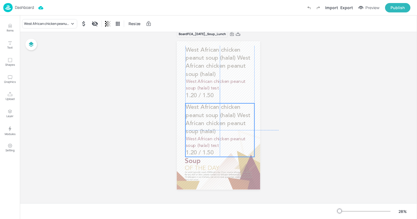
click at [205, 130] on span "West African chicken peanut soup (halal) West African chicken peanut soup (hala…" at bounding box center [218, 119] width 65 height 30
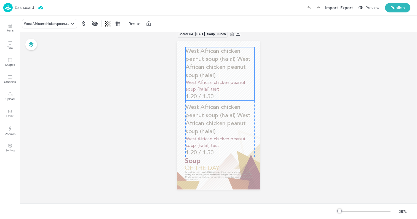
click at [213, 67] on span "West African chicken peanut soup (halal) West African chicken peanut soup (hala…" at bounding box center [218, 63] width 65 height 30
click at [214, 36] on icon "Edit Item" at bounding box center [216, 37] width 5 height 4
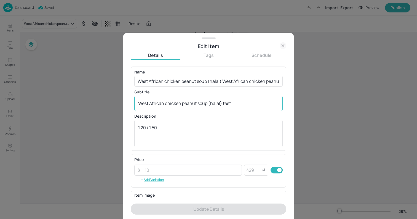
click at [227, 103] on textarea "West African chicken peanut soup (halal) test" at bounding box center [208, 103] width 141 height 6
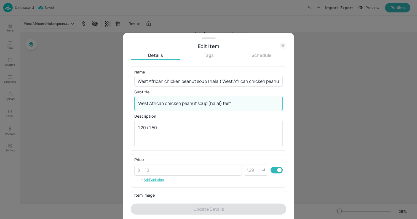
click at [227, 103] on textarea "West African chicken peanut soup (halal) test" at bounding box center [208, 103] width 141 height 6
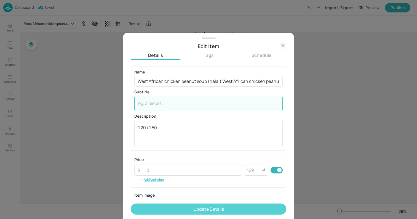
click at [246, 206] on button "Update Details" at bounding box center [209, 208] width 156 height 11
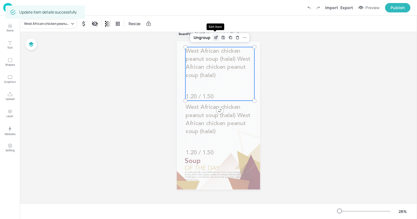
click at [216, 37] on icon "Edit Item" at bounding box center [216, 37] width 5 height 4
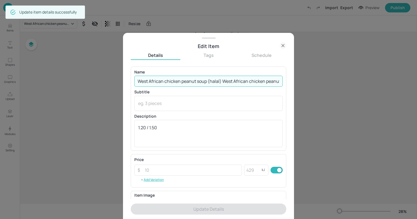
scroll to position [0, 27]
drag, startPoint x: 222, startPoint y: 80, endPoint x: 288, endPoint y: 80, distance: 66.7
click at [288, 80] on div "Edit Item Details Tags Schedule Name West African chicken peanut soup (halal) W…" at bounding box center [208, 126] width 171 height 186
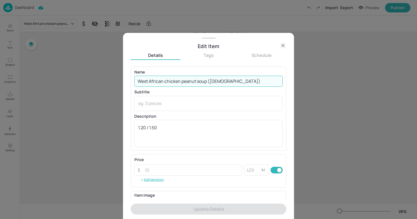
scroll to position [0, 0]
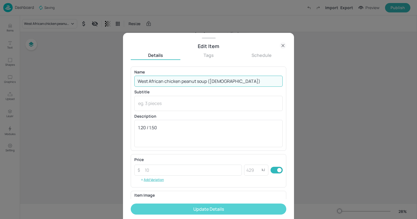
type input "West African chicken peanut soup ([DEMOGRAPHIC_DATA])"
click at [243, 209] on button "Update Details" at bounding box center [209, 208] width 156 height 11
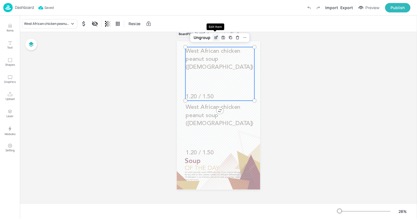
click at [215, 36] on icon "Edit Item" at bounding box center [216, 37] width 5 height 4
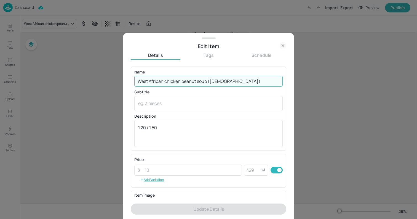
drag, startPoint x: 179, startPoint y: 81, endPoint x: 133, endPoint y: 81, distance: 46.0
click at [133, 81] on div "Name West African chicken peanut soup (halal) ​ Subtitle x ​ Description 1.20 /…" at bounding box center [209, 108] width 156 height 84
click at [245, 79] on input "West African chicken peanut soup ([DEMOGRAPHIC_DATA])" at bounding box center [208, 81] width 148 height 11
paste input "West African chicken"
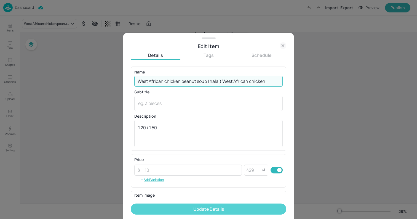
type input "West African chicken peanut soup (halal) West African chicken"
click at [247, 209] on button "Update Details" at bounding box center [209, 208] width 156 height 11
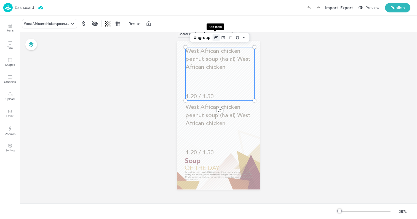
click at [217, 38] on icon "Edit Item" at bounding box center [216, 37] width 5 height 4
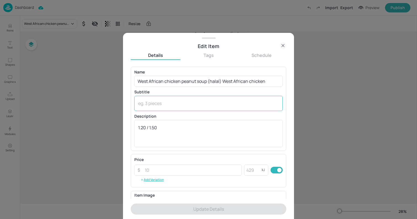
click at [192, 101] on textarea at bounding box center [208, 103] width 141 height 6
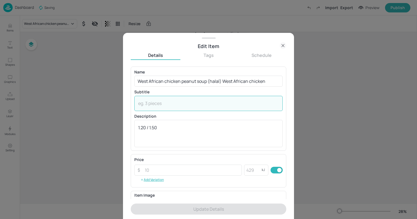
paste textarea "West African chicken"
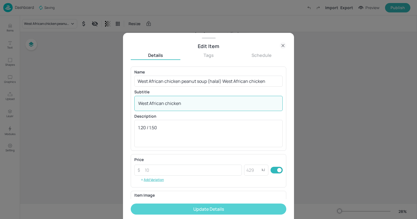
type textarea "West African chicken"
click at [217, 206] on button "Update Details" at bounding box center [209, 208] width 156 height 11
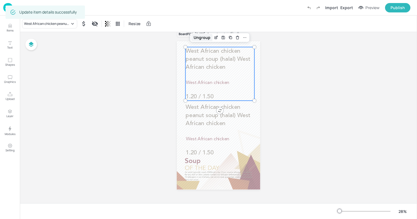
click at [201, 37] on div "Ungroup" at bounding box center [201, 37] width 21 height 7
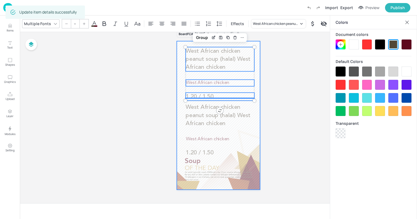
click at [183, 83] on div at bounding box center [218, 115] width 83 height 148
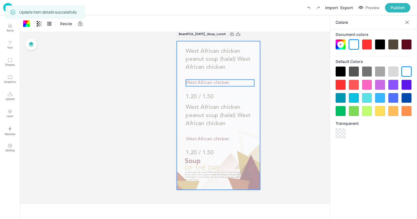
click at [200, 82] on span "West African chicken" at bounding box center [207, 83] width 43 height 5
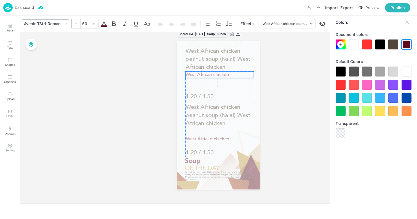
drag, startPoint x: 207, startPoint y: 81, endPoint x: 205, endPoint y: 73, distance: 8.7
click at [205, 73] on span "West African chicken" at bounding box center [206, 74] width 43 height 5
click at [195, 76] on span "West African chicken" at bounding box center [207, 74] width 43 height 5
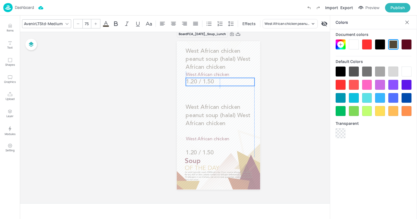
drag, startPoint x: 197, startPoint y: 99, endPoint x: 197, endPoint y: 84, distance: 14.9
click at [197, 84] on span "1.20 / 1.50" at bounding box center [200, 82] width 28 height 6
click at [198, 73] on span "West African chicken" at bounding box center [207, 74] width 43 height 5
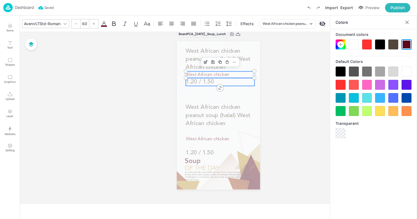
click at [199, 82] on span "1.20 / 1.50" at bounding box center [200, 82] width 28 height 6
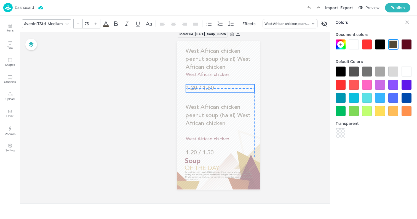
drag, startPoint x: 198, startPoint y: 82, endPoint x: 198, endPoint y: 89, distance: 6.4
click at [198, 89] on span "1.20 / 1.50" at bounding box center [200, 88] width 28 height 6
click at [196, 76] on span "West African chicken" at bounding box center [207, 74] width 43 height 5
type input "60"
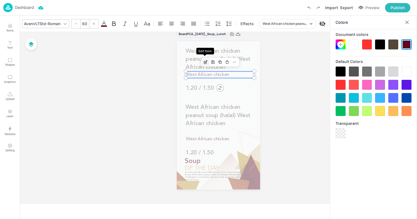
click at [205, 61] on icon "Edit Item" at bounding box center [205, 62] width 5 height 4
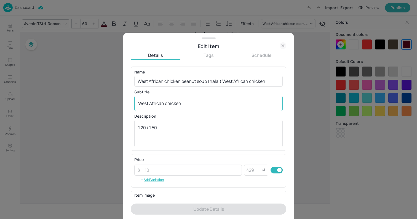
click at [235, 103] on textarea "West African chicken" at bounding box center [208, 103] width 141 height 6
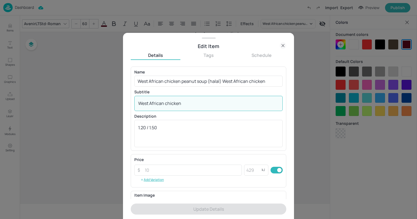
paste textarea "West African chicken"
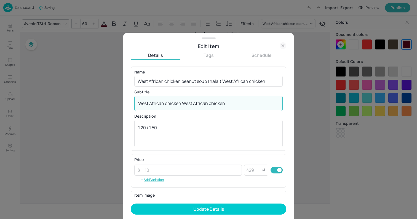
paste textarea "West African chicken"
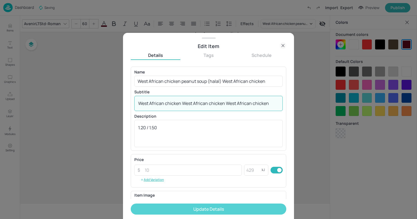
type textarea "West African chicken West African chicken West African chicken"
click at [222, 209] on button "Update Details" at bounding box center [209, 208] width 156 height 11
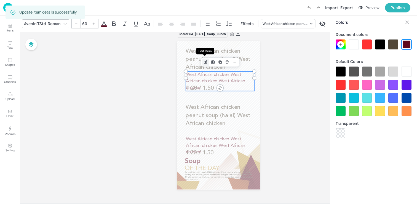
click at [206, 61] on icon "Edit Item" at bounding box center [206, 61] width 1 height 1
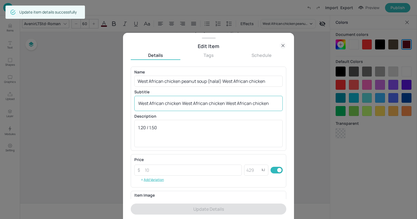
click at [263, 102] on textarea "West African chicken West African chicken West African chicken" at bounding box center [208, 103] width 141 height 6
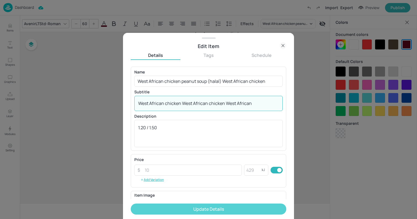
type textarea "West African chicken West African chicken West African"
click at [236, 207] on button "Update Details" at bounding box center [209, 208] width 156 height 11
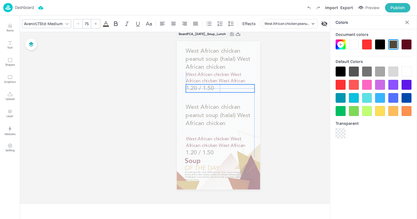
click at [196, 89] on span "1.20 / 1.50" at bounding box center [200, 88] width 28 height 6
drag, startPoint x: 194, startPoint y: 44, endPoint x: 198, endPoint y: 86, distance: 42.3
click at [198, 41] on div "(Wheat, Milk, Mustard) West African chicken peanut soup (halal) West African ch…" at bounding box center [218, 41] width 83 height 0
type input "--"
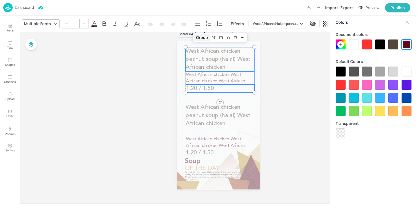
click at [202, 37] on div "Group" at bounding box center [202, 37] width 16 height 7
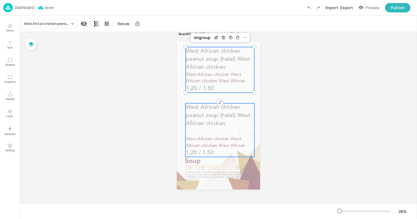
click at [210, 131] on div "West African chicken peanut soup (halal) West African chicken 1.20 / 1.50 West …" at bounding box center [219, 129] width 69 height 53
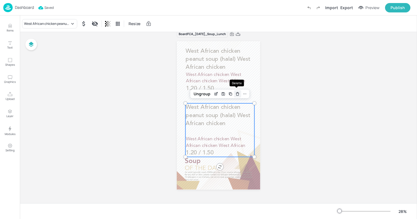
click at [236, 94] on icon "Delete" at bounding box center [237, 94] width 4 height 4
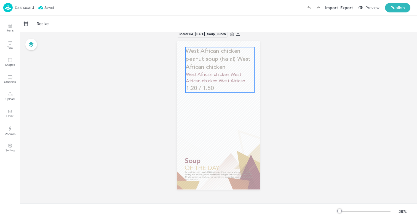
click at [219, 71] on p "West African chicken West African chicken West African" at bounding box center [220, 77] width 68 height 13
click at [229, 39] on icon "Duplicate" at bounding box center [230, 37] width 4 height 4
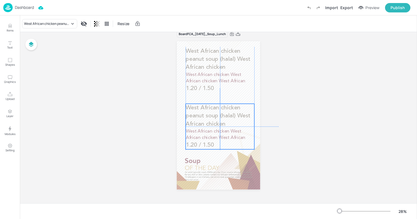
drag, startPoint x: 218, startPoint y: 78, endPoint x: 216, endPoint y: 135, distance: 56.5
click at [216, 135] on p "West African chicken West African chicken West African" at bounding box center [220, 134] width 68 height 13
click at [215, 76] on span "West African chicken West African chicken West African" at bounding box center [216, 77] width 60 height 11
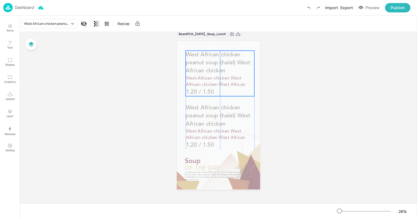
drag, startPoint x: 221, startPoint y: 70, endPoint x: 221, endPoint y: 74, distance: 3.6
click at [221, 74] on p "West African chicken peanut soup (halal) West African chicken" at bounding box center [220, 62] width 69 height 24
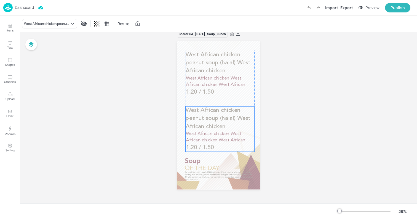
click at [208, 128] on span "West African chicken peanut soup (halal) West African chicken" at bounding box center [218, 118] width 65 height 22
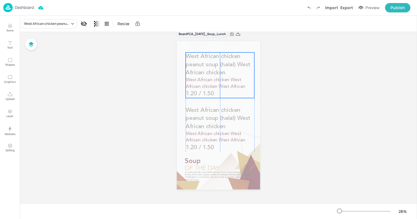
click at [208, 79] on span "West African chicken West African chicken West African" at bounding box center [216, 83] width 60 height 11
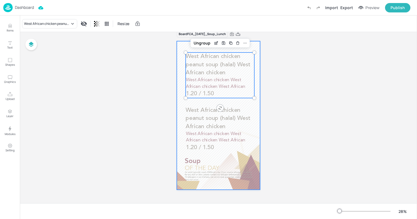
click at [181, 125] on div at bounding box center [218, 115] width 83 height 148
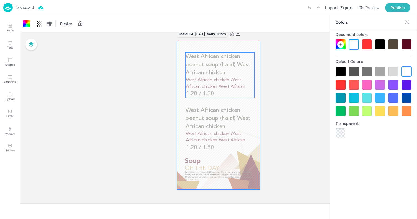
click at [221, 69] on p "West African chicken peanut soup (halal) West African chicken" at bounding box center [220, 64] width 69 height 24
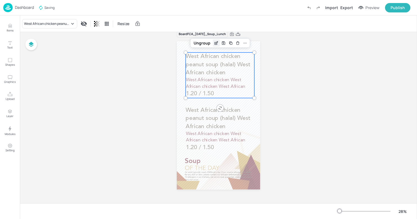
click at [215, 46] on div "Edit Item" at bounding box center [216, 42] width 7 height 7
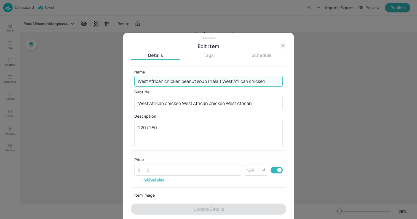
drag, startPoint x: 220, startPoint y: 79, endPoint x: 267, endPoint y: 82, distance: 46.4
click at [267, 82] on input "West African chicken peanut soup (halal) West African chicken" at bounding box center [208, 81] width 148 height 11
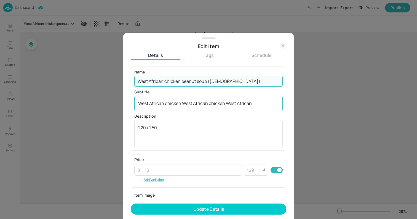
type input "West African chicken peanut soup ([DEMOGRAPHIC_DATA])"
click at [178, 104] on textarea "West African chicken West African chicken West African" at bounding box center [208, 103] width 141 height 6
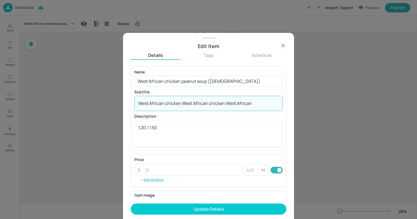
click at [178, 104] on textarea "West African chicken West African chicken West African" at bounding box center [208, 103] width 141 height 6
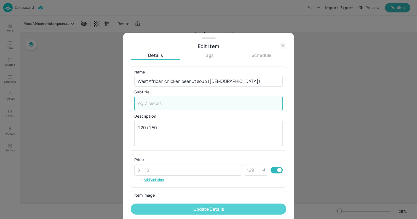
click at [235, 205] on button "Update Details" at bounding box center [209, 208] width 156 height 11
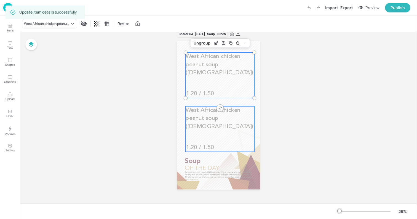
click at [200, 116] on span "West African chicken peanut soup ([DEMOGRAPHIC_DATA])" at bounding box center [220, 118] width 68 height 22
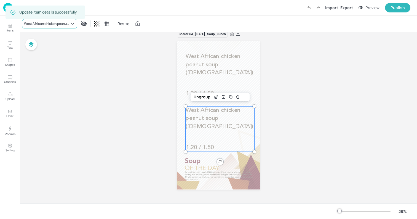
click at [68, 23] on div "West African chicken peanut soup ([DEMOGRAPHIC_DATA])" at bounding box center [47, 23] width 46 height 5
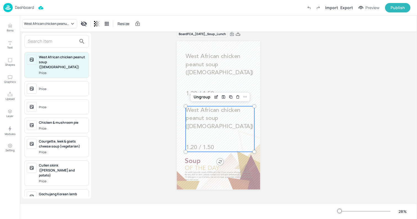
click at [58, 41] on input "text" at bounding box center [52, 41] width 49 height 9
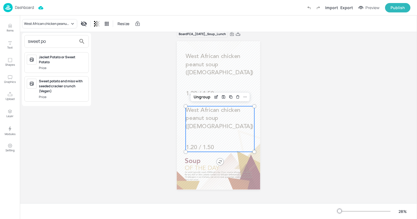
type input "sweet po"
click at [61, 83] on div "Sweet potato and miso with seeded cracker crunch (Vegan)" at bounding box center [62, 86] width 47 height 15
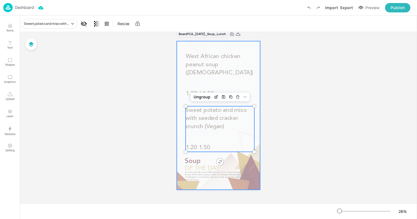
click at [182, 92] on div at bounding box center [218, 115] width 83 height 148
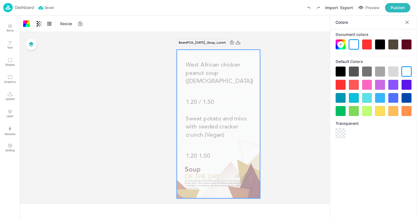
click at [410, 20] on div at bounding box center [407, 22] width 9 height 9
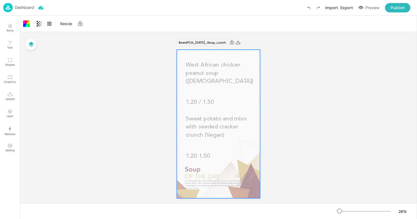
click at [25, 6] on p "Dashboard" at bounding box center [24, 8] width 19 height 4
